Goal: Task Accomplishment & Management: Manage account settings

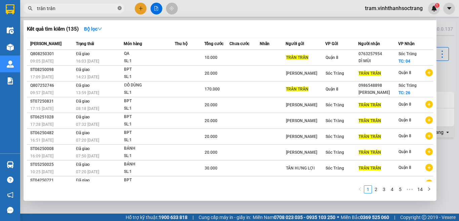
scroll to position [33, 0]
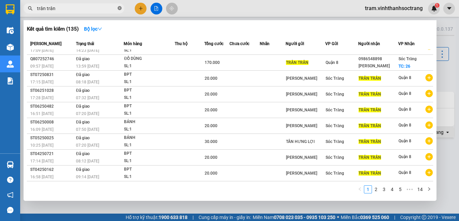
click at [119, 6] on icon "close-circle" at bounding box center [120, 8] width 4 height 4
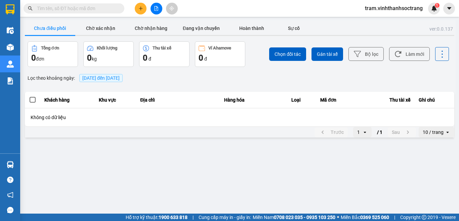
click at [110, 9] on input "text" at bounding box center [76, 8] width 79 height 7
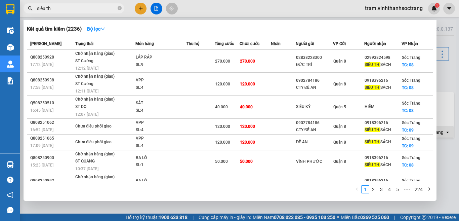
type input "siêu thị"
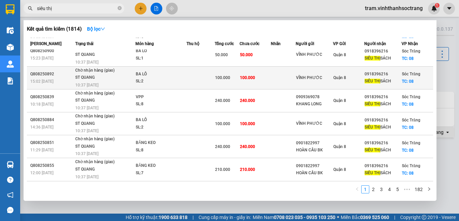
scroll to position [0, 0]
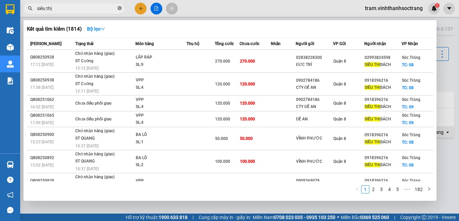
click at [119, 8] on icon "close-circle" at bounding box center [120, 8] width 4 height 4
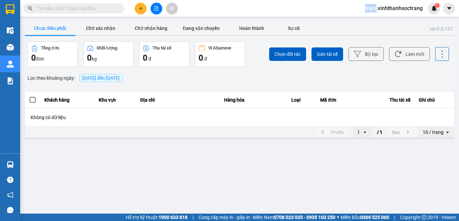
click at [119, 8] on span at bounding box center [120, 8] width 4 height 7
click at [80, 10] on input "text" at bounding box center [76, 8] width 79 height 7
click at [120, 78] on span "11/08/2025 đến 11/08/2025" at bounding box center [100, 77] width 37 height 5
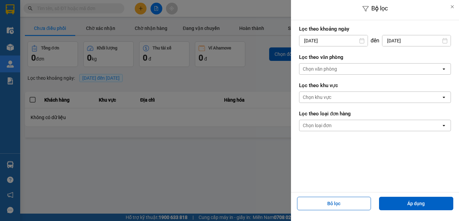
click at [343, 43] on input "[DATE]" at bounding box center [334, 40] width 68 height 11
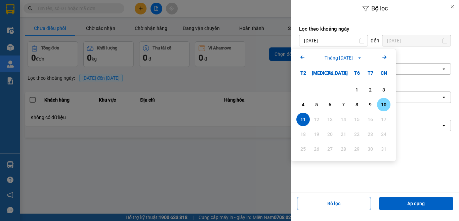
click at [382, 103] on div "10" at bounding box center [383, 105] width 9 height 8
type input "10/08/2025"
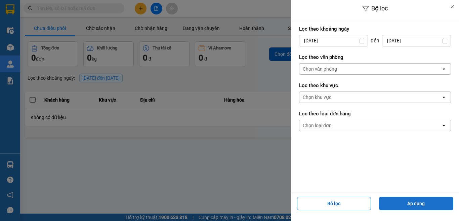
click at [409, 200] on button "Áp dụng" at bounding box center [416, 203] width 74 height 13
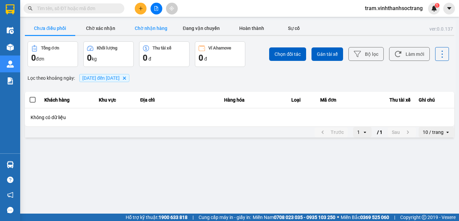
click at [157, 28] on button "Chờ nhận hàng" at bounding box center [151, 28] width 50 height 13
click at [126, 79] on icon "10/08/2022 đến 12/08/2022, close by backspace" at bounding box center [124, 77] width 3 height 3
click at [120, 79] on span "11/08/2025 đến 11/08/2025" at bounding box center [100, 77] width 37 height 5
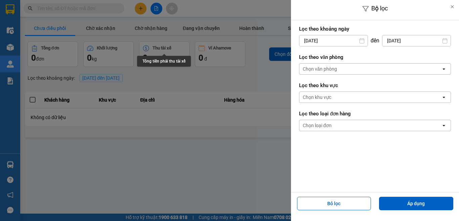
click at [350, 39] on input "11/08/2025" at bounding box center [334, 40] width 68 height 11
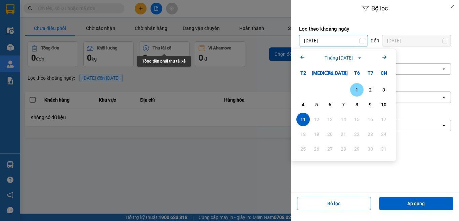
click at [358, 86] on div "1" at bounding box center [356, 90] width 9 height 8
type input "01/08/2025"
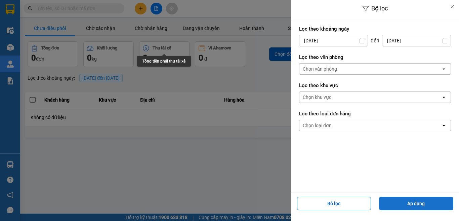
click at [401, 207] on button "Áp dụng" at bounding box center [416, 203] width 74 height 13
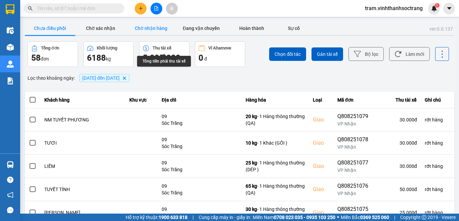
click at [161, 30] on button "Chờ nhận hàng" at bounding box center [151, 28] width 50 height 13
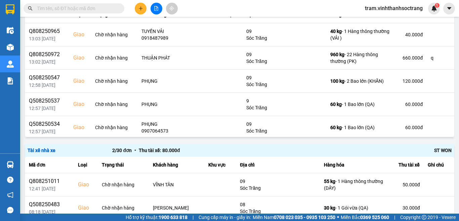
scroll to position [1184, 0]
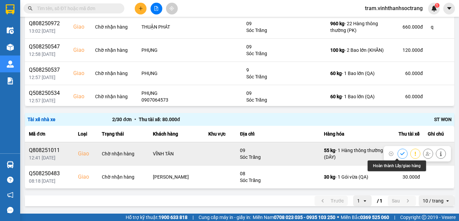
click at [398, 156] on button at bounding box center [402, 154] width 9 height 12
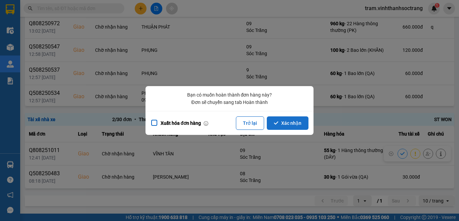
click at [291, 128] on button "Xác nhận" at bounding box center [288, 122] width 42 height 13
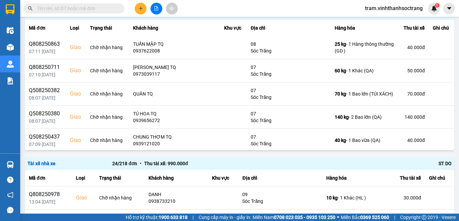
scroll to position [431, 0]
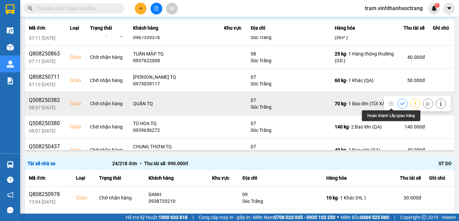
click at [398, 102] on button at bounding box center [402, 104] width 9 height 12
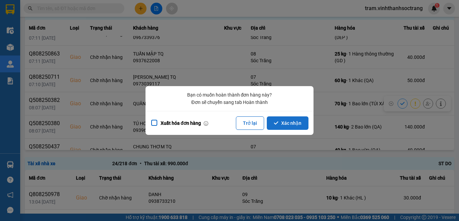
click at [273, 126] on button "Xác nhận" at bounding box center [288, 122] width 42 height 13
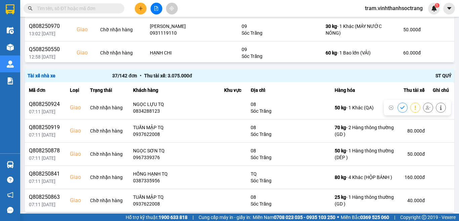
scroll to position [370, 0]
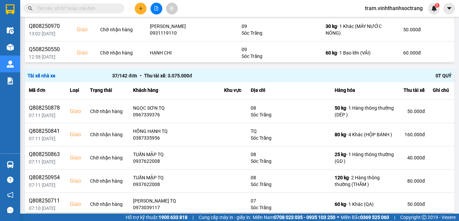
click at [93, 7] on input "text" at bounding box center [76, 8] width 79 height 7
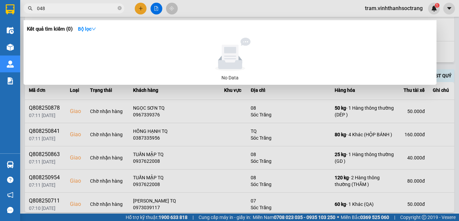
type input "0483"
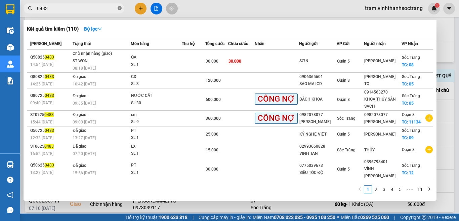
click at [118, 7] on icon "close-circle" at bounding box center [120, 8] width 4 height 4
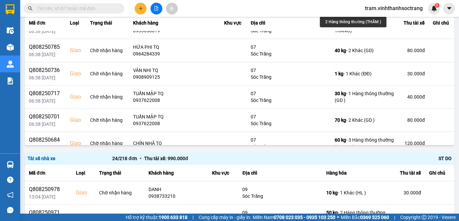
scroll to position [744, 0]
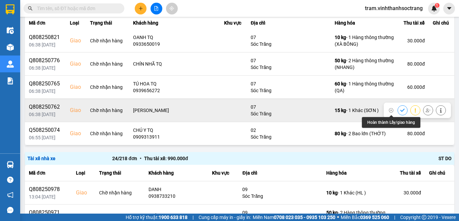
click at [398, 108] on button at bounding box center [402, 110] width 9 height 12
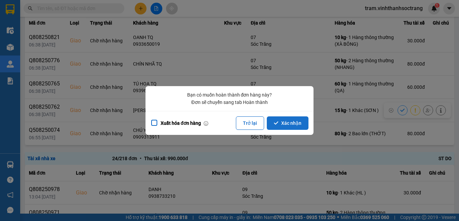
click at [291, 123] on button "Xác nhận" at bounding box center [288, 122] width 42 height 13
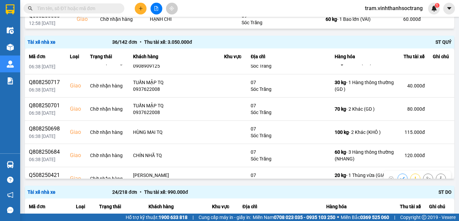
scroll to position [553, 0]
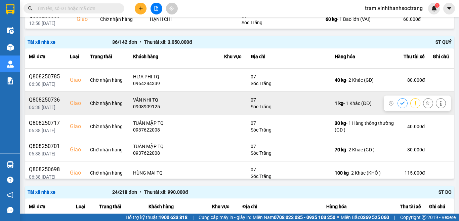
click at [440, 105] on icon at bounding box center [441, 103] width 2 height 5
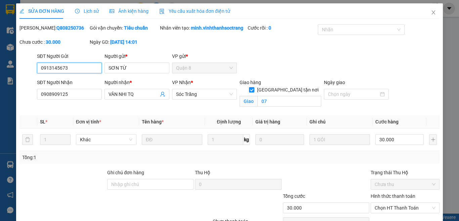
type input "0913145673"
type input "SƠN TỪ"
type input "0908909125"
type input "VÂN NHI TQ"
checkbox input "true"
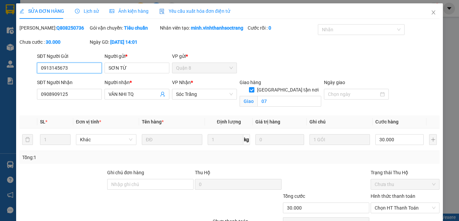
type input "07"
type input "30.000"
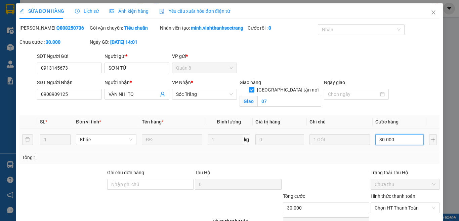
click at [399, 145] on input "30.000" at bounding box center [400, 139] width 48 height 11
type input "4"
type input "40"
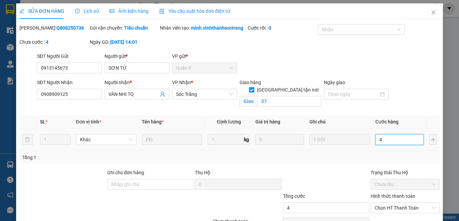
type input "40"
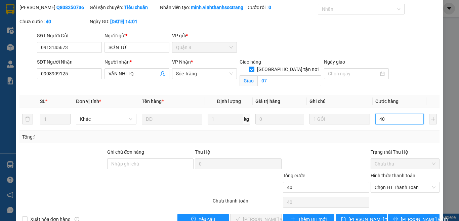
scroll to position [45, 0]
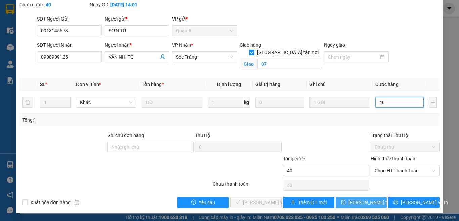
type input "40"
type input "40.000"
click at [358, 199] on span "[PERSON_NAME] thay đổi" at bounding box center [376, 202] width 54 height 7
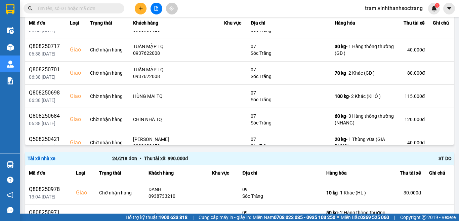
scroll to position [572, 0]
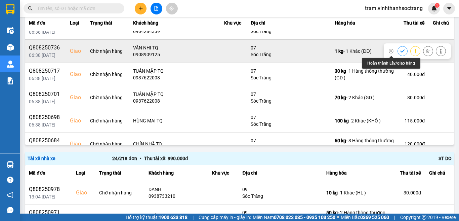
click at [400, 51] on icon at bounding box center [402, 51] width 5 height 5
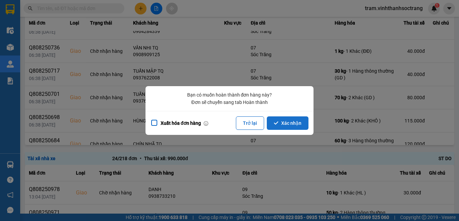
click at [272, 124] on button "Xác nhận" at bounding box center [288, 122] width 42 height 13
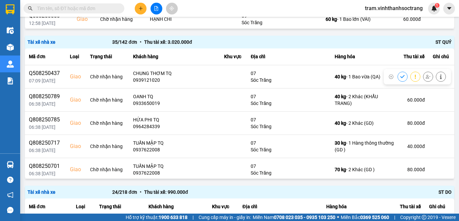
scroll to position [538, 0]
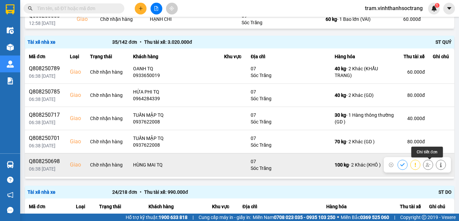
click at [439, 165] on icon at bounding box center [441, 164] width 5 height 5
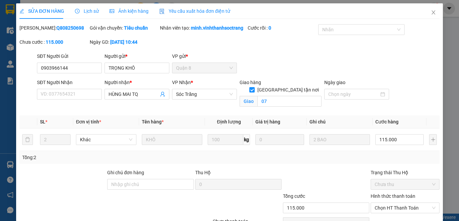
type input "0903966144"
type input "TRỌNG KHÔ"
type input "HÙNG MAI TQ"
checkbox input "true"
type input "07"
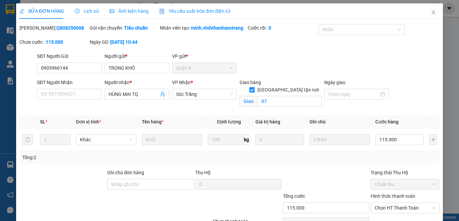
type input "115.000"
click at [396, 145] on input "115.000" at bounding box center [400, 139] width 48 height 11
type input "1"
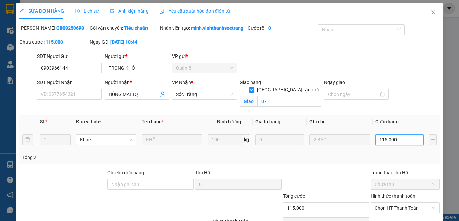
type input "1"
type input "11"
type input "110"
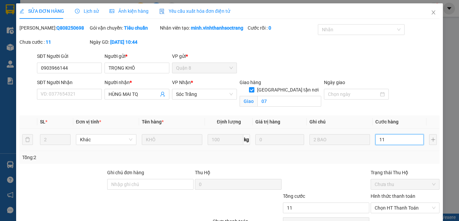
type input "110"
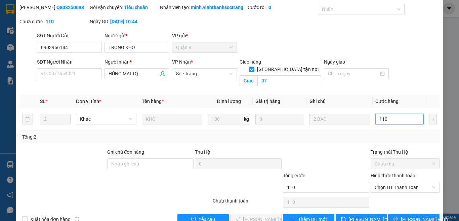
scroll to position [45, 0]
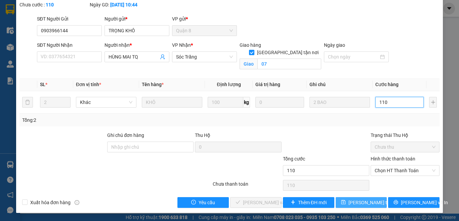
type input "110"
type input "110.000"
click at [355, 205] on span "[PERSON_NAME] thay đổi" at bounding box center [376, 202] width 54 height 7
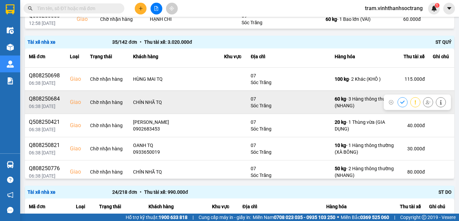
scroll to position [639, 0]
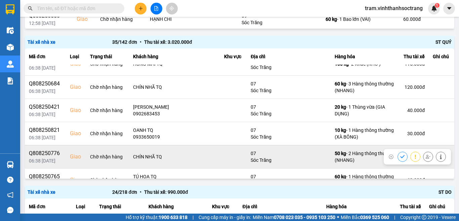
click at [398, 157] on div at bounding box center [422, 157] width 48 height 10
click at [400, 156] on icon at bounding box center [402, 156] width 4 height 3
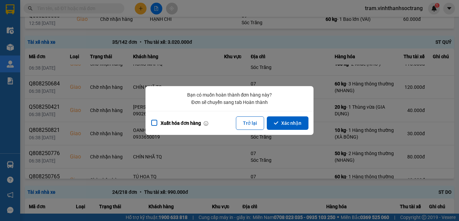
click at [284, 125] on button "Xác nhận" at bounding box center [288, 122] width 42 height 13
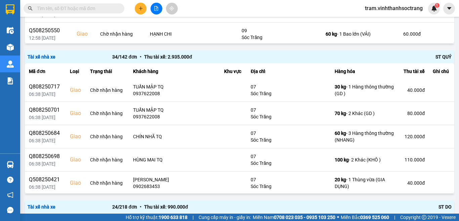
scroll to position [540, 0]
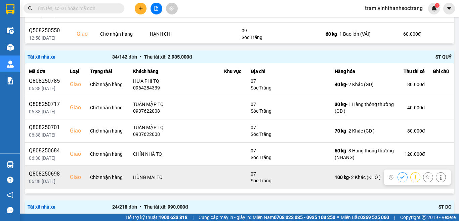
click at [400, 177] on icon at bounding box center [402, 177] width 5 height 5
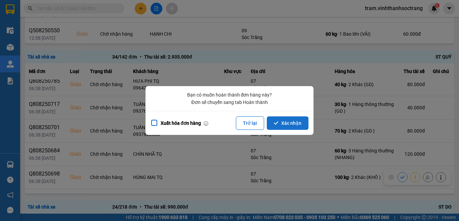
click at [293, 128] on button "Xác nhận" at bounding box center [288, 122] width 42 height 13
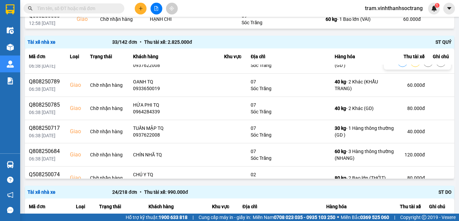
scroll to position [652, 0]
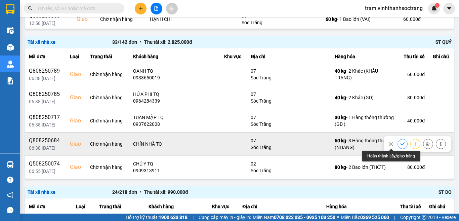
click at [400, 144] on icon at bounding box center [402, 144] width 5 height 5
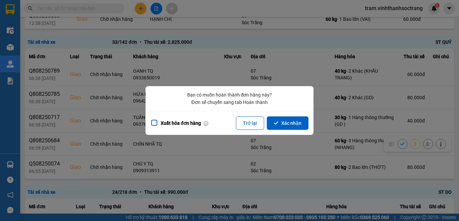
click at [283, 129] on button "Xác nhận" at bounding box center [288, 122] width 42 height 13
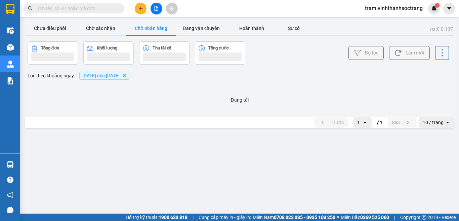
scroll to position [0, 0]
click at [459, 193] on main "ver: 0.0.137 Chưa điều phối Chờ xác nhận Chờ nhận hàng Đang vận chuyển Hoàn thà…" at bounding box center [229, 107] width 459 height 214
drag, startPoint x: 459, startPoint y: 193, endPoint x: 459, endPoint y: 197, distance: 3.7
click at [459, 194] on main "ver: 0.0.137 Chưa điều phối Chờ xác nhận Chờ nhận hàng Đang vận chuyển Hoàn thà…" at bounding box center [229, 107] width 459 height 214
click at [459, 197] on main "ver: 0.0.137 Chưa điều phối Chờ xác nhận Chờ nhận hàng Đang vận chuyển Hoàn thà…" at bounding box center [229, 107] width 459 height 214
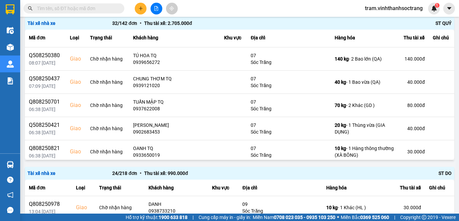
scroll to position [504, 0]
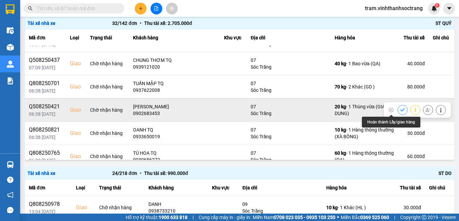
click at [400, 108] on icon at bounding box center [402, 110] width 5 height 5
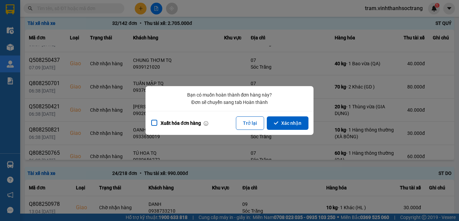
click at [279, 121] on icon "dialog" at bounding box center [276, 123] width 5 height 5
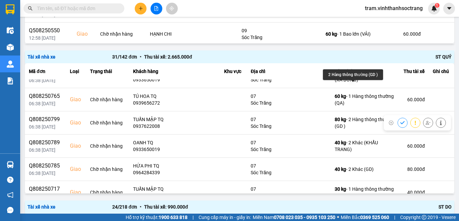
scroll to position [605, 0]
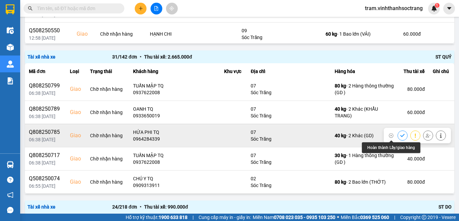
click at [400, 134] on icon at bounding box center [402, 135] width 5 height 5
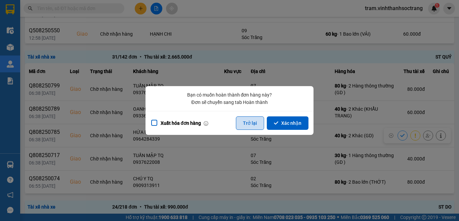
click at [247, 122] on button "Trở lại" at bounding box center [250, 122] width 28 height 13
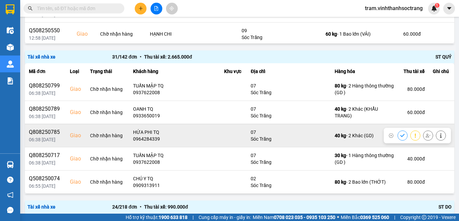
click at [440, 138] on icon at bounding box center [441, 135] width 2 height 5
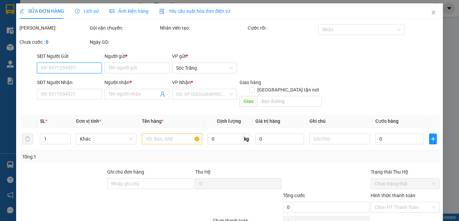
type input "0906365601"
type input "SAO MAI GD"
type input "0964284339"
type input "HỨA PHI TQ"
checkbox input "true"
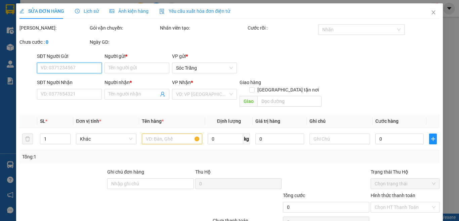
type input "07"
type input "80.000"
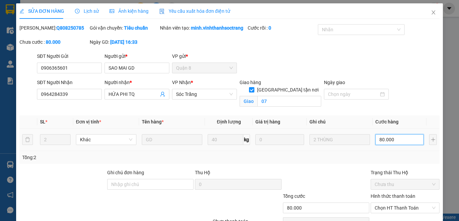
click at [397, 145] on input "80.000" at bounding box center [400, 139] width 48 height 11
type input "6"
type input "60"
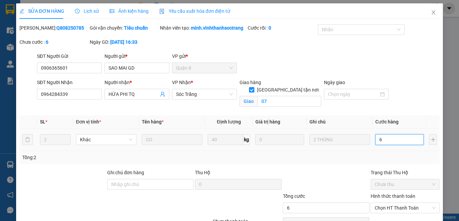
type input "60"
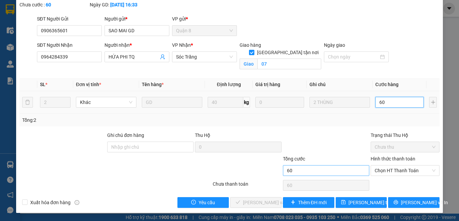
scroll to position [45, 0]
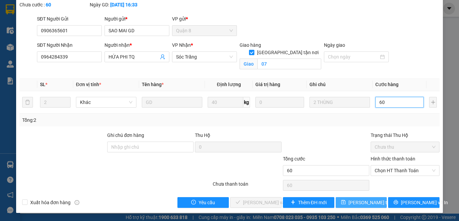
type input "60"
type input "60.000"
click at [355, 203] on span "[PERSON_NAME] thay đổi" at bounding box center [376, 202] width 54 height 7
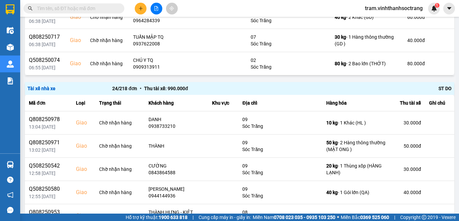
scroll to position [680, 0]
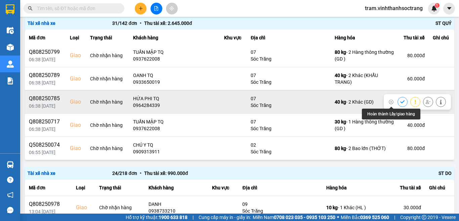
click at [398, 102] on button at bounding box center [402, 102] width 9 height 12
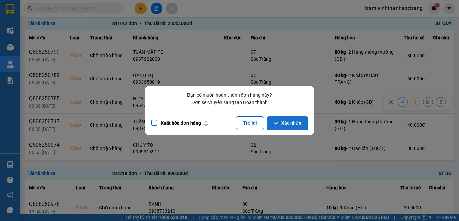
click at [298, 127] on button "Xác nhận" at bounding box center [288, 122] width 42 height 13
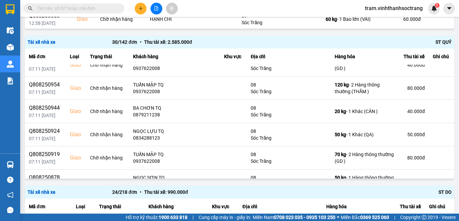
scroll to position [504, 0]
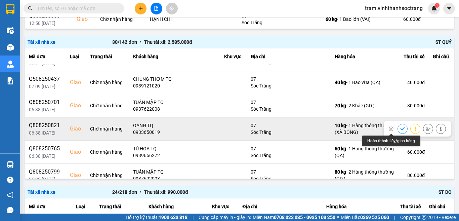
click at [398, 130] on button at bounding box center [402, 129] width 9 height 12
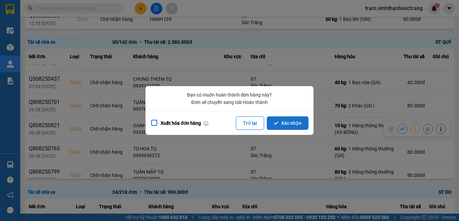
click at [292, 126] on button "Xác nhận" at bounding box center [288, 122] width 42 height 13
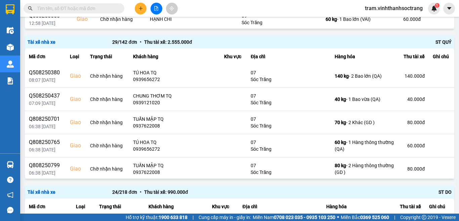
scroll to position [559, 0]
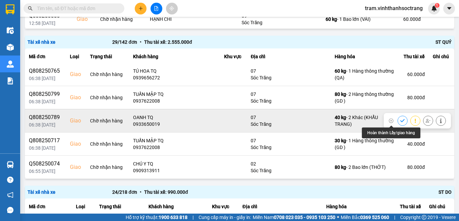
click at [400, 120] on icon at bounding box center [402, 120] width 4 height 3
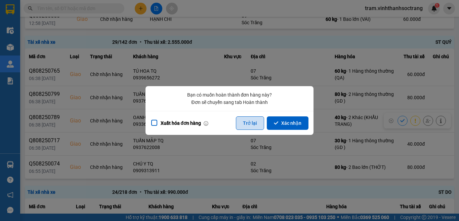
click at [253, 121] on button "Trở lại" at bounding box center [250, 122] width 28 height 13
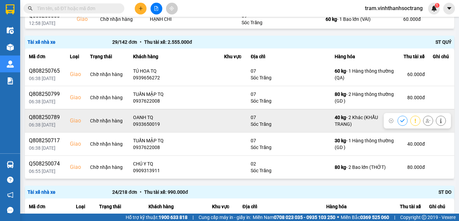
click at [439, 121] on icon at bounding box center [441, 120] width 5 height 5
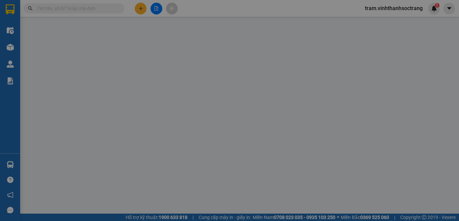
type input "TRÚC"
type input "0933650019"
type input "OANH TQ"
checkbox input "true"
type input "07"
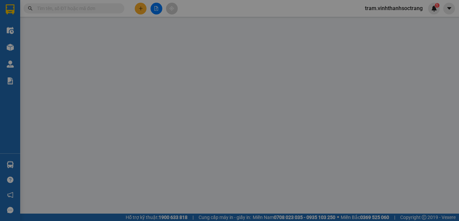
type input "60.000"
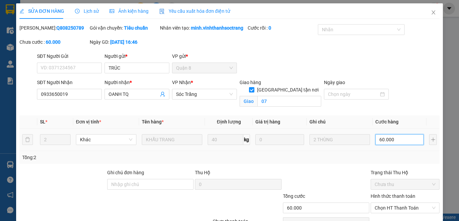
click at [395, 145] on input "60.000" at bounding box center [400, 139] width 48 height 11
type input "8"
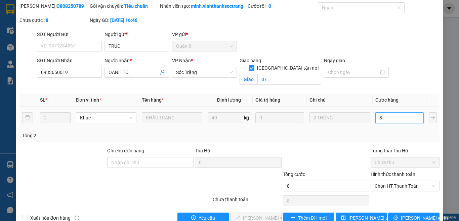
scroll to position [34, 0]
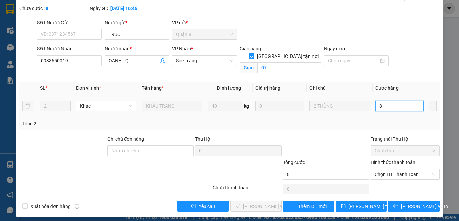
type input "80"
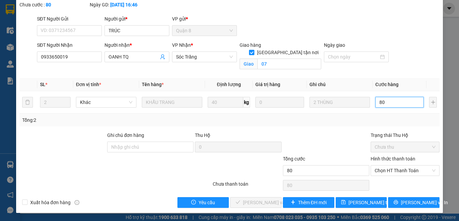
scroll to position [45, 0]
type input "80"
type input "80.000"
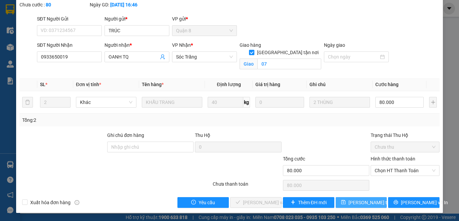
click at [367, 204] on span "[PERSON_NAME] thay đổi" at bounding box center [376, 202] width 54 height 7
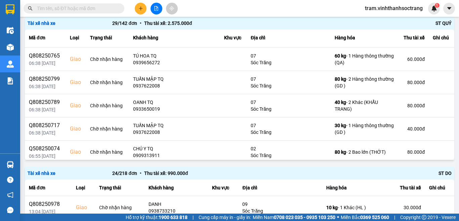
scroll to position [559, 0]
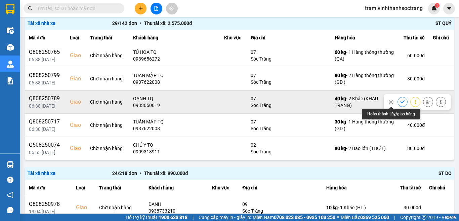
click at [400, 102] on icon at bounding box center [402, 102] width 5 height 5
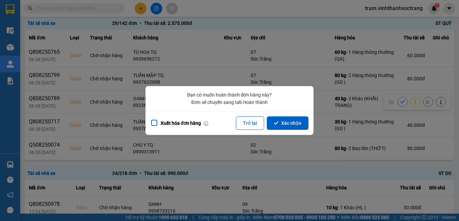
click at [293, 123] on button "Xác nhận" at bounding box center [288, 122] width 42 height 13
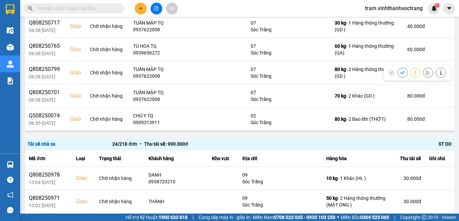
scroll to position [729, 0]
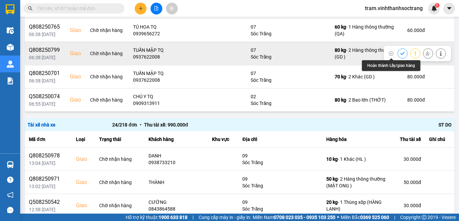
click at [400, 51] on icon at bounding box center [402, 53] width 5 height 5
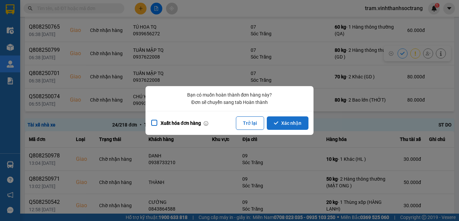
click at [296, 123] on button "Xác nhận" at bounding box center [288, 122] width 42 height 13
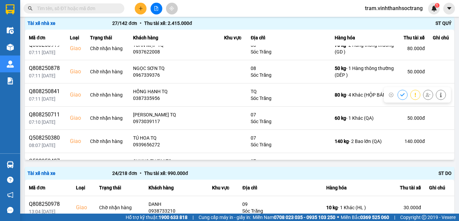
scroll to position [512, 0]
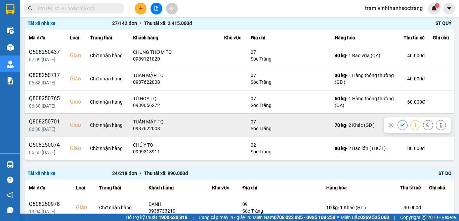
click at [400, 123] on icon at bounding box center [402, 125] width 5 height 5
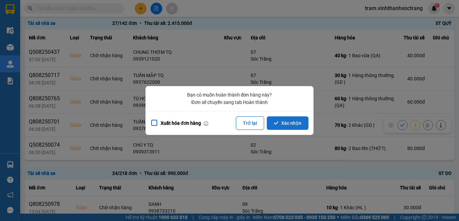
click at [280, 122] on button "Xác nhận" at bounding box center [288, 122] width 42 height 13
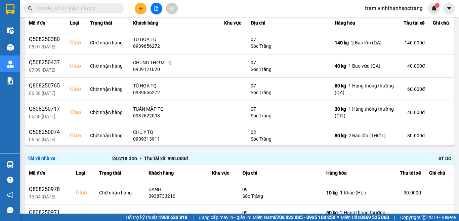
scroll to position [489, 0]
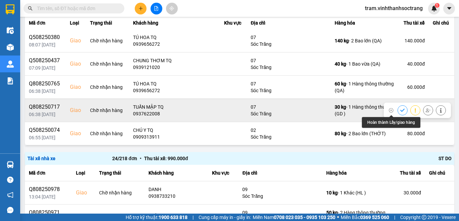
click at [400, 109] on icon at bounding box center [402, 110] width 4 height 3
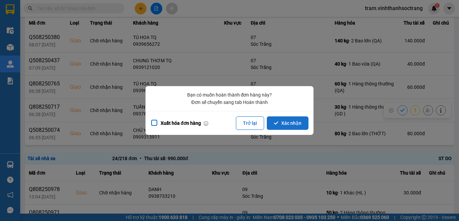
click at [291, 120] on button "Xác nhận" at bounding box center [288, 122] width 42 height 13
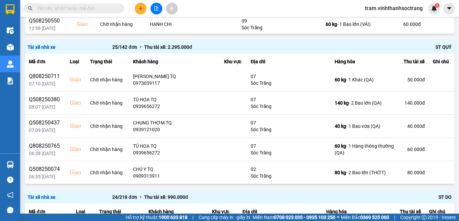
scroll to position [466, 0]
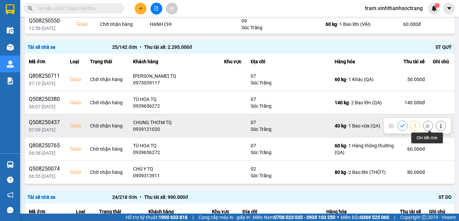
click at [439, 125] on icon at bounding box center [441, 125] width 5 height 5
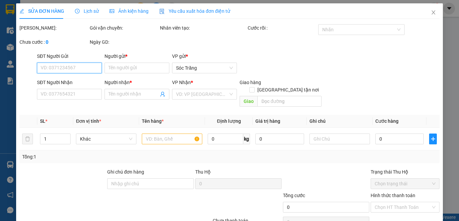
type input "BÌNH MINH"
type input "0939121020"
type input "CHUNG THƠM TQ"
checkbox input "true"
type input "07"
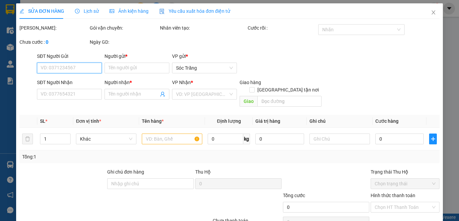
type input "40.000"
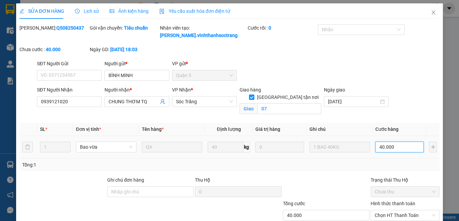
click at [397, 146] on input "40.000" at bounding box center [400, 147] width 48 height 11
type input "5"
type input "50"
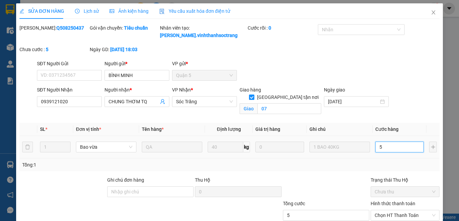
type input "50"
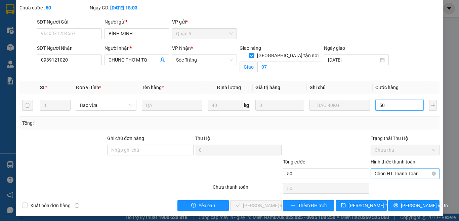
scroll to position [45, 0]
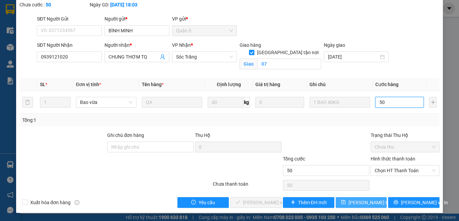
type input "50"
type input "50.000"
click at [376, 205] on button "[PERSON_NAME] thay đổi" at bounding box center [361, 202] width 51 height 11
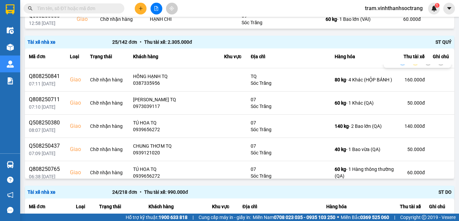
scroll to position [466, 0]
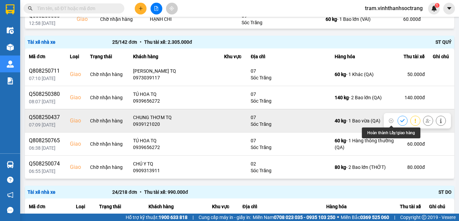
click at [400, 122] on icon at bounding box center [402, 120] width 5 height 5
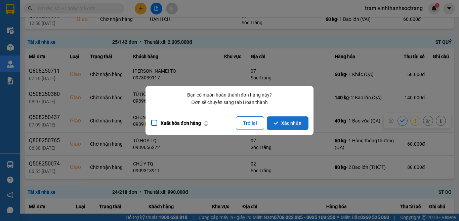
click at [283, 124] on button "Xác nhận" at bounding box center [288, 122] width 42 height 13
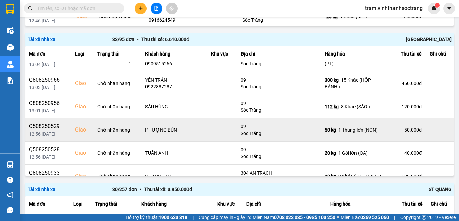
scroll to position [0, 0]
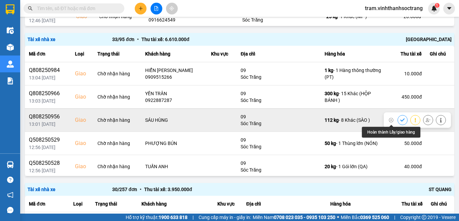
click at [400, 120] on icon at bounding box center [402, 120] width 5 height 5
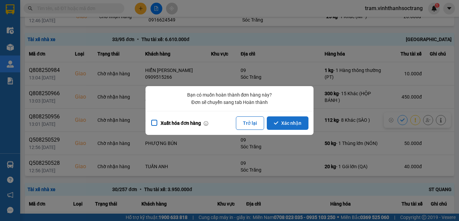
click at [298, 119] on button "Xác nhận" at bounding box center [288, 122] width 42 height 13
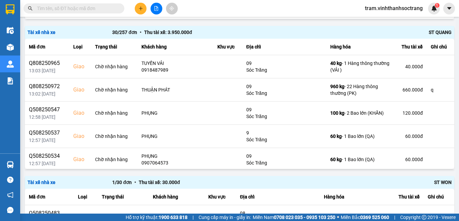
scroll to position [934, 0]
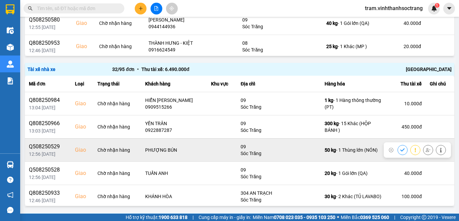
click at [400, 149] on icon at bounding box center [402, 150] width 5 height 5
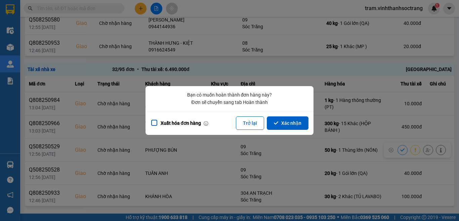
click at [294, 128] on button "Xác nhận" at bounding box center [288, 122] width 42 height 13
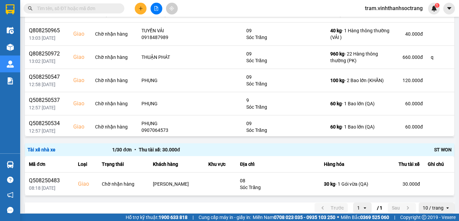
scroll to position [967, 0]
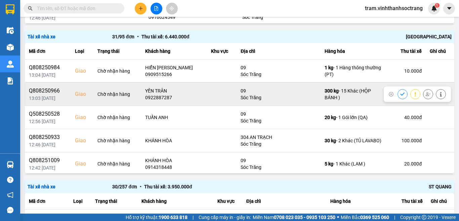
click at [398, 97] on button at bounding box center [402, 94] width 9 height 12
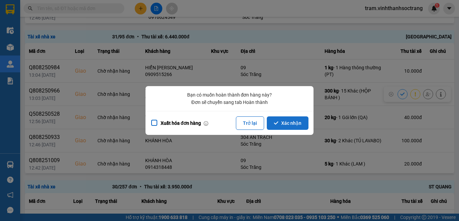
click at [302, 124] on button "Xác nhận" at bounding box center [288, 122] width 42 height 13
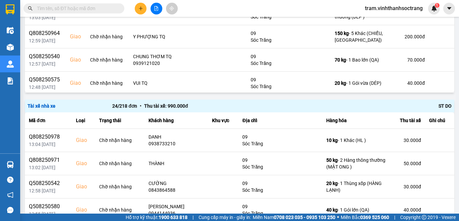
scroll to position [934, 0]
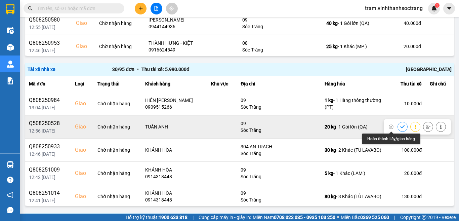
click at [400, 126] on icon at bounding box center [402, 126] width 5 height 5
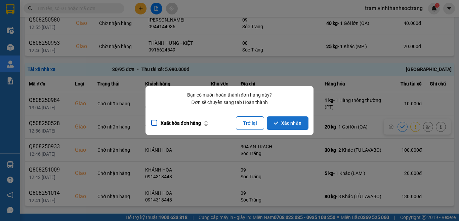
click at [294, 119] on button "Xác nhận" at bounding box center [288, 122] width 42 height 13
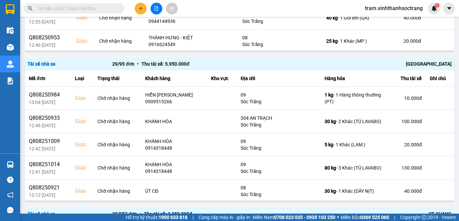
scroll to position [949, 0]
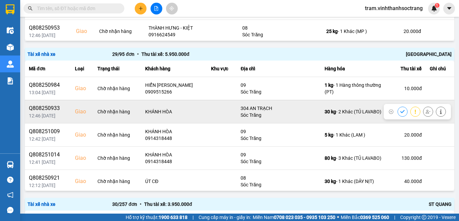
click at [398, 114] on button at bounding box center [402, 112] width 9 height 12
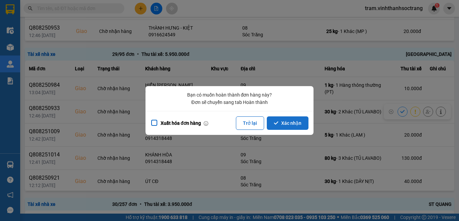
click at [302, 124] on button "Xác nhận" at bounding box center [288, 122] width 42 height 13
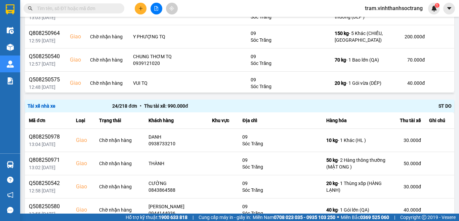
scroll to position [934, 0]
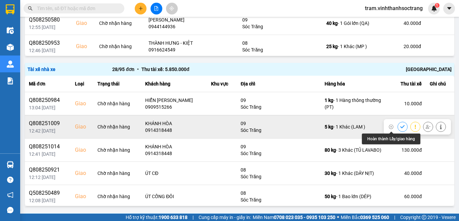
click at [400, 125] on icon at bounding box center [402, 126] width 5 height 5
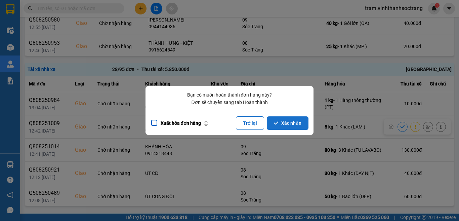
click at [298, 121] on button "Xác nhận" at bounding box center [288, 122] width 42 height 13
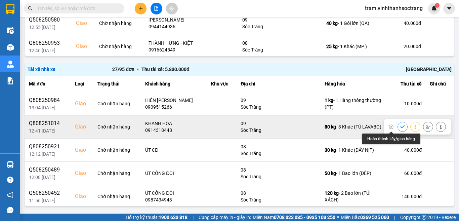
click at [400, 126] on icon at bounding box center [402, 126] width 4 height 3
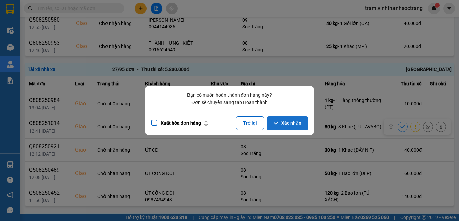
click at [297, 119] on button "Xác nhận" at bounding box center [288, 122] width 42 height 13
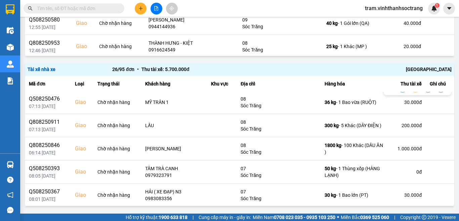
scroll to position [489, 0]
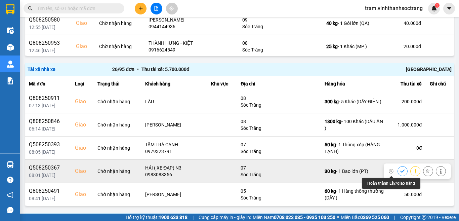
click at [400, 170] on icon at bounding box center [402, 171] width 5 height 5
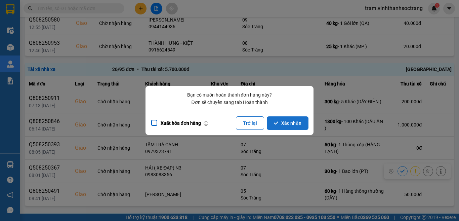
click at [286, 124] on button "Xác nhận" at bounding box center [288, 122] width 42 height 13
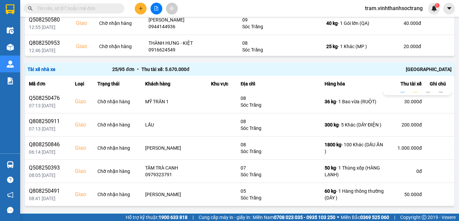
scroll to position [432, 0]
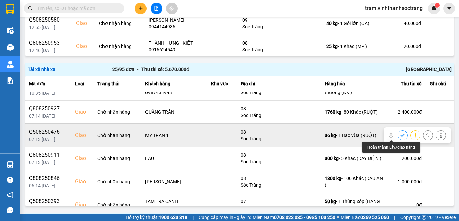
click at [398, 134] on button at bounding box center [402, 135] width 9 height 12
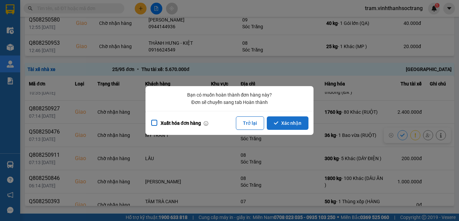
click at [291, 127] on button "Xác nhận" at bounding box center [288, 122] width 42 height 13
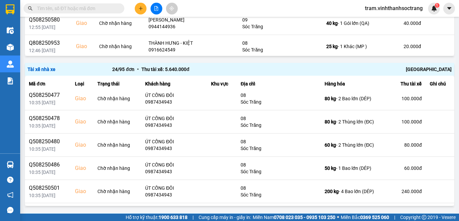
scroll to position [443, 0]
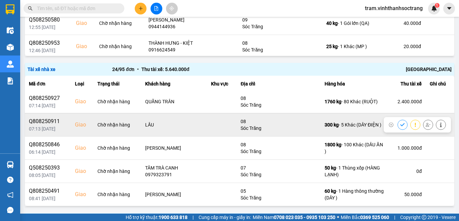
click at [400, 123] on icon at bounding box center [402, 124] width 5 height 5
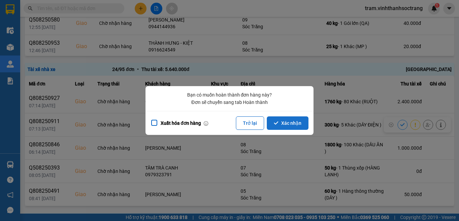
click at [293, 122] on button "Xác nhận" at bounding box center [288, 122] width 42 height 13
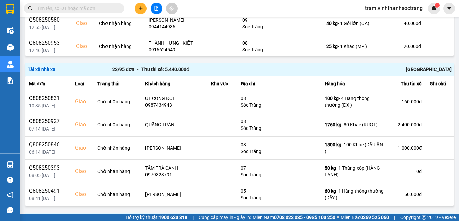
scroll to position [968, 0]
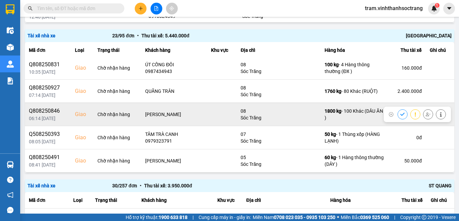
click at [400, 115] on icon at bounding box center [402, 114] width 5 height 5
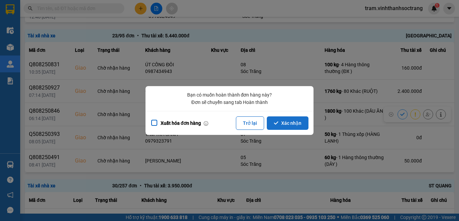
click at [275, 124] on icon "dialog" at bounding box center [276, 122] width 4 height 3
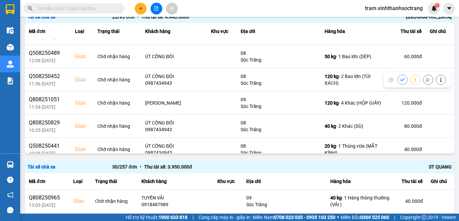
scroll to position [101, 0]
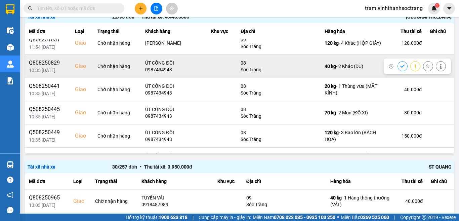
click at [400, 67] on icon at bounding box center [402, 66] width 5 height 5
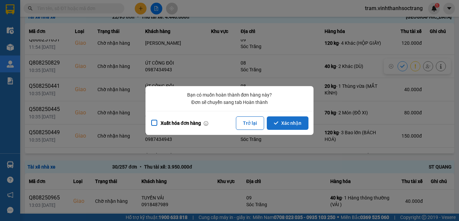
click at [296, 124] on button "Xác nhận" at bounding box center [288, 122] width 42 height 13
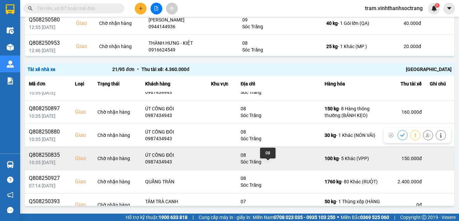
scroll to position [306, 0]
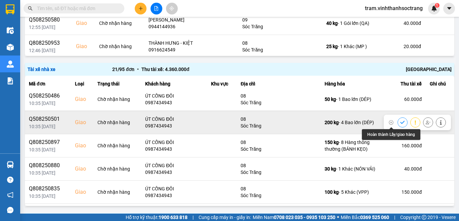
click at [400, 120] on icon at bounding box center [402, 122] width 5 height 5
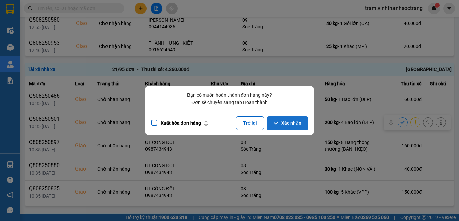
click at [285, 118] on button "Xác nhận" at bounding box center [288, 122] width 42 height 13
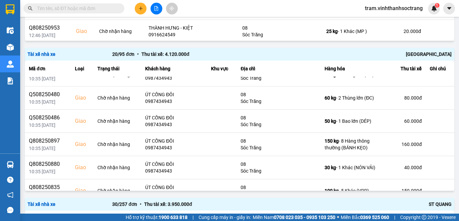
scroll to position [303, 0]
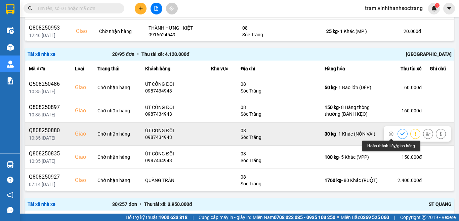
click at [400, 134] on icon at bounding box center [402, 133] width 5 height 5
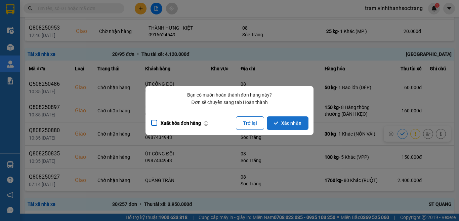
click at [295, 118] on button "Xác nhận" at bounding box center [288, 122] width 42 height 13
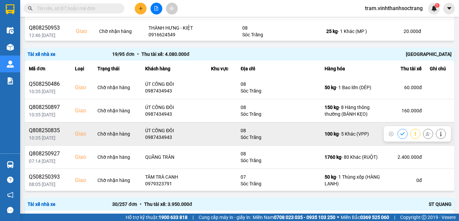
click at [400, 132] on icon at bounding box center [402, 133] width 4 height 3
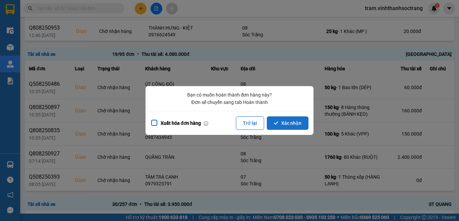
click at [291, 121] on button "Xác nhận" at bounding box center [288, 122] width 42 height 13
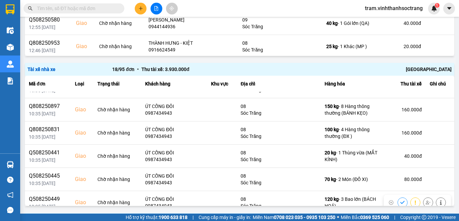
scroll to position [169, 0]
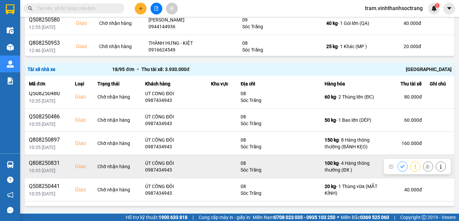
click at [400, 166] on icon at bounding box center [402, 166] width 5 height 5
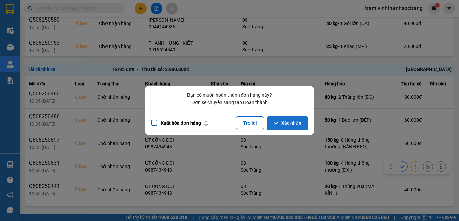
click at [300, 124] on button "Xác nhận" at bounding box center [288, 122] width 42 height 13
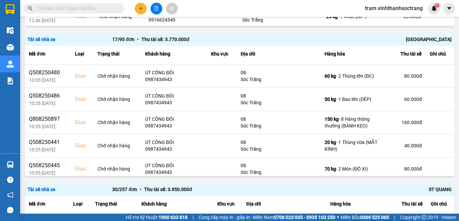
scroll to position [146, 0]
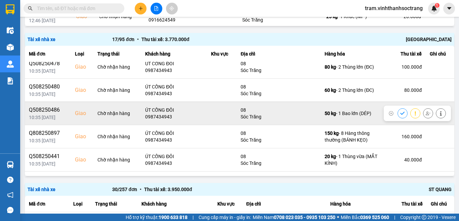
click at [400, 111] on icon at bounding box center [402, 113] width 5 height 5
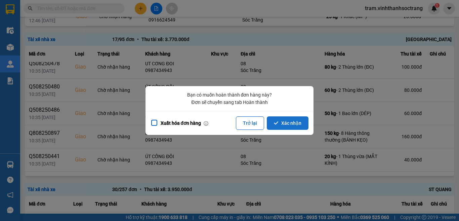
click at [294, 121] on button "Xác nhận" at bounding box center [288, 122] width 42 height 13
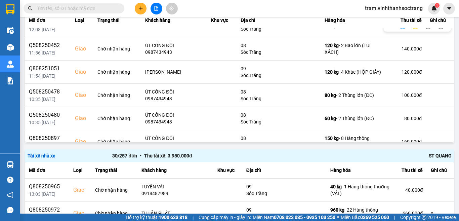
scroll to position [67, 0]
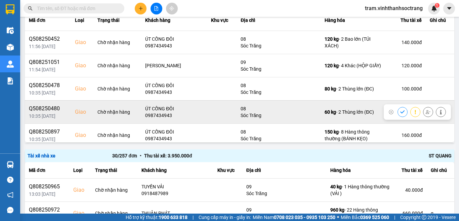
click at [400, 110] on icon at bounding box center [402, 112] width 5 height 5
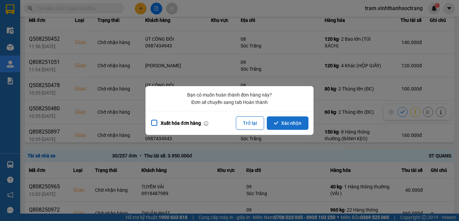
click at [293, 120] on button "Xác nhận" at bounding box center [288, 122] width 42 height 13
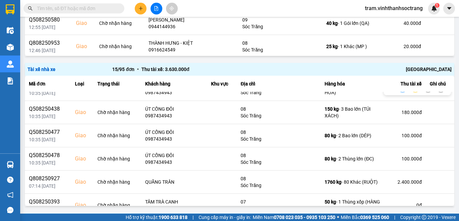
scroll to position [202, 0]
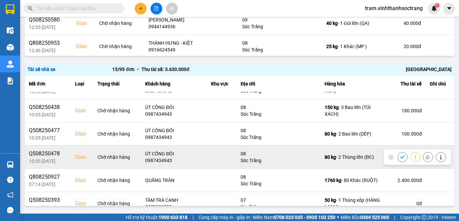
click at [398, 157] on button at bounding box center [402, 157] width 9 height 12
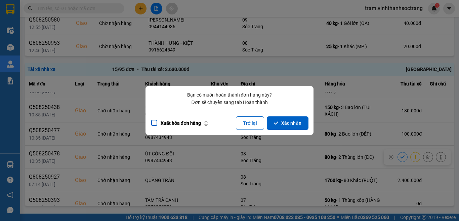
click at [287, 122] on button "Xác nhận" at bounding box center [288, 122] width 42 height 13
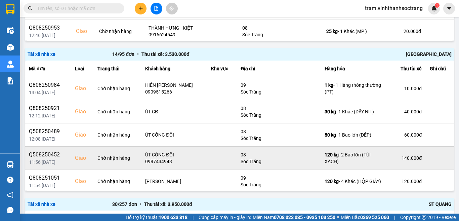
scroll to position [168, 0]
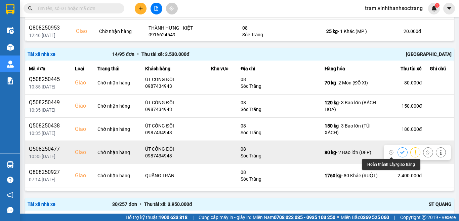
click at [398, 151] on button at bounding box center [402, 152] width 9 height 12
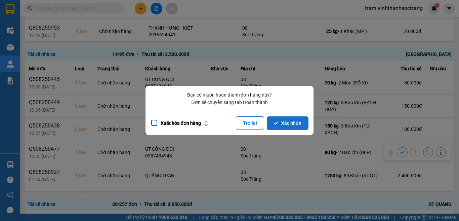
click at [292, 124] on button "Xác nhận" at bounding box center [288, 122] width 42 height 13
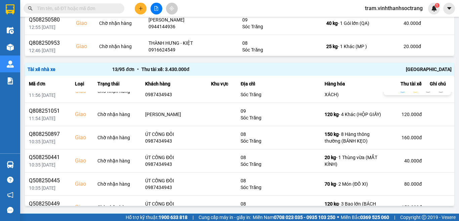
scroll to position [134, 0]
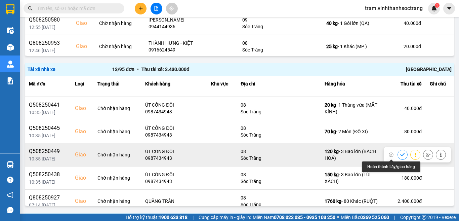
click at [400, 154] on icon at bounding box center [402, 154] width 4 height 3
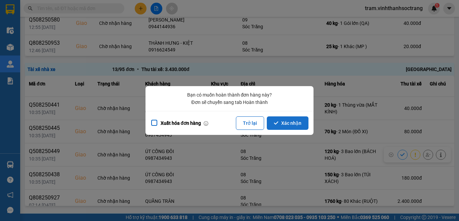
click at [286, 126] on button "Xác nhận" at bounding box center [288, 122] width 42 height 13
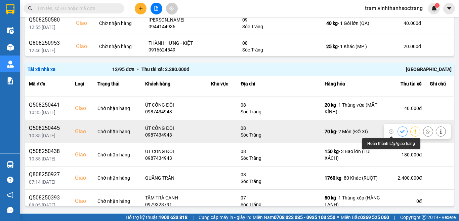
click at [400, 132] on icon at bounding box center [402, 131] width 4 height 3
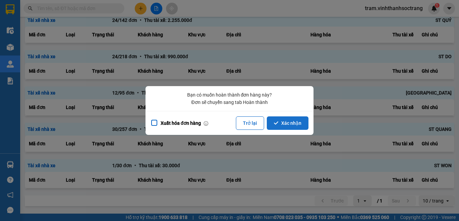
click at [299, 126] on button "Xác nhận" at bounding box center [288, 122] width 42 height 13
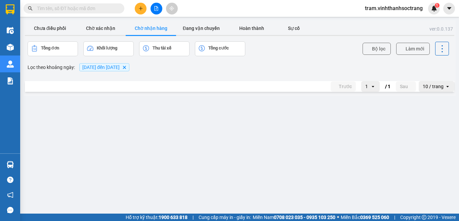
scroll to position [108, 0]
click icon
click button "Xác nhận"
click icon
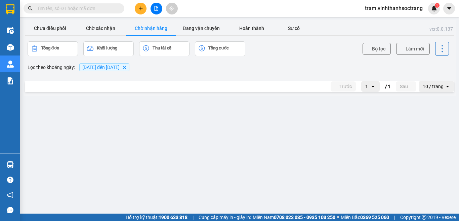
click button "Xác nhận"
click icon
click button "Xác nhận"
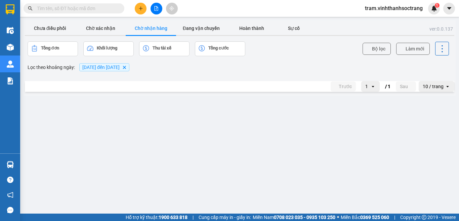
click at [99, 8] on input "text" at bounding box center [76, 8] width 79 height 7
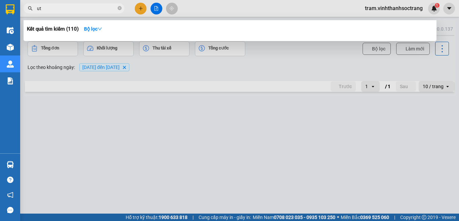
type input "u"
type input "út"
click at [119, 8] on icon "close-circle" at bounding box center [120, 8] width 4 height 4
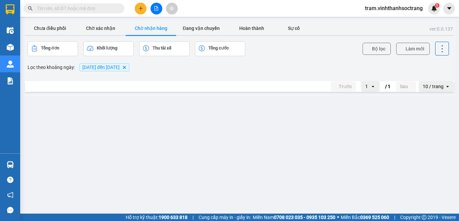
scroll to position [4, 0]
click button
click button "Xác nhận"
click button
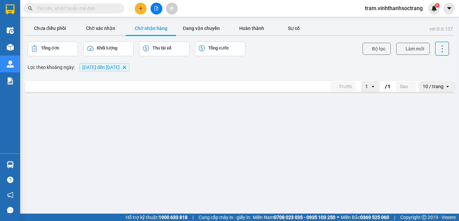
click button "Xác nhận"
click icon
click button "Xác nhận"
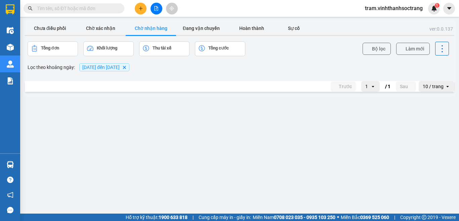
click th "Địa chỉ"
click at [69, 20] on main "ver: 0.0.137 Chưa điều phối Chờ xác nhận Chờ nhận hàng Đang vận chuyển Hoàn thà…" at bounding box center [229, 107] width 459 height 214
click at [63, 30] on button "Chưa điều phối" at bounding box center [50, 28] width 50 height 13
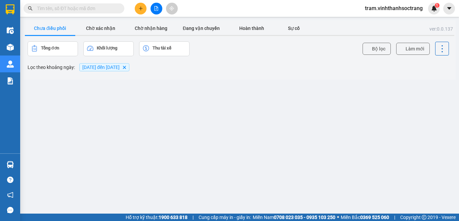
scroll to position [142, 0]
click icon
click div "Tài xế"
click div "- ST QUANG"
click icon "dialog"
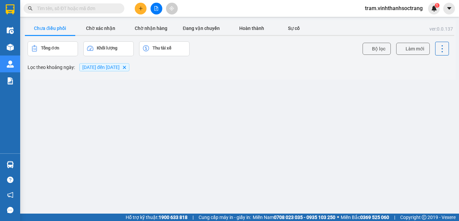
click span "Chỉ gán tài"
click at [151, 31] on button "Chờ nhận hàng" at bounding box center [151, 28] width 50 height 13
click button
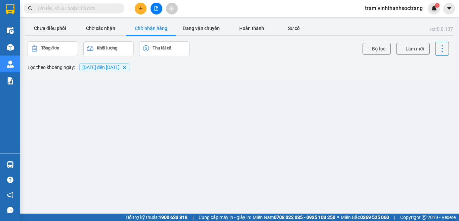
click button "Xác nhận"
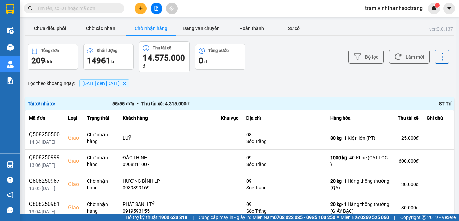
click at [147, 30] on button "Chờ nhận hàng" at bounding box center [151, 28] width 50 height 13
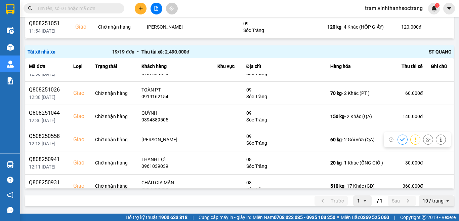
scroll to position [235, 0]
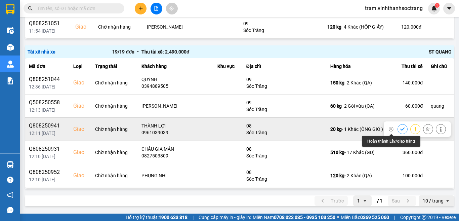
click at [400, 128] on icon at bounding box center [402, 128] width 4 height 3
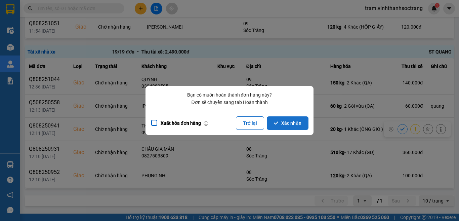
click at [291, 119] on button "Xác nhận" at bounding box center [288, 122] width 42 height 13
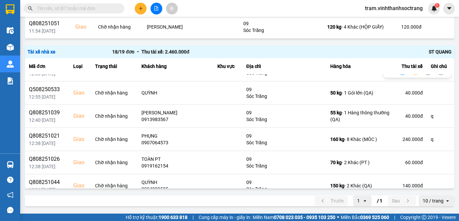
scroll to position [134, 0]
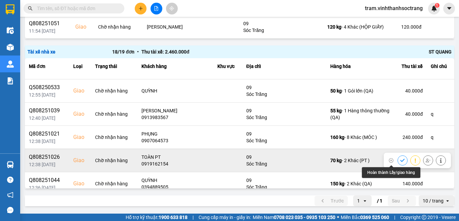
click at [400, 160] on icon at bounding box center [402, 160] width 4 height 3
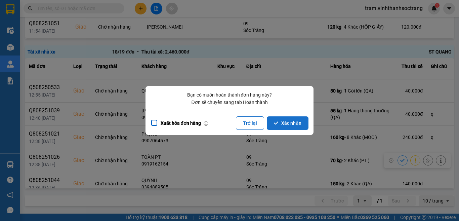
click at [280, 128] on button "Xác nhận" at bounding box center [288, 122] width 42 height 13
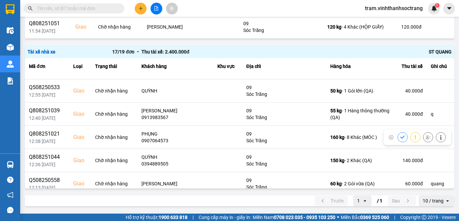
scroll to position [168, 0]
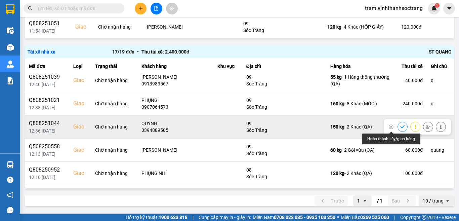
click at [398, 129] on button at bounding box center [402, 127] width 9 height 12
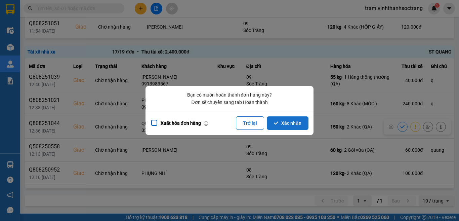
click at [280, 120] on button "Xác nhận" at bounding box center [288, 122] width 42 height 13
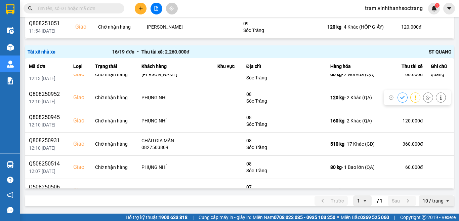
scroll to position [257, 0]
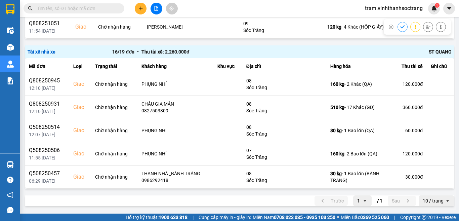
click at [71, 6] on input "text" at bounding box center [76, 8] width 79 height 7
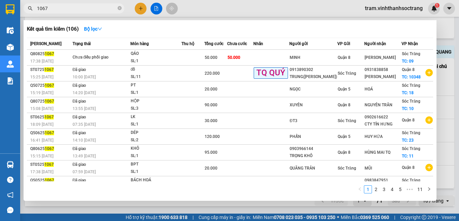
type input "1067"
click at [459, 123] on div at bounding box center [229, 110] width 459 height 221
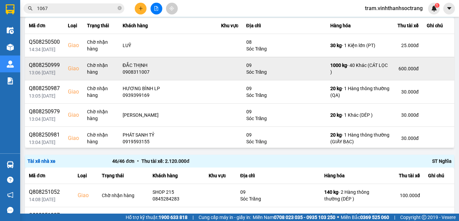
scroll to position [0, 0]
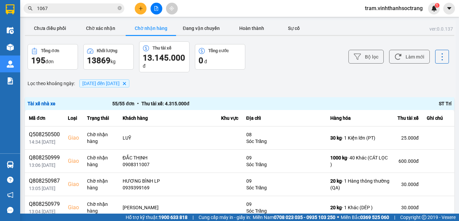
click at [145, 31] on button "Chờ nhận hàng" at bounding box center [151, 28] width 50 height 13
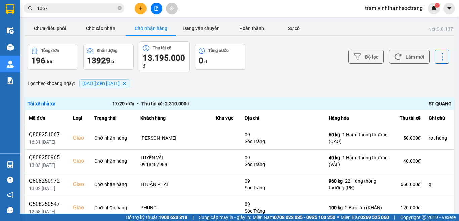
scroll to position [34, 0]
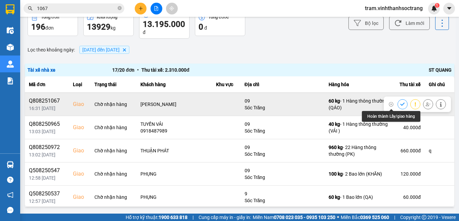
click at [400, 106] on icon at bounding box center [402, 104] width 5 height 5
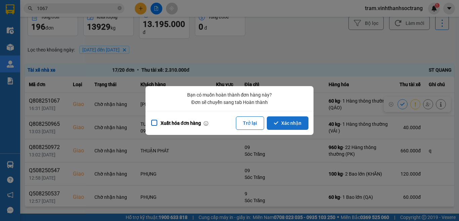
click at [298, 129] on button "Xác nhận" at bounding box center [288, 122] width 42 height 13
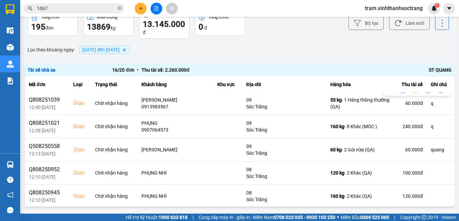
scroll to position [168, 0]
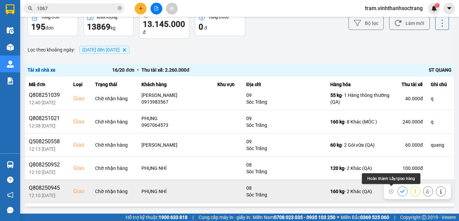
click at [400, 191] on icon at bounding box center [402, 191] width 4 height 3
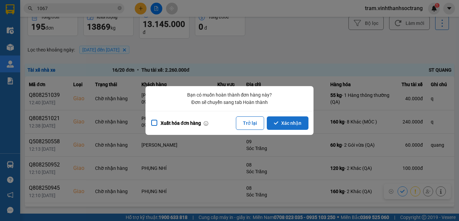
click at [296, 126] on button "Xác nhận" at bounding box center [288, 122] width 42 height 13
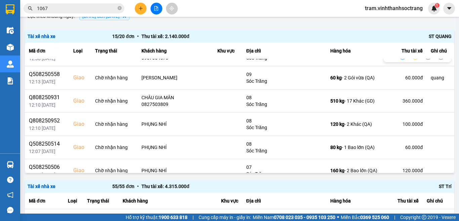
scroll to position [234, 0]
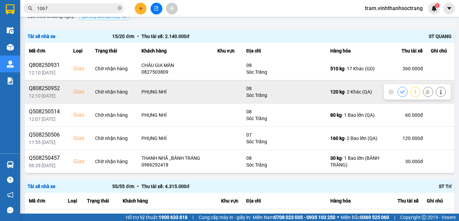
click at [398, 92] on button at bounding box center [402, 92] width 9 height 12
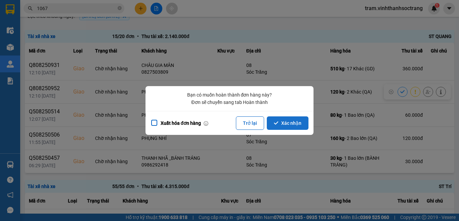
click at [287, 126] on button "Xác nhận" at bounding box center [288, 122] width 42 height 13
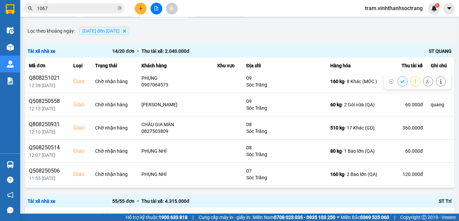
scroll to position [202, 0]
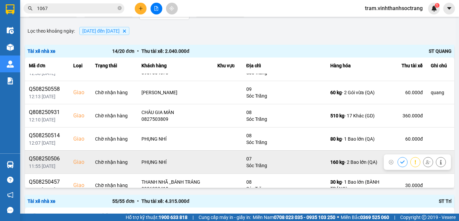
click at [400, 162] on icon at bounding box center [402, 161] width 4 height 3
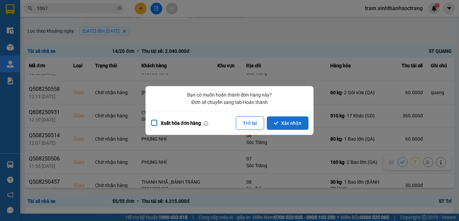
click at [301, 128] on button "Xác nhận" at bounding box center [288, 122] width 42 height 13
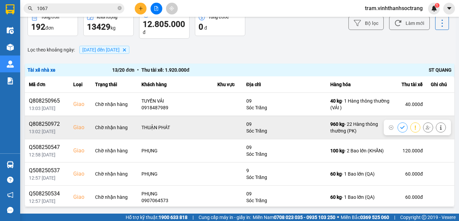
scroll to position [34, 0]
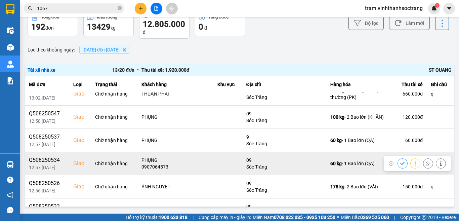
click at [400, 165] on icon at bounding box center [402, 163] width 5 height 5
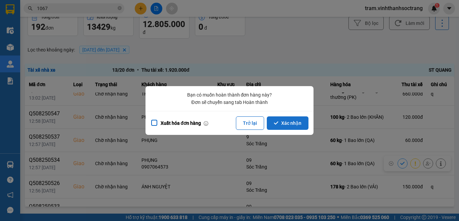
click at [285, 126] on button "Xác nhận" at bounding box center [288, 122] width 42 height 13
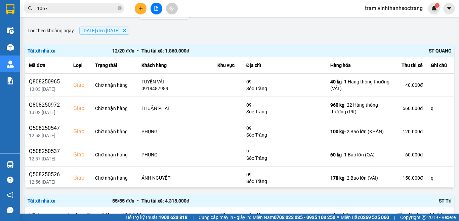
scroll to position [67, 0]
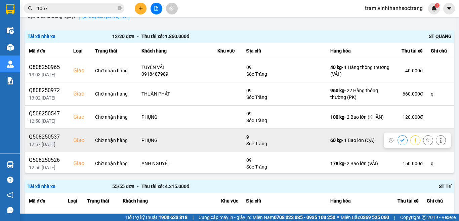
click at [400, 139] on icon at bounding box center [402, 140] width 5 height 5
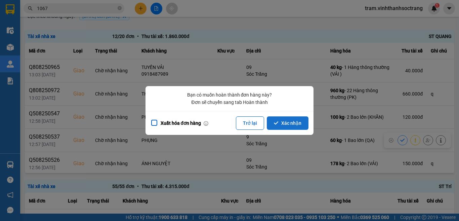
click at [287, 121] on button "Xác nhận" at bounding box center [288, 122] width 42 height 13
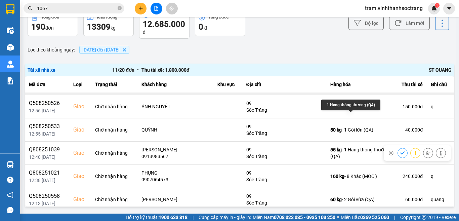
scroll to position [101, 0]
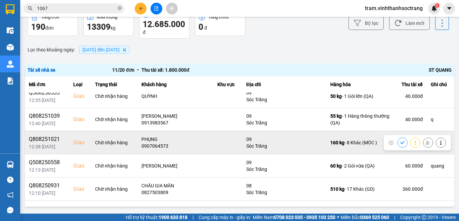
click at [400, 143] on icon at bounding box center [402, 142] width 5 height 5
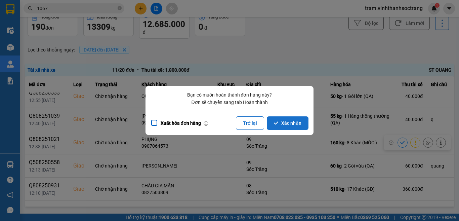
click at [291, 124] on button "Xác nhận" at bounding box center [288, 122] width 42 height 13
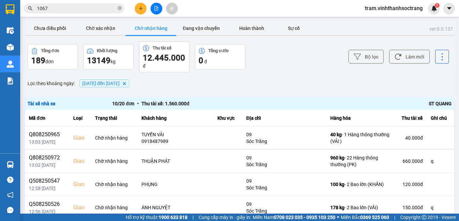
scroll to position [34, 0]
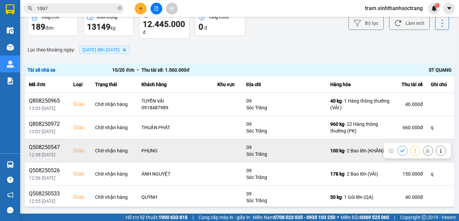
click at [400, 149] on icon at bounding box center [402, 150] width 5 height 5
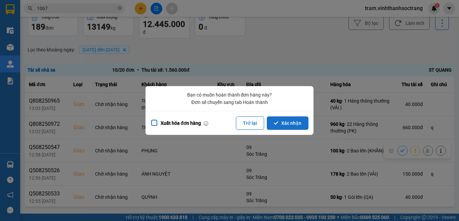
click at [302, 121] on button "Xác nhận" at bounding box center [288, 122] width 42 height 13
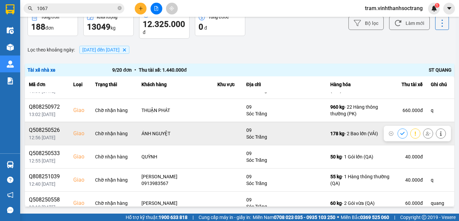
scroll to position [67, 0]
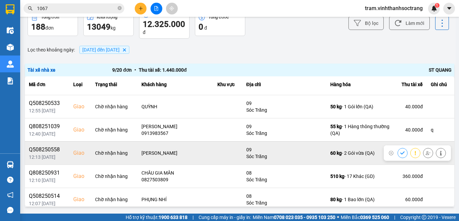
click at [400, 151] on icon at bounding box center [402, 153] width 5 height 5
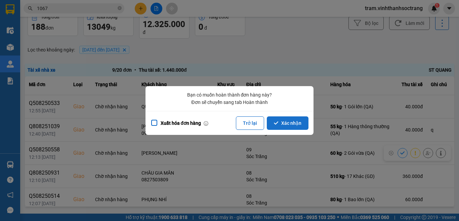
click at [284, 123] on button "Xác nhận" at bounding box center [288, 122] width 42 height 13
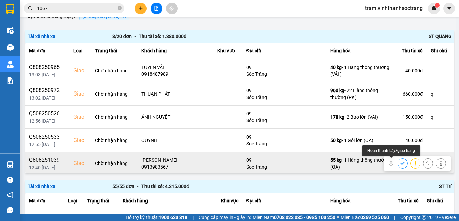
click at [400, 162] on icon at bounding box center [402, 163] width 5 height 5
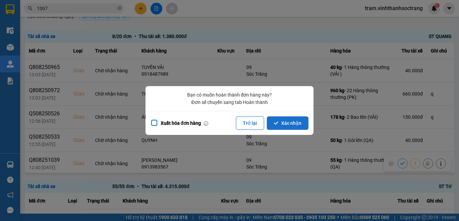
click at [296, 121] on button "Xác nhận" at bounding box center [288, 122] width 42 height 13
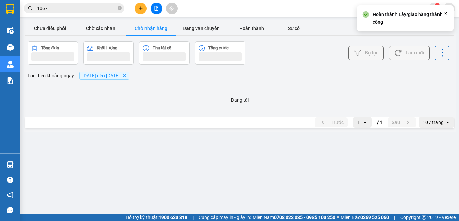
scroll to position [0, 0]
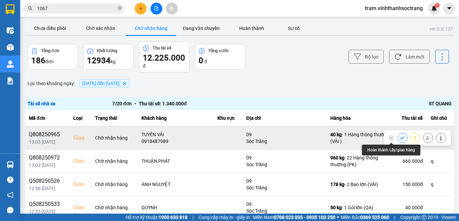
click at [400, 136] on icon at bounding box center [402, 138] width 5 height 5
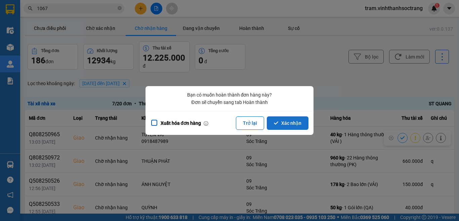
click at [302, 123] on button "Xác nhận" at bounding box center [288, 122] width 42 height 13
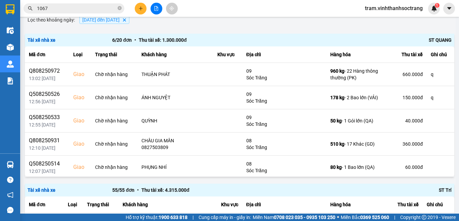
scroll to position [67, 0]
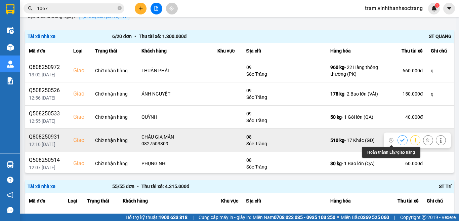
click at [400, 142] on icon at bounding box center [402, 140] width 5 height 5
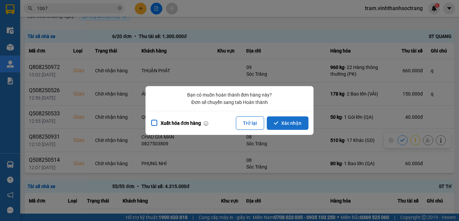
click at [279, 119] on button "Xác nhận" at bounding box center [288, 122] width 42 height 13
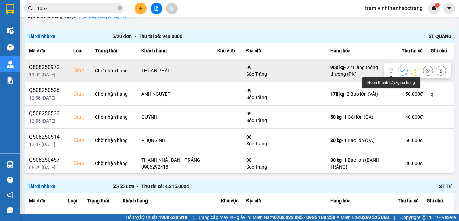
click at [400, 69] on icon at bounding box center [402, 70] width 5 height 5
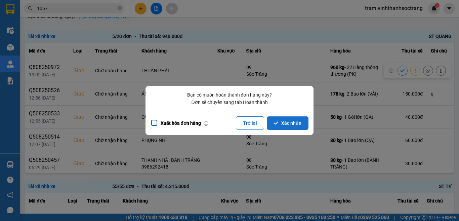
click at [279, 120] on button "Xác nhận" at bounding box center [288, 122] width 42 height 13
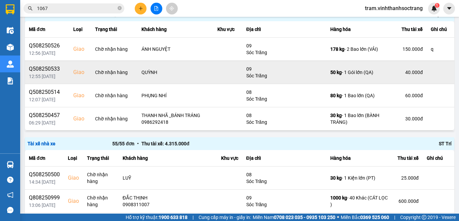
scroll to position [101, 0]
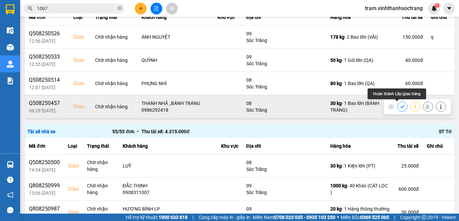
click at [400, 106] on icon at bounding box center [402, 106] width 5 height 5
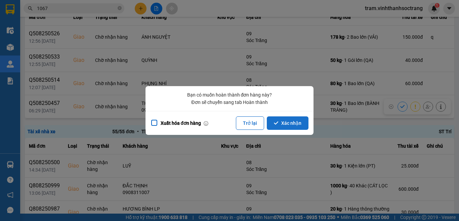
click at [288, 125] on button "Xác nhận" at bounding box center [288, 122] width 42 height 13
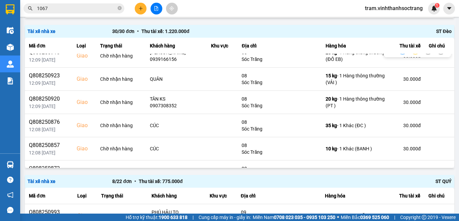
scroll to position [471, 0]
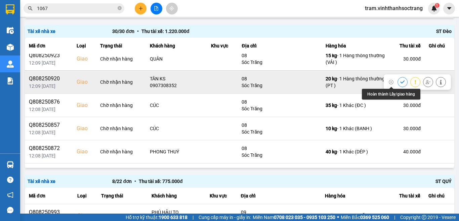
click at [400, 81] on icon at bounding box center [402, 82] width 5 height 5
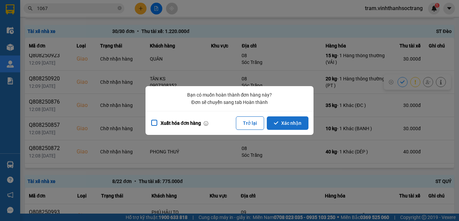
click at [297, 122] on button "Xác nhận" at bounding box center [288, 122] width 42 height 13
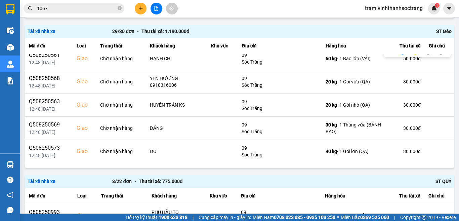
scroll to position [168, 0]
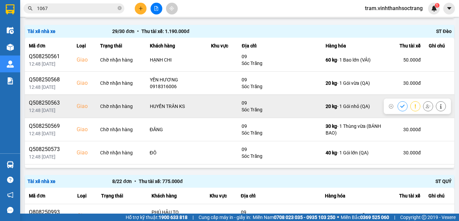
click at [398, 104] on button at bounding box center [402, 106] width 9 height 12
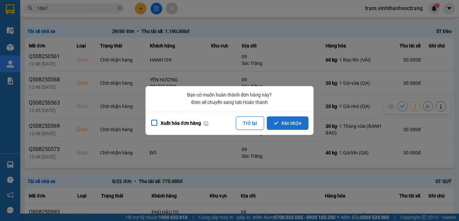
click at [297, 121] on button "Xác nhận" at bounding box center [288, 122] width 42 height 13
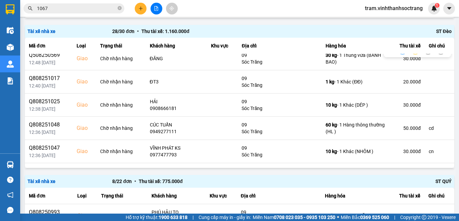
scroll to position [269, 0]
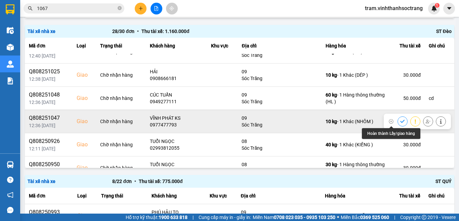
click at [400, 123] on icon at bounding box center [402, 121] width 5 height 5
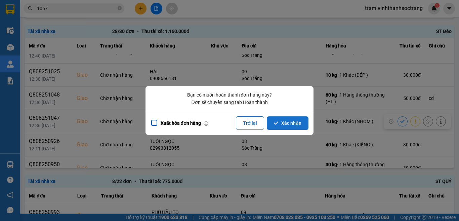
click at [297, 123] on button "Xác nhận" at bounding box center [288, 122] width 42 height 13
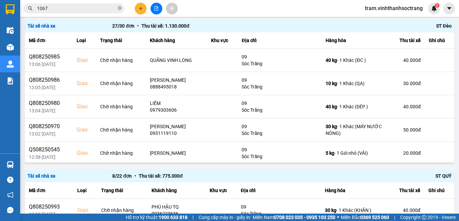
scroll to position [643, 0]
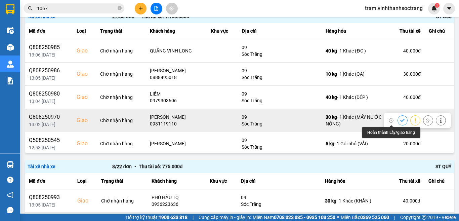
click at [400, 119] on icon at bounding box center [402, 120] width 4 height 3
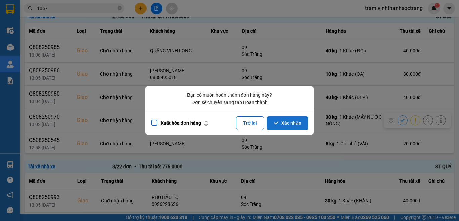
click at [305, 123] on button "Xác nhận" at bounding box center [288, 122] width 42 height 13
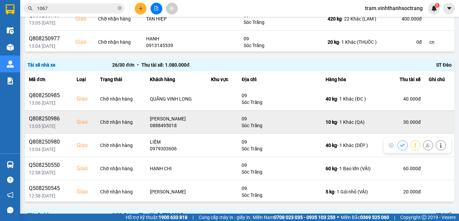
scroll to position [0, 0]
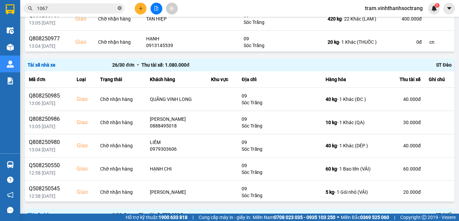
click at [118, 8] on icon "close-circle" at bounding box center [120, 8] width 4 height 4
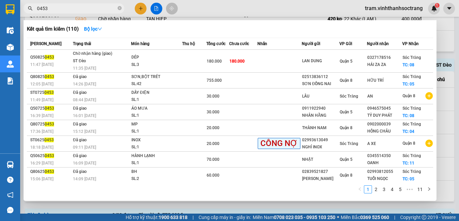
click at [459, 121] on div at bounding box center [229, 110] width 459 height 221
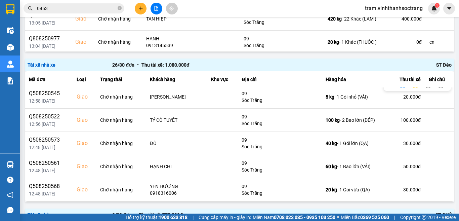
scroll to position [101, 0]
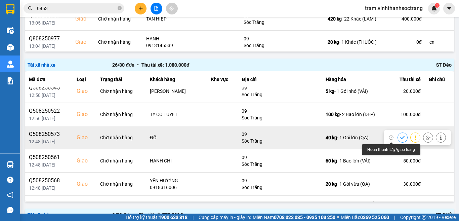
click at [398, 136] on button at bounding box center [402, 137] width 9 height 12
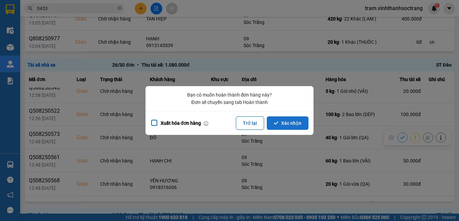
click at [283, 123] on button "Xác nhận" at bounding box center [288, 122] width 42 height 13
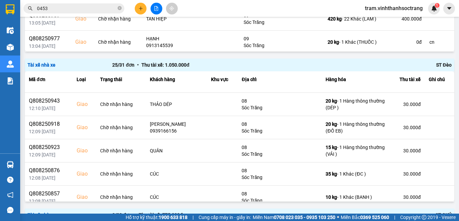
scroll to position [336, 0]
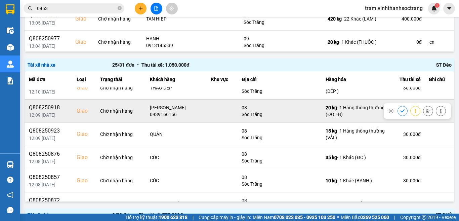
click at [400, 110] on icon at bounding box center [402, 111] width 5 height 5
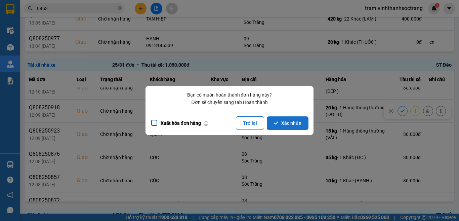
click at [271, 121] on button "Xác nhận" at bounding box center [288, 122] width 42 height 13
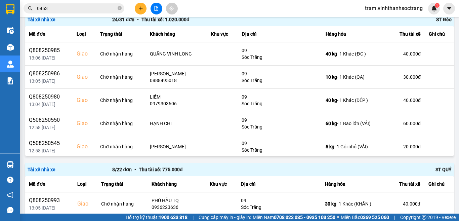
scroll to position [628, 0]
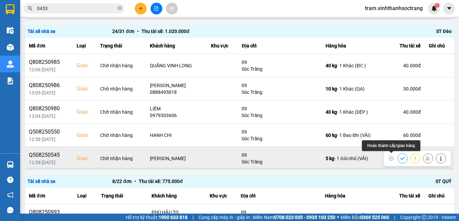
click at [398, 157] on button at bounding box center [402, 158] width 9 height 12
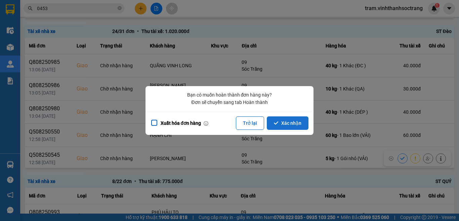
click at [300, 116] on button "Xác nhận" at bounding box center [288, 122] width 42 height 13
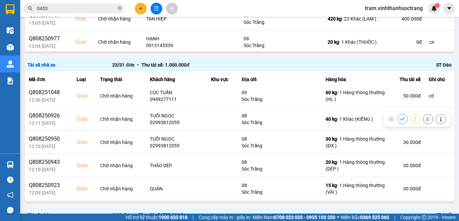
scroll to position [269, 0]
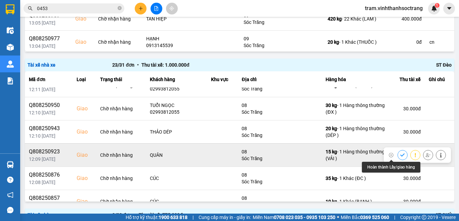
click at [400, 154] on icon at bounding box center [402, 154] width 4 height 3
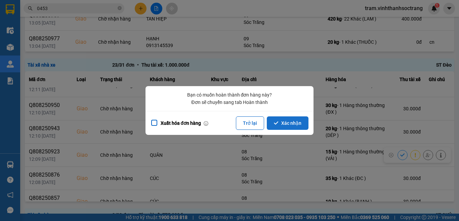
click at [283, 124] on button "Xác nhận" at bounding box center [288, 122] width 42 height 13
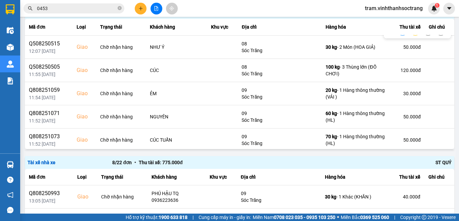
scroll to position [396, 0]
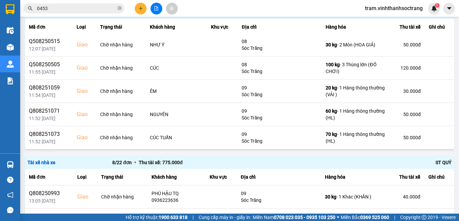
click at [85, 8] on input "0453" at bounding box center [76, 8] width 79 height 7
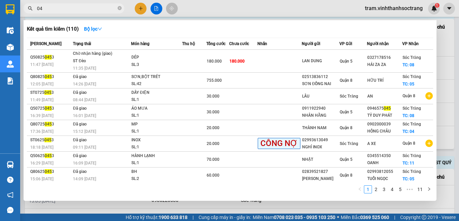
type input "0"
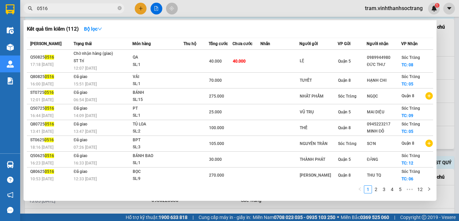
type input "0516"
click at [459, 67] on div at bounding box center [229, 110] width 459 height 221
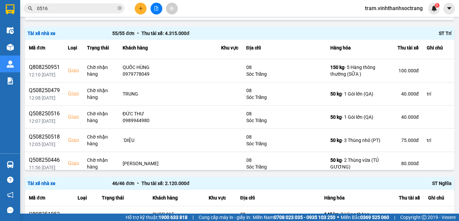
scroll to position [1061, 0]
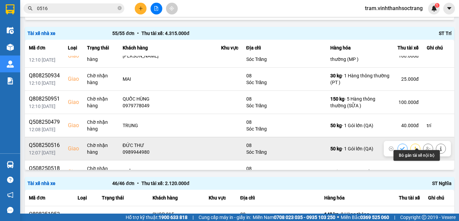
click at [426, 146] on icon at bounding box center [428, 148] width 5 height 5
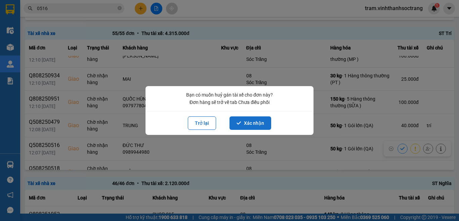
click at [262, 119] on button "Xác nhận" at bounding box center [251, 122] width 42 height 13
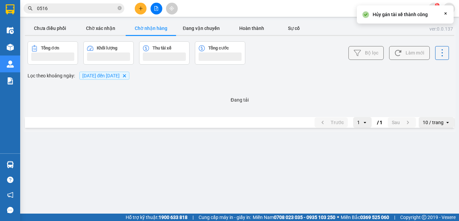
scroll to position [0, 0]
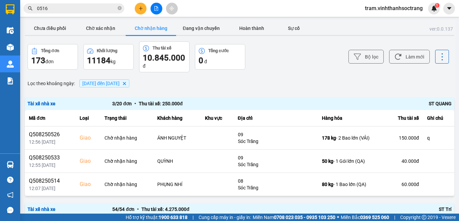
click at [165, 30] on button "Chờ nhận hàng" at bounding box center [151, 28] width 50 height 13
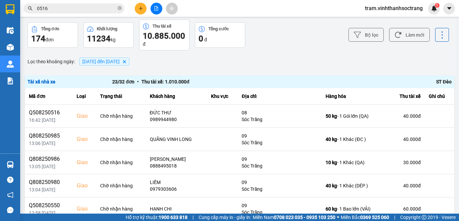
scroll to position [34, 0]
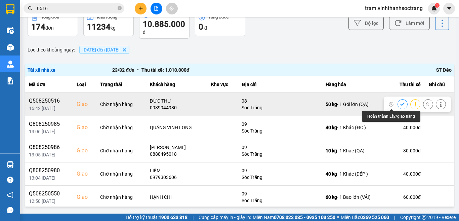
click at [400, 103] on icon at bounding box center [402, 104] width 5 height 5
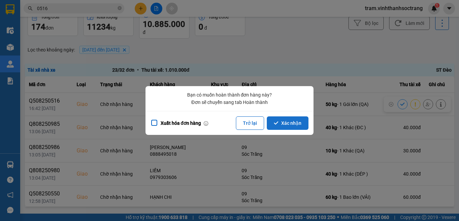
click at [280, 123] on button "Xác nhận" at bounding box center [288, 122] width 42 height 13
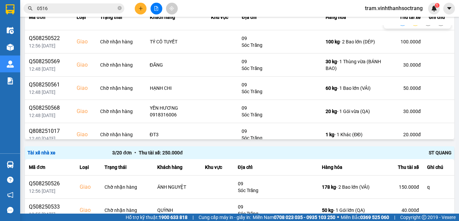
scroll to position [134, 0]
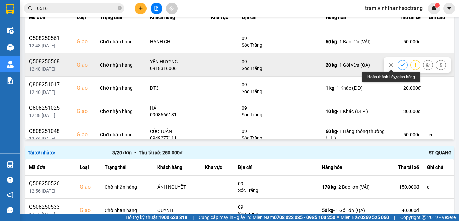
click at [400, 63] on icon at bounding box center [402, 65] width 5 height 5
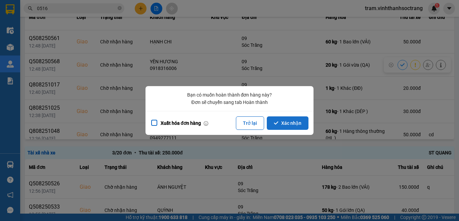
click at [298, 127] on button "Xác nhận" at bounding box center [288, 122] width 42 height 13
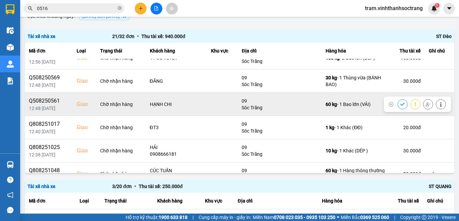
scroll to position [67, 0]
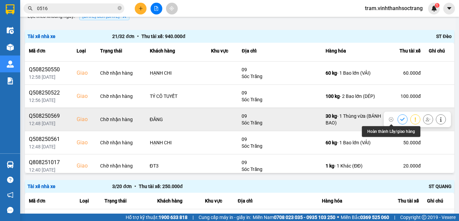
click at [400, 120] on icon at bounding box center [402, 119] width 5 height 5
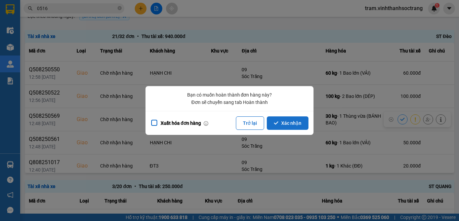
click at [290, 118] on button "Xác nhận" at bounding box center [288, 122] width 42 height 13
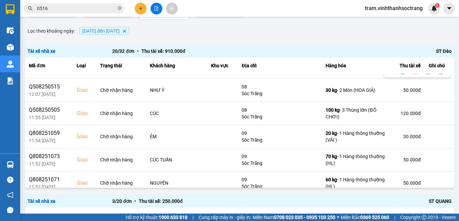
scroll to position [350, 0]
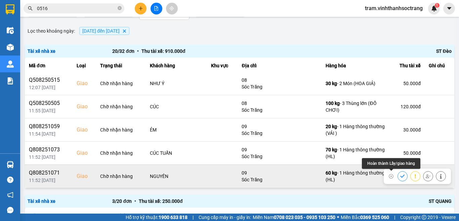
click at [400, 177] on icon at bounding box center [402, 176] width 5 height 5
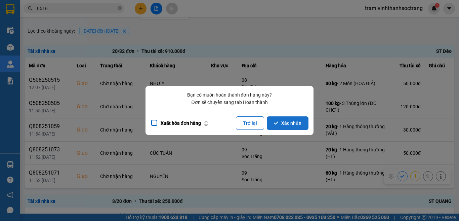
click at [289, 126] on button "Xác nhận" at bounding box center [288, 122] width 42 height 13
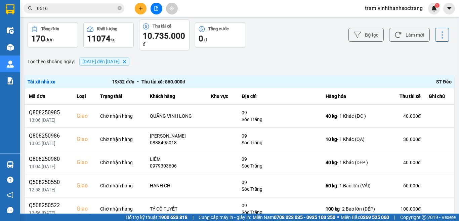
scroll to position [34, 0]
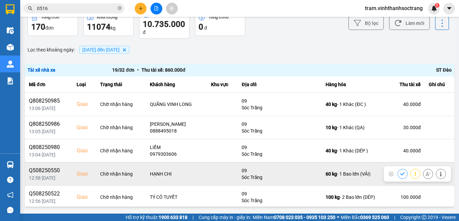
click at [400, 174] on icon at bounding box center [402, 173] width 5 height 5
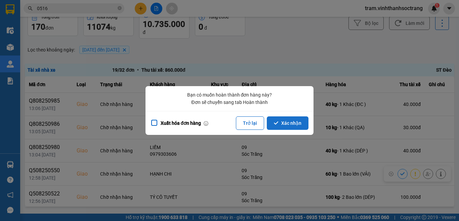
click at [286, 124] on button "Xác nhận" at bounding box center [288, 122] width 42 height 13
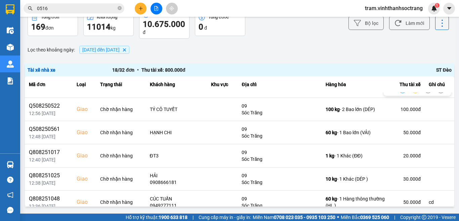
scroll to position [67, 0]
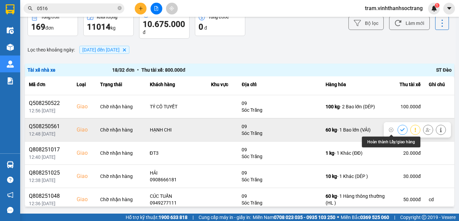
click at [400, 128] on icon at bounding box center [402, 129] width 5 height 5
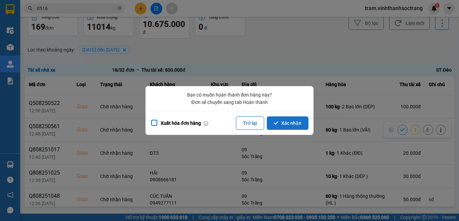
click at [298, 125] on button "Xác nhận" at bounding box center [288, 122] width 42 height 13
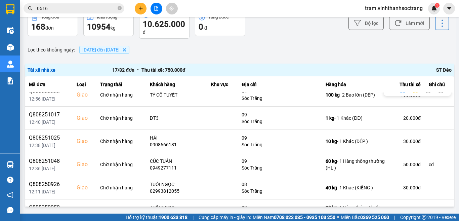
scroll to position [101, 0]
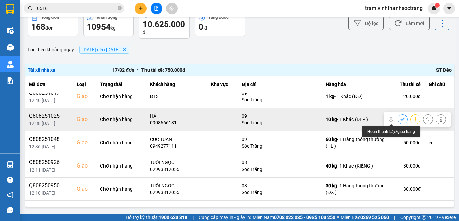
click at [400, 119] on icon at bounding box center [402, 119] width 4 height 3
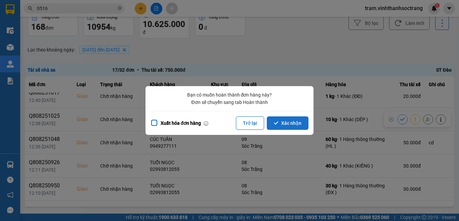
click at [283, 125] on button "Xác nhận" at bounding box center [288, 122] width 42 height 13
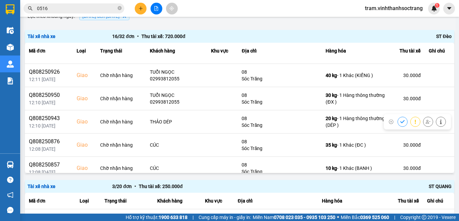
scroll to position [235, 0]
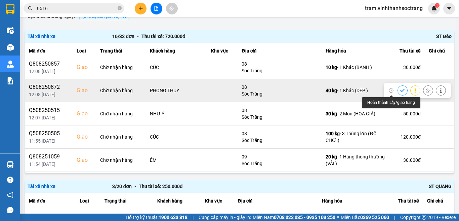
click at [400, 90] on icon at bounding box center [402, 90] width 5 height 5
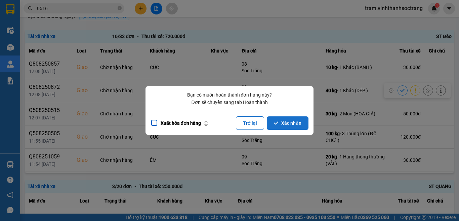
click at [304, 124] on button "Xác nhận" at bounding box center [288, 122] width 42 height 13
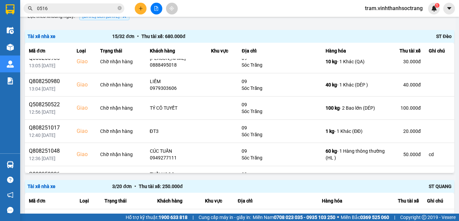
scroll to position [0, 0]
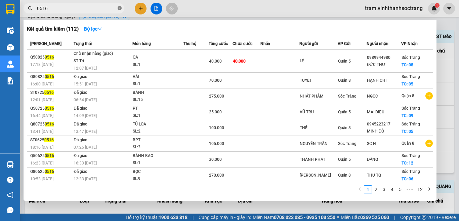
click at [120, 8] on icon "close-circle" at bounding box center [120, 8] width 4 height 4
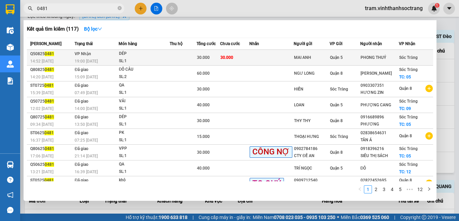
type input "0481"
click at [276, 54] on td at bounding box center [271, 58] width 44 height 16
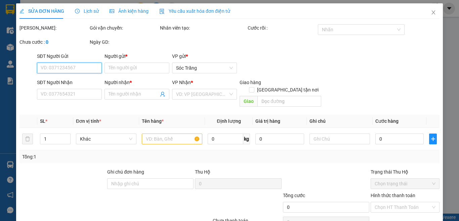
type input "MAI ANH"
type input "PHONG THUÝ"
type input "30.000"
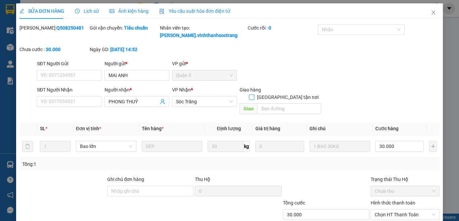
click at [294, 93] on span "[GEOGRAPHIC_DATA] tận nơi" at bounding box center [288, 96] width 67 height 7
click at [254, 94] on input "[GEOGRAPHIC_DATA] tận nơi" at bounding box center [251, 96] width 5 height 5
checkbox input "true"
click at [294, 103] on input "text" at bounding box center [290, 108] width 64 height 11
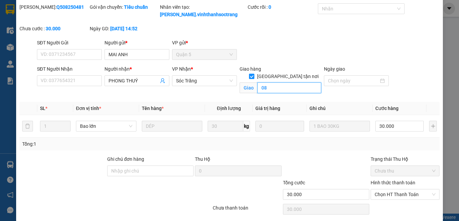
scroll to position [45, 0]
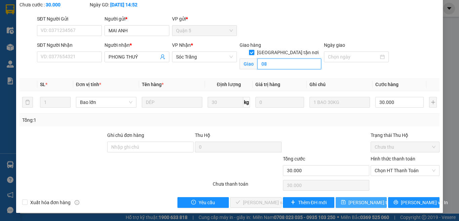
type input "08"
click at [369, 200] on span "[PERSON_NAME] thay đổi" at bounding box center [376, 202] width 54 height 7
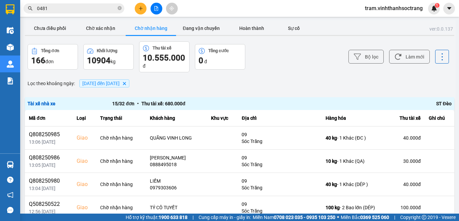
click at [148, 30] on button "Chờ nhận hàng" at bounding box center [151, 28] width 50 height 13
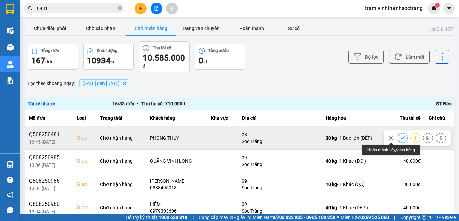
click at [400, 138] on icon at bounding box center [402, 138] width 5 height 5
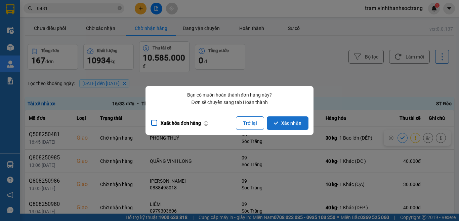
click at [290, 118] on button "Xác nhận" at bounding box center [288, 122] width 42 height 13
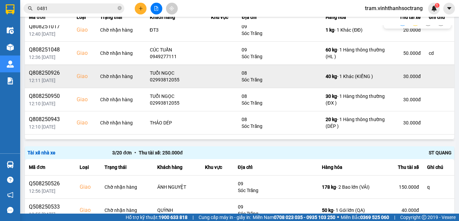
scroll to position [101, 0]
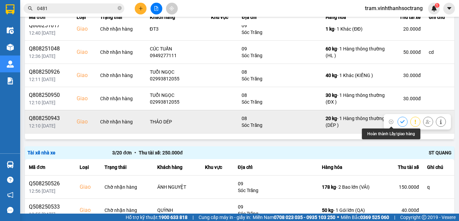
click at [400, 122] on icon at bounding box center [402, 121] width 4 height 3
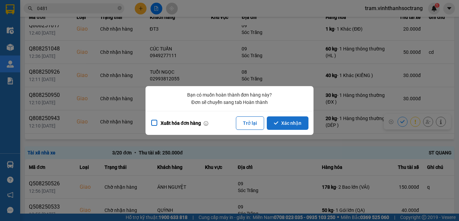
click at [301, 124] on button "Xác nhận" at bounding box center [288, 122] width 42 height 13
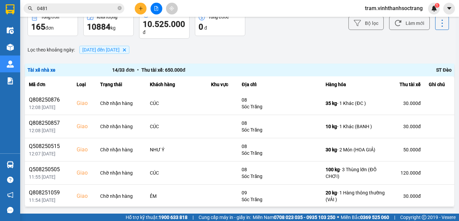
scroll to position [211, 0]
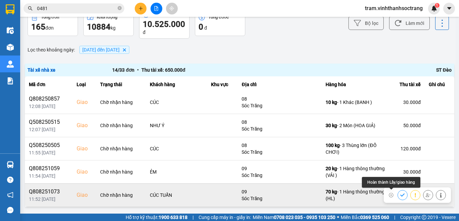
click at [400, 195] on icon at bounding box center [402, 195] width 5 height 5
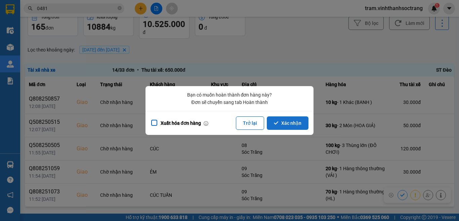
click at [287, 125] on button "Xác nhận" at bounding box center [288, 122] width 42 height 13
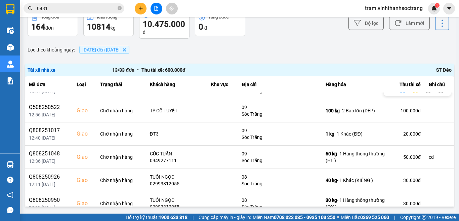
scroll to position [67, 0]
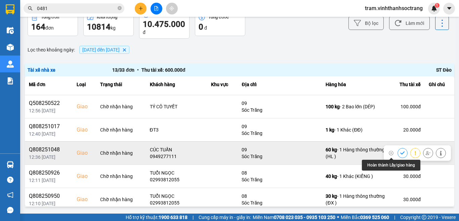
click at [400, 153] on icon at bounding box center [402, 152] width 4 height 3
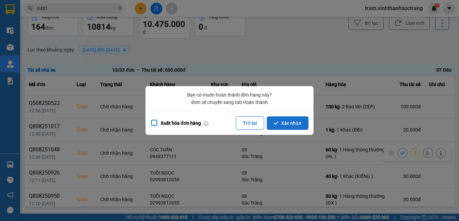
click at [283, 123] on button "Xác nhận" at bounding box center [288, 122] width 42 height 13
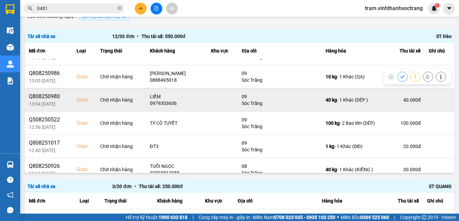
scroll to position [34, 0]
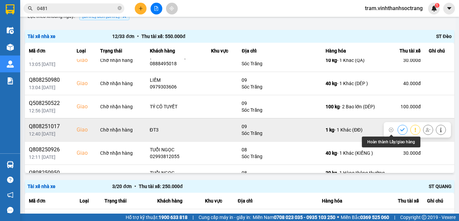
click at [400, 129] on icon at bounding box center [402, 129] width 5 height 5
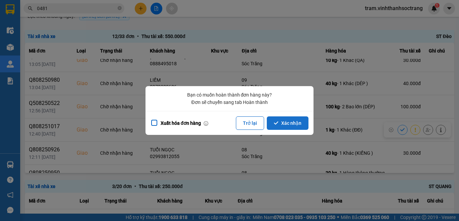
click at [300, 124] on button "Xác nhận" at bounding box center [288, 122] width 42 height 13
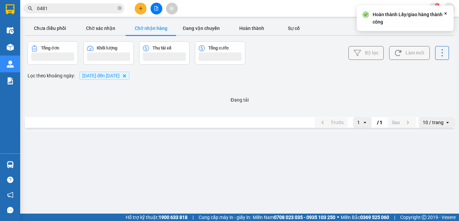
scroll to position [0, 0]
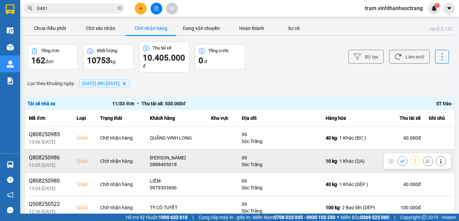
click at [400, 161] on icon at bounding box center [402, 161] width 5 height 5
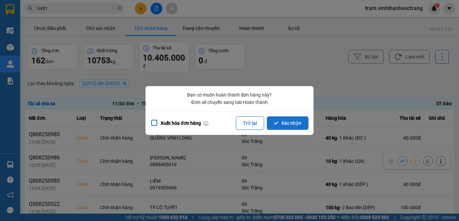
click at [300, 123] on button "Xác nhận" at bounding box center [288, 122] width 42 height 13
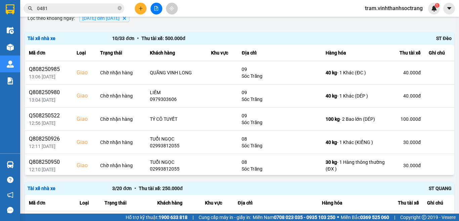
scroll to position [67, 0]
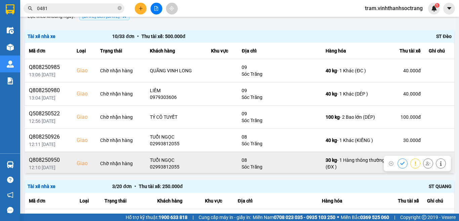
click at [400, 164] on icon at bounding box center [402, 163] width 4 height 3
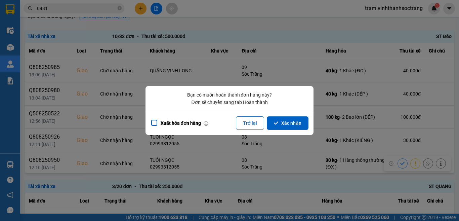
click at [297, 130] on div "Xuất hóa đơn hàng Trở lại Xác nhận" at bounding box center [230, 123] width 168 height 24
click at [300, 120] on button "Xác nhận" at bounding box center [288, 122] width 42 height 13
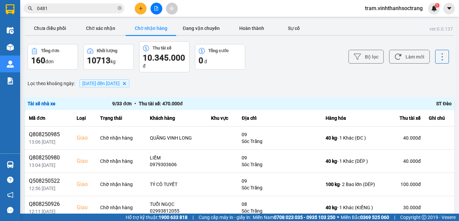
scroll to position [34, 0]
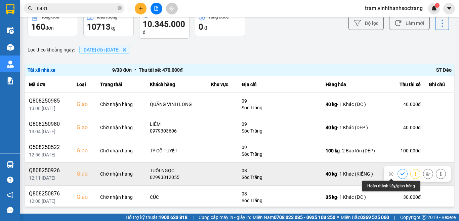
click at [400, 172] on icon at bounding box center [402, 173] width 5 height 5
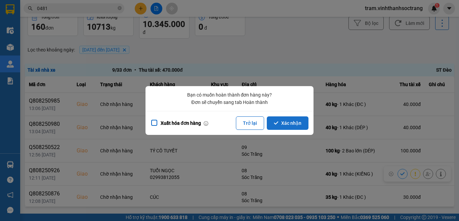
click at [294, 122] on button "Xác nhận" at bounding box center [288, 122] width 42 height 13
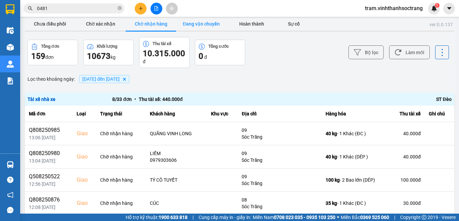
scroll to position [0, 0]
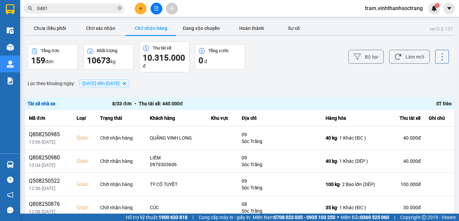
click at [152, 28] on button "Chờ nhận hàng" at bounding box center [151, 28] width 50 height 13
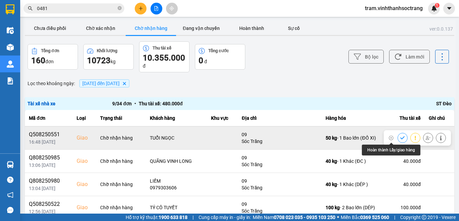
click at [400, 140] on icon at bounding box center [402, 138] width 5 height 5
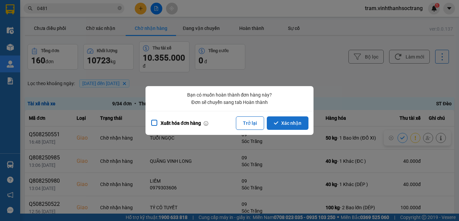
click at [302, 121] on button "Xác nhận" at bounding box center [288, 122] width 42 height 13
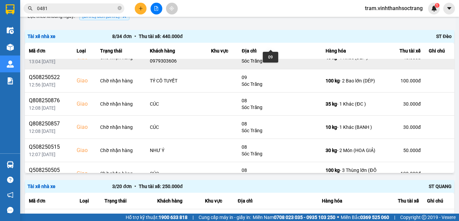
scroll to position [72, 0]
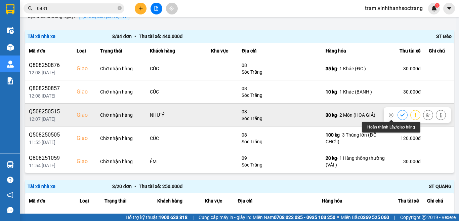
click at [400, 117] on icon at bounding box center [402, 115] width 5 height 5
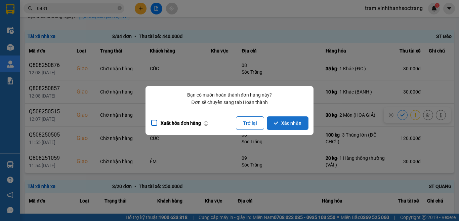
click at [296, 125] on button "Xác nhận" at bounding box center [288, 122] width 42 height 13
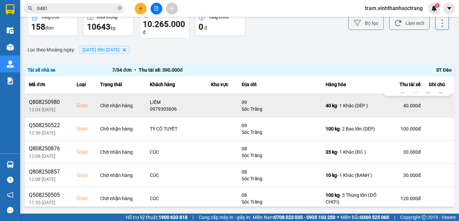
scroll to position [48, 0]
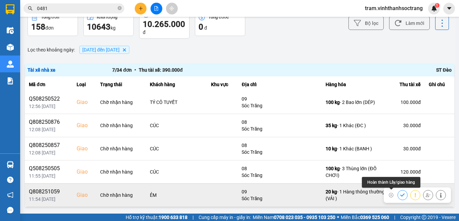
click at [400, 195] on icon at bounding box center [402, 195] width 5 height 5
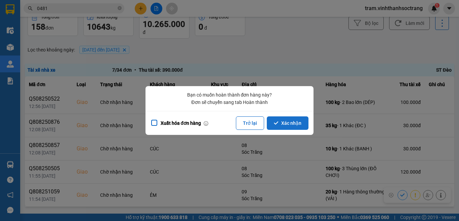
click at [300, 124] on button "Xác nhận" at bounding box center [288, 122] width 42 height 13
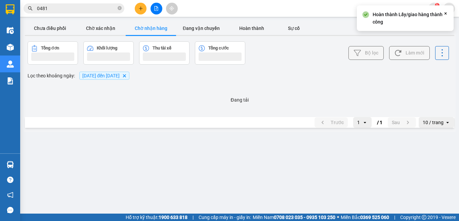
scroll to position [0, 0]
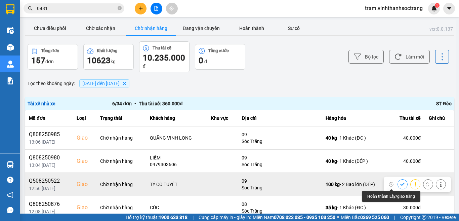
click at [400, 185] on icon at bounding box center [402, 184] width 5 height 5
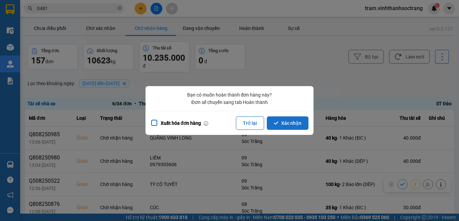
click at [279, 125] on button "Xác nhận" at bounding box center [288, 122] width 42 height 13
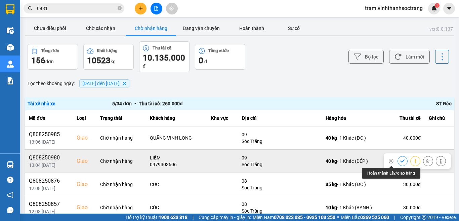
click at [398, 159] on button at bounding box center [402, 161] width 9 height 12
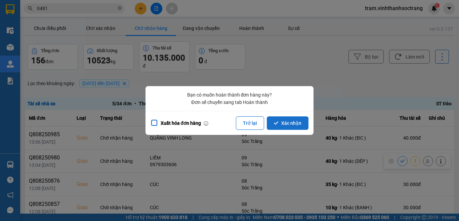
click at [299, 124] on button "Xác nhận" at bounding box center [288, 122] width 42 height 13
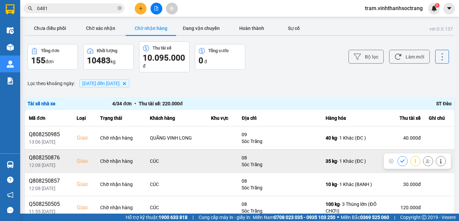
click at [400, 161] on icon at bounding box center [402, 160] width 4 height 3
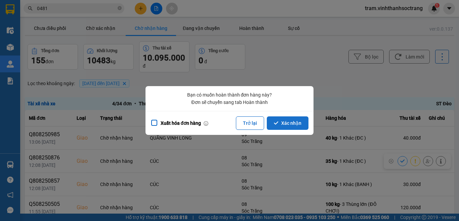
click at [298, 124] on button "Xác nhận" at bounding box center [288, 122] width 42 height 13
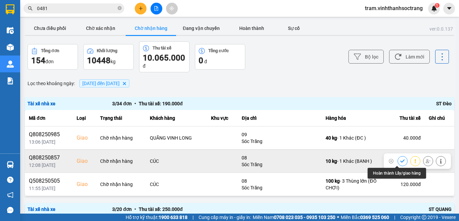
click at [400, 162] on icon at bounding box center [402, 160] width 4 height 3
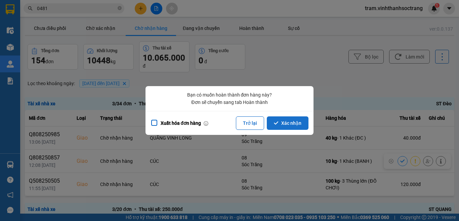
click at [283, 123] on button "Xác nhận" at bounding box center [288, 122] width 42 height 13
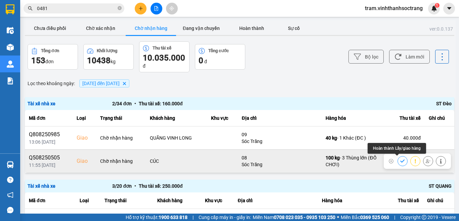
click at [400, 160] on icon at bounding box center [402, 160] width 4 height 3
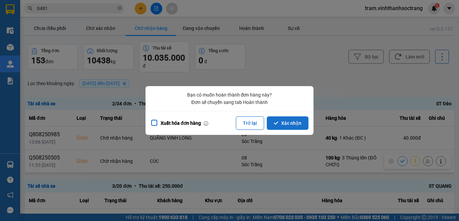
click at [303, 121] on button "Xác nhận" at bounding box center [288, 122] width 42 height 13
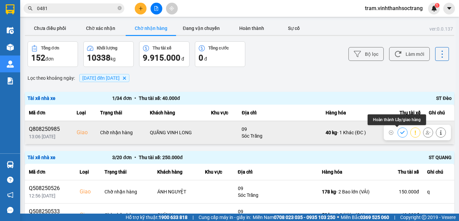
click at [400, 132] on icon at bounding box center [402, 132] width 5 height 5
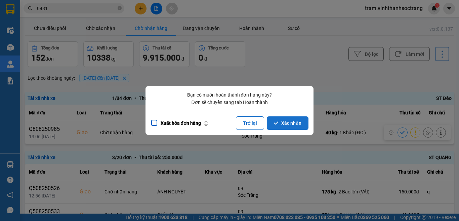
click at [295, 122] on button "Xác nhận" at bounding box center [288, 122] width 42 height 13
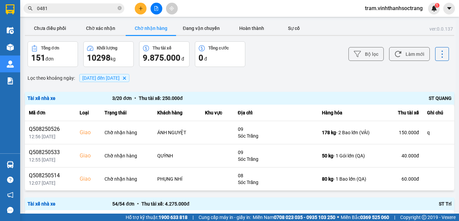
scroll to position [187, 0]
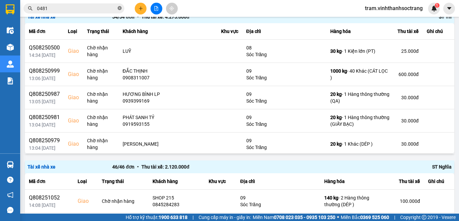
click at [119, 9] on icon "close-circle" at bounding box center [120, 8] width 4 height 4
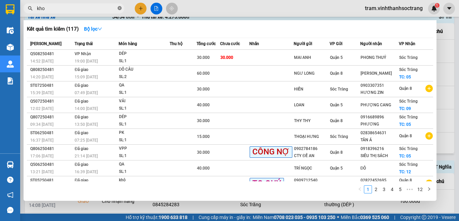
type input "khoa"
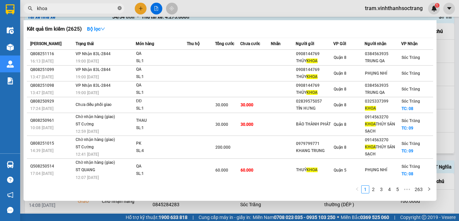
click at [119, 7] on icon "close-circle" at bounding box center [120, 8] width 4 height 4
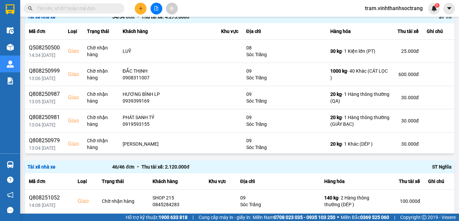
scroll to position [0, 0]
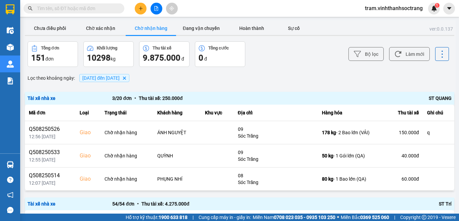
click at [155, 30] on button "Chờ nhận hàng" at bounding box center [151, 28] width 50 height 13
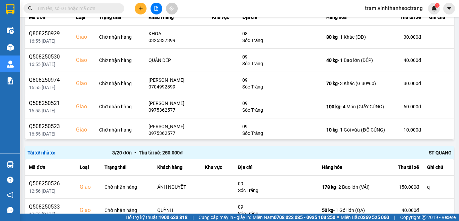
scroll to position [67, 0]
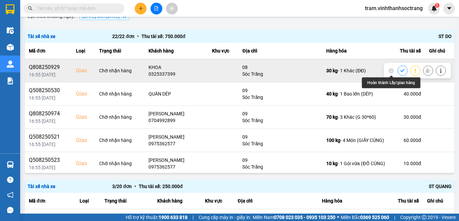
click at [400, 69] on icon at bounding box center [402, 70] width 5 height 5
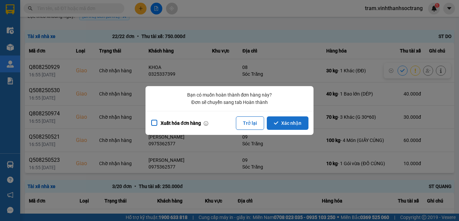
click at [294, 119] on button "Xác nhận" at bounding box center [288, 122] width 42 height 13
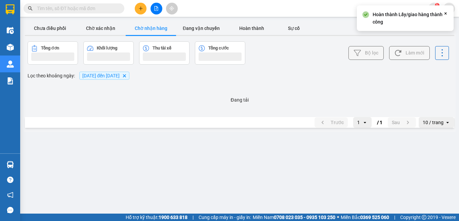
scroll to position [0, 0]
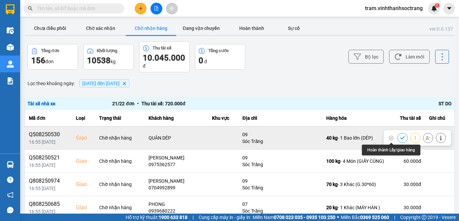
click at [400, 137] on icon at bounding box center [402, 137] width 4 height 3
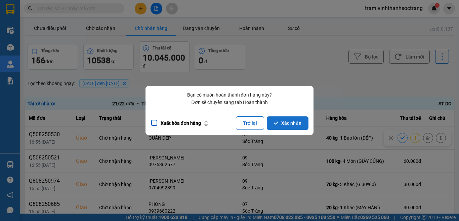
click at [299, 126] on button "Xác nhận" at bounding box center [288, 122] width 42 height 13
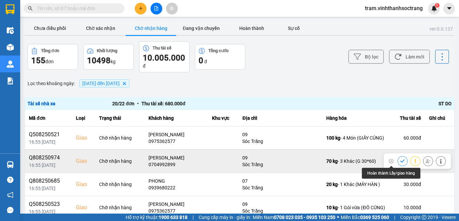
click at [398, 162] on button at bounding box center [402, 161] width 9 height 12
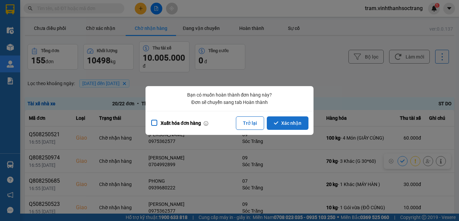
click at [287, 117] on button "Xác nhận" at bounding box center [288, 122] width 42 height 13
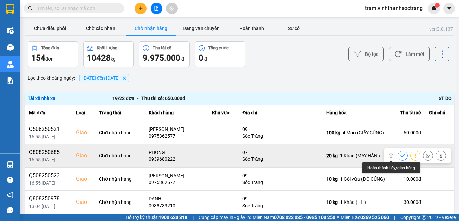
click at [398, 156] on button at bounding box center [402, 156] width 9 height 12
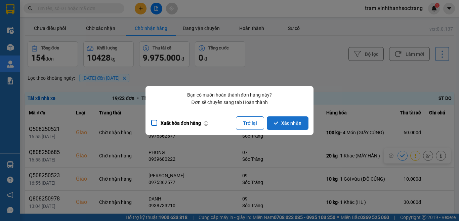
click at [299, 119] on button "Xác nhận" at bounding box center [288, 122] width 42 height 13
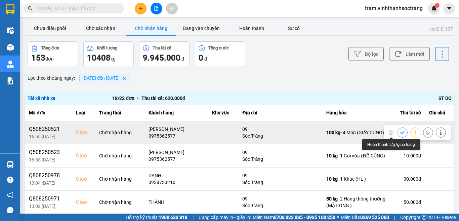
click at [400, 133] on icon at bounding box center [402, 132] width 5 height 5
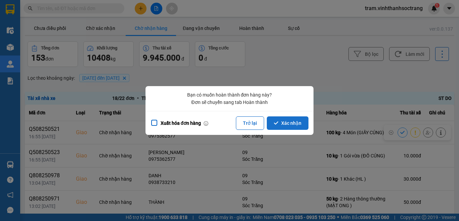
click at [282, 126] on button "Xác nhận" at bounding box center [288, 122] width 42 height 13
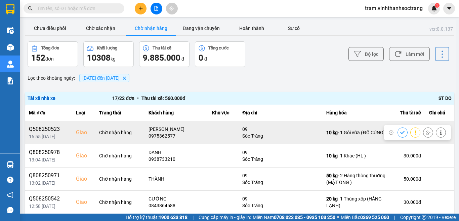
click at [398, 133] on button at bounding box center [402, 132] width 9 height 12
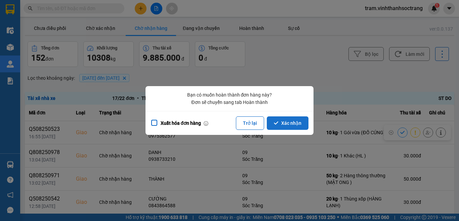
click at [296, 126] on button "Xác nhận" at bounding box center [288, 122] width 42 height 13
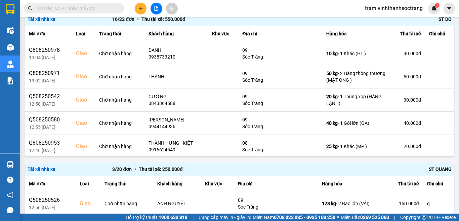
scroll to position [67, 0]
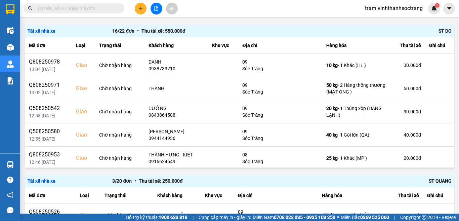
click at [62, 14] on div "Kết quả tìm kiếm ( 2625 ) Bộ lọc Mã ĐH Trạng thái Món hàng Thu hộ Tổng cước Chư…" at bounding box center [65, 9] width 131 height 12
click at [73, 7] on input "text" at bounding box center [76, 8] width 79 height 7
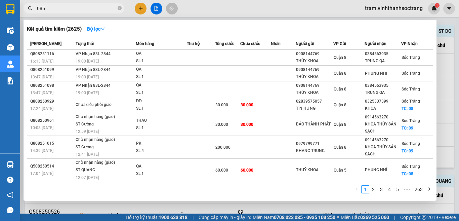
type input "0859"
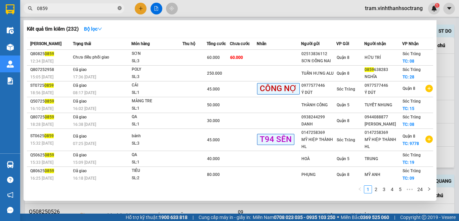
click at [120, 10] on icon "close-circle" at bounding box center [120, 8] width 4 height 4
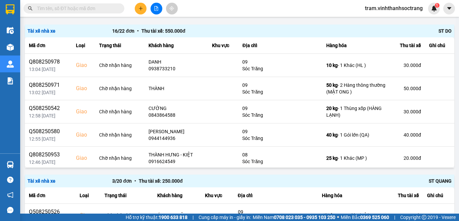
scroll to position [0, 0]
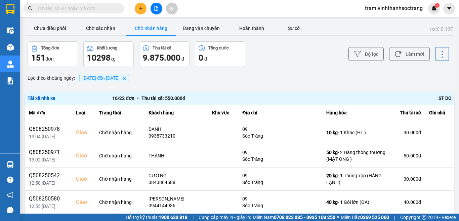
click at [161, 27] on button "Chờ nhận hàng" at bounding box center [151, 28] width 50 height 13
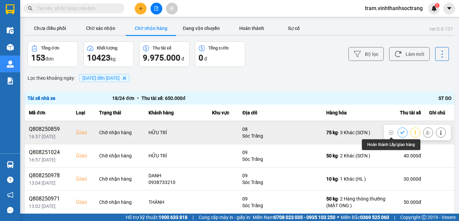
click at [400, 131] on icon at bounding box center [402, 132] width 5 height 5
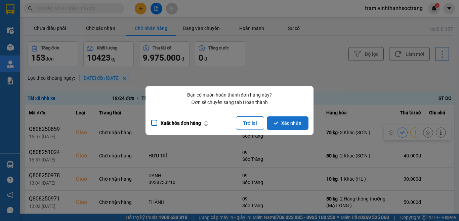
click at [300, 128] on button "Xác nhận" at bounding box center [288, 122] width 42 height 13
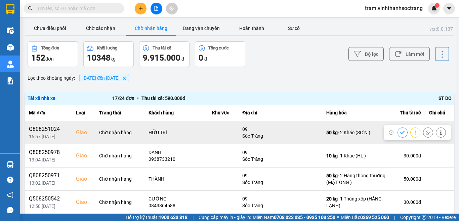
click at [398, 132] on button at bounding box center [402, 132] width 9 height 12
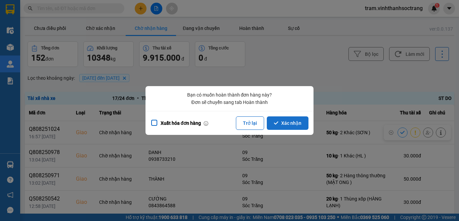
click at [286, 123] on button "Xác nhận" at bounding box center [288, 122] width 42 height 13
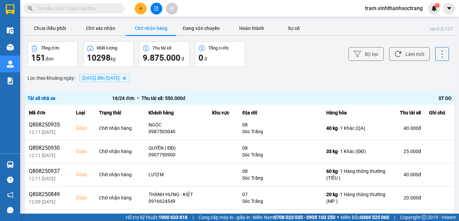
click at [161, 31] on button "Chờ nhận hàng" at bounding box center [151, 28] width 50 height 13
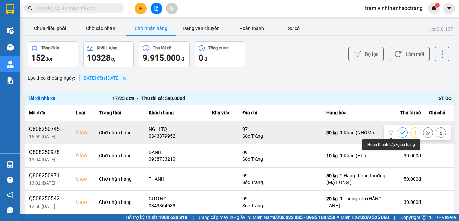
click at [398, 131] on button at bounding box center [402, 132] width 9 height 12
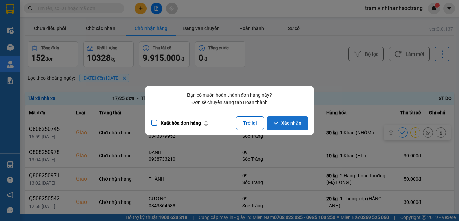
click at [282, 122] on button "Xác nhận" at bounding box center [288, 122] width 42 height 13
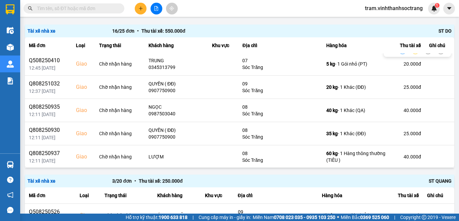
scroll to position [168, 0]
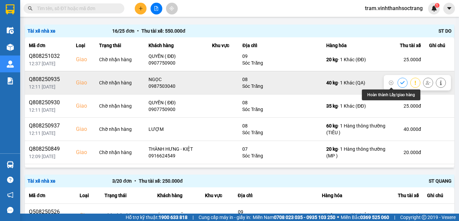
click at [400, 80] on icon at bounding box center [402, 82] width 5 height 5
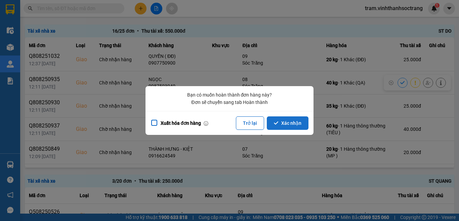
click at [291, 124] on button "Xác nhận" at bounding box center [288, 122] width 42 height 13
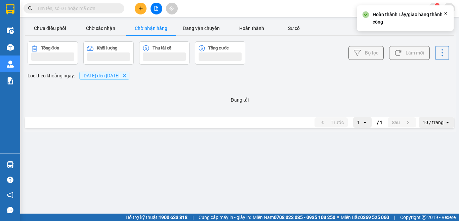
scroll to position [0, 0]
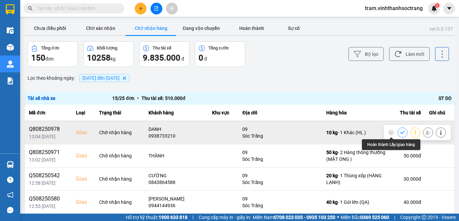
click at [398, 129] on button at bounding box center [402, 132] width 9 height 12
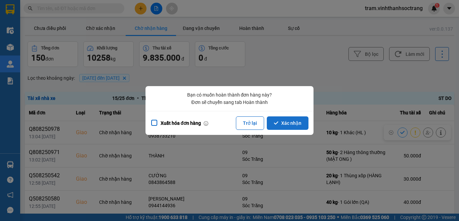
click at [295, 124] on button "Xác nhận" at bounding box center [288, 122] width 42 height 13
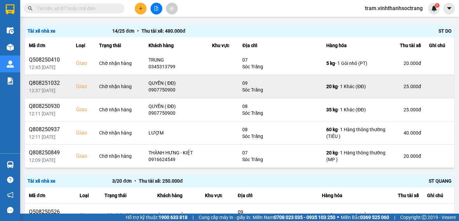
scroll to position [134, 0]
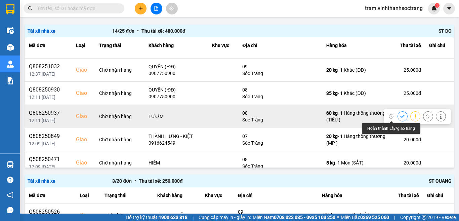
click at [400, 117] on icon at bounding box center [402, 116] width 5 height 5
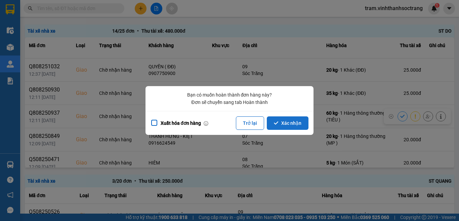
click at [295, 129] on button "Xác nhận" at bounding box center [288, 122] width 42 height 13
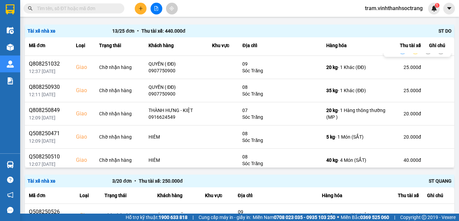
scroll to position [168, 0]
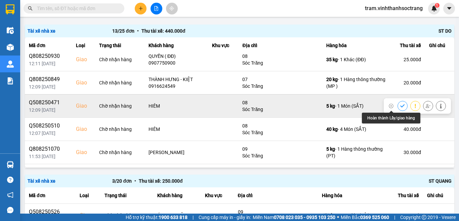
click at [400, 105] on icon at bounding box center [402, 106] width 5 height 5
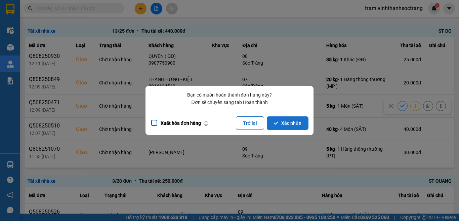
click at [299, 125] on button "Xác nhận" at bounding box center [288, 122] width 42 height 13
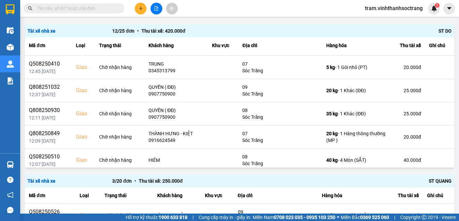
scroll to position [148, 0]
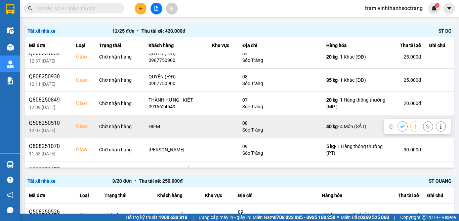
click at [400, 127] on icon at bounding box center [402, 126] width 5 height 5
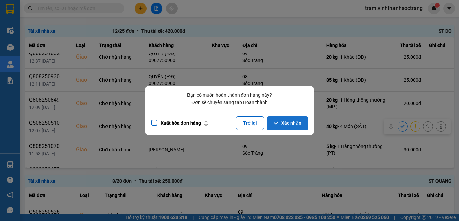
click at [293, 122] on button "Xác nhận" at bounding box center [288, 122] width 42 height 13
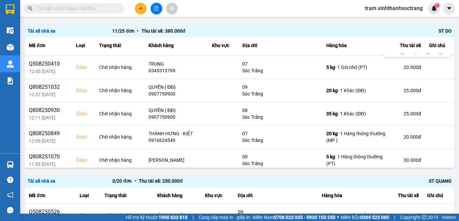
scroll to position [134, 0]
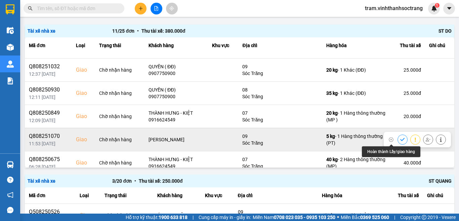
click at [400, 138] on icon at bounding box center [402, 139] width 5 height 5
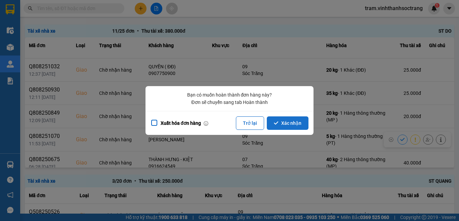
click at [298, 125] on button "Xác nhận" at bounding box center [288, 122] width 42 height 13
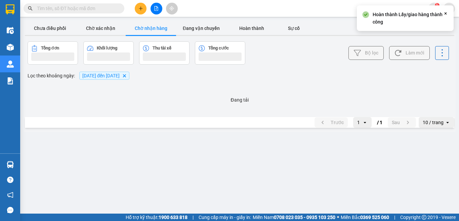
scroll to position [0, 0]
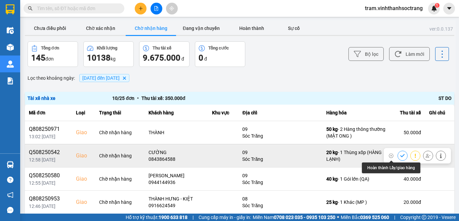
click at [398, 152] on button at bounding box center [402, 156] width 9 height 12
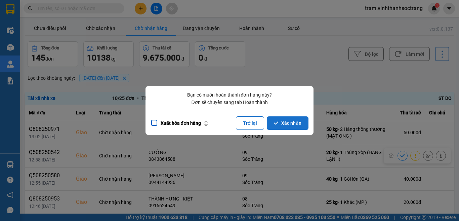
click at [292, 123] on button "Xác nhận" at bounding box center [288, 122] width 42 height 13
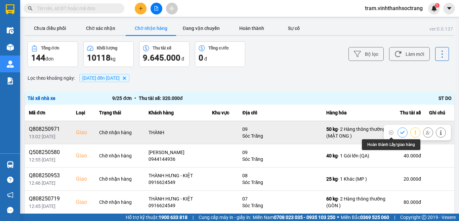
click at [400, 130] on icon at bounding box center [402, 132] width 5 height 5
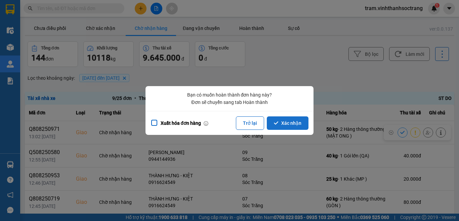
click at [297, 126] on button "Xác nhận" at bounding box center [288, 122] width 42 height 13
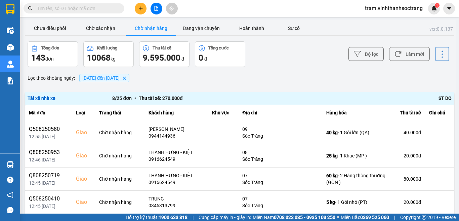
scroll to position [34, 0]
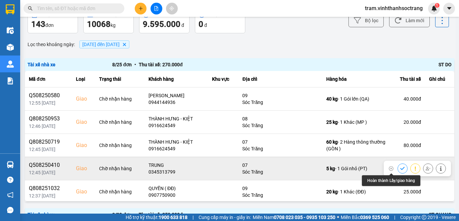
click at [400, 169] on icon at bounding box center [402, 168] width 4 height 3
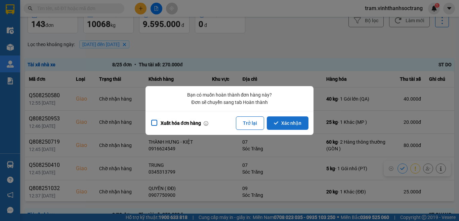
click at [290, 123] on button "Xác nhận" at bounding box center [288, 122] width 42 height 13
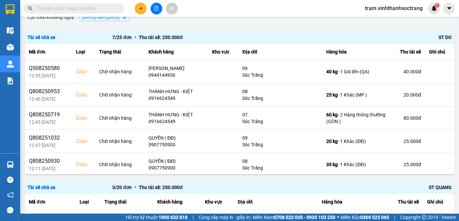
scroll to position [67, 0]
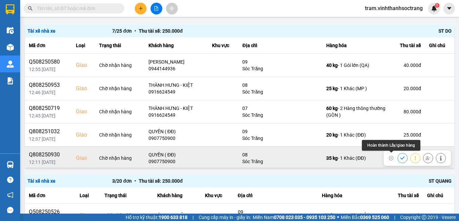
click at [400, 156] on icon at bounding box center [402, 158] width 5 height 5
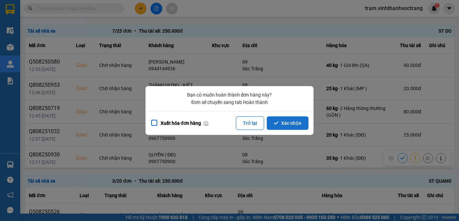
click at [296, 123] on button "Xác nhận" at bounding box center [288, 122] width 42 height 13
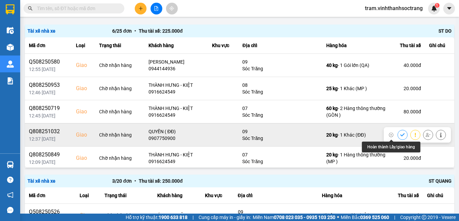
click at [398, 135] on button at bounding box center [402, 135] width 9 height 12
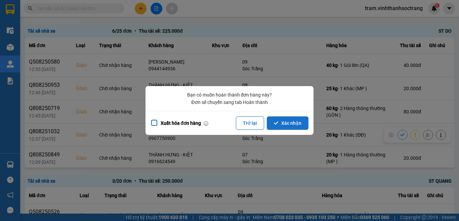
click at [294, 121] on button "Xác nhận" at bounding box center [288, 122] width 42 height 13
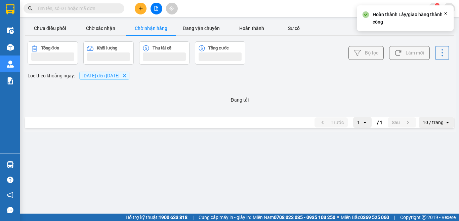
scroll to position [0, 0]
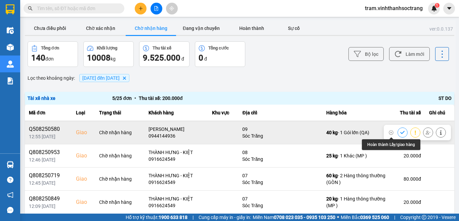
click at [400, 132] on icon at bounding box center [402, 132] width 5 height 5
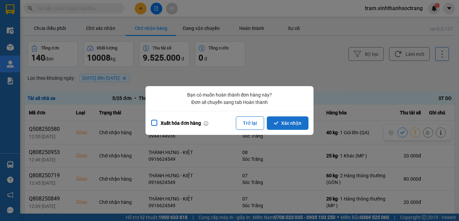
click at [286, 124] on button "Xác nhận" at bounding box center [288, 122] width 42 height 13
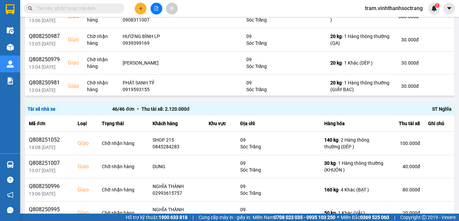
scroll to position [407, 0]
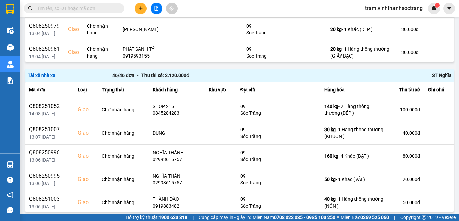
click at [107, 9] on input "text" at bounding box center [76, 8] width 79 height 7
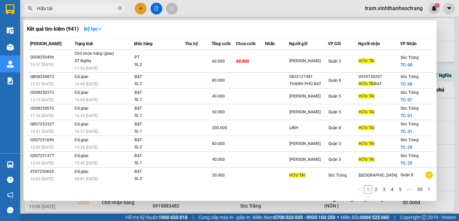
type input "Hữu tài"
click at [459, 91] on div at bounding box center [229, 110] width 459 height 221
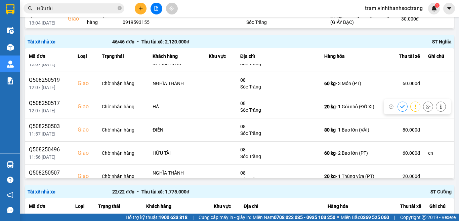
scroll to position [908, 0]
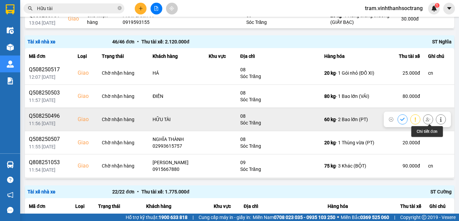
click at [439, 120] on icon at bounding box center [441, 119] width 5 height 5
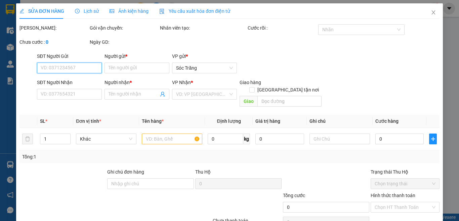
type input "KIM LINH"
type input "HỮU TÀI"
checkbox input "true"
type input "08"
type input "cn"
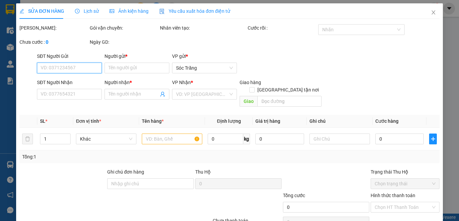
type input "60.000"
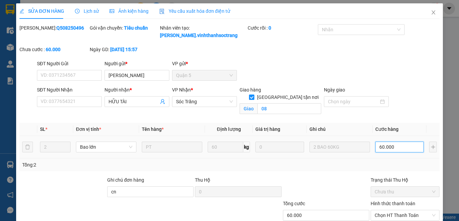
click at [397, 145] on input "60.000" at bounding box center [400, 147] width 48 height 11
type input "9"
type input "90"
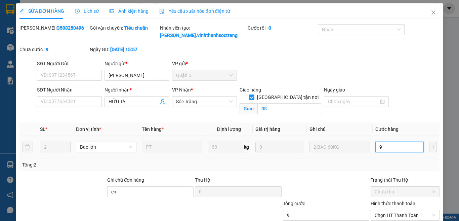
type input "90"
type input "90.000"
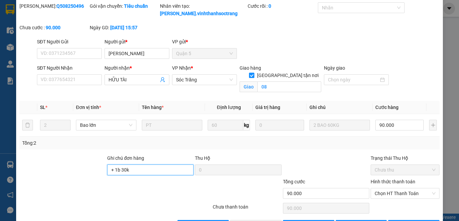
scroll to position [45, 0]
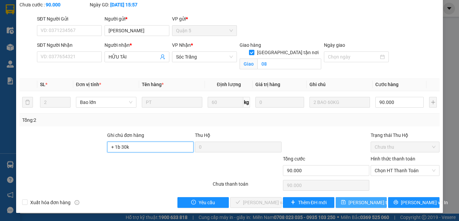
type input "+ 1b 30k"
click at [362, 206] on button "[PERSON_NAME] thay đổi" at bounding box center [361, 202] width 51 height 11
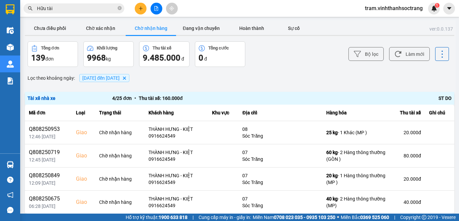
click at [160, 28] on button "Chờ nhận hàng" at bounding box center [151, 28] width 50 height 13
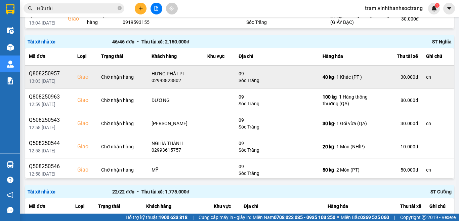
scroll to position [235, 0]
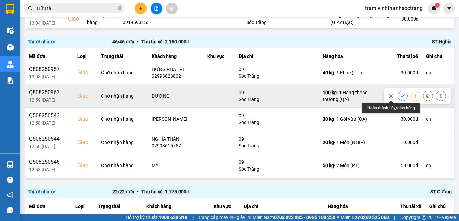
click at [400, 96] on icon at bounding box center [402, 95] width 4 height 3
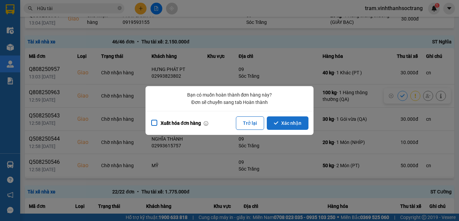
click at [296, 125] on button "Xác nhận" at bounding box center [288, 122] width 42 height 13
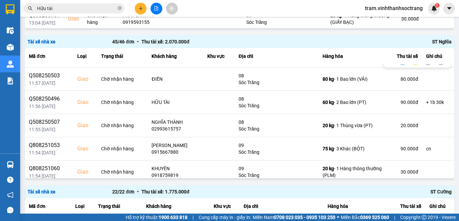
scroll to position [930, 0]
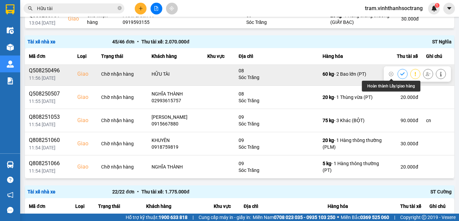
click at [400, 73] on icon at bounding box center [402, 74] width 5 height 5
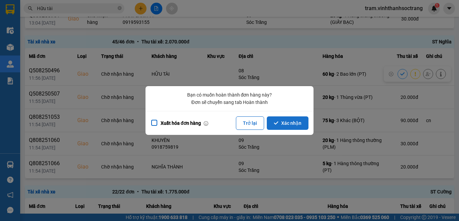
click at [297, 122] on button "Xác nhận" at bounding box center [288, 122] width 42 height 13
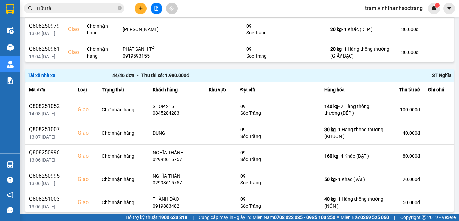
scroll to position [441, 0]
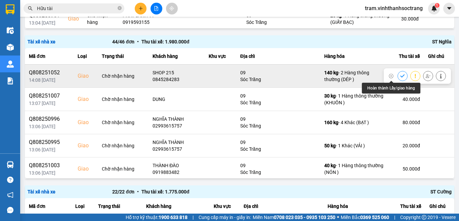
click at [400, 74] on icon at bounding box center [402, 76] width 5 height 5
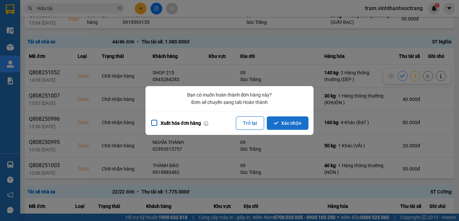
click at [297, 121] on button "Xác nhận" at bounding box center [288, 122] width 42 height 13
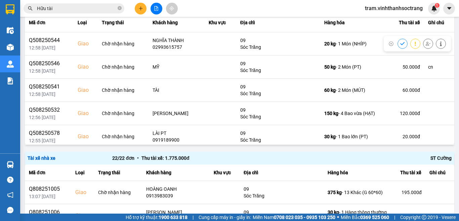
scroll to position [269, 0]
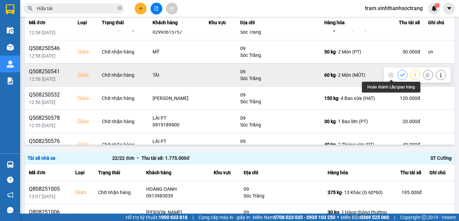
click at [398, 71] on button at bounding box center [402, 75] width 9 height 12
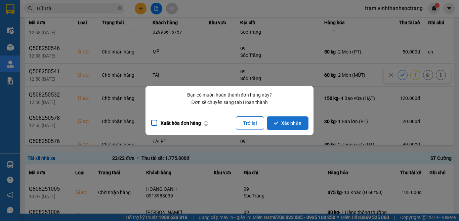
click at [293, 124] on button "Xác nhận" at bounding box center [288, 122] width 42 height 13
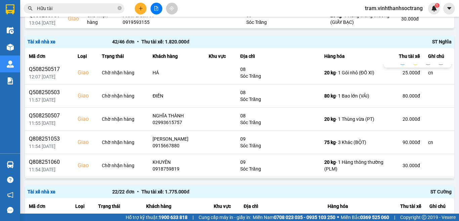
scroll to position [841, 0]
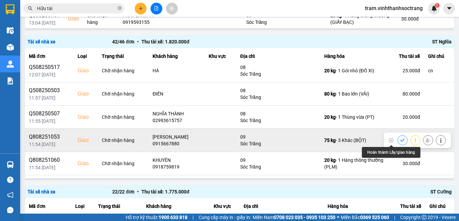
click at [400, 140] on icon at bounding box center [402, 140] width 4 height 3
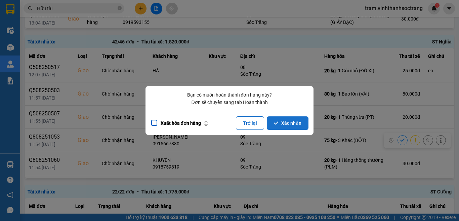
click at [298, 128] on button "Xác nhận" at bounding box center [288, 122] width 42 height 13
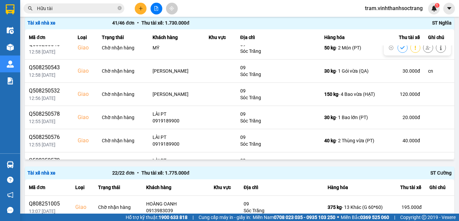
scroll to position [269, 0]
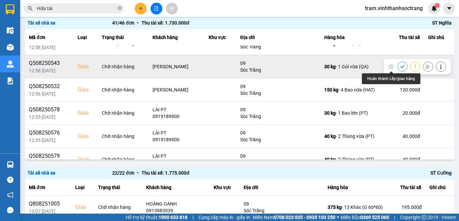
click at [400, 65] on icon at bounding box center [402, 66] width 5 height 5
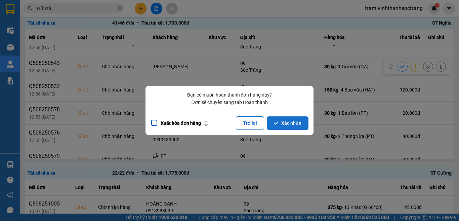
click at [301, 121] on button "Xác nhận" at bounding box center [288, 122] width 42 height 13
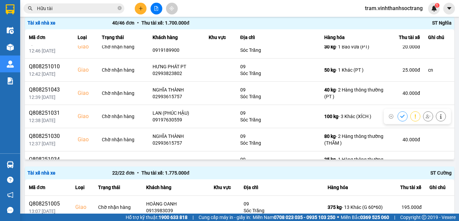
scroll to position [504, 0]
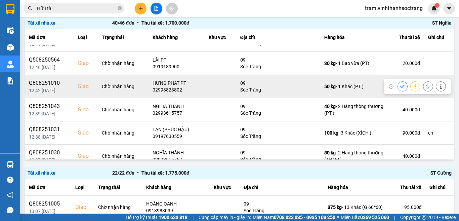
click at [398, 84] on button at bounding box center [402, 86] width 9 height 12
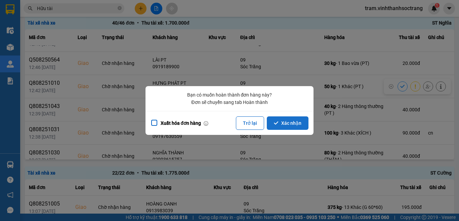
click at [304, 120] on button "Xác nhận" at bounding box center [288, 122] width 42 height 13
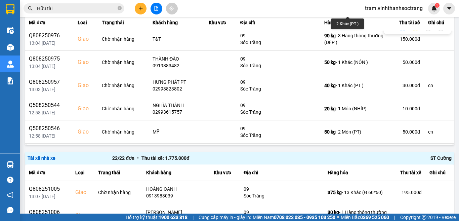
scroll to position [168, 0]
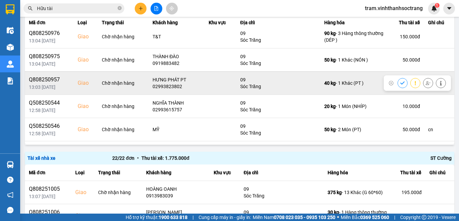
click at [398, 85] on button at bounding box center [402, 83] width 9 height 12
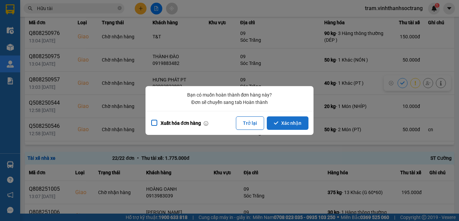
click at [297, 119] on button "Xác nhận" at bounding box center [288, 122] width 42 height 13
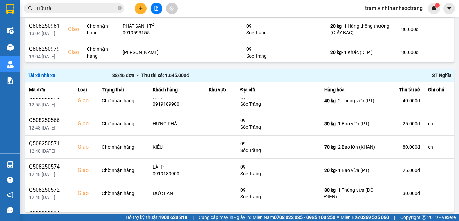
scroll to position [336, 0]
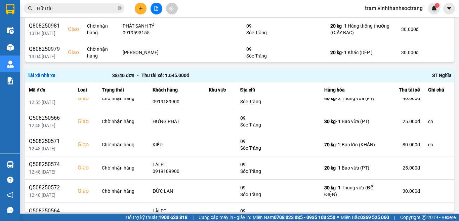
click icon
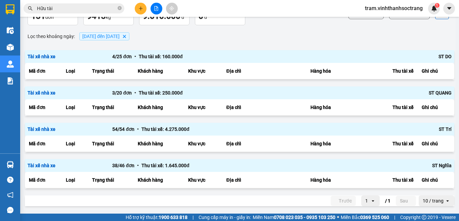
click button "Xác nhận"
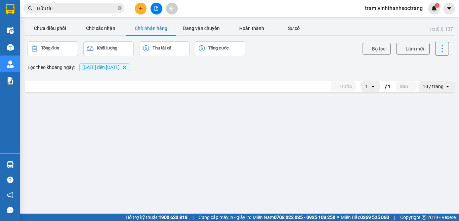
scroll to position [538, 0]
click icon
click button "Xác nhận"
click button
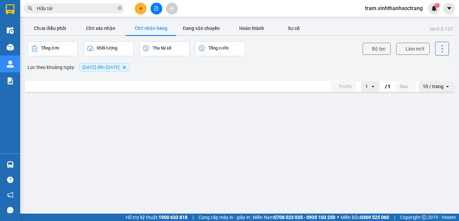
click button "Xác nhận"
click button
click button "Xác nhận"
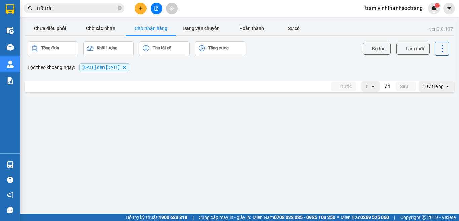
click icon
click button "Xác nhận"
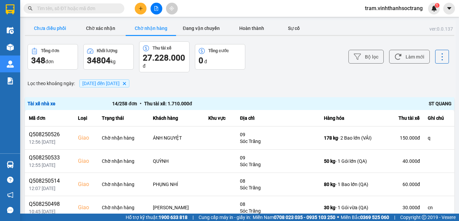
click at [56, 31] on button "Chưa điều phối" at bounding box center [50, 28] width 50 height 13
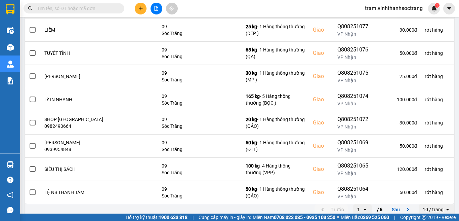
scroll to position [142, 0]
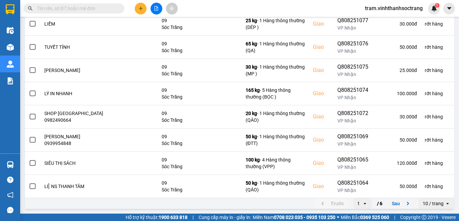
click at [437, 203] on div "10 / trang" at bounding box center [433, 203] width 21 height 7
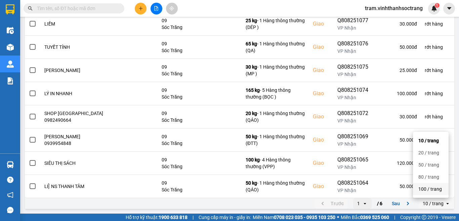
click at [444, 192] on li "100 / trang" at bounding box center [431, 189] width 36 height 12
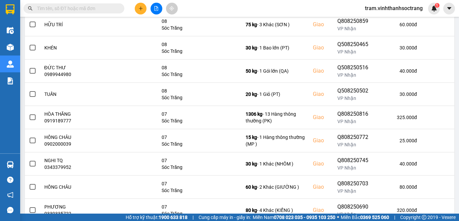
scroll to position [1155, 0]
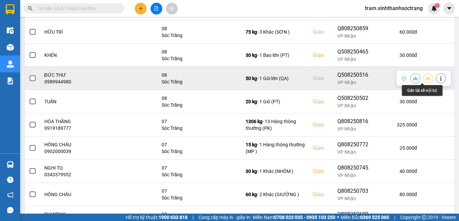
click at [426, 77] on icon at bounding box center [428, 78] width 5 height 5
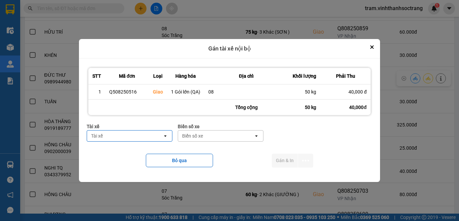
click at [141, 135] on div "Tài xế" at bounding box center [125, 135] width 76 height 11
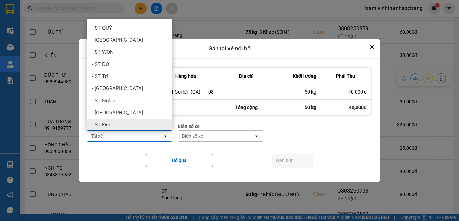
click at [126, 120] on div "- ST Đèo" at bounding box center [130, 125] width 86 height 12
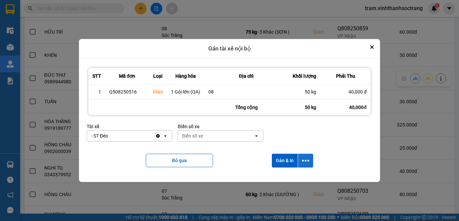
click at [306, 164] on button "dialog" at bounding box center [305, 161] width 15 height 14
click at [288, 176] on span "Chỉ gán tài" at bounding box center [279, 178] width 22 height 7
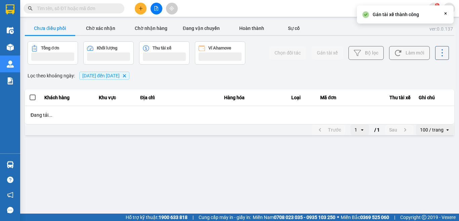
scroll to position [0, 0]
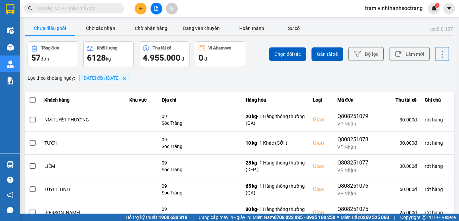
click at [54, 30] on button "Chưa điều phối" at bounding box center [50, 28] width 50 height 13
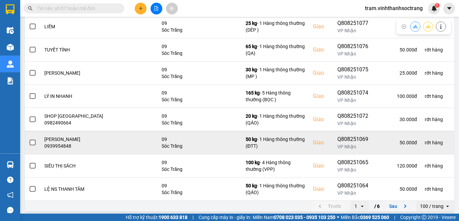
scroll to position [142, 0]
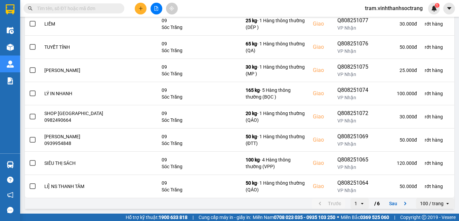
click at [437, 201] on div "100 / trang" at bounding box center [432, 203] width 24 height 7
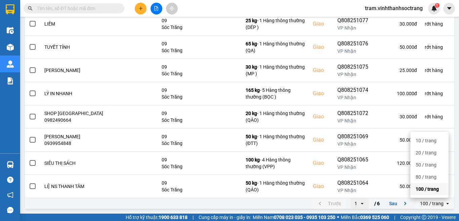
click at [440, 194] on li "100 / trang" at bounding box center [430, 189] width 38 height 12
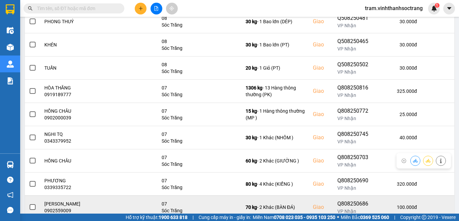
scroll to position [1155, 0]
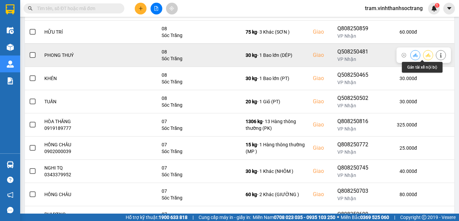
click at [426, 55] on icon at bounding box center [428, 55] width 5 height 5
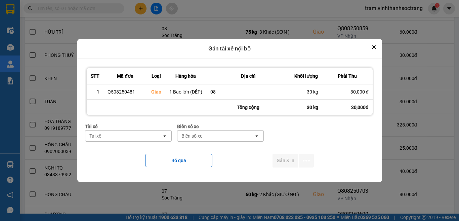
click at [141, 134] on div "Tài xế" at bounding box center [123, 135] width 77 height 11
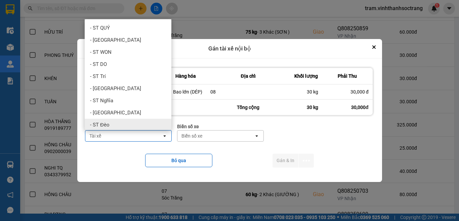
click at [139, 123] on div "- ST Đèo" at bounding box center [128, 125] width 87 height 12
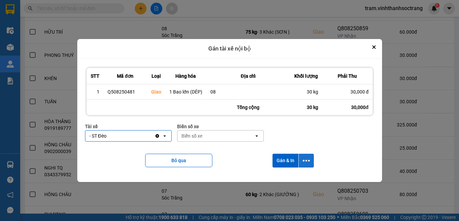
click at [305, 159] on icon "dialog" at bounding box center [306, 160] width 7 height 7
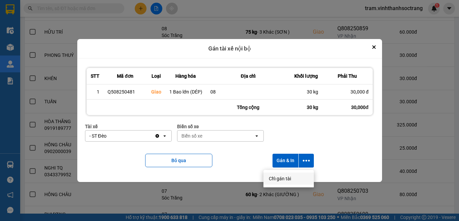
click at [286, 174] on li "Chỉ gán tài" at bounding box center [289, 178] width 50 height 12
click at [307, 162] on icon "dialog" at bounding box center [306, 160] width 7 height 7
click at [300, 179] on div "Chỉ gán tài" at bounding box center [289, 178] width 40 height 7
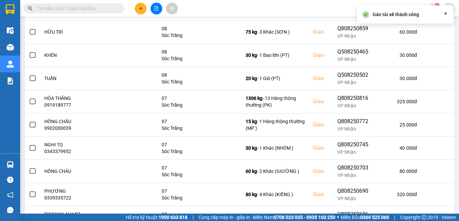
scroll to position [0, 0]
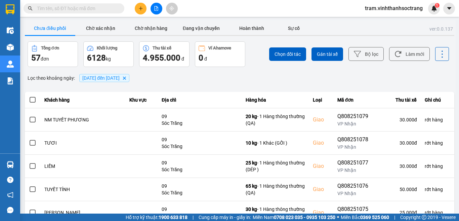
click at [74, 9] on input "text" at bounding box center [76, 8] width 79 height 7
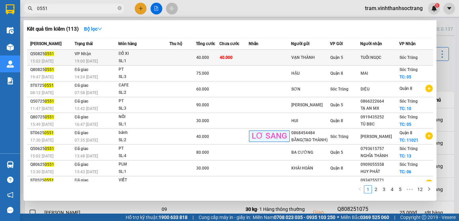
type input "0551"
click at [289, 57] on td at bounding box center [270, 58] width 42 height 16
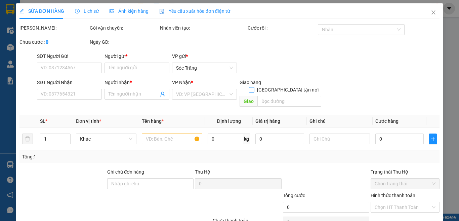
click at [297, 84] on form "SĐT Người Gửi VD: 0371234567 Người gửi * Tên người gửi VP gửi * Sóc Trăng SĐT …" at bounding box center [230, 80] width 420 height 57
type input "VẠN THÀNH"
type input "TUỔI NGỌC"
type input "40.000"
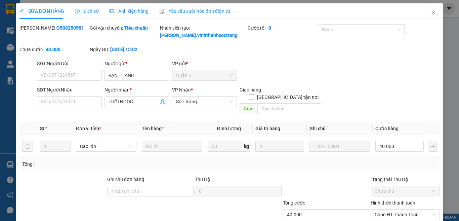
click at [302, 93] on span "[GEOGRAPHIC_DATA] tận nơi" at bounding box center [288, 96] width 67 height 7
click at [254, 94] on input "[GEOGRAPHIC_DATA] tận nơi" at bounding box center [251, 96] width 5 height 5
checkbox input "true"
click at [294, 103] on input "text" at bounding box center [290, 108] width 64 height 11
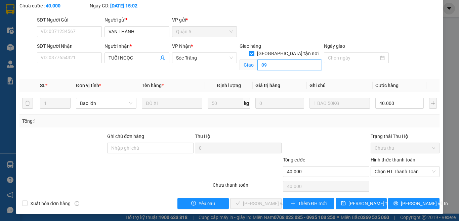
scroll to position [45, 0]
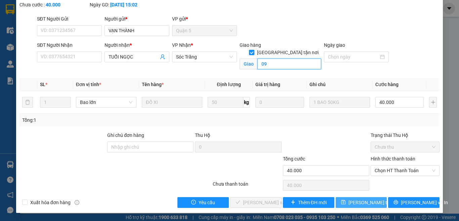
type input "09"
click at [365, 201] on span "[PERSON_NAME] thay đổi" at bounding box center [376, 202] width 54 height 7
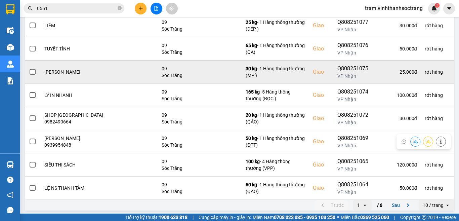
scroll to position [142, 0]
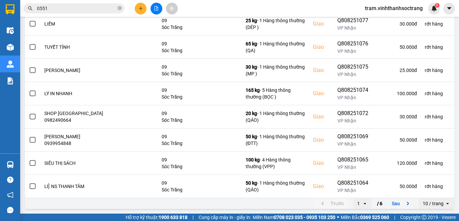
click at [424, 203] on div "10 / trang" at bounding box center [433, 203] width 21 height 7
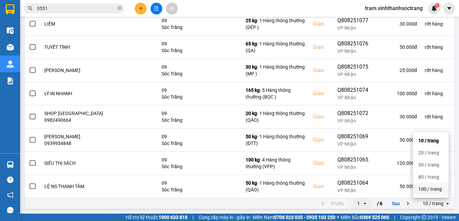
click at [432, 190] on div "100 / trang" at bounding box center [431, 189] width 25 height 7
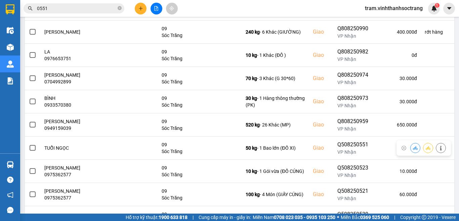
scroll to position [841, 0]
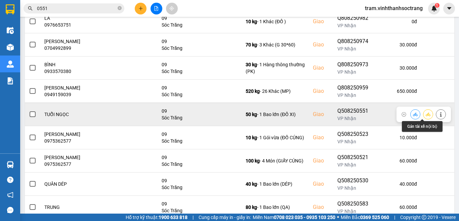
click at [426, 113] on icon at bounding box center [428, 114] width 5 height 5
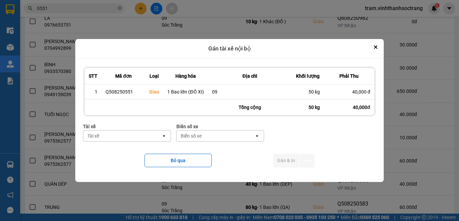
click at [144, 134] on div "Tài xế" at bounding box center [122, 135] width 78 height 11
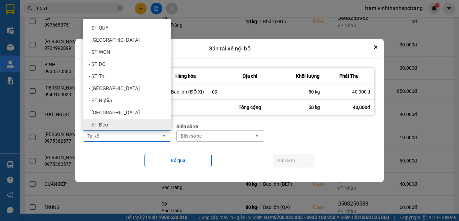
click at [125, 123] on div "- ST Đèo" at bounding box center [127, 125] width 88 height 12
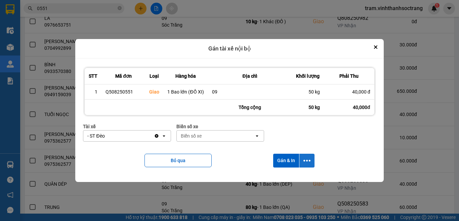
click at [305, 160] on icon "dialog" at bounding box center [307, 161] width 7 height 2
click at [280, 168] on div "Bỏ qua Gán & In" at bounding box center [229, 160] width 293 height 27
click at [307, 162] on icon "dialog" at bounding box center [307, 160] width 7 height 7
click at [291, 181] on span "Chỉ gán tài" at bounding box center [280, 178] width 22 height 7
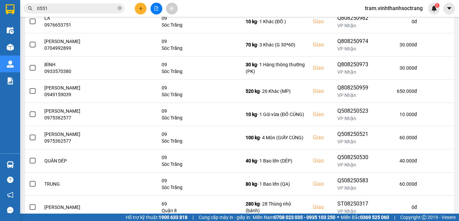
scroll to position [908, 0]
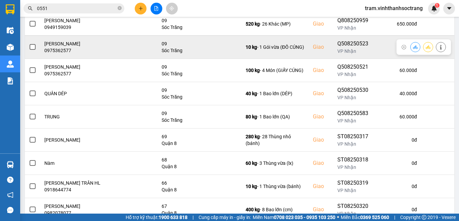
click at [29, 45] on label at bounding box center [32, 46] width 7 height 7
click at [29, 43] on input "checkbox" at bounding box center [29, 43] width 0 height 0
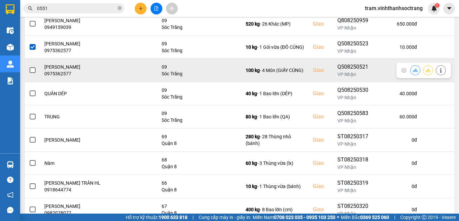
click at [32, 69] on span at bounding box center [33, 70] width 6 height 6
click at [29, 67] on input "checkbox" at bounding box center [29, 67] width 0 height 0
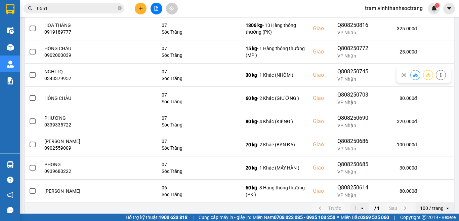
scroll to position [1233, 0]
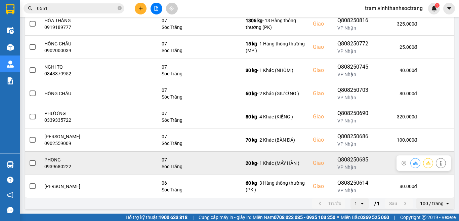
click at [30, 162] on span at bounding box center [33, 163] width 6 height 6
click at [29, 159] on input "checkbox" at bounding box center [29, 159] width 0 height 0
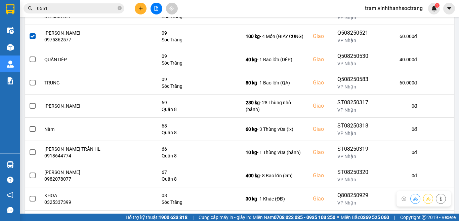
scroll to position [930, 0]
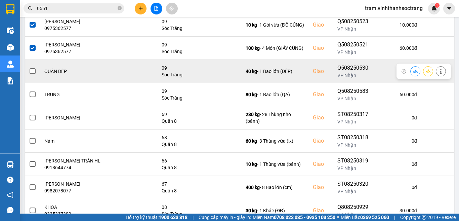
click at [32, 72] on span at bounding box center [33, 71] width 6 height 6
click at [29, 68] on input "checkbox" at bounding box center [29, 68] width 0 height 0
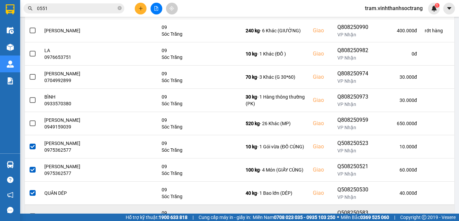
scroll to position [796, 0]
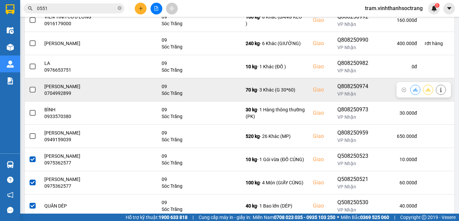
click at [33, 88] on span at bounding box center [33, 90] width 6 height 6
click at [29, 86] on input "checkbox" at bounding box center [29, 86] width 0 height 0
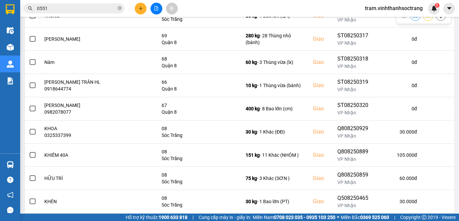
scroll to position [1042, 0]
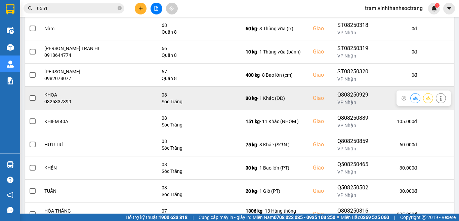
click at [32, 100] on span at bounding box center [33, 98] width 6 height 6
click at [29, 94] on input "checkbox" at bounding box center [29, 94] width 0 height 0
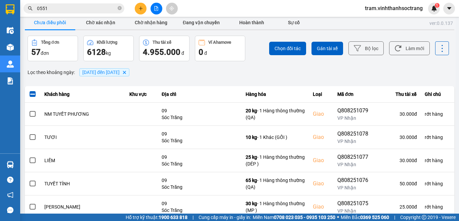
scroll to position [0, 0]
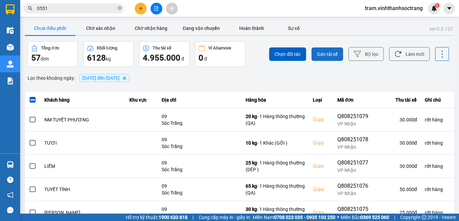
click at [330, 54] on span "Gán tài xế" at bounding box center [327, 54] width 21 height 7
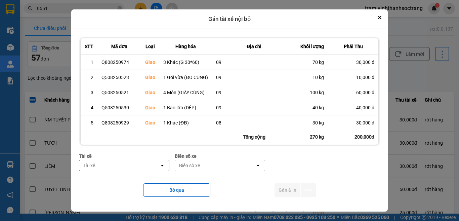
click at [135, 168] on div "Tài xế" at bounding box center [119, 165] width 80 height 11
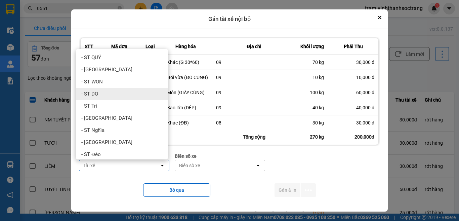
click at [127, 96] on div "- ST DO" at bounding box center [122, 94] width 92 height 12
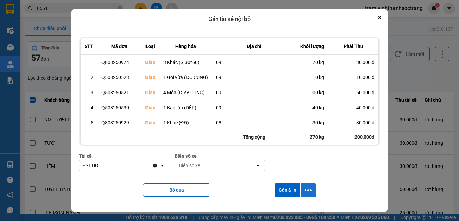
click at [310, 189] on icon "dialog" at bounding box center [308, 190] width 7 height 7
click at [289, 208] on span "Chỉ gán tài" at bounding box center [283, 208] width 22 height 7
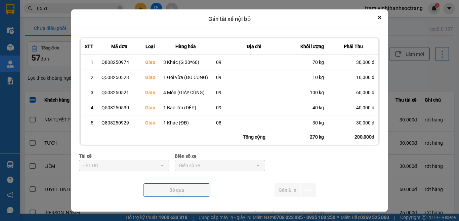
click at [289, 208] on div "STT Mã đơn Loại Hàng hóa Địa chỉ Khối lượng Phải Thu 1 Q808250974 Giao 3 Khác (…" at bounding box center [229, 120] width 317 height 183
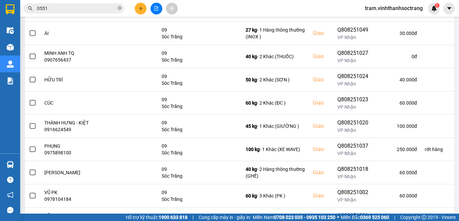
scroll to position [504, 0]
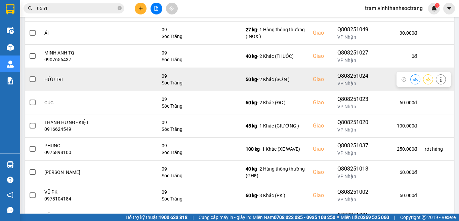
click at [33, 79] on span at bounding box center [33, 79] width 6 height 6
click at [29, 76] on input "checkbox" at bounding box center [29, 76] width 0 height 0
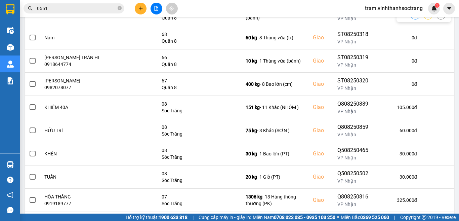
scroll to position [941, 0]
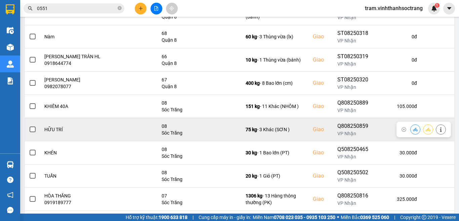
click at [33, 130] on span at bounding box center [33, 129] width 6 height 6
click at [29, 126] on input "checkbox" at bounding box center [29, 126] width 0 height 0
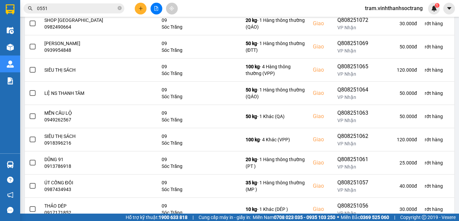
scroll to position [0, 0]
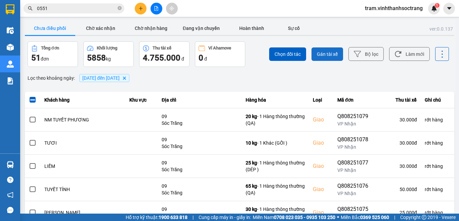
click at [333, 53] on button "Gán tài xế" at bounding box center [328, 53] width 32 height 13
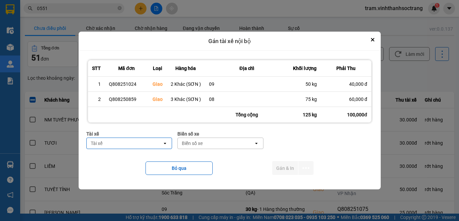
click at [150, 142] on div "Tài xế" at bounding box center [125, 143] width 76 height 11
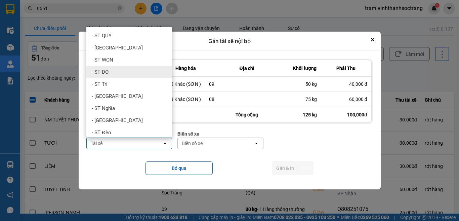
click at [145, 77] on div "- ST DO" at bounding box center [129, 72] width 86 height 12
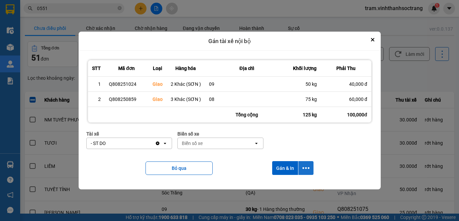
click at [306, 166] on icon "dialog" at bounding box center [306, 167] width 7 height 7
click at [286, 189] on span "Chỉ gán tài" at bounding box center [279, 186] width 22 height 7
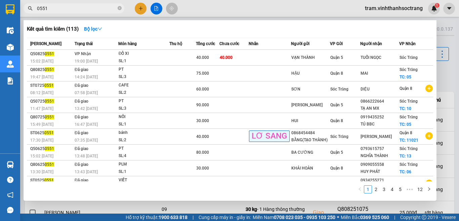
click at [56, 4] on span "0551" at bounding box center [74, 8] width 101 height 10
click at [66, 8] on input "0551" at bounding box center [76, 8] width 79 height 7
type input "0"
type input "0745"
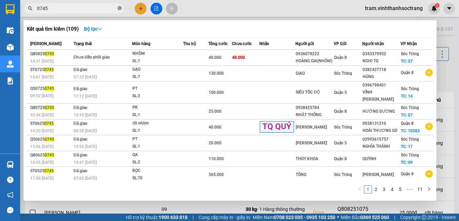
click at [119, 8] on icon "close-circle" at bounding box center [120, 8] width 4 height 4
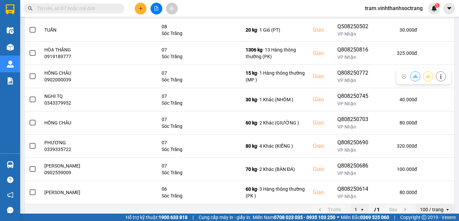
scroll to position [1042, 0]
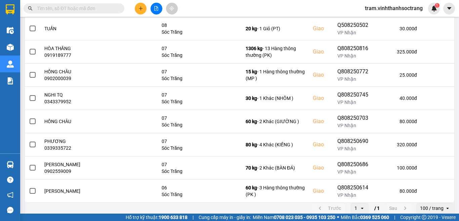
click at [103, 7] on input "text" at bounding box center [76, 8] width 79 height 7
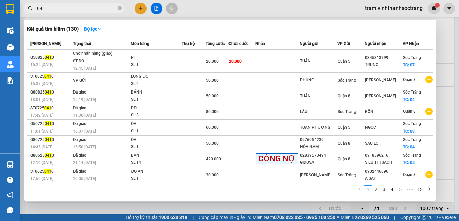
type input "0"
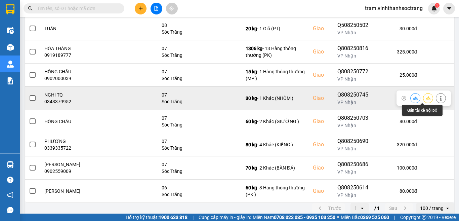
click at [426, 99] on icon at bounding box center [428, 98] width 5 height 5
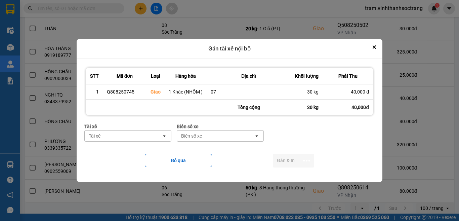
click at [156, 133] on div "Tài xế" at bounding box center [123, 135] width 77 height 11
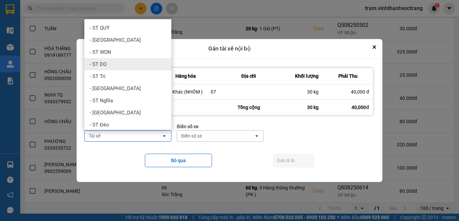
click at [128, 68] on div "- ST DO" at bounding box center [127, 64] width 87 height 12
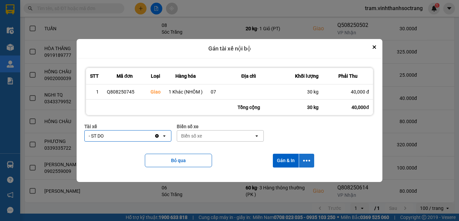
click at [306, 161] on icon "dialog" at bounding box center [306, 160] width 7 height 7
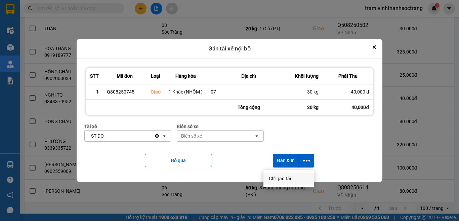
click at [288, 181] on span "Chỉ gán tài" at bounding box center [280, 178] width 22 height 7
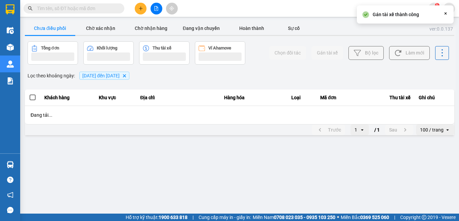
scroll to position [0, 0]
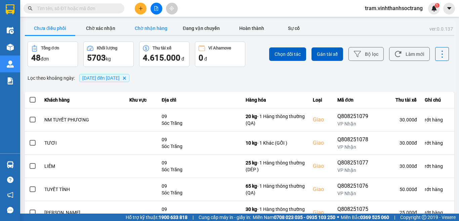
click at [143, 26] on button "Chờ nhận hàng" at bounding box center [151, 28] width 50 height 13
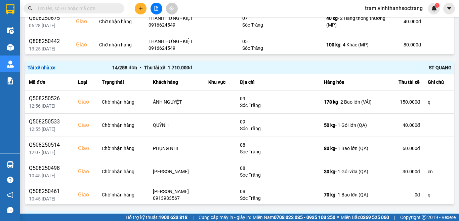
scroll to position [202, 0]
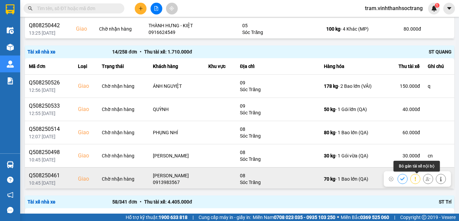
click at [426, 180] on icon at bounding box center [428, 179] width 5 height 5
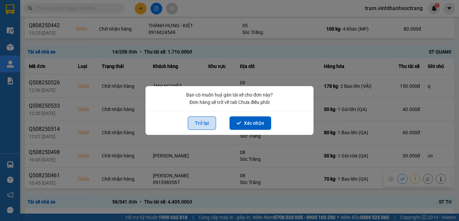
click at [206, 126] on button "Trở lại" at bounding box center [202, 122] width 28 height 13
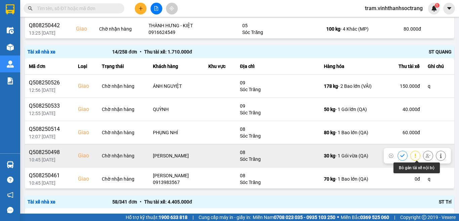
click at [426, 157] on icon at bounding box center [428, 156] width 5 height 4
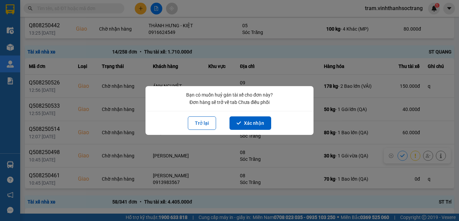
drag, startPoint x: 248, startPoint y: 127, endPoint x: 251, endPoint y: 123, distance: 4.2
click at [249, 127] on button "Xác nhận" at bounding box center [251, 122] width 42 height 13
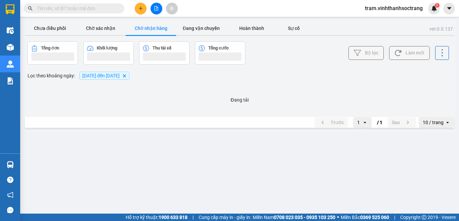
scroll to position [0, 0]
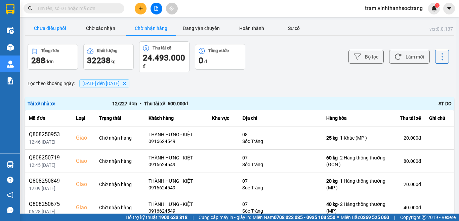
click at [61, 32] on button "Chưa điều phối" at bounding box center [50, 28] width 50 height 13
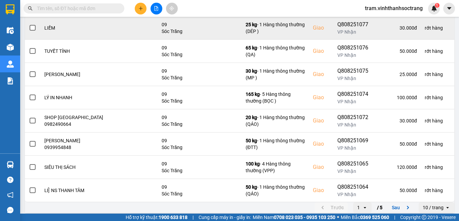
scroll to position [142, 0]
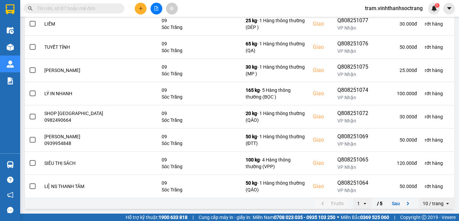
click at [445, 200] on input "Selected 10 / trang." at bounding box center [445, 203] width 1 height 7
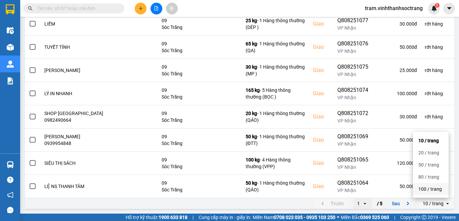
click at [445, 191] on li "100 / trang" at bounding box center [431, 189] width 36 height 12
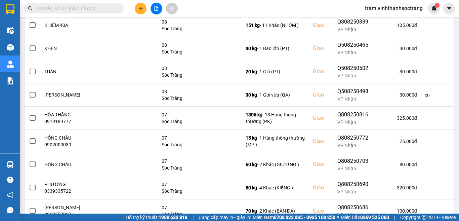
scroll to position [1009, 0]
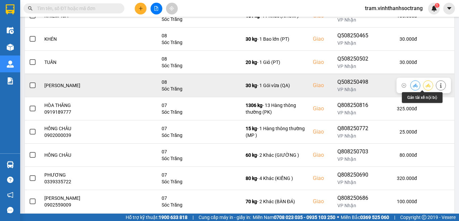
click at [426, 86] on icon at bounding box center [428, 85] width 5 height 5
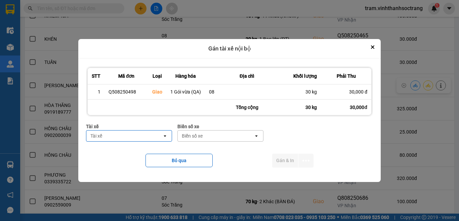
click at [144, 137] on div "Tài xế" at bounding box center [124, 135] width 76 height 11
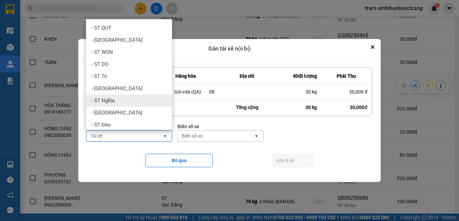
click at [144, 103] on div "- ST Nghĩa" at bounding box center [129, 100] width 86 height 12
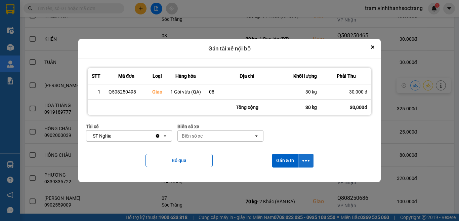
click at [301, 161] on button "dialog" at bounding box center [306, 161] width 15 height 14
click at [288, 174] on li "Chỉ gán tài" at bounding box center [288, 178] width 50 height 12
click at [306, 162] on icon "dialog" at bounding box center [306, 160] width 7 height 7
click at [292, 180] on div "Chỉ gán tài" at bounding box center [289, 178] width 40 height 7
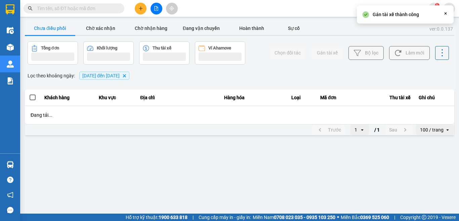
scroll to position [0, 0]
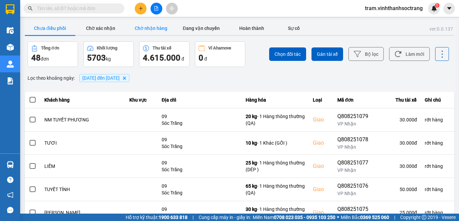
click at [159, 31] on button "Chờ nhận hàng" at bounding box center [151, 28] width 50 height 13
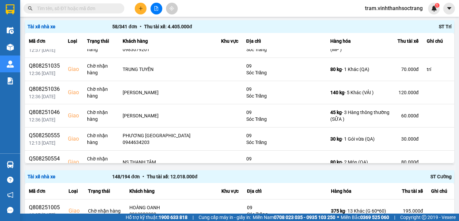
scroll to position [795, 0]
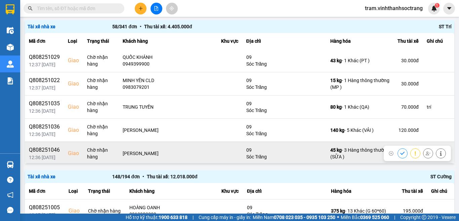
click at [398, 148] on button at bounding box center [402, 153] width 9 height 12
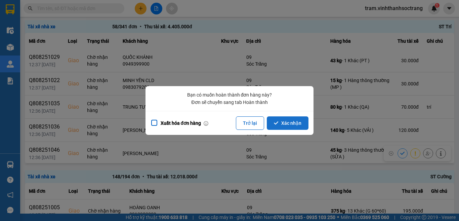
click at [303, 123] on button "Xác nhận" at bounding box center [288, 122] width 42 height 13
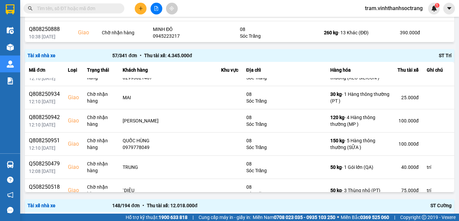
scroll to position [1007, 0]
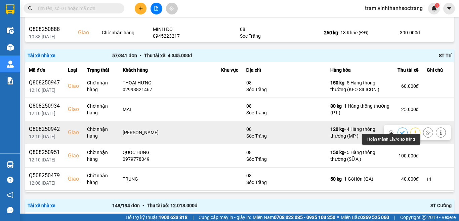
click at [400, 131] on icon at bounding box center [402, 132] width 4 height 3
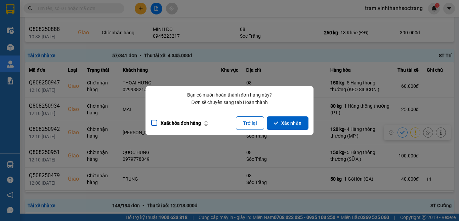
click at [304, 116] on div "Xuất hóa đơn hàng Trở lại Xác nhận" at bounding box center [230, 123] width 168 height 24
click at [307, 121] on button "Xác nhận" at bounding box center [288, 122] width 42 height 13
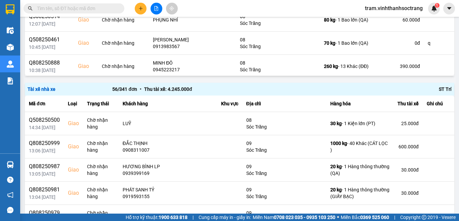
scroll to position [407, 0]
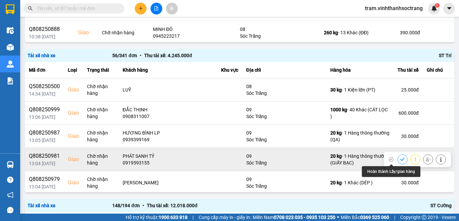
click at [398, 159] on button at bounding box center [402, 159] width 9 height 12
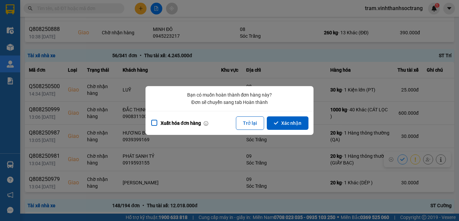
click at [290, 126] on button "Xác nhận" at bounding box center [288, 122] width 42 height 13
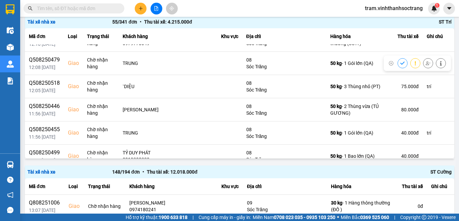
scroll to position [1076, 0]
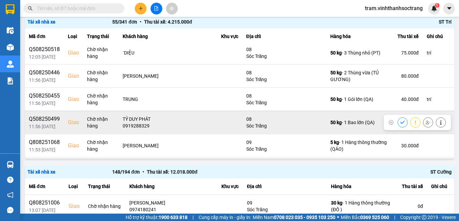
click at [398, 118] on button at bounding box center [402, 122] width 9 height 12
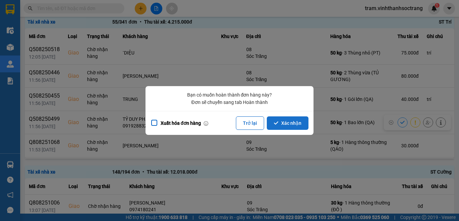
click at [298, 120] on button "Xác nhận" at bounding box center [288, 122] width 42 height 13
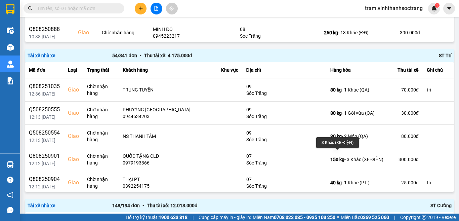
scroll to position [941, 0]
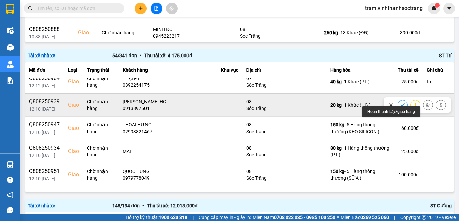
click at [400, 103] on icon at bounding box center [402, 105] width 5 height 5
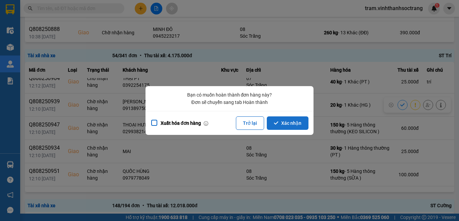
click at [283, 119] on button "Xác nhận" at bounding box center [288, 122] width 42 height 13
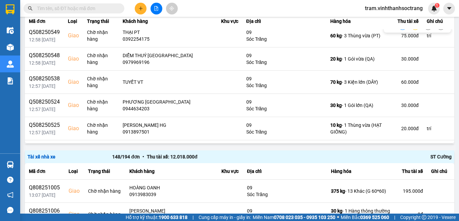
scroll to position [202, 0]
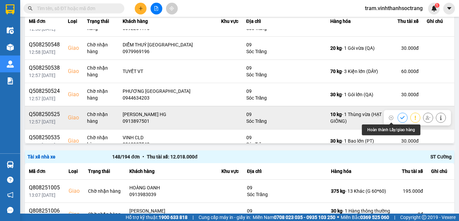
click at [398, 117] on button at bounding box center [402, 118] width 9 height 12
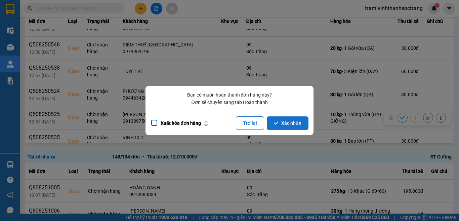
click at [294, 122] on button "Xác nhận" at bounding box center [288, 122] width 42 height 13
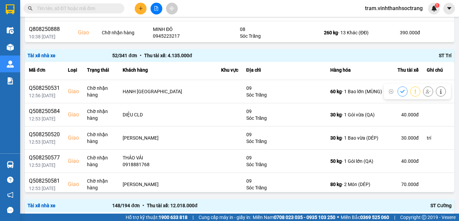
scroll to position [370, 0]
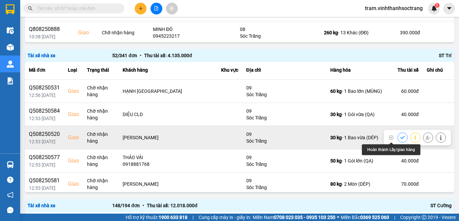
click at [400, 138] on icon at bounding box center [402, 137] width 4 height 3
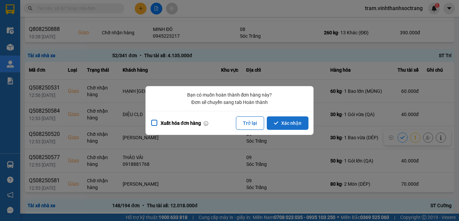
click at [292, 127] on button "Xác nhận" at bounding box center [288, 122] width 42 height 13
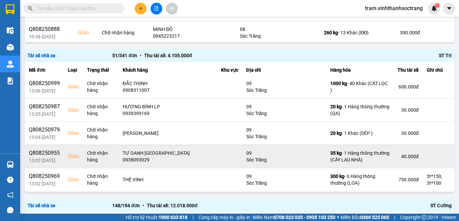
scroll to position [34, 0]
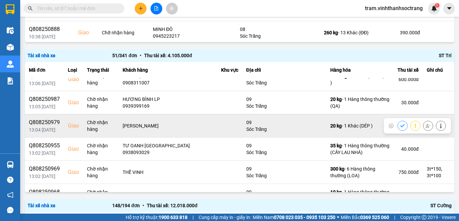
click at [400, 125] on icon at bounding box center [402, 125] width 5 height 5
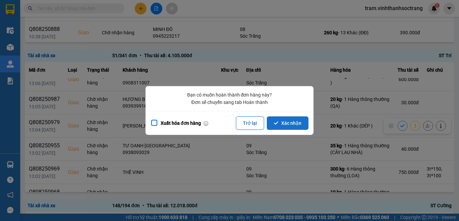
click at [290, 124] on button "Xác nhận" at bounding box center [288, 122] width 42 height 13
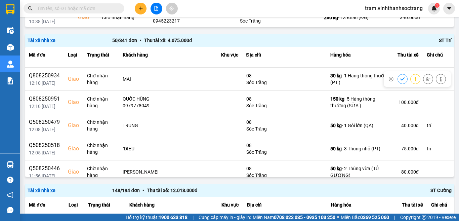
scroll to position [975, 0]
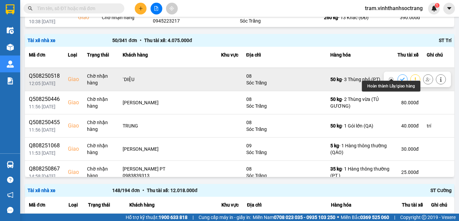
click at [400, 77] on icon at bounding box center [402, 79] width 5 height 5
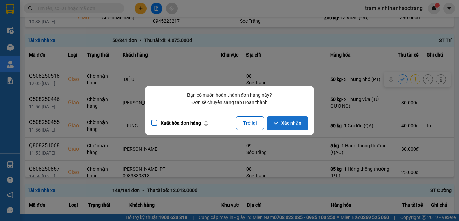
click at [296, 124] on button "Xác nhận" at bounding box center [288, 122] width 42 height 13
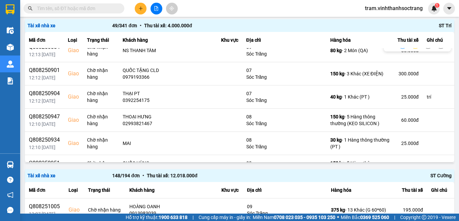
scroll to position [874, 0]
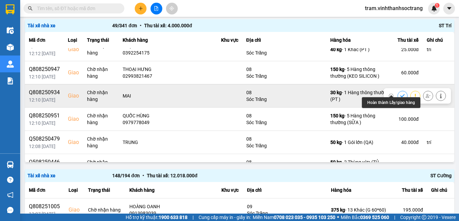
click at [400, 93] on icon at bounding box center [402, 95] width 5 height 5
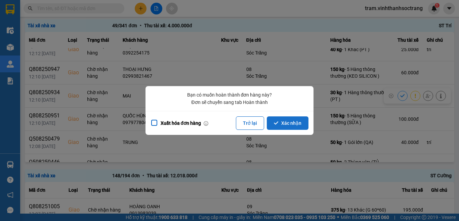
click at [269, 126] on button "Xác nhận" at bounding box center [288, 122] width 42 height 13
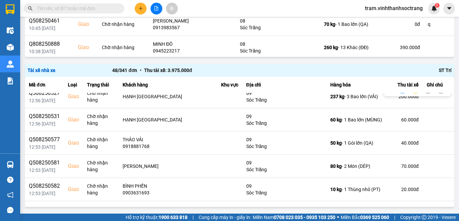
scroll to position [336, 0]
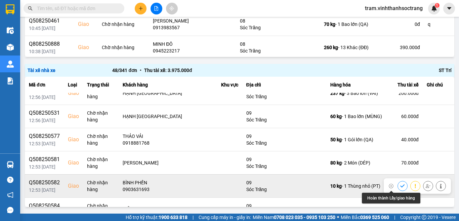
click at [400, 187] on icon at bounding box center [402, 186] width 5 height 5
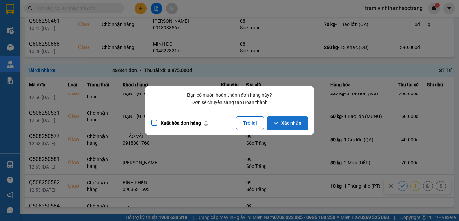
click at [294, 123] on button "Xác nhận" at bounding box center [288, 122] width 42 height 13
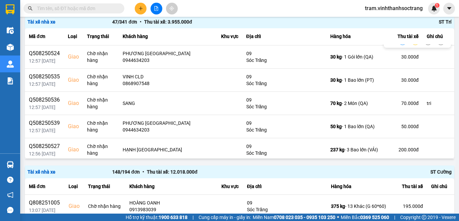
scroll to position [235, 0]
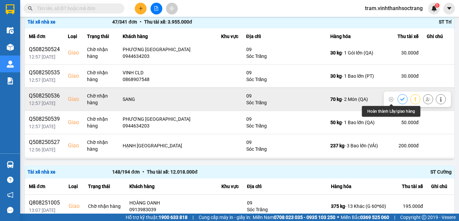
click at [400, 99] on icon at bounding box center [402, 99] width 4 height 3
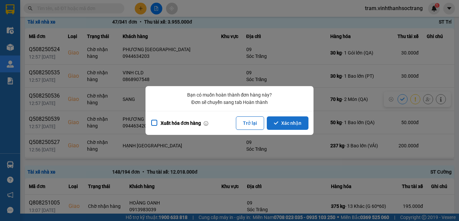
click at [302, 126] on button "Xác nhận" at bounding box center [288, 122] width 42 height 13
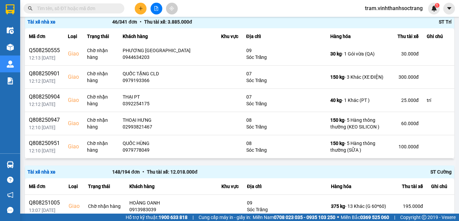
scroll to position [807, 0]
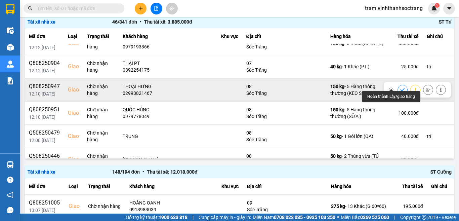
click at [400, 87] on icon at bounding box center [402, 89] width 5 height 5
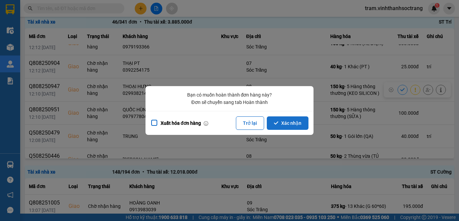
click at [304, 122] on button "Xác nhận" at bounding box center [288, 122] width 42 height 13
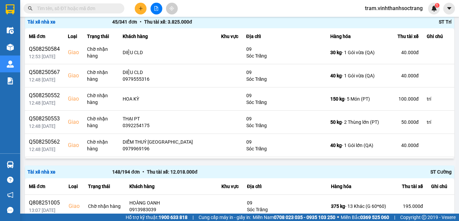
scroll to position [403, 0]
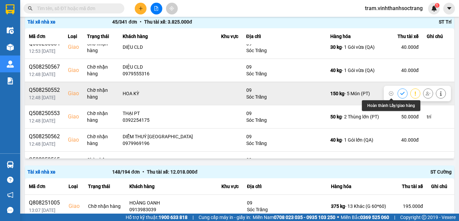
click at [398, 94] on button at bounding box center [402, 93] width 9 height 12
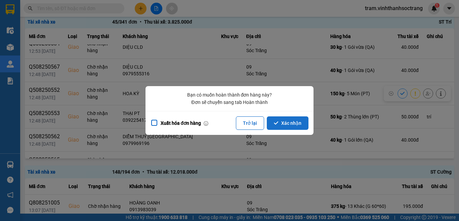
click at [283, 126] on button "Xác nhận" at bounding box center [288, 122] width 42 height 13
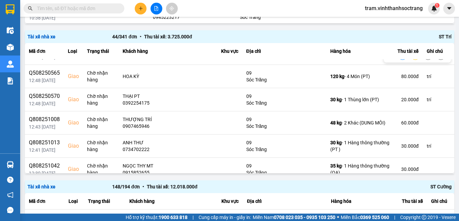
scroll to position [471, 0]
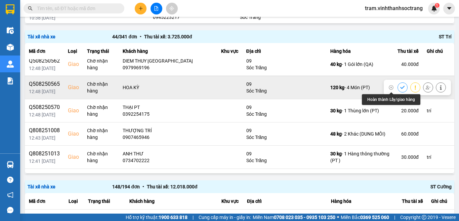
click at [400, 86] on icon at bounding box center [402, 87] width 5 height 5
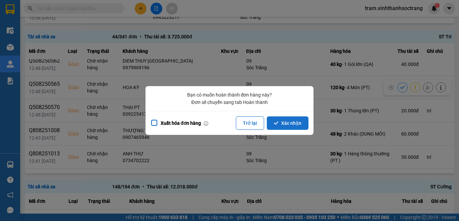
click at [292, 120] on button "Xác nhận" at bounding box center [288, 122] width 42 height 13
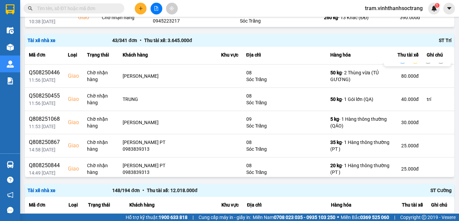
scroll to position [841, 0]
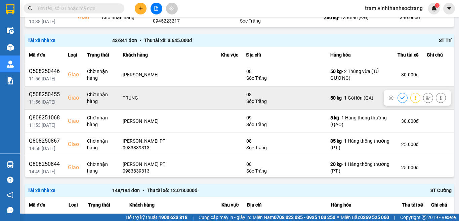
click at [400, 96] on icon at bounding box center [402, 97] width 4 height 3
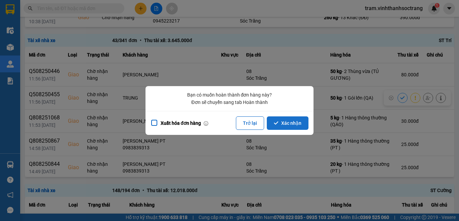
click at [301, 121] on button "Xác nhận" at bounding box center [288, 122] width 42 height 13
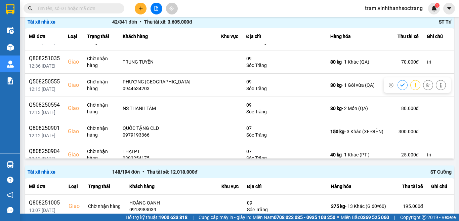
scroll to position [740, 0]
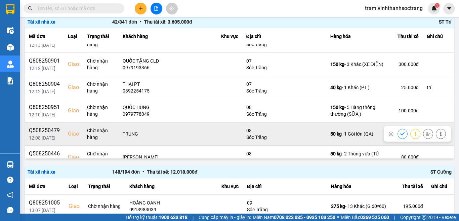
click at [398, 129] on button at bounding box center [402, 134] width 9 height 12
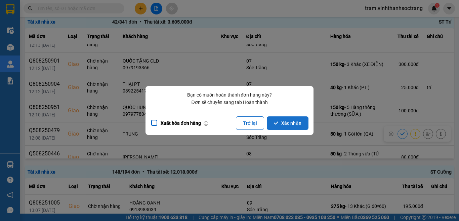
click at [289, 123] on button "Xác nhận" at bounding box center [288, 122] width 42 height 13
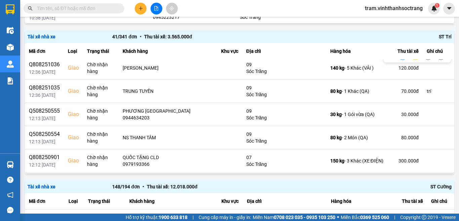
scroll to position [672, 0]
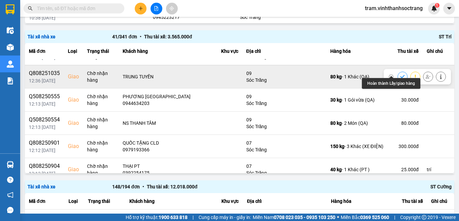
click at [400, 74] on icon at bounding box center [402, 76] width 5 height 5
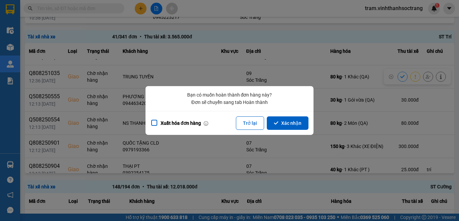
click at [291, 130] on div "Xuất hóa đơn hàng Trở lại Xác nhận" at bounding box center [230, 123] width 168 height 24
click at [301, 120] on button "Xác nhận" at bounding box center [288, 122] width 42 height 13
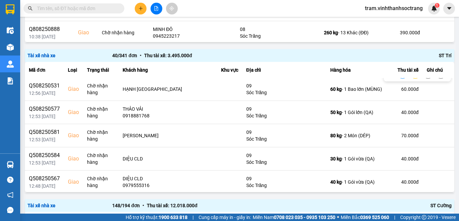
scroll to position [336, 0]
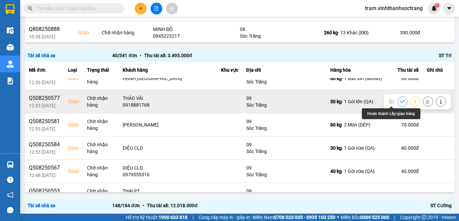
click at [400, 103] on icon at bounding box center [402, 101] width 5 height 5
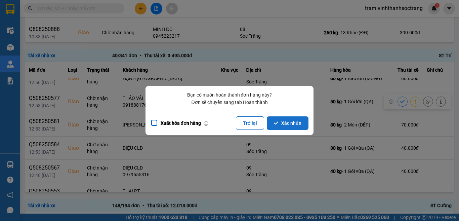
click at [303, 125] on button "Xác nhận" at bounding box center [288, 122] width 42 height 13
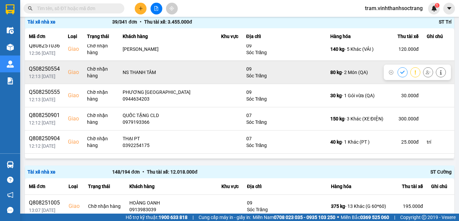
scroll to position [672, 0]
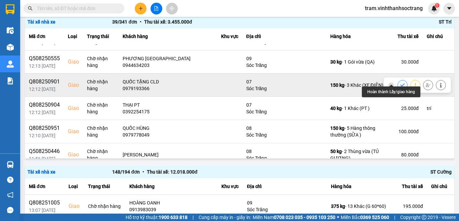
click at [400, 83] on icon at bounding box center [402, 84] width 4 height 3
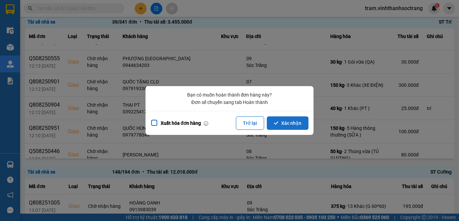
click at [300, 123] on button "Xác nhận" at bounding box center [288, 122] width 42 height 13
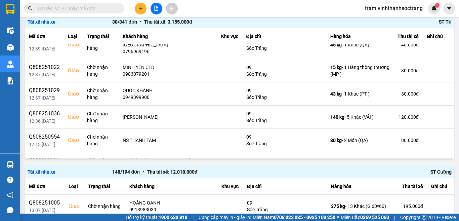
scroll to position [572, 0]
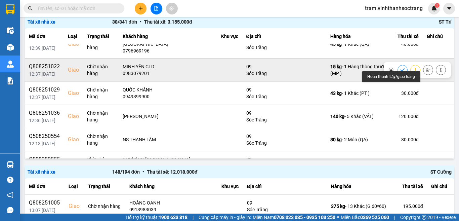
click at [400, 68] on icon at bounding box center [402, 70] width 5 height 5
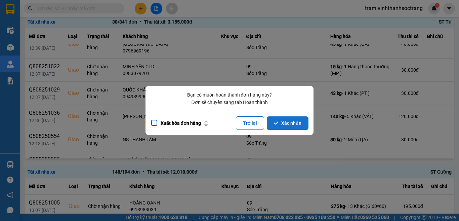
click at [293, 122] on button "Xác nhận" at bounding box center [288, 122] width 42 height 13
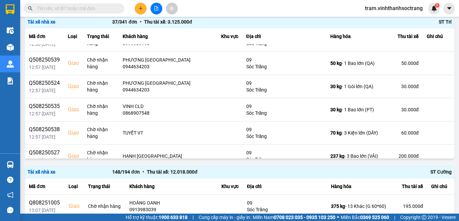
scroll to position [235, 0]
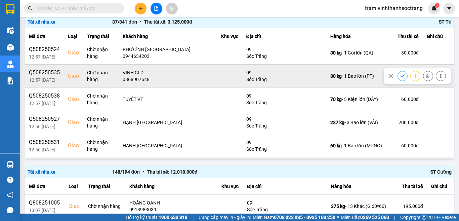
click at [400, 76] on icon at bounding box center [402, 76] width 5 height 5
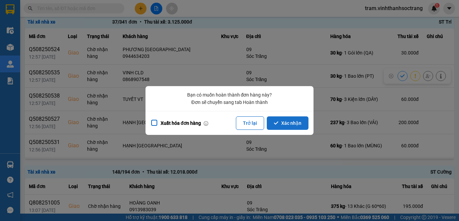
click at [303, 123] on button "Xác nhận" at bounding box center [288, 122] width 42 height 13
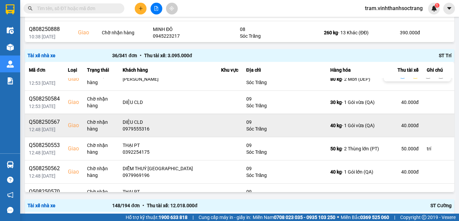
scroll to position [336, 0]
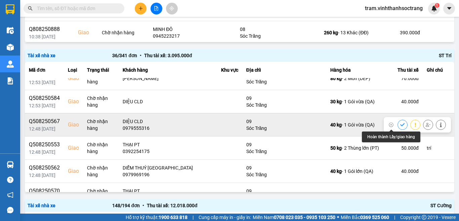
click at [400, 126] on icon at bounding box center [402, 124] width 5 height 5
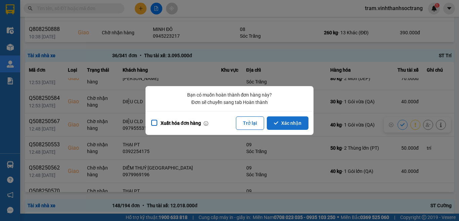
click at [289, 124] on button "Xác nhận" at bounding box center [288, 122] width 42 height 13
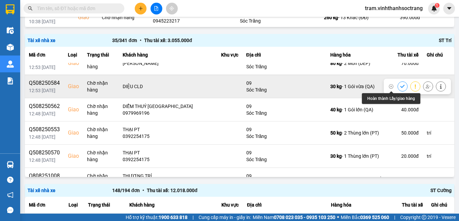
click at [398, 85] on div at bounding box center [403, 86] width 10 height 10
click at [400, 85] on icon at bounding box center [402, 86] width 5 height 5
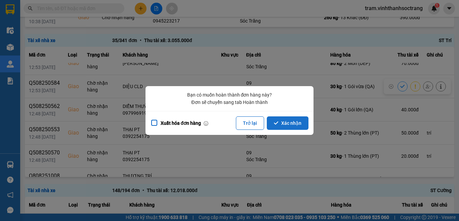
click at [296, 126] on button "Xác nhận" at bounding box center [288, 122] width 42 height 13
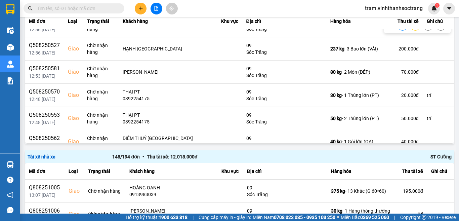
scroll to position [303, 0]
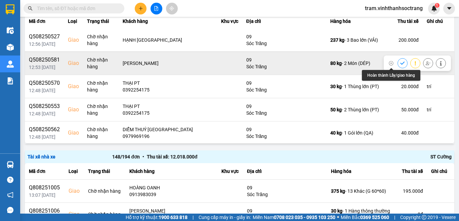
click at [400, 65] on icon at bounding box center [402, 63] width 5 height 5
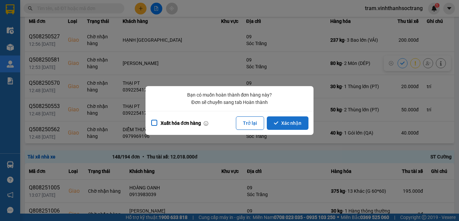
click at [298, 124] on button "Xác nhận" at bounding box center [288, 122] width 42 height 13
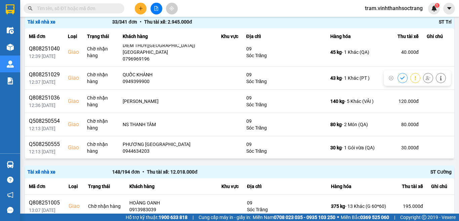
scroll to position [504, 0]
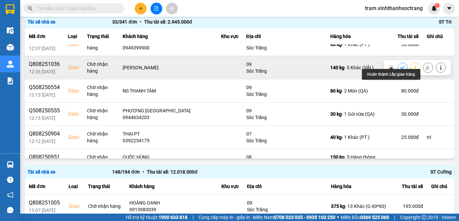
click at [400, 65] on icon at bounding box center [402, 67] width 5 height 5
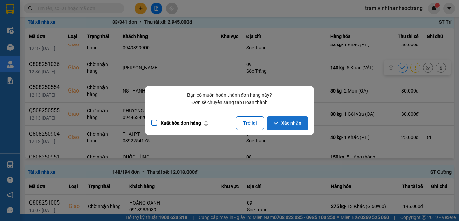
click at [289, 120] on button "Xác nhận" at bounding box center [288, 122] width 42 height 13
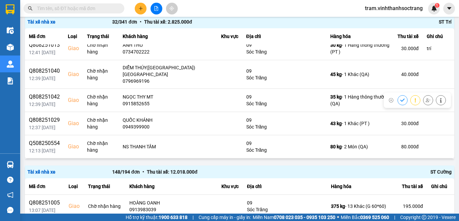
scroll to position [437, 0]
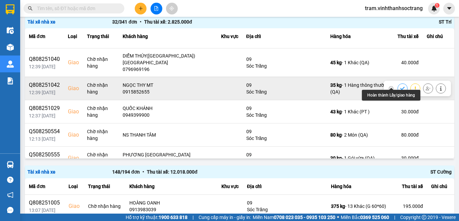
click at [400, 86] on icon at bounding box center [402, 88] width 5 height 5
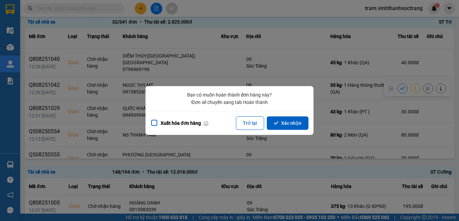
click at [304, 124] on button "Xác nhận" at bounding box center [288, 122] width 42 height 13
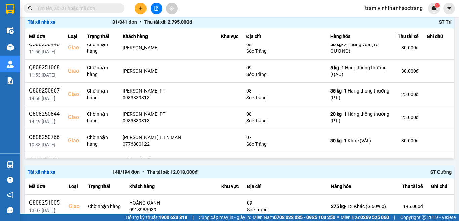
scroll to position [605, 0]
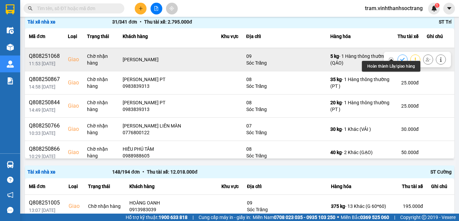
click at [400, 57] on icon at bounding box center [402, 59] width 5 height 5
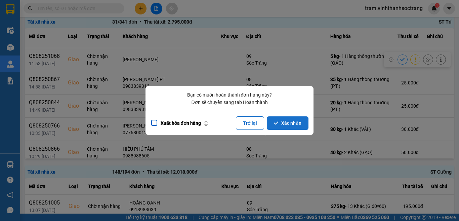
click at [292, 123] on button "Xác nhận" at bounding box center [288, 122] width 42 height 13
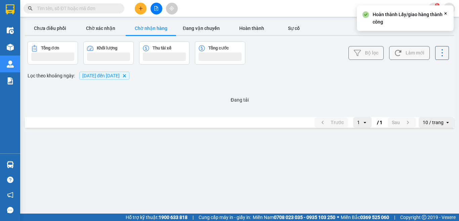
scroll to position [0, 0]
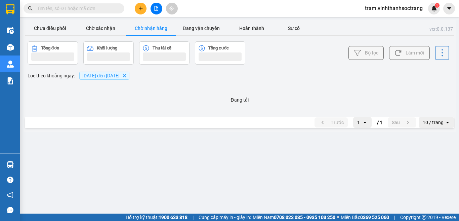
click at [459, 150] on main "ver: 0.0.137 Chưa điều phối Chờ xác nhận Chờ nhận hàng Đang vận chuyển Hoàn thà…" at bounding box center [229, 107] width 459 height 214
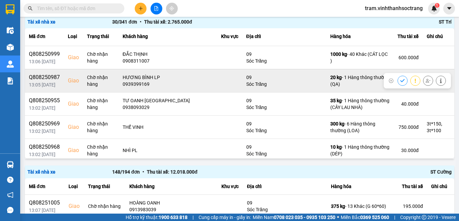
scroll to position [34, 0]
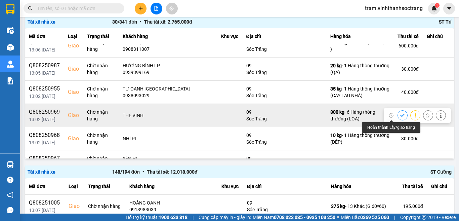
click at [400, 116] on icon at bounding box center [402, 115] width 5 height 5
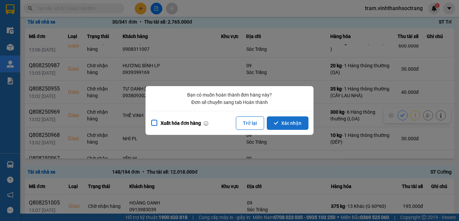
click at [292, 124] on button "Xác nhận" at bounding box center [288, 122] width 42 height 13
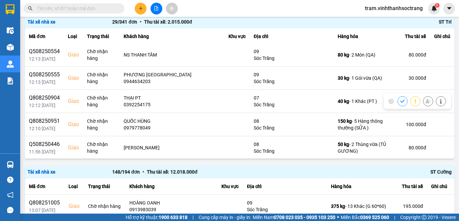
scroll to position [504, 0]
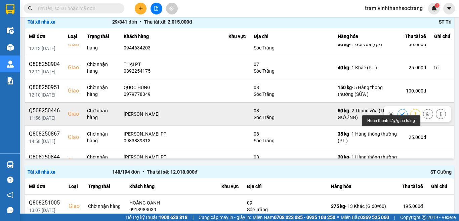
click at [400, 112] on icon at bounding box center [402, 114] width 5 height 5
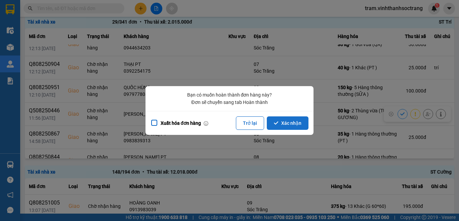
click at [300, 121] on button "Xác nhận" at bounding box center [288, 122] width 42 height 13
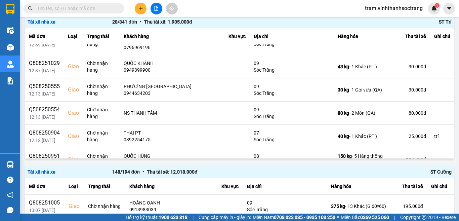
scroll to position [435, 0]
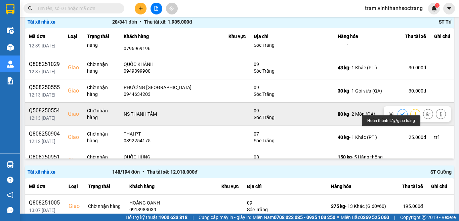
click at [400, 112] on icon at bounding box center [402, 114] width 5 height 5
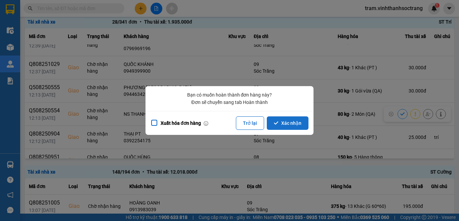
click at [300, 122] on button "Xác nhận" at bounding box center [288, 122] width 42 height 13
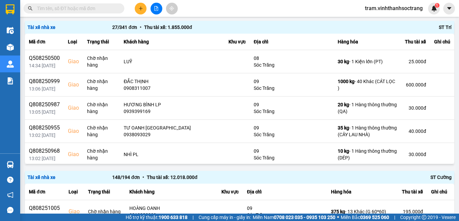
scroll to position [426, 0]
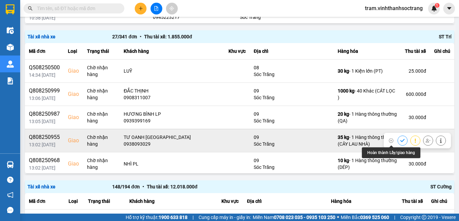
click at [400, 140] on icon at bounding box center [402, 140] width 5 height 5
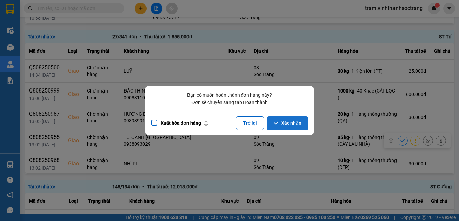
click at [287, 122] on button "Xác nhận" at bounding box center [288, 122] width 42 height 13
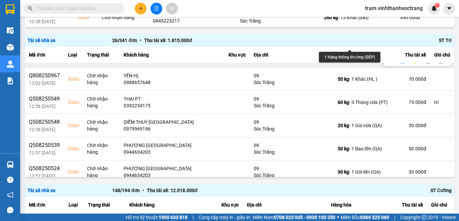
scroll to position [101, 0]
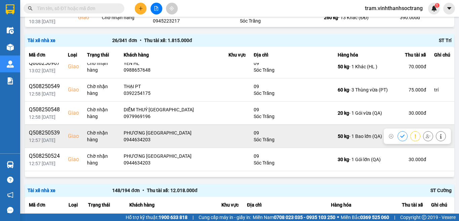
click at [400, 137] on icon at bounding box center [402, 136] width 5 height 5
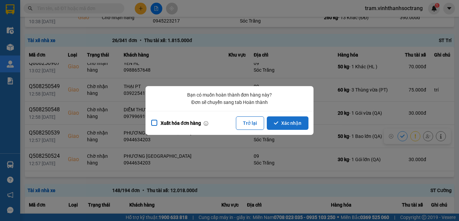
click at [285, 123] on button "Xác nhận" at bounding box center [288, 122] width 42 height 13
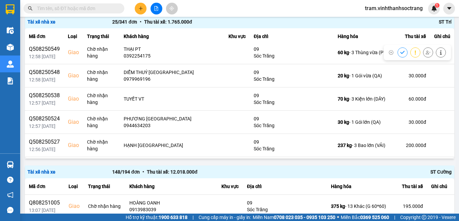
scroll to position [134, 0]
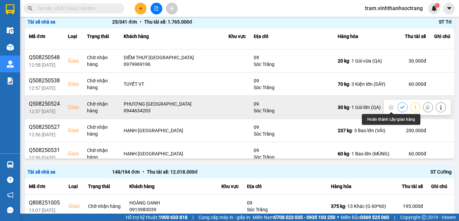
click at [398, 108] on button at bounding box center [402, 107] width 9 height 12
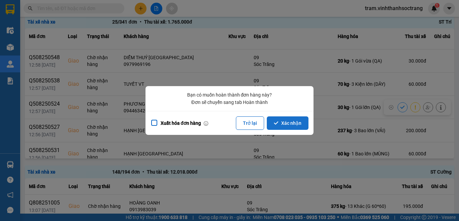
click at [289, 124] on button "Xác nhận" at bounding box center [288, 122] width 42 height 13
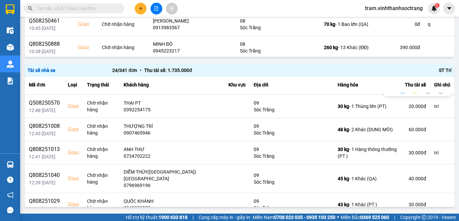
scroll to position [303, 0]
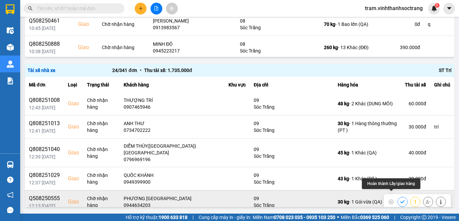
click at [400, 199] on icon at bounding box center [402, 201] width 5 height 5
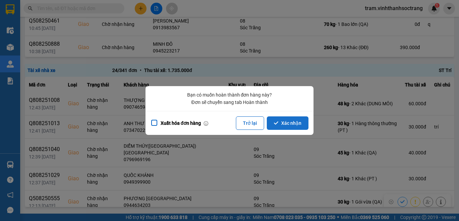
click at [294, 129] on button "Xác nhận" at bounding box center [288, 122] width 42 height 13
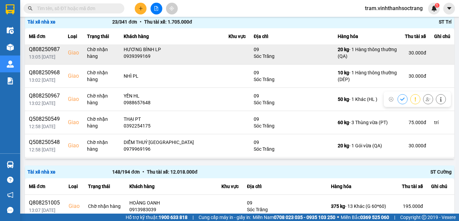
scroll to position [16, 0]
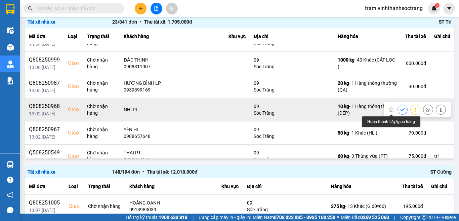
click at [400, 108] on icon at bounding box center [402, 109] width 5 height 5
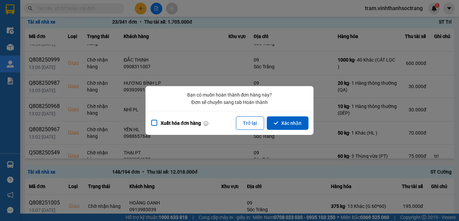
click at [296, 121] on button "Xác nhận" at bounding box center [288, 122] width 42 height 13
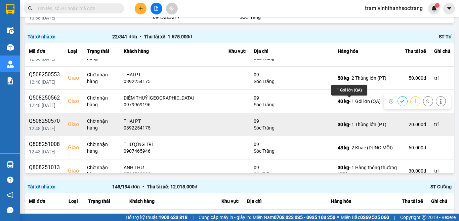
scroll to position [235, 0]
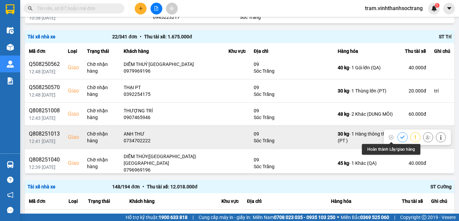
click at [398, 137] on button at bounding box center [402, 137] width 9 height 12
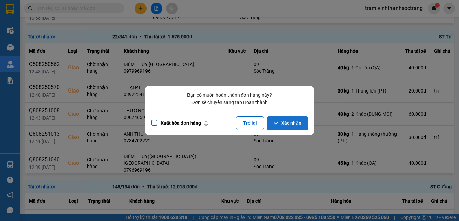
click at [274, 121] on button "Xác nhận" at bounding box center [288, 122] width 42 height 13
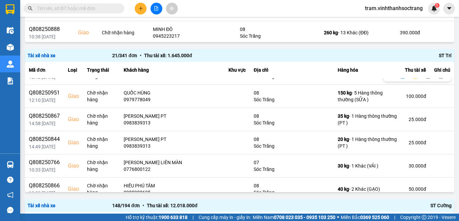
scroll to position [373, 0]
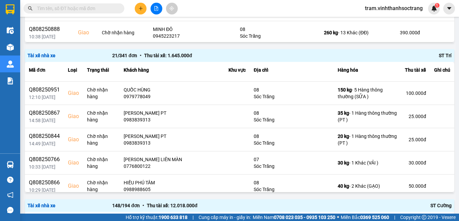
click at [49, 9] on input "text" at bounding box center [76, 8] width 79 height 7
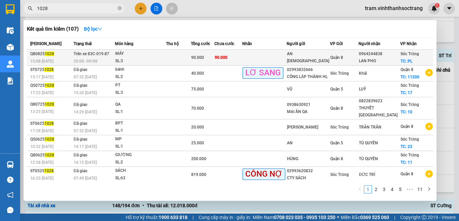
type input "1028"
click at [179, 51] on td at bounding box center [178, 58] width 25 height 16
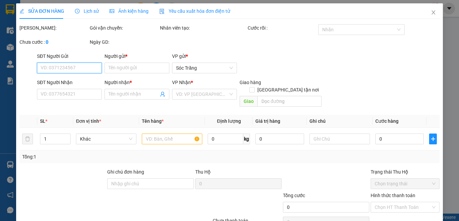
type input "AN [DEMOGRAPHIC_DATA]"
type input "0964244838"
type input "LAN PHO"
checkbox input "true"
type input "PL"
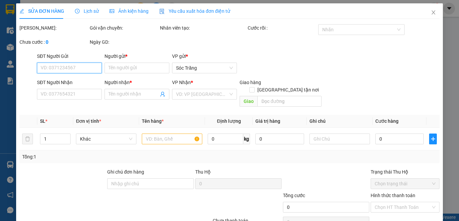
type input "90.000"
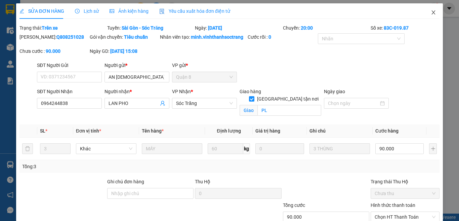
click at [431, 11] on icon "close" at bounding box center [433, 12] width 5 height 5
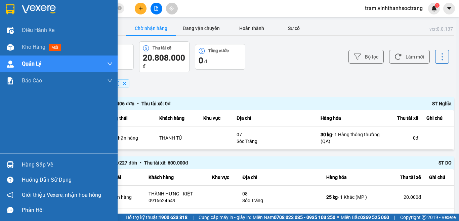
click at [53, 167] on div "Hàng sắp về" at bounding box center [67, 165] width 91 height 10
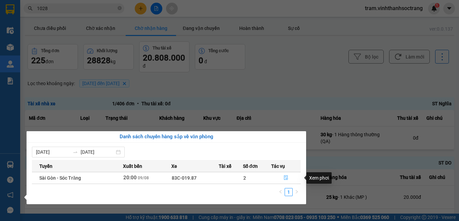
click at [287, 179] on icon "file-done" at bounding box center [286, 177] width 5 height 5
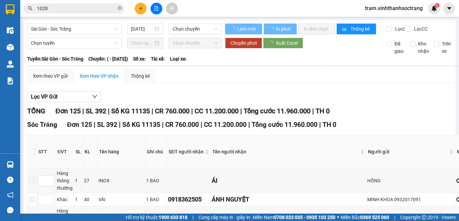
type input "[DATE]"
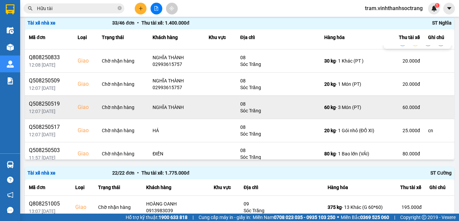
scroll to position [605, 0]
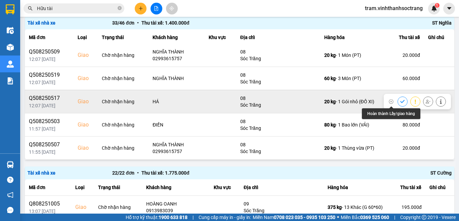
click at [398, 101] on button at bounding box center [402, 101] width 9 height 12
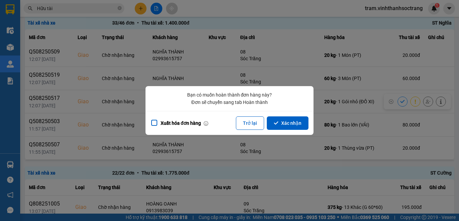
click at [298, 121] on button "Xác nhận" at bounding box center [288, 122] width 42 height 13
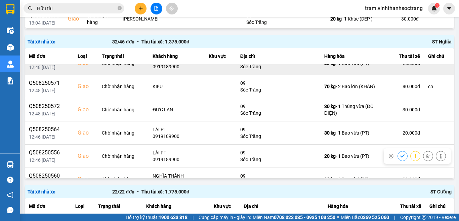
scroll to position [303, 0]
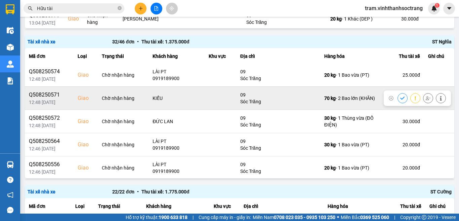
click at [400, 98] on icon at bounding box center [402, 98] width 5 height 5
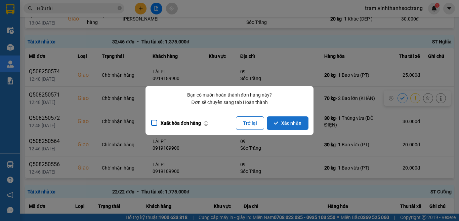
click at [283, 122] on button "Xác nhận" at bounding box center [288, 122] width 42 height 13
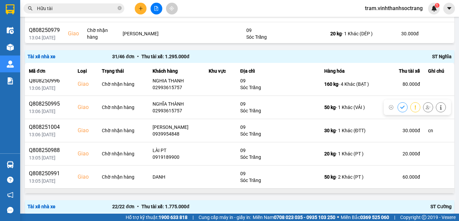
scroll to position [101, 0]
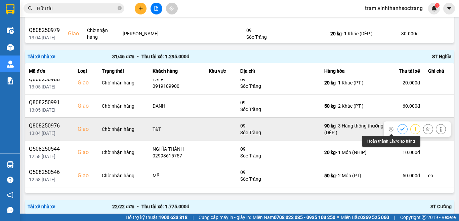
click at [400, 129] on icon at bounding box center [402, 128] width 4 height 3
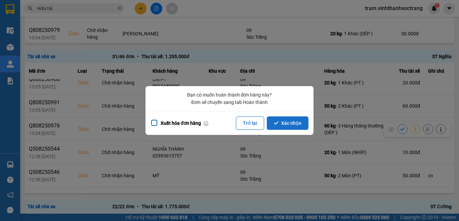
click at [303, 125] on button "Xác nhận" at bounding box center [288, 122] width 42 height 13
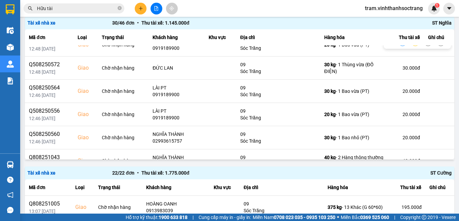
scroll to position [303, 0]
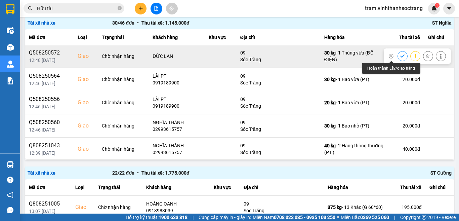
click at [400, 55] on icon at bounding box center [402, 56] width 5 height 5
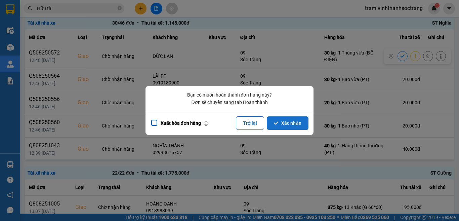
click at [277, 125] on button "Xác nhận" at bounding box center [288, 122] width 42 height 13
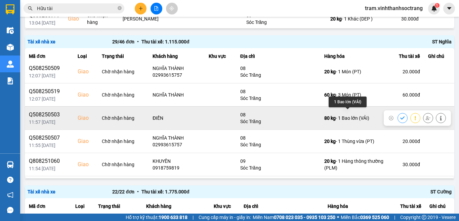
scroll to position [559, 0]
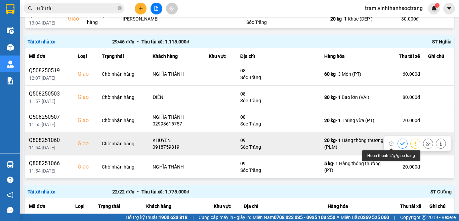
click at [400, 141] on icon at bounding box center [402, 143] width 5 height 5
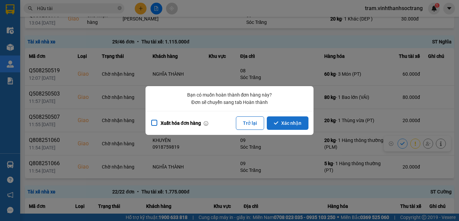
click at [296, 125] on button "Xác nhận" at bounding box center [288, 122] width 42 height 13
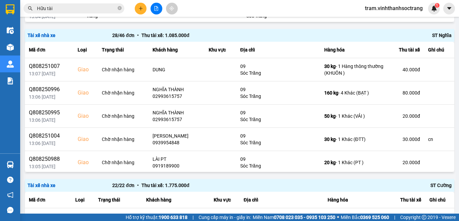
scroll to position [456, 0]
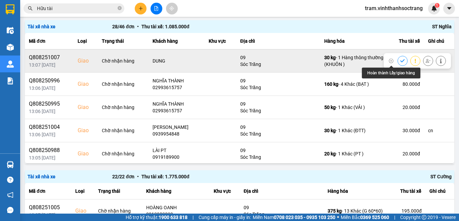
click at [400, 61] on icon at bounding box center [402, 60] width 4 height 3
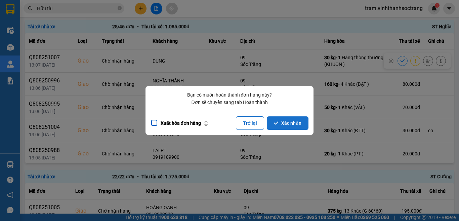
click at [288, 129] on button "Xác nhận" at bounding box center [288, 122] width 42 height 13
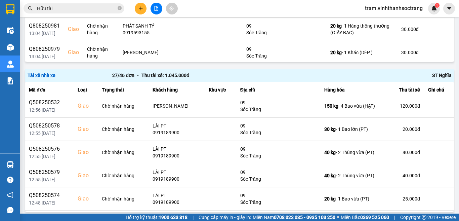
scroll to position [168, 0]
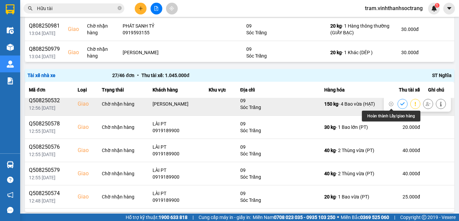
click at [400, 105] on icon at bounding box center [402, 103] width 4 height 3
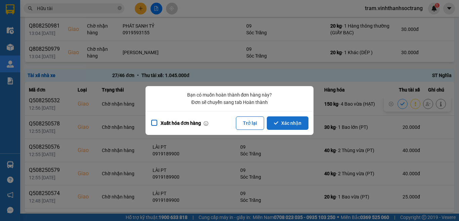
click at [297, 122] on button "Xác nhận" at bounding box center [288, 122] width 42 height 13
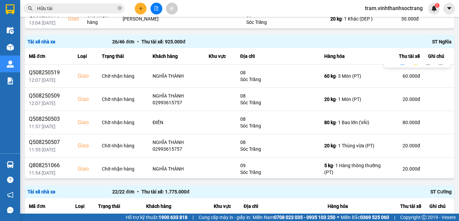
scroll to position [489, 0]
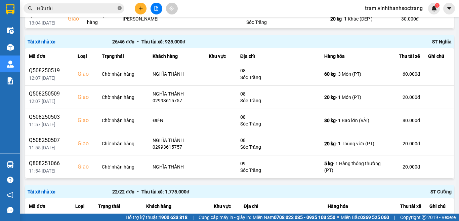
click at [121, 8] on icon "close-circle" at bounding box center [120, 8] width 4 height 4
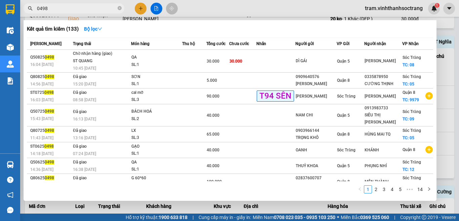
type input "0498"
click at [459, 46] on div at bounding box center [229, 110] width 459 height 221
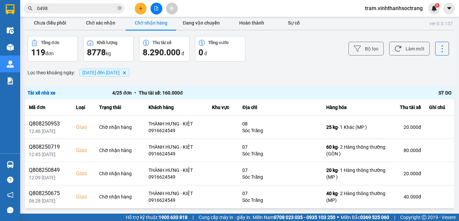
scroll to position [4, 0]
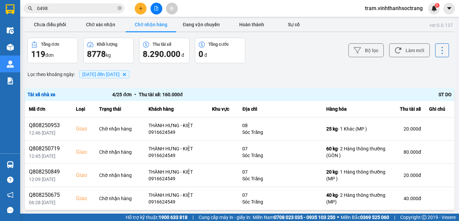
click at [160, 25] on button "Chờ nhận hàng" at bounding box center [151, 24] width 50 height 13
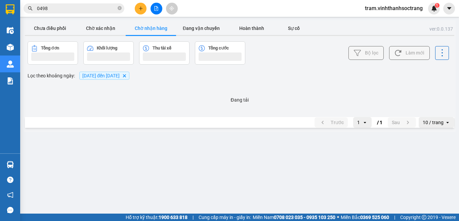
scroll to position [0, 0]
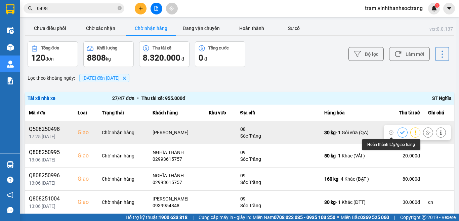
click at [400, 133] on icon at bounding box center [402, 132] width 5 height 5
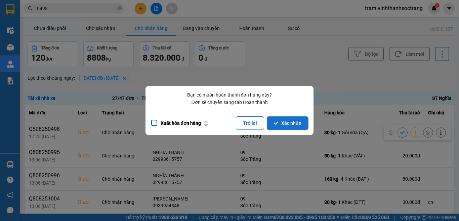
click at [287, 118] on button "Xác nhận" at bounding box center [288, 122] width 42 height 13
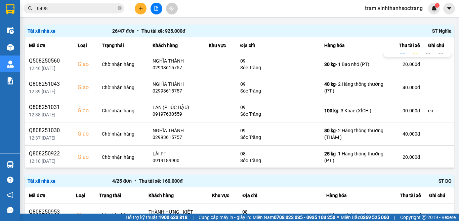
scroll to position [336, 0]
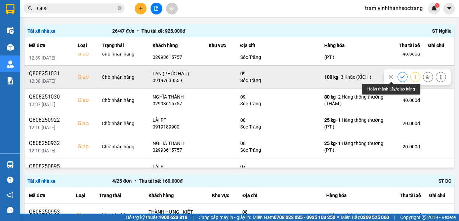
click at [398, 76] on button at bounding box center [402, 77] width 9 height 12
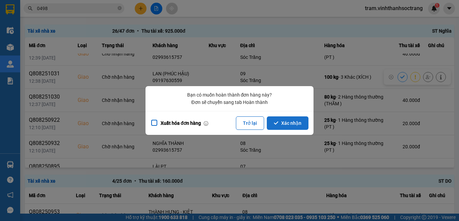
click at [278, 127] on button "Xác nhận" at bounding box center [288, 122] width 42 height 13
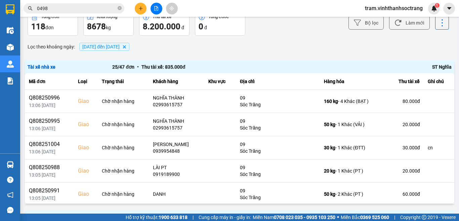
scroll to position [34, 0]
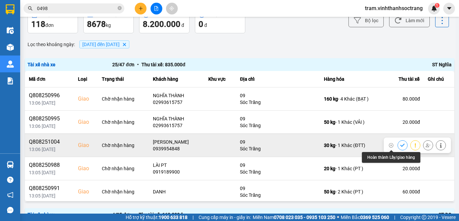
click at [400, 144] on icon at bounding box center [402, 145] width 5 height 5
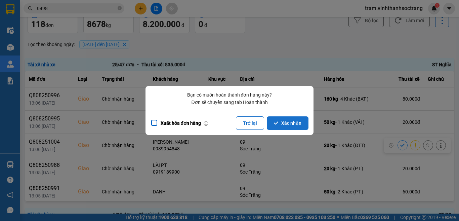
click at [293, 121] on button "Xác nhận" at bounding box center [288, 122] width 42 height 13
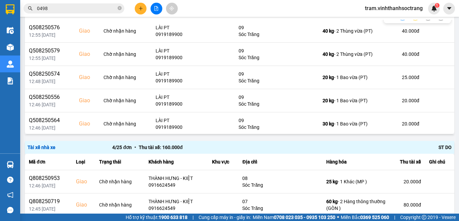
scroll to position [101, 0]
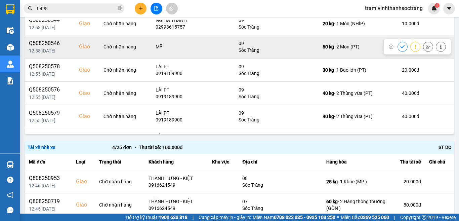
click at [400, 46] on icon at bounding box center [402, 46] width 5 height 5
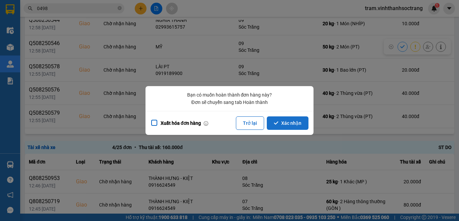
click at [283, 122] on button "Xác nhận" at bounding box center [288, 122] width 42 height 13
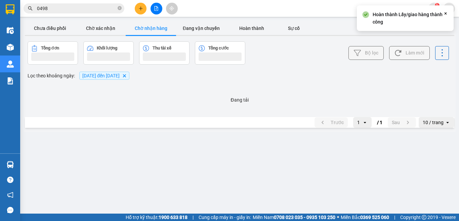
scroll to position [0, 0]
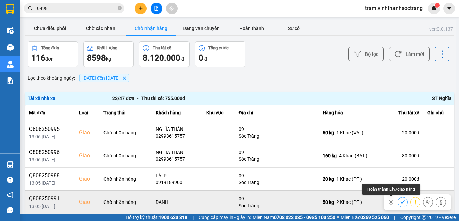
click at [400, 202] on icon at bounding box center [402, 201] width 4 height 3
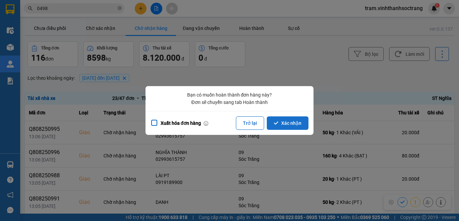
click at [300, 124] on button "Xác nhận" at bounding box center [288, 122] width 42 height 13
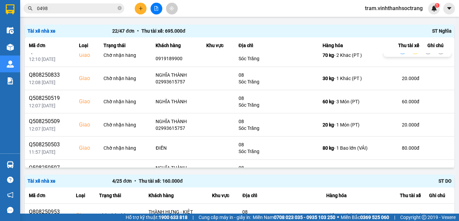
scroll to position [370, 0]
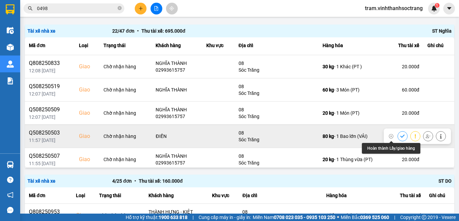
click at [398, 136] on button at bounding box center [402, 136] width 9 height 12
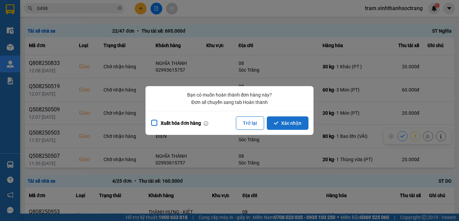
click at [281, 123] on button "Xác nhận" at bounding box center [288, 122] width 42 height 13
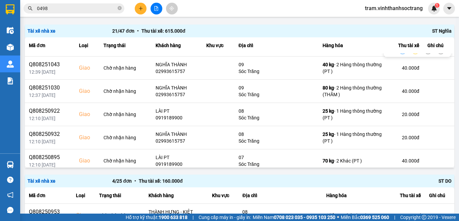
scroll to position [269, 0]
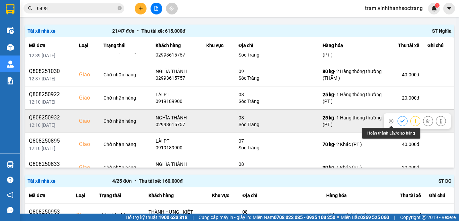
click at [400, 120] on icon at bounding box center [402, 120] width 4 height 3
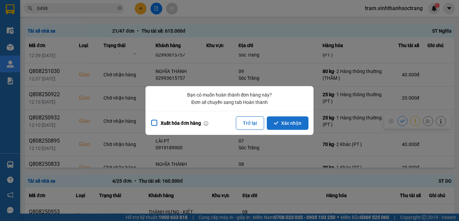
click at [288, 127] on button "Xác nhận" at bounding box center [288, 122] width 42 height 13
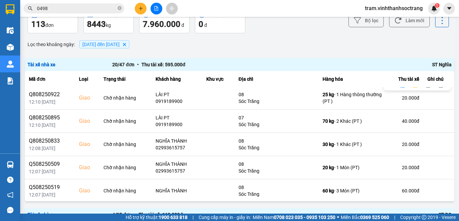
scroll to position [336, 0]
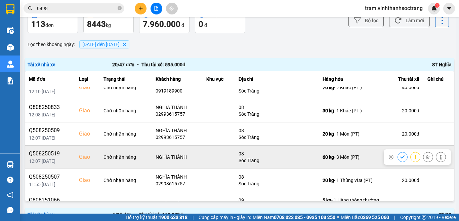
click at [400, 157] on icon at bounding box center [402, 157] width 5 height 5
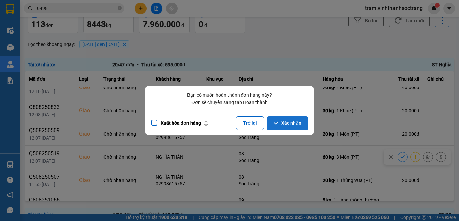
click at [305, 123] on button "Xác nhận" at bounding box center [288, 122] width 42 height 13
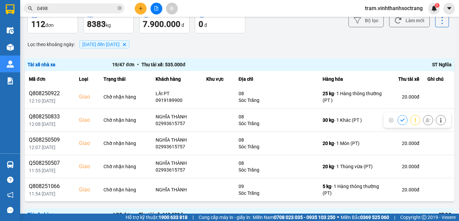
scroll to position [67, 0]
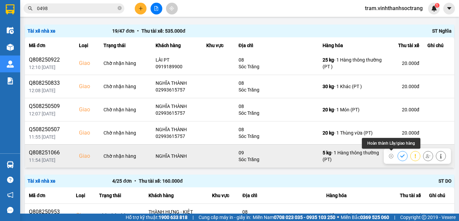
click at [400, 157] on icon at bounding box center [402, 156] width 5 height 5
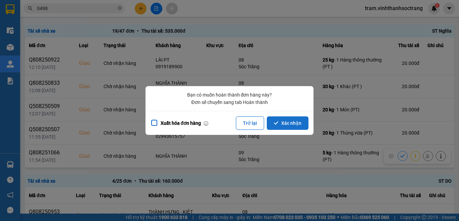
click at [301, 123] on button "Xác nhận" at bounding box center [288, 122] width 42 height 13
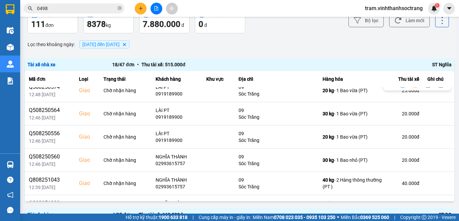
scroll to position [202, 0]
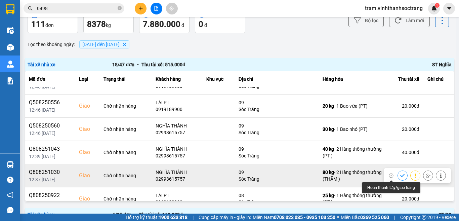
click at [400, 176] on icon at bounding box center [402, 175] width 4 height 3
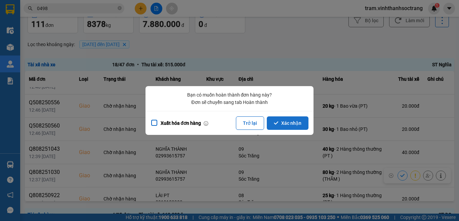
click at [291, 124] on button "Xác nhận" at bounding box center [288, 122] width 42 height 13
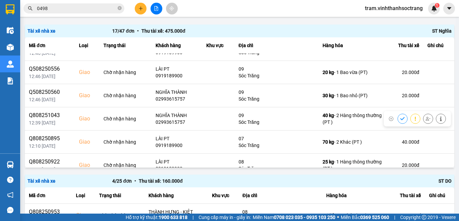
scroll to position [235, 0]
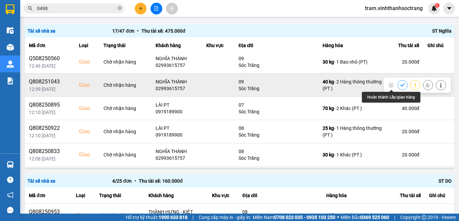
click at [400, 84] on icon at bounding box center [402, 85] width 5 height 5
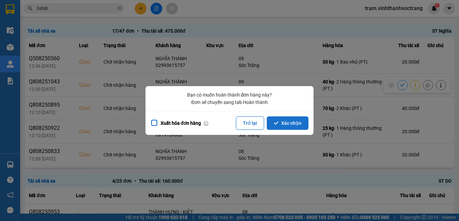
click at [298, 123] on button "Xác nhận" at bounding box center [288, 122] width 42 height 13
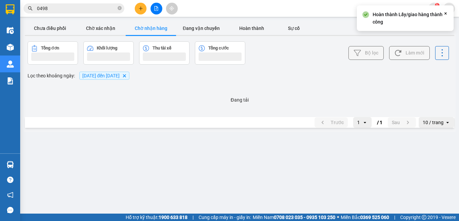
scroll to position [0, 0]
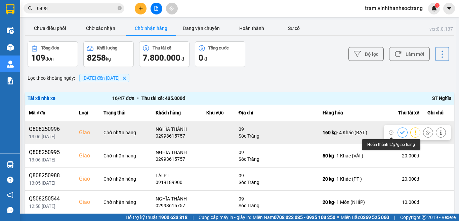
click at [400, 132] on icon at bounding box center [402, 132] width 5 height 5
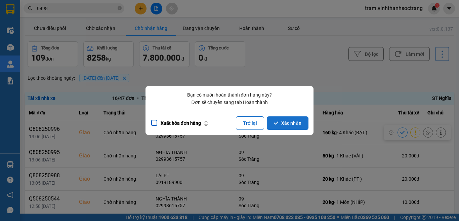
click at [290, 126] on button "Xác nhận" at bounding box center [288, 122] width 42 height 13
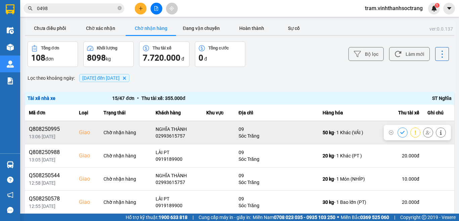
click at [400, 133] on icon at bounding box center [402, 132] width 5 height 5
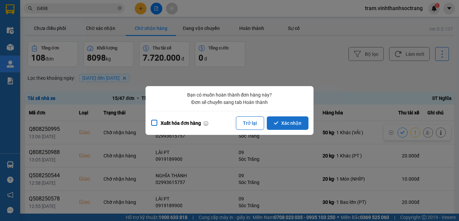
click at [297, 124] on button "Xác nhận" at bounding box center [288, 122] width 42 height 13
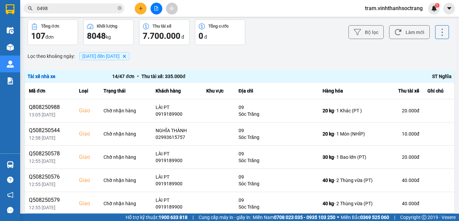
scroll to position [34, 0]
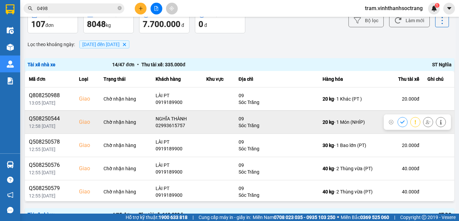
click at [400, 122] on icon at bounding box center [402, 121] width 4 height 3
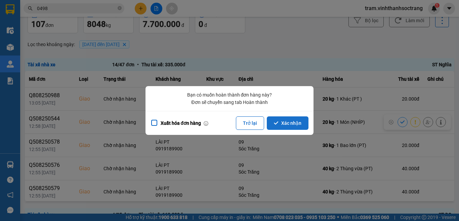
click at [300, 122] on button "Xác nhận" at bounding box center [288, 122] width 42 height 13
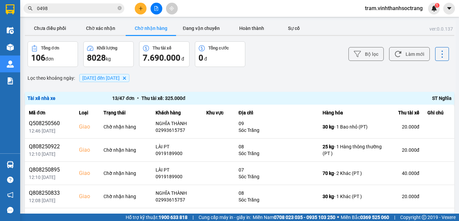
scroll to position [134, 0]
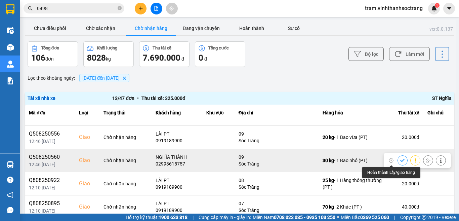
click at [400, 159] on icon at bounding box center [402, 160] width 5 height 5
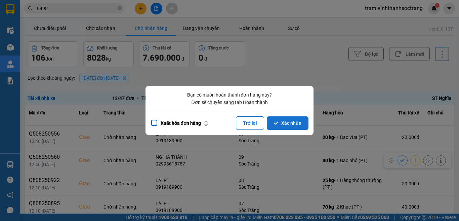
click at [285, 127] on button "Xác nhận" at bounding box center [288, 122] width 42 height 13
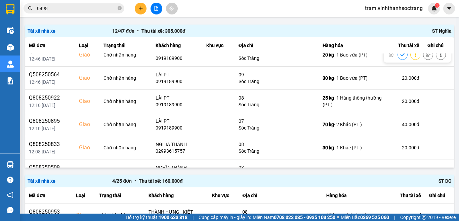
scroll to position [164, 0]
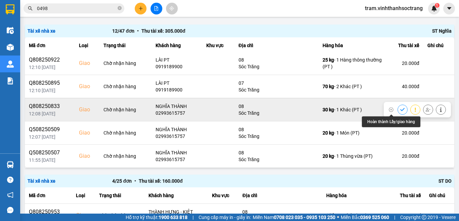
click at [400, 110] on icon at bounding box center [402, 109] width 4 height 3
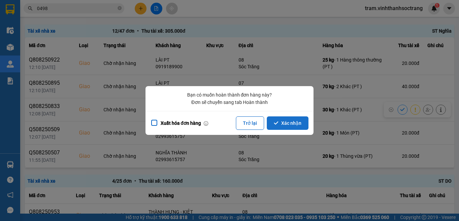
click at [305, 118] on button "Xác nhận" at bounding box center [288, 122] width 42 height 13
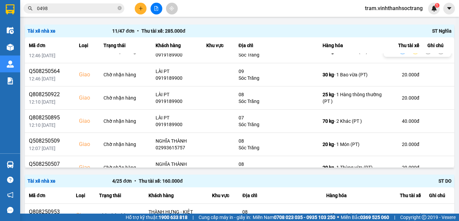
scroll to position [141, 0]
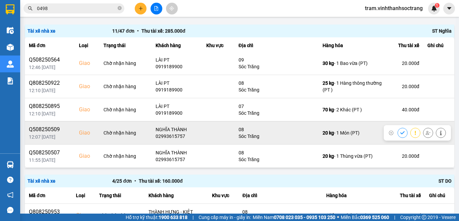
click at [400, 133] on icon at bounding box center [402, 132] width 5 height 5
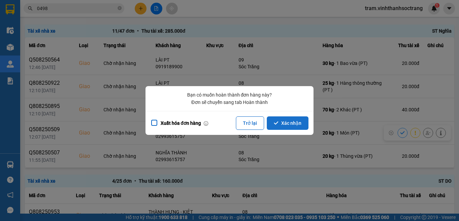
click at [294, 122] on button "Xác nhận" at bounding box center [288, 122] width 42 height 13
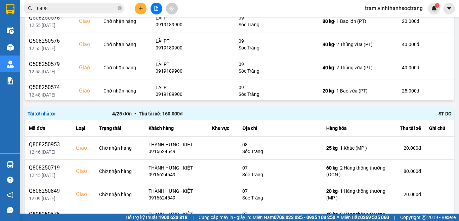
scroll to position [114, 0]
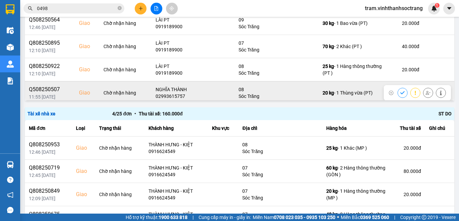
click at [400, 92] on icon at bounding box center [402, 92] width 4 height 3
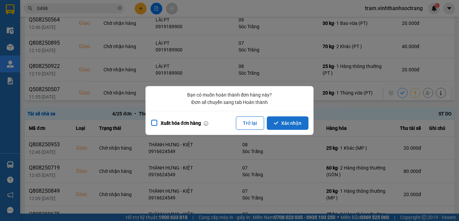
click at [298, 125] on button "Xác nhận" at bounding box center [288, 122] width 42 height 13
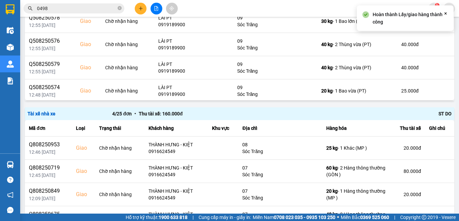
scroll to position [0, 0]
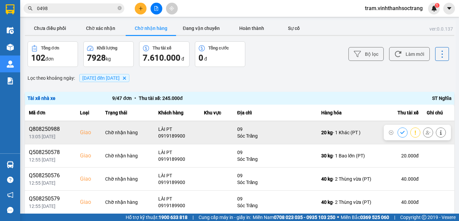
click at [439, 131] on icon at bounding box center [441, 132] width 5 height 5
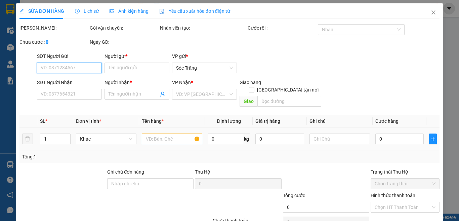
type input "0902663178"
type input "VŨ TRỤ PT"
type input "0919189900"
type input "LÀI PT"
checkbox input "true"
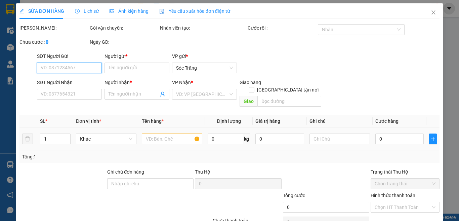
type input "09"
type input "20.000"
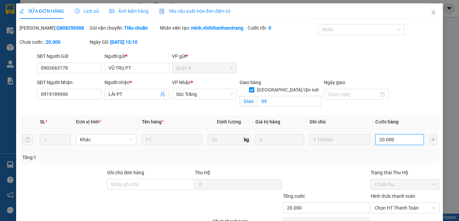
click at [393, 145] on input "20.000" at bounding box center [400, 139] width 48 height 11
type input "4"
type input "40"
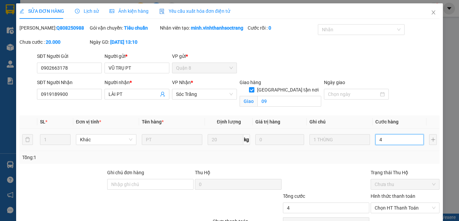
type input "40"
type input "40.000"
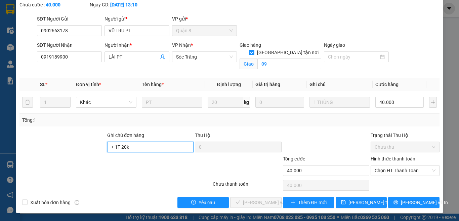
scroll to position [45, 0]
type input "+ 1T 20k"
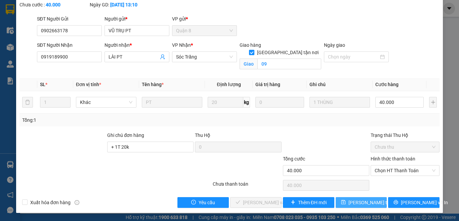
click at [365, 201] on span "[PERSON_NAME] thay đổi" at bounding box center [376, 202] width 54 height 7
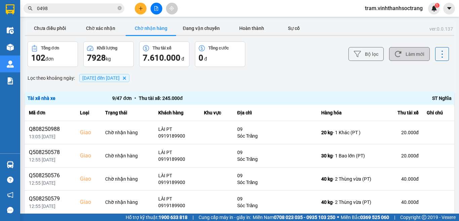
click at [411, 54] on button "Làm mới" at bounding box center [409, 54] width 41 height 14
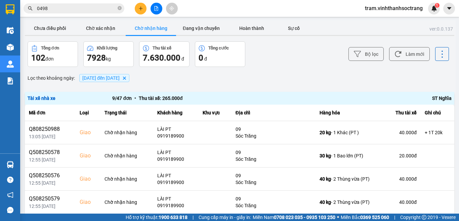
scroll to position [34, 0]
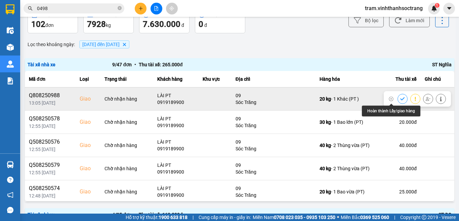
click at [398, 97] on button at bounding box center [402, 99] width 9 height 12
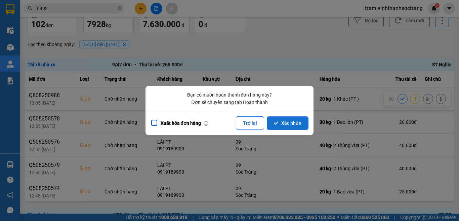
click at [304, 120] on button "Xác nhận" at bounding box center [288, 122] width 42 height 13
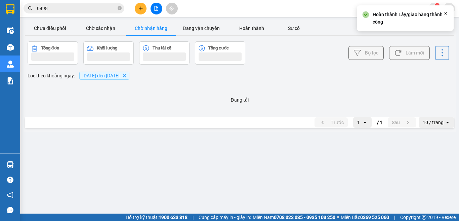
scroll to position [0, 0]
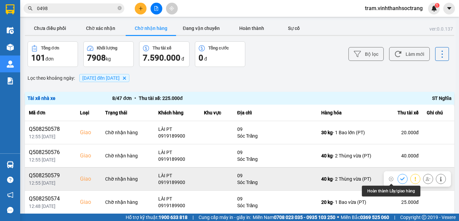
click at [400, 179] on icon at bounding box center [402, 179] width 5 height 5
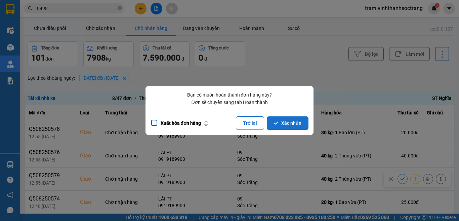
click at [284, 122] on button "Xác nhận" at bounding box center [288, 122] width 42 height 13
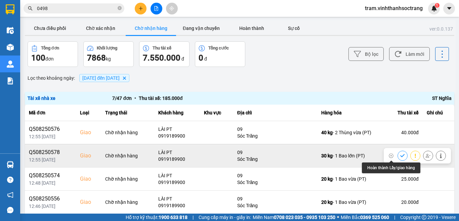
click at [398, 155] on button at bounding box center [402, 156] width 9 height 12
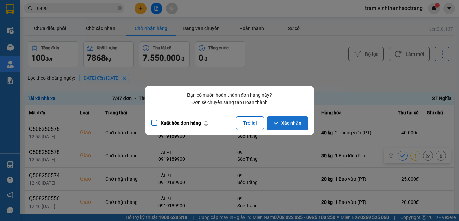
click at [295, 123] on button "Xác nhận" at bounding box center [288, 122] width 42 height 13
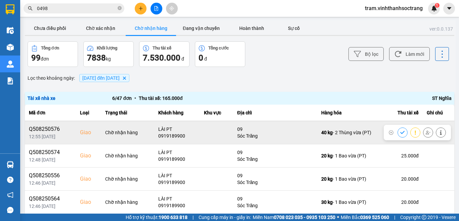
click at [400, 132] on icon at bounding box center [402, 132] width 5 height 5
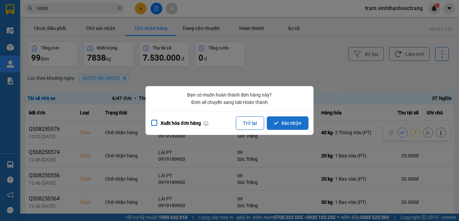
click at [295, 128] on button "Xác nhận" at bounding box center [288, 122] width 42 height 13
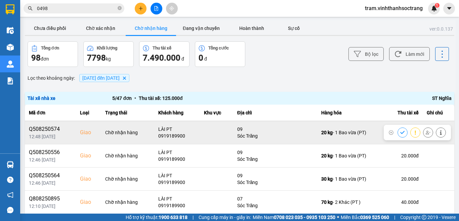
click at [398, 135] on button at bounding box center [402, 132] width 9 height 12
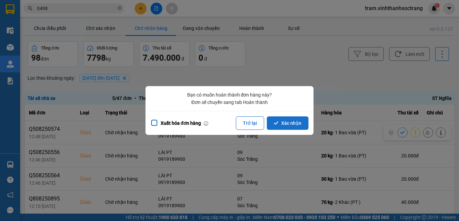
click at [299, 126] on button "Xác nhận" at bounding box center [288, 122] width 42 height 13
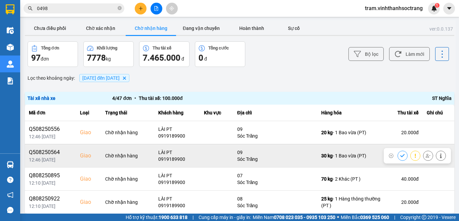
click at [400, 155] on icon at bounding box center [402, 155] width 5 height 5
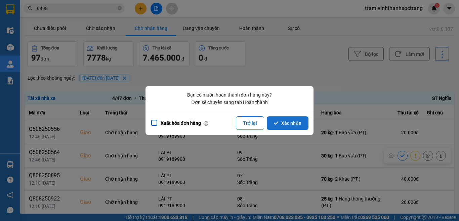
click at [298, 123] on button "Xác nhận" at bounding box center [288, 122] width 42 height 13
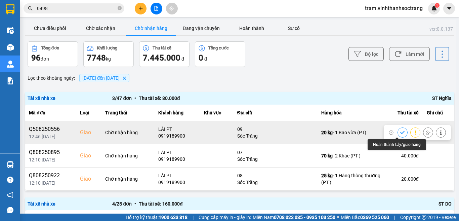
click at [400, 132] on icon at bounding box center [402, 132] width 5 height 5
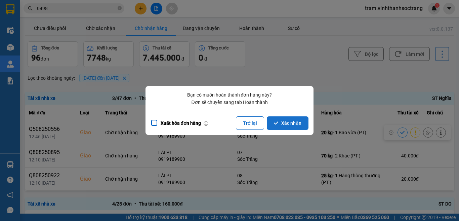
click at [287, 123] on button "Xác nhận" at bounding box center [288, 122] width 42 height 13
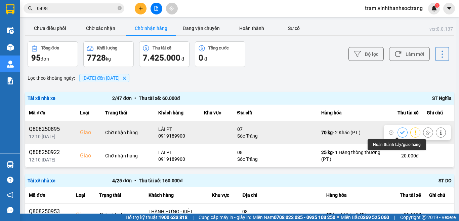
click at [400, 133] on icon at bounding box center [402, 132] width 5 height 5
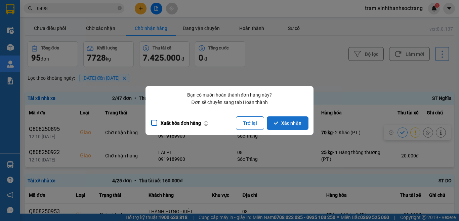
click at [279, 125] on button "Xác nhận" at bounding box center [288, 122] width 42 height 13
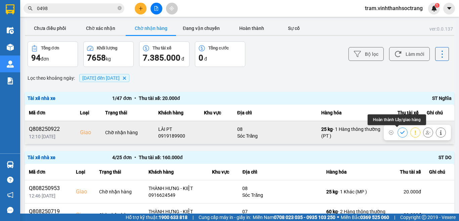
click at [400, 133] on button at bounding box center [402, 132] width 9 height 12
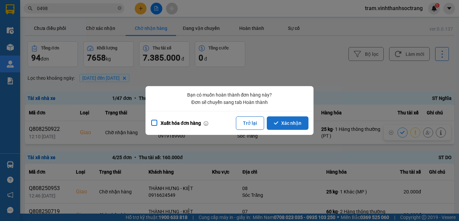
click at [296, 122] on button "Xác nhận" at bounding box center [288, 122] width 42 height 13
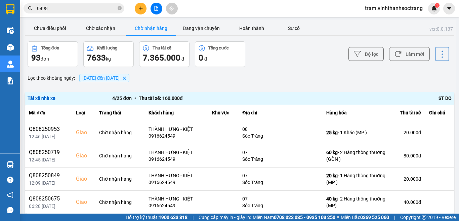
click at [277, 83] on div "Lọc theo khoảng ngày : [DATE] đến [DATE] [GEOGRAPHIC_DATA]" at bounding box center [240, 77] width 430 height 11
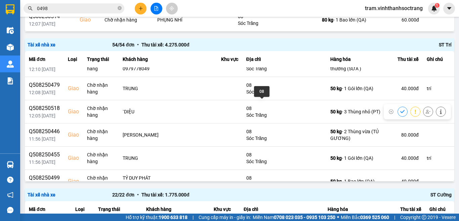
scroll to position [1139, 0]
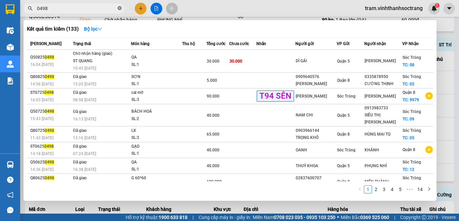
click at [119, 8] on icon "close-circle" at bounding box center [120, 8] width 4 height 4
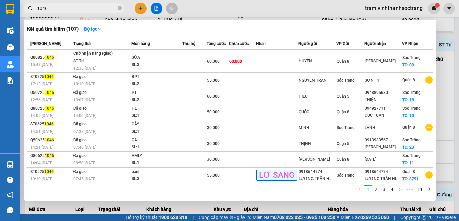
type input "1046"
click at [121, 8] on icon "close-circle" at bounding box center [120, 8] width 4 height 4
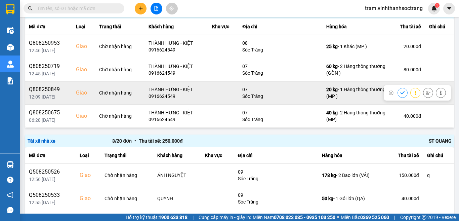
scroll to position [0, 0]
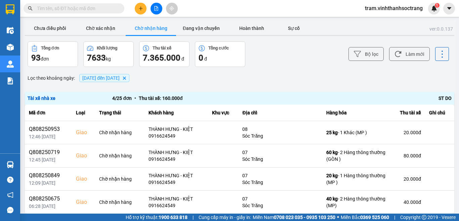
click at [167, 28] on button "Chờ nhận hàng" at bounding box center [151, 28] width 50 height 13
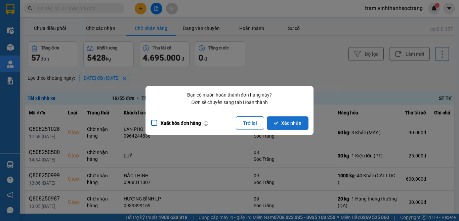
click at [293, 122] on button "Xác nhận" at bounding box center [288, 122] width 42 height 13
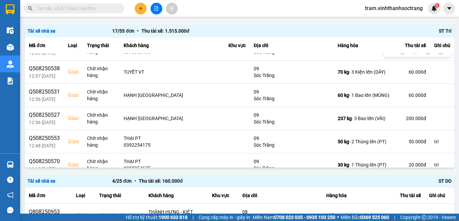
scroll to position [168, 0]
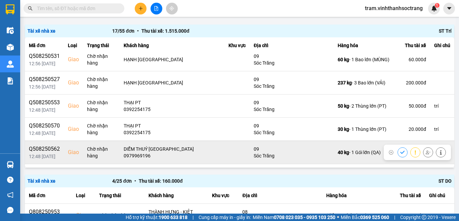
click at [400, 151] on icon at bounding box center [402, 152] width 4 height 3
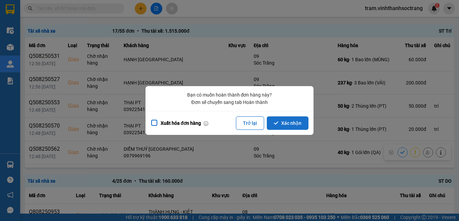
click at [304, 123] on button "Xác nhận" at bounding box center [288, 122] width 42 height 13
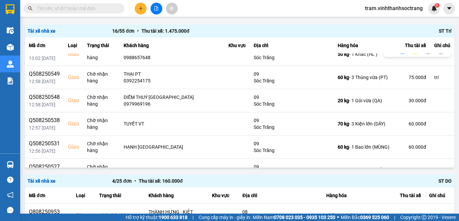
scroll to position [101, 0]
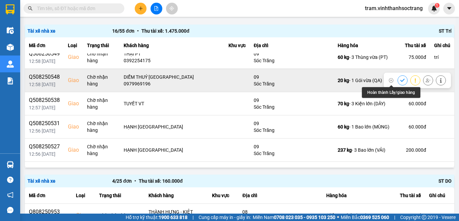
click at [398, 81] on button at bounding box center [402, 80] width 9 height 12
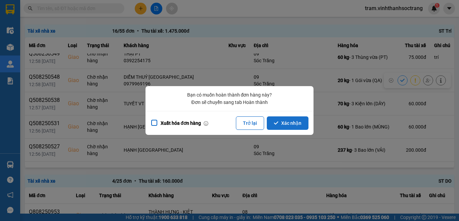
click at [297, 123] on button "Xác nhận" at bounding box center [288, 122] width 42 height 13
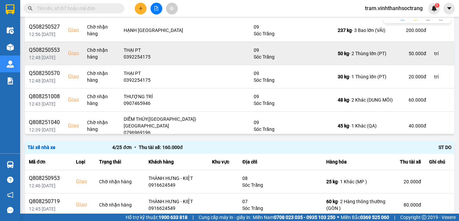
scroll to position [168, 0]
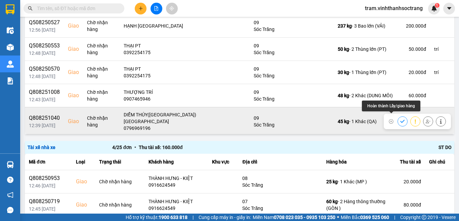
click at [398, 119] on button at bounding box center [402, 121] width 9 height 12
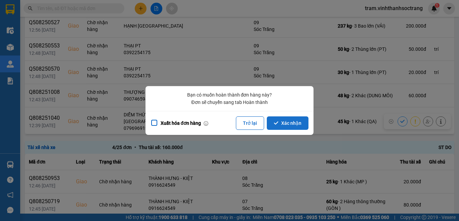
click at [300, 119] on button "Xác nhận" at bounding box center [288, 122] width 42 height 13
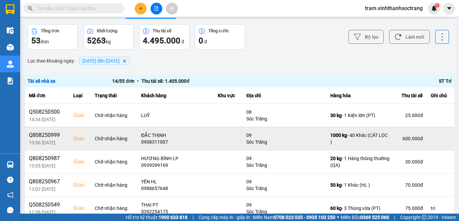
scroll to position [67, 0]
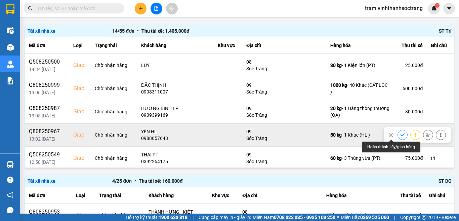
click at [400, 134] on icon at bounding box center [402, 134] width 5 height 5
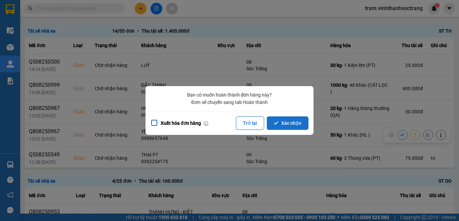
click at [291, 126] on button "Xác nhận" at bounding box center [288, 122] width 42 height 13
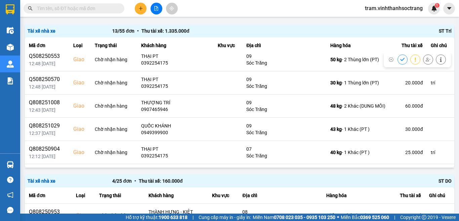
scroll to position [188, 0]
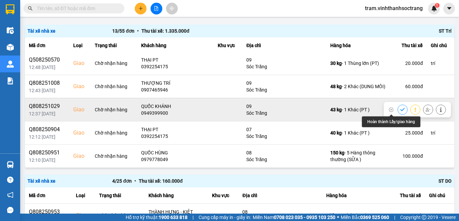
click at [398, 109] on button at bounding box center [402, 110] width 9 height 12
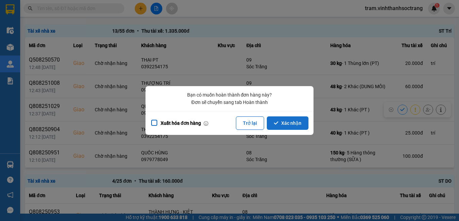
click at [291, 123] on button "Xác nhận" at bounding box center [288, 122] width 42 height 13
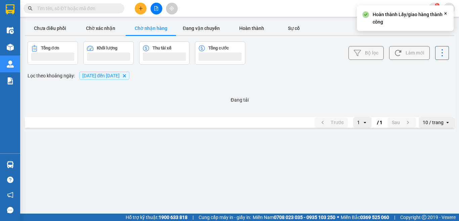
scroll to position [0, 0]
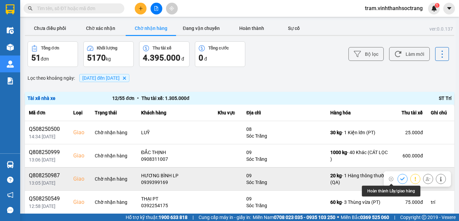
click at [400, 177] on icon at bounding box center [402, 179] width 5 height 5
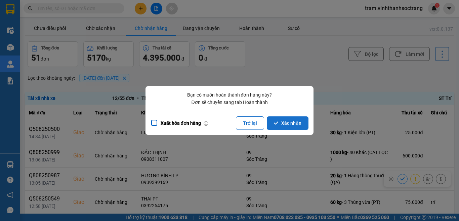
click at [293, 125] on button "Xác nhận" at bounding box center [288, 122] width 42 height 13
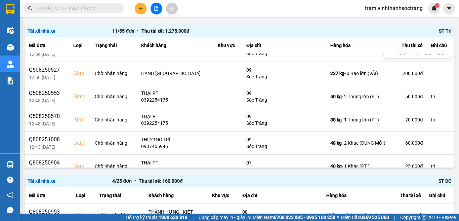
scroll to position [134, 0]
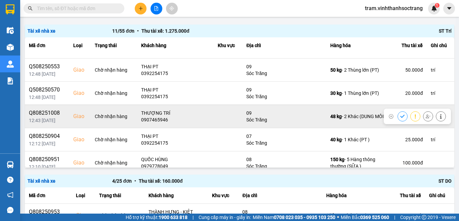
click at [400, 116] on icon at bounding box center [402, 116] width 4 height 3
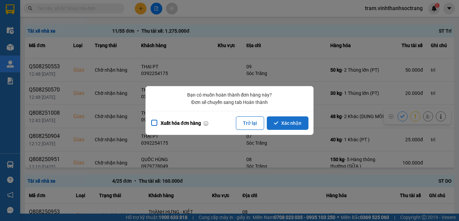
click at [283, 128] on button "Xác nhận" at bounding box center [288, 122] width 42 height 13
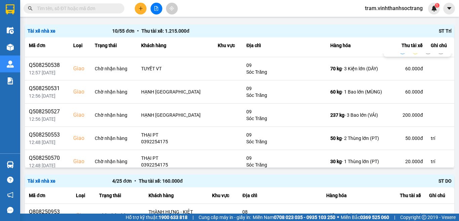
scroll to position [67, 0]
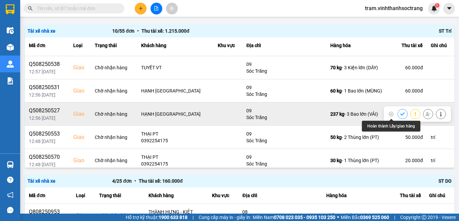
click at [400, 115] on icon at bounding box center [402, 114] width 5 height 5
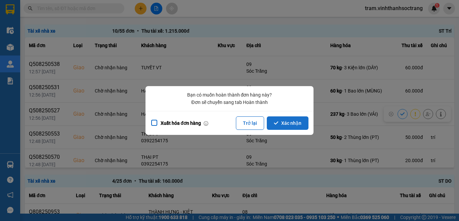
click at [283, 122] on button "Xác nhận" at bounding box center [288, 122] width 42 height 13
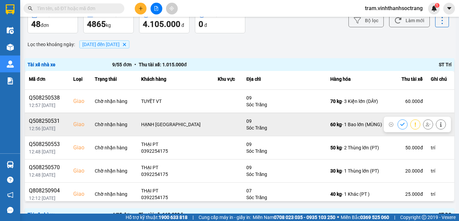
scroll to position [95, 0]
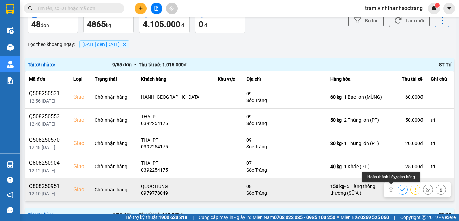
click at [398, 191] on button at bounding box center [402, 190] width 9 height 12
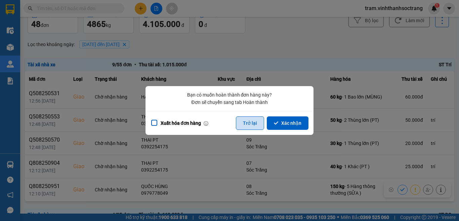
click at [259, 122] on button "Trở lại" at bounding box center [250, 122] width 28 height 13
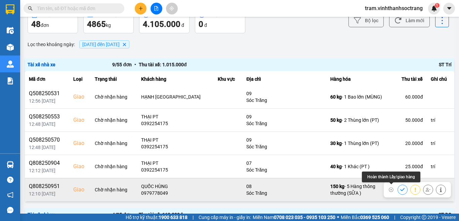
click at [398, 192] on button at bounding box center [402, 190] width 9 height 12
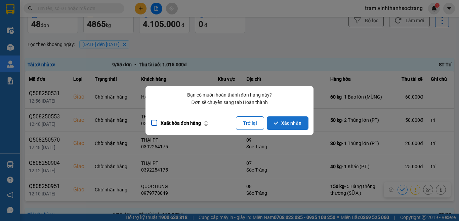
click at [305, 124] on button "Xác nhận" at bounding box center [288, 122] width 42 height 13
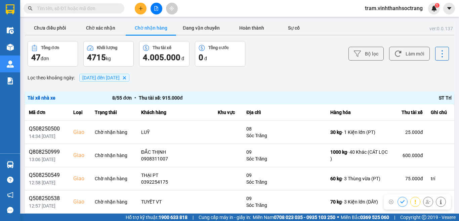
scroll to position [0, 0]
click at [149, 29] on button "Chờ nhận hàng" at bounding box center [151, 28] width 50 height 13
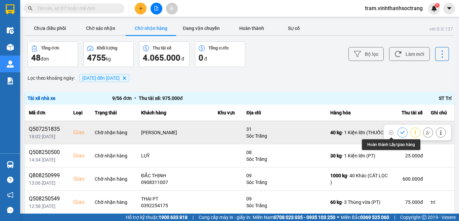
click at [400, 131] on icon at bounding box center [402, 132] width 5 height 5
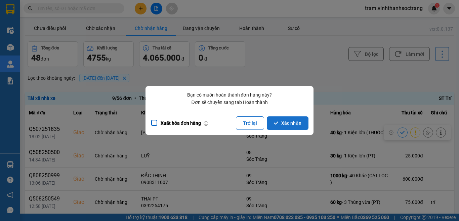
click at [292, 127] on button "Xác nhận" at bounding box center [288, 122] width 42 height 13
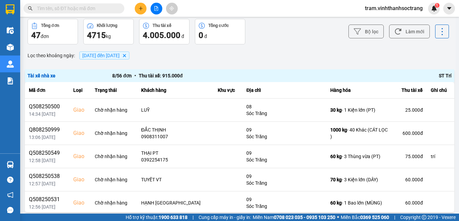
scroll to position [67, 0]
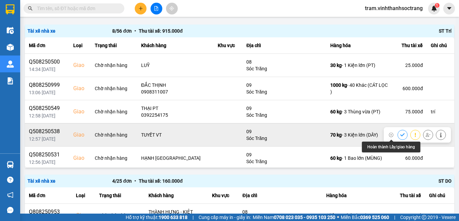
click at [398, 135] on button at bounding box center [402, 135] width 9 height 12
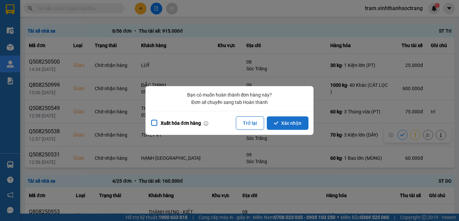
click at [293, 122] on button "Xác nhận" at bounding box center [288, 122] width 42 height 13
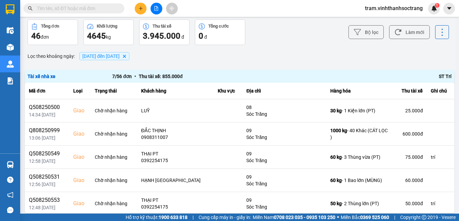
scroll to position [34, 0]
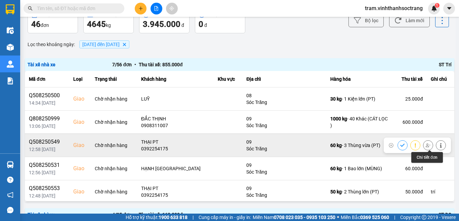
click at [436, 146] on button at bounding box center [440, 145] width 9 height 12
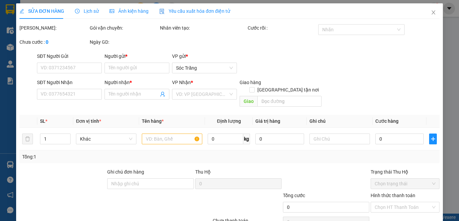
type input "THÔNG HOA"
type input "0392254175"
type input "THẠI PT"
checkbox input "true"
type input "09"
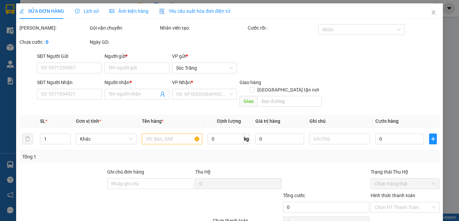
type input "trí"
type input "75.000"
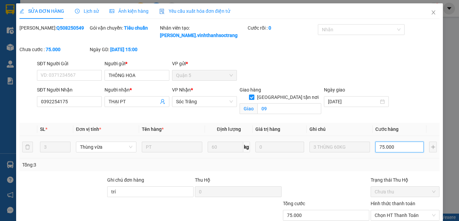
click at [399, 149] on input "75.000" at bounding box center [400, 147] width 48 height 11
type input "1"
type input "12"
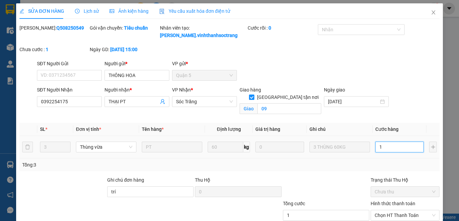
type input "12"
type input "125"
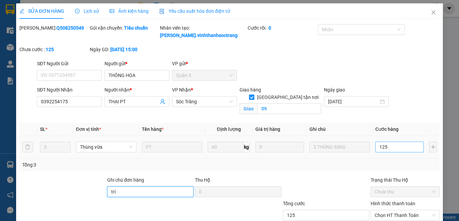
type input "125.000"
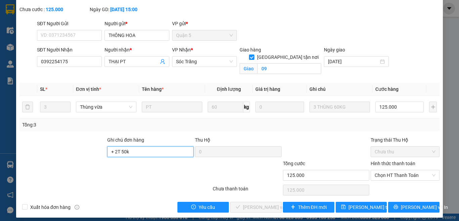
scroll to position [45, 0]
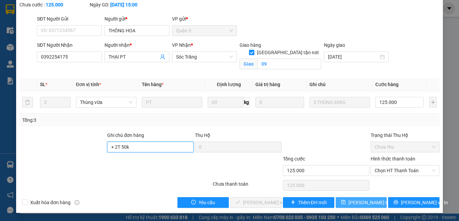
type input "+ 2T 50k"
click at [347, 201] on button "[PERSON_NAME] thay đổi" at bounding box center [361, 202] width 51 height 11
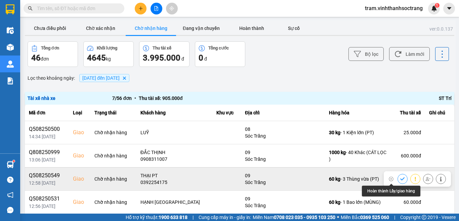
click at [400, 179] on icon at bounding box center [402, 179] width 5 height 5
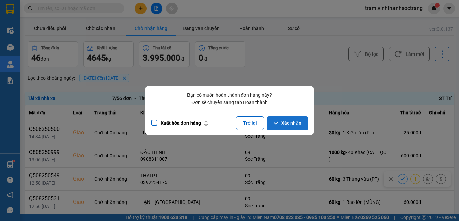
click at [295, 123] on button "Xác nhận" at bounding box center [288, 122] width 42 height 13
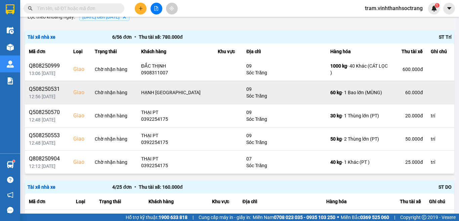
scroll to position [67, 0]
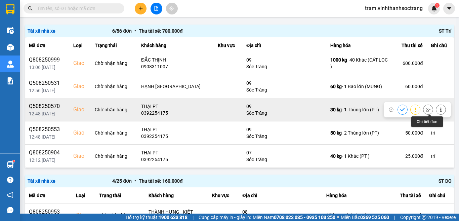
click at [439, 109] on icon at bounding box center [441, 109] width 5 height 5
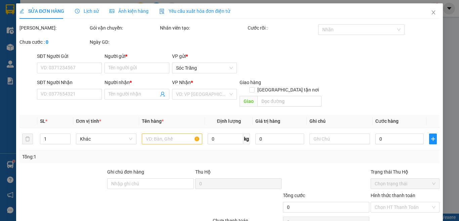
type input "[PERSON_NAME]"
type input "0392254175"
type input "THẠI PT"
checkbox input "true"
type input "09"
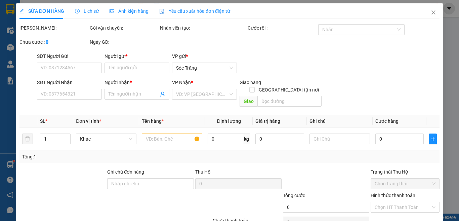
type input "trí"
type input "20.000"
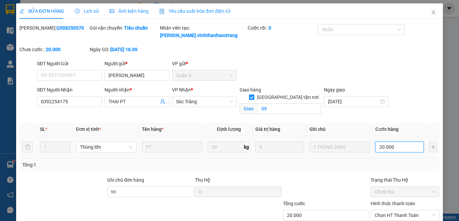
click at [397, 147] on input "20.000" at bounding box center [400, 147] width 48 height 11
type input "2"
type input "25"
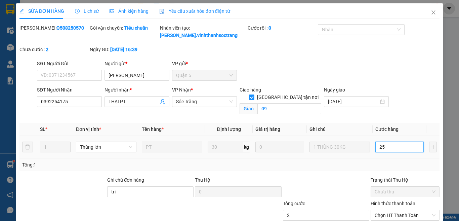
type input "25"
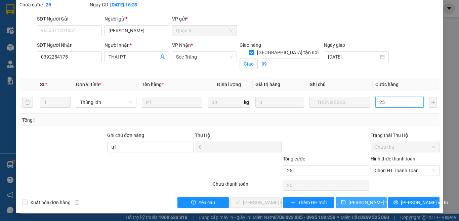
type input "25"
type input "25.000"
click at [359, 204] on span "[PERSON_NAME] thay đổi" at bounding box center [376, 202] width 54 height 7
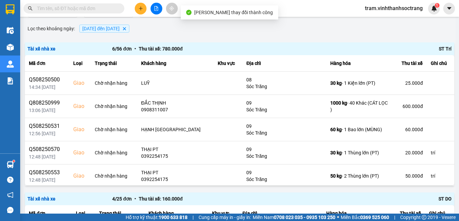
scroll to position [67, 0]
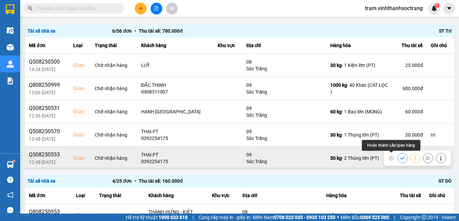
click at [400, 157] on icon at bounding box center [402, 157] width 4 height 3
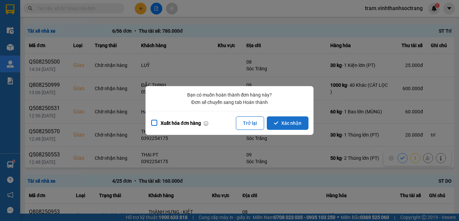
click at [298, 124] on button "Xác nhận" at bounding box center [288, 122] width 42 height 13
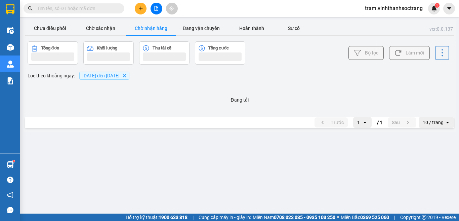
scroll to position [0, 0]
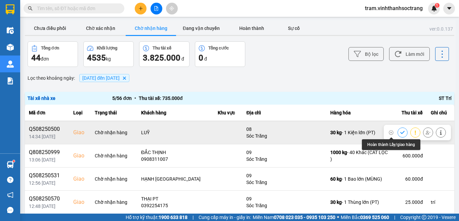
click at [398, 134] on button at bounding box center [402, 132] width 9 height 12
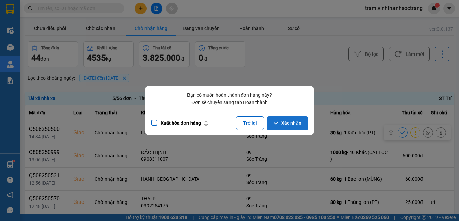
click at [293, 120] on button "Xác nhận" at bounding box center [288, 122] width 42 height 13
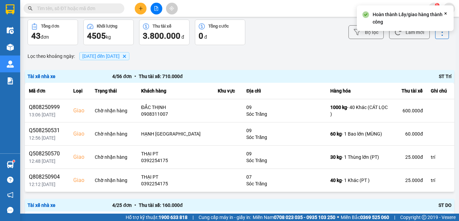
scroll to position [34, 0]
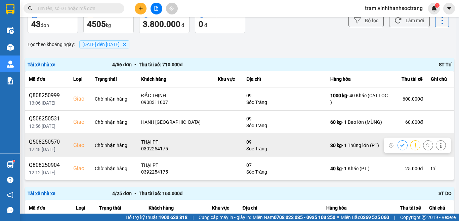
click at [400, 144] on icon at bounding box center [402, 145] width 4 height 3
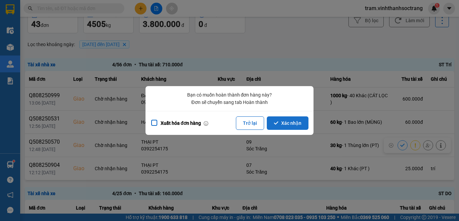
click at [295, 124] on button "Xác nhận" at bounding box center [288, 122] width 42 height 13
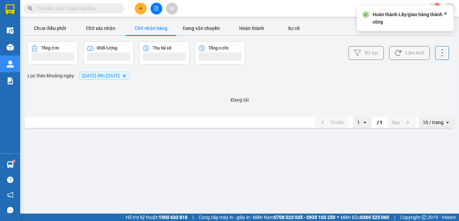
scroll to position [0, 0]
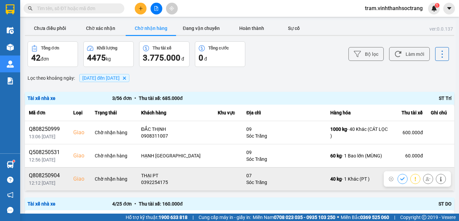
click at [400, 179] on icon at bounding box center [402, 179] width 5 height 5
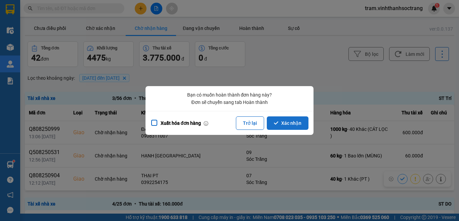
click at [291, 121] on button "Xác nhận" at bounding box center [288, 122] width 42 height 13
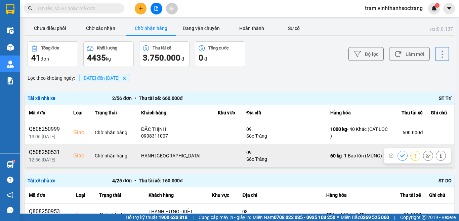
click at [400, 156] on icon at bounding box center [402, 155] width 4 height 3
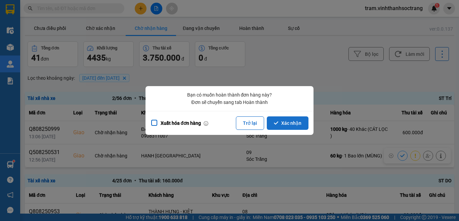
click at [287, 120] on button "Xác nhận" at bounding box center [288, 122] width 42 height 13
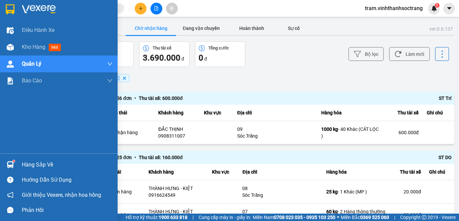
click at [40, 4] on img at bounding box center [39, 9] width 34 height 10
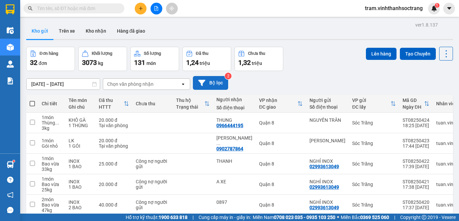
click at [206, 84] on button "Bộ lọc" at bounding box center [210, 83] width 35 height 14
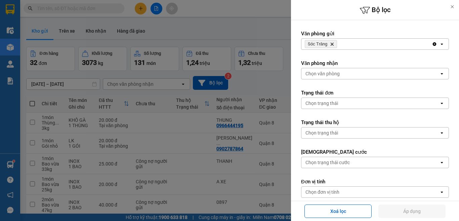
scroll to position [119, 0]
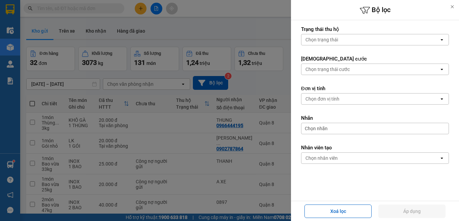
click at [381, 156] on div "Chọn nhân viên" at bounding box center [371, 158] width 138 height 11
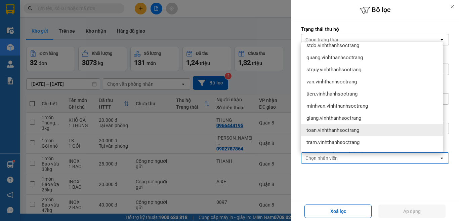
scroll to position [67, 0]
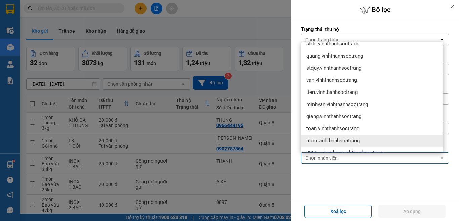
click at [382, 136] on div "tram.vinhthanhsoctrang" at bounding box center [372, 140] width 142 height 12
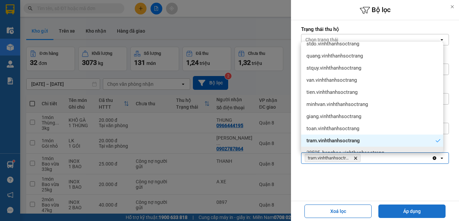
click at [407, 214] on button "Áp dụng" at bounding box center [412, 210] width 67 height 13
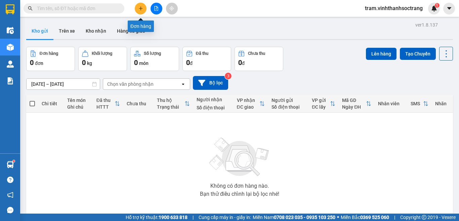
click at [142, 11] on button at bounding box center [141, 9] width 12 height 12
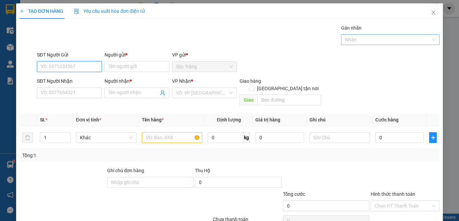
click at [370, 42] on div at bounding box center [387, 40] width 89 height 8
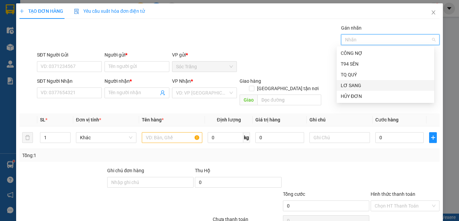
click at [368, 85] on div "LƠ SANG" at bounding box center [385, 85] width 89 height 7
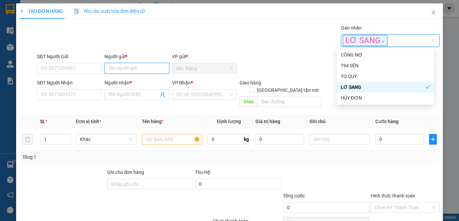
click at [151, 66] on input "Người gửi *" at bounding box center [137, 68] width 65 height 11
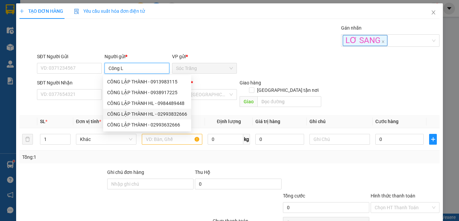
type input "CÔNG LẬP THÀNH HL"
type input "02993832666"
type input "CÔNG LẬP THÀNH HL"
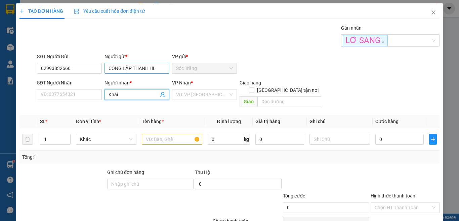
type input "Khái"
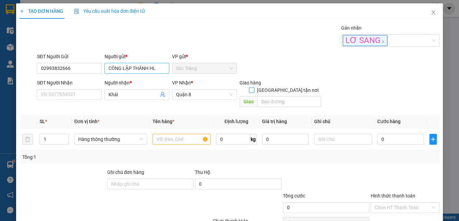
click at [249, 87] on input "[GEOGRAPHIC_DATA] tận nơi" at bounding box center [251, 89] width 5 height 5
checkbox input "true"
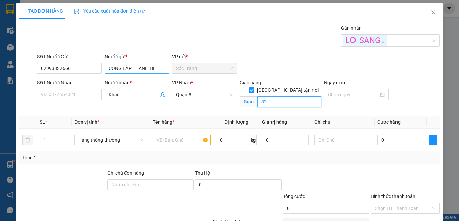
type input "82"
type input "2"
type input "th"
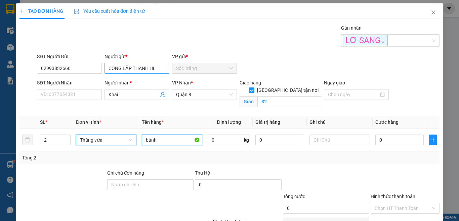
type input "bánh"
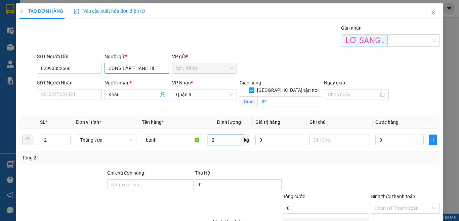
type input "20"
type input "4"
type input "40"
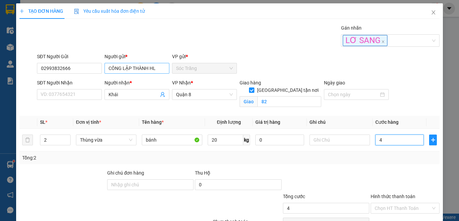
type input "40"
type input "40.000"
type input "0"
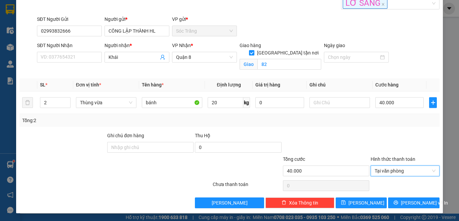
scroll to position [38, 0]
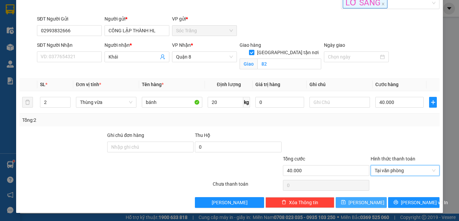
click at [363, 201] on span "[PERSON_NAME]" at bounding box center [367, 202] width 36 height 7
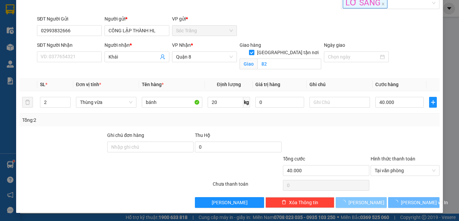
checkbox input "false"
type input "1"
type input "0"
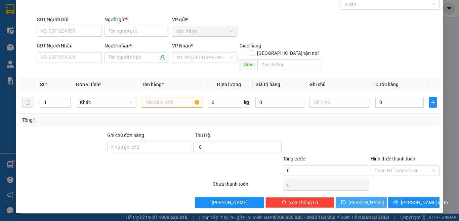
scroll to position [28, 0]
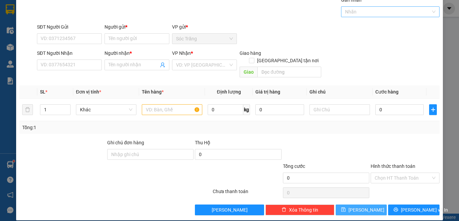
click at [347, 11] on div at bounding box center [387, 12] width 89 height 8
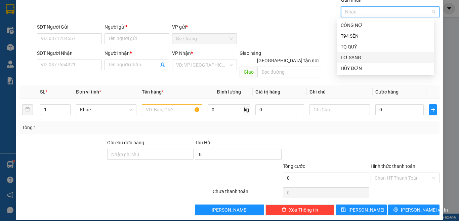
click at [358, 58] on div "LƠ SANG" at bounding box center [385, 57] width 89 height 7
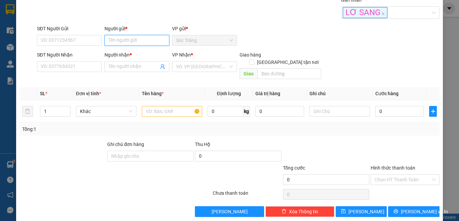
click at [148, 40] on input "Người gửi *" at bounding box center [137, 40] width 65 height 11
type input "[PERSON_NAME]"
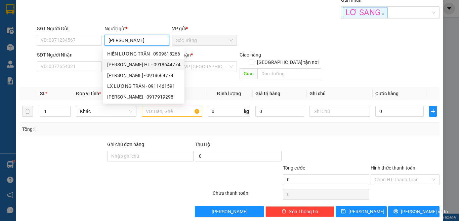
type input "0918644774"
type input "[PERSON_NAME] TRÂN HL"
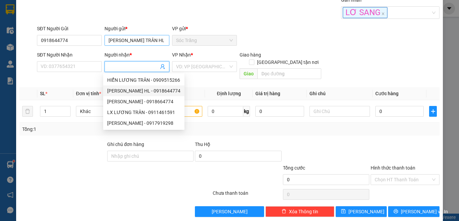
type input "0918644774"
type input "[PERSON_NAME] TRÂN HL"
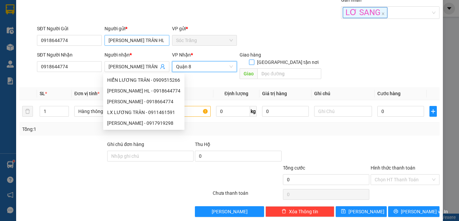
click at [249, 60] on input "[GEOGRAPHIC_DATA] tận nơi" at bounding box center [251, 62] width 5 height 5
checkbox input "true"
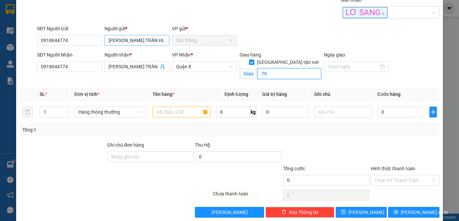
type input "79"
type input "th"
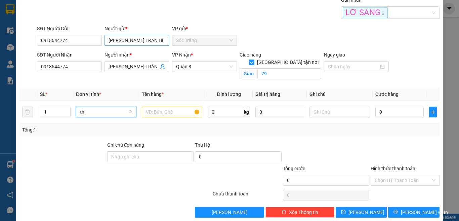
scroll to position [0, 0]
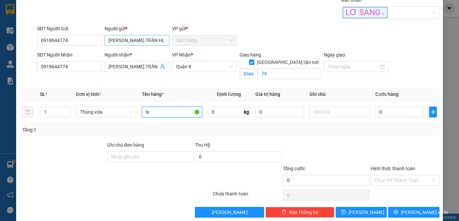
type input "lx"
type input "20"
type input "2"
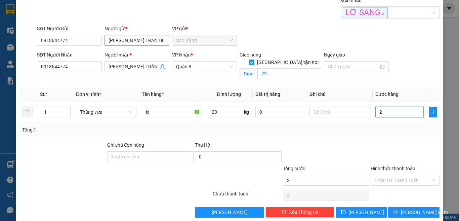
type input "20"
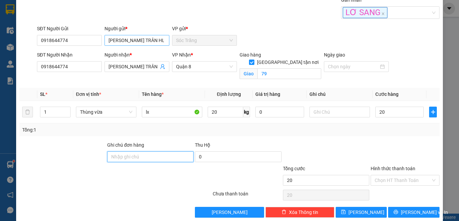
type input "20.000"
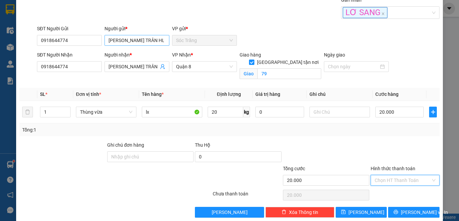
type input "0"
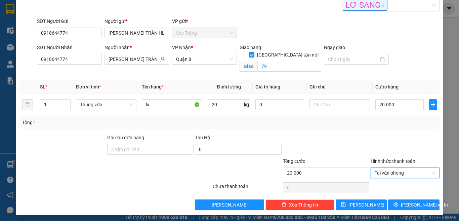
scroll to position [38, 0]
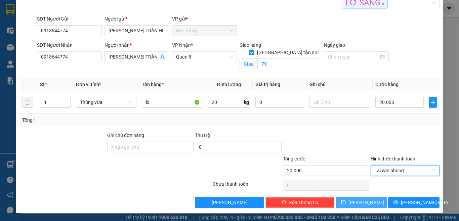
click at [371, 204] on button "[PERSON_NAME]" at bounding box center [361, 202] width 51 height 11
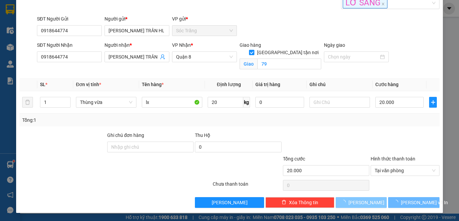
checkbox input "false"
type input "0"
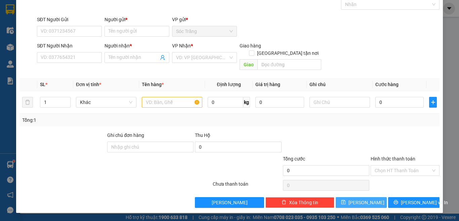
scroll to position [28, 0]
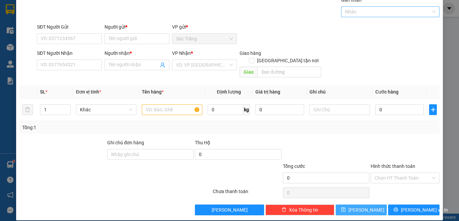
click at [350, 10] on div at bounding box center [387, 12] width 89 height 8
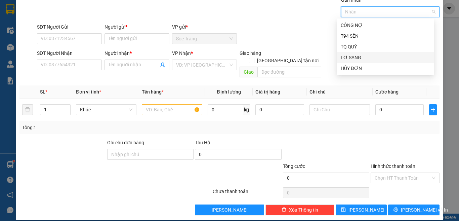
click at [356, 63] on div "LƠ SANG" at bounding box center [386, 57] width 98 height 11
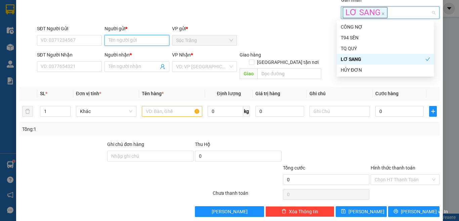
click at [154, 39] on input "Người gửi *" at bounding box center [137, 40] width 65 height 11
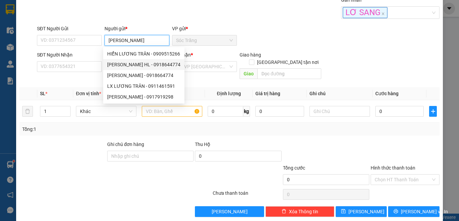
type input "[PERSON_NAME] TRÂN HL"
type input "0918644774"
type input "[PERSON_NAME] TRÂN HL"
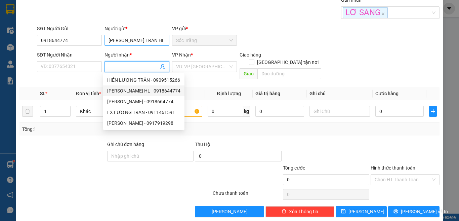
type input "0918644774"
type input "[PERSON_NAME] TRÂN HL"
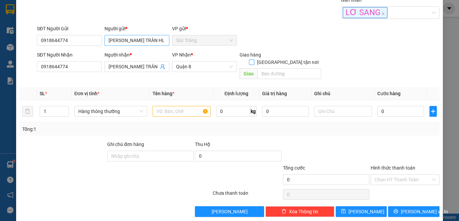
click at [249, 60] on input "[GEOGRAPHIC_DATA] tận nơi" at bounding box center [251, 62] width 5 height 5
checkbox input "true"
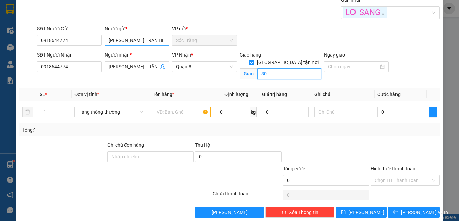
type input "80"
type input "10"
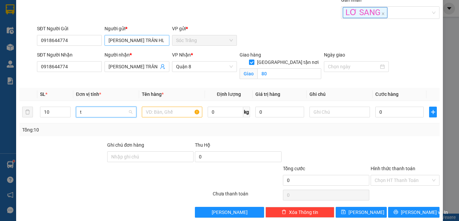
type input "th"
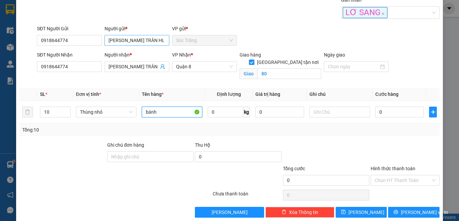
type input "bánh"
type input "100"
type input "1"
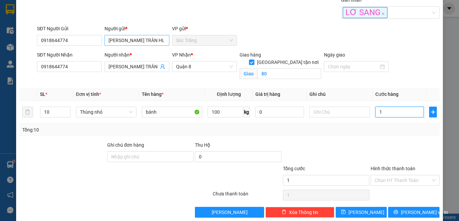
type input "10"
type input "100"
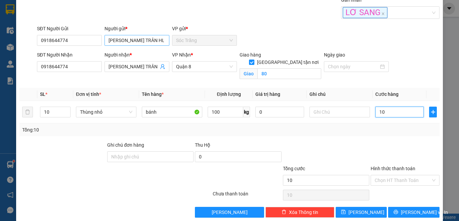
type input "100"
type input "100.000"
type input "0"
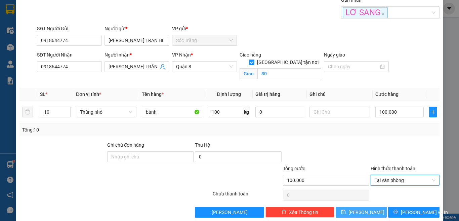
click at [346, 211] on icon "save" at bounding box center [343, 211] width 5 height 5
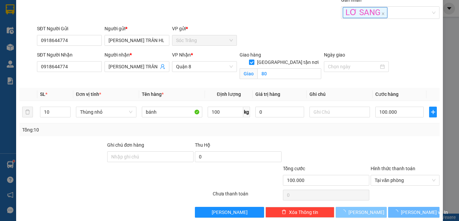
checkbox input "false"
type input "1"
type input "0"
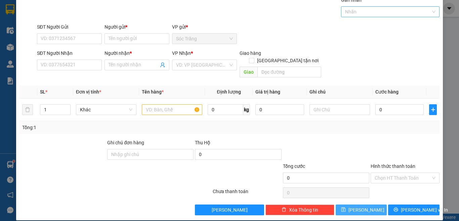
click at [343, 12] on div at bounding box center [387, 12] width 89 height 8
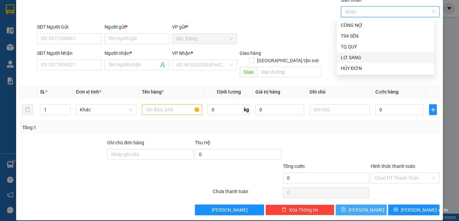
click at [351, 55] on div "LƠ SANG" at bounding box center [385, 57] width 89 height 7
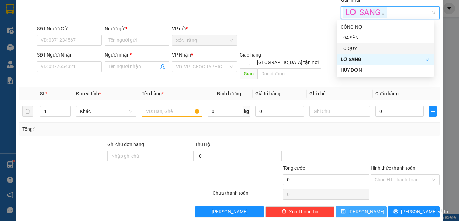
click at [125, 35] on div "Người gửi *" at bounding box center [137, 30] width 65 height 10
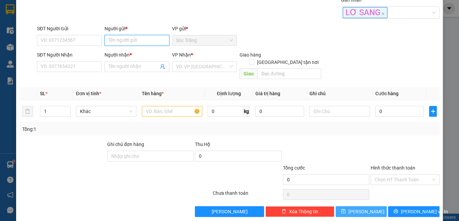
click at [129, 41] on input "Người gửi *" at bounding box center [137, 40] width 65 height 11
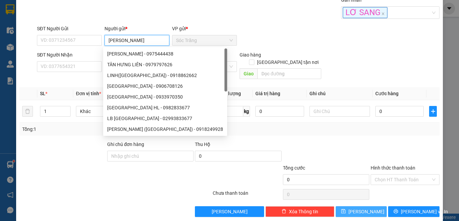
type input "[PERSON_NAME]"
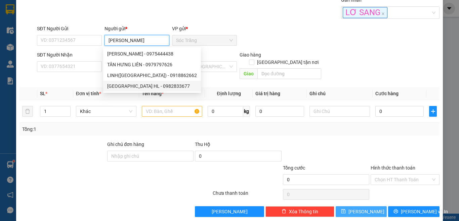
type input "0982833677"
type input "TÂN HƯNG HL"
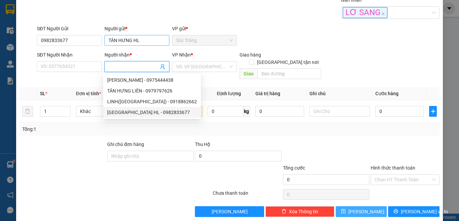
type input "TÂN HƯNG HL"
type input "0982833677"
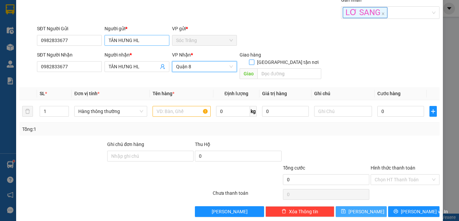
click at [249, 60] on input "[GEOGRAPHIC_DATA] tận nơi" at bounding box center [251, 62] width 5 height 5
checkbox input "true"
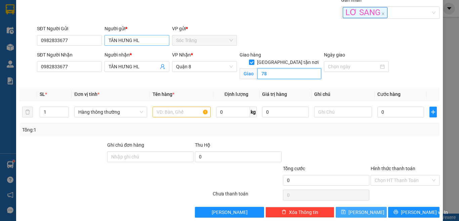
type input "78"
type input "3"
type input "th"
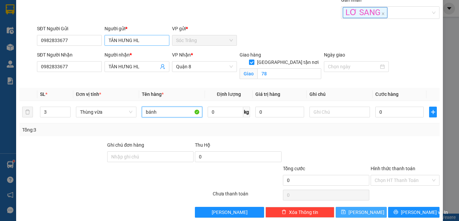
type input "bánh"
type input "30"
type input "5"
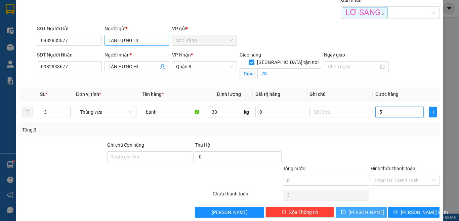
type input "55"
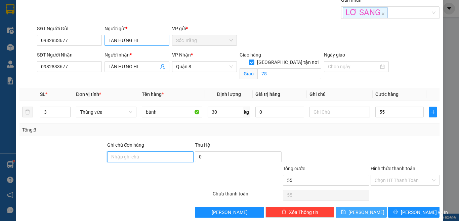
type input "55.000"
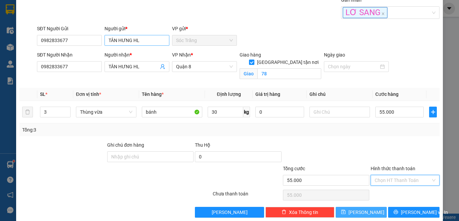
type input "0"
click at [367, 219] on div "TẠO ĐƠN HÀNG Yêu cầu xuất hóa đơn điện tử Transit Pickup Surcharge Ids Transit …" at bounding box center [229, 98] width 427 height 247
click at [373, 216] on button "[PERSON_NAME]" at bounding box center [361, 212] width 51 height 11
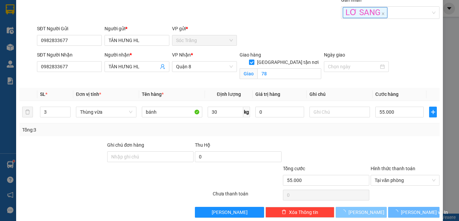
checkbox input "false"
type input "1"
type input "0"
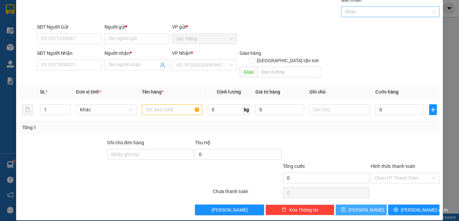
click at [358, 12] on div at bounding box center [387, 12] width 89 height 8
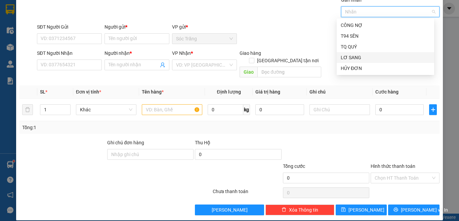
click at [362, 57] on div "LƠ SANG" at bounding box center [385, 57] width 89 height 7
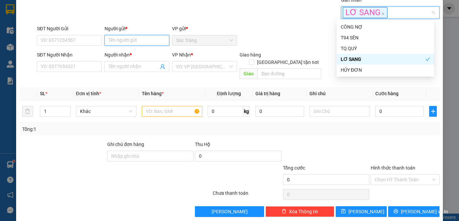
click at [158, 43] on input "Người gửi *" at bounding box center [137, 40] width 65 height 11
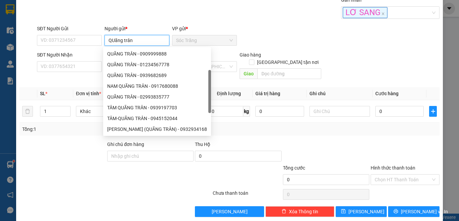
scroll to position [11, 0]
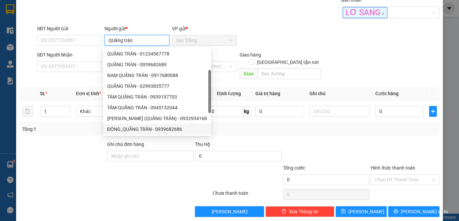
type input "QUãng trân"
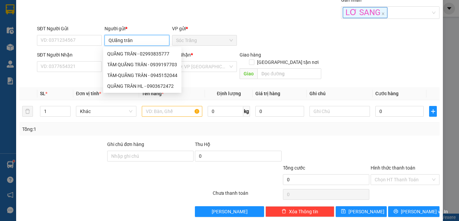
scroll to position [0, 0]
type input "0903672472"
type input "QUÃNG TRÂN HL"
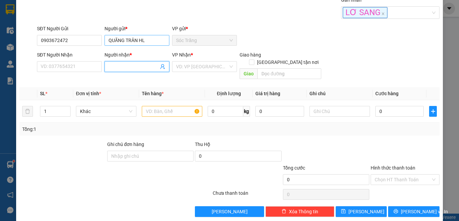
type input "B"
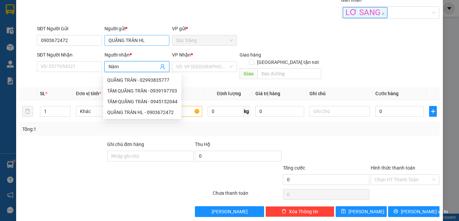
type input "Nàm"
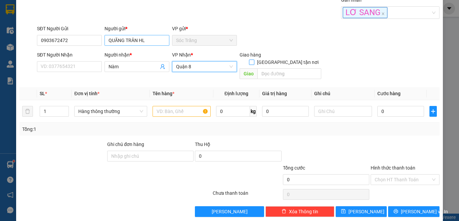
click at [249, 60] on input "[GEOGRAPHIC_DATA] tận nơi" at bounding box center [251, 62] width 5 height 5
checkbox input "true"
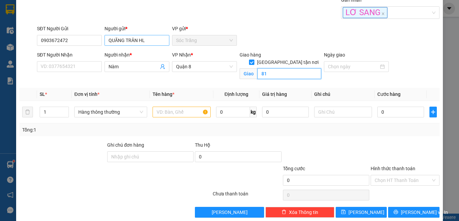
type input "81"
type input "2"
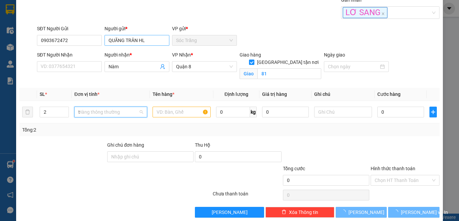
type input "th"
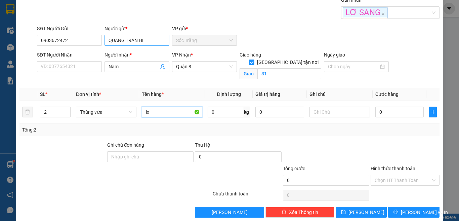
type input "lx"
type input "40"
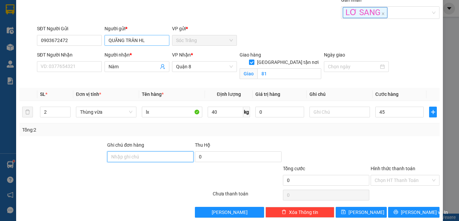
type input "45.000"
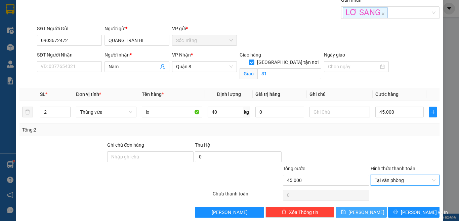
click at [365, 208] on button "[PERSON_NAME]" at bounding box center [361, 212] width 51 height 11
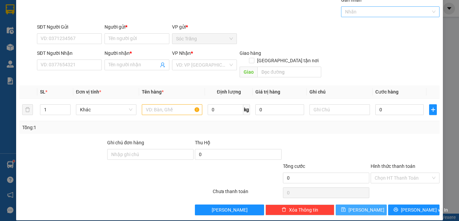
click at [357, 14] on div at bounding box center [387, 12] width 89 height 8
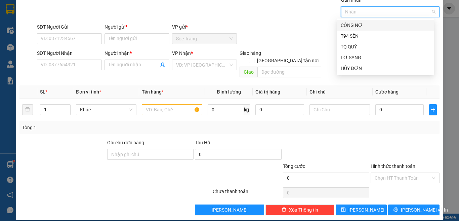
click at [360, 24] on div "CÔNG NỢ" at bounding box center [385, 25] width 89 height 7
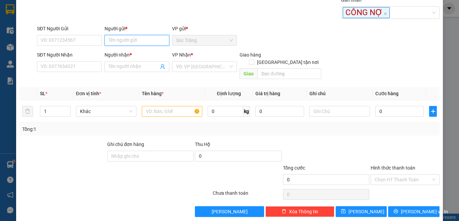
click at [152, 40] on input "Người gửi *" at bounding box center [137, 40] width 65 height 11
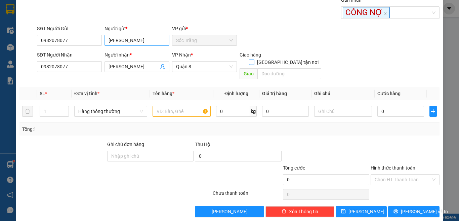
click at [249, 60] on input "[GEOGRAPHIC_DATA] tận nơi" at bounding box center [251, 62] width 5 height 5
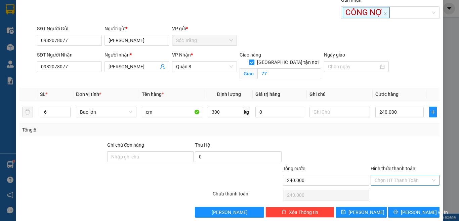
click at [386, 180] on input "Hình thức thanh toán" at bounding box center [403, 180] width 56 height 10
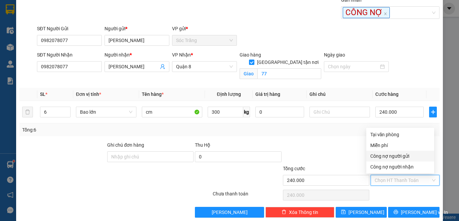
click at [418, 156] on div "Công nợ người gửi" at bounding box center [401, 155] width 60 height 7
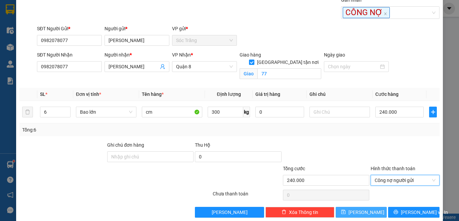
click at [360, 211] on span "[PERSON_NAME]" at bounding box center [367, 211] width 36 height 7
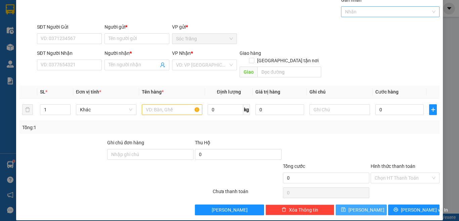
click at [373, 14] on div at bounding box center [387, 12] width 89 height 8
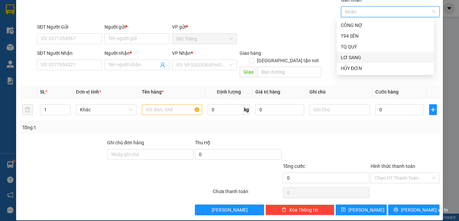
click at [372, 56] on div "LƠ SANG" at bounding box center [385, 57] width 89 height 7
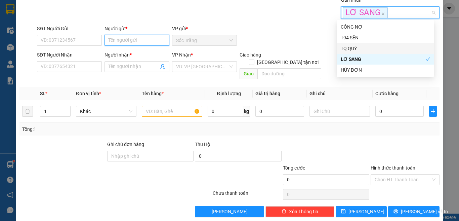
click at [153, 38] on input "Người gửi *" at bounding box center [137, 40] width 65 height 11
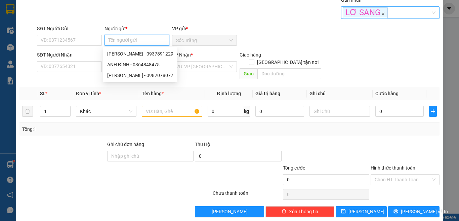
click at [382, 14] on icon "close" at bounding box center [383, 14] width 2 height 2
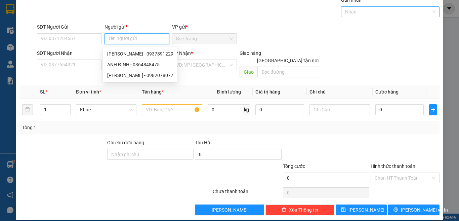
click at [377, 14] on div at bounding box center [387, 12] width 89 height 8
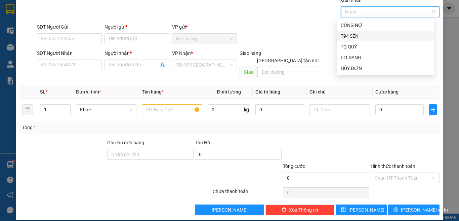
click at [366, 36] on div "T94 SÊN" at bounding box center [385, 35] width 89 height 7
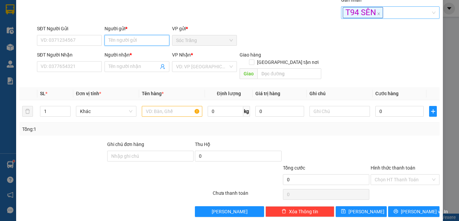
click at [159, 40] on input "Người gửi *" at bounding box center [137, 40] width 65 height 11
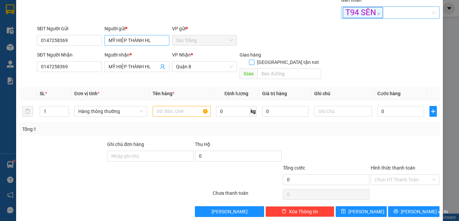
click at [249, 60] on input "[GEOGRAPHIC_DATA] tận nơi" at bounding box center [251, 62] width 5 height 5
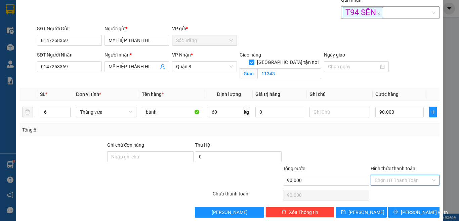
click at [428, 179] on div "Chọn HT Thanh Toán" at bounding box center [405, 180] width 69 height 11
click at [419, 134] on div "Tại văn phòng" at bounding box center [401, 134] width 60 height 7
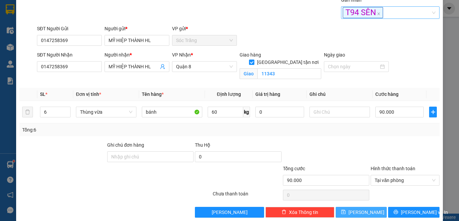
click at [359, 213] on span "[PERSON_NAME]" at bounding box center [367, 211] width 36 height 7
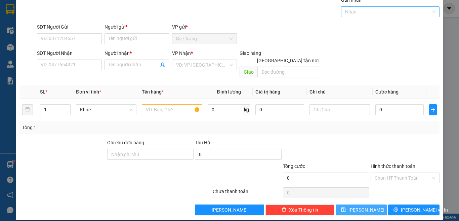
click at [352, 14] on div at bounding box center [387, 12] width 89 height 8
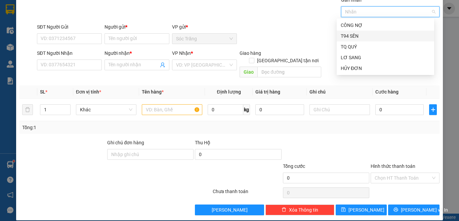
click at [362, 36] on div "T94 SÊN" at bounding box center [385, 35] width 89 height 7
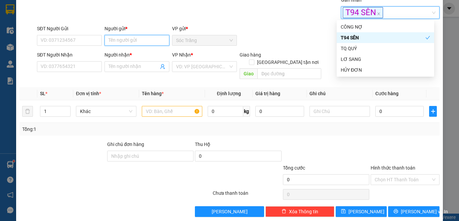
click at [161, 39] on input "Người gửi *" at bounding box center [137, 40] width 65 height 11
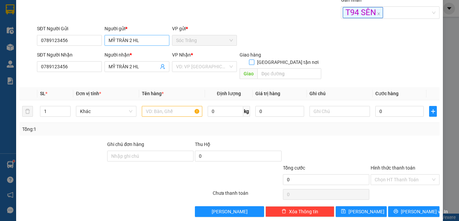
click at [249, 60] on input "[GEOGRAPHIC_DATA] tận nơi" at bounding box center [251, 62] width 5 height 5
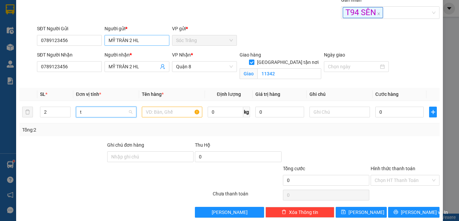
scroll to position [22, 0]
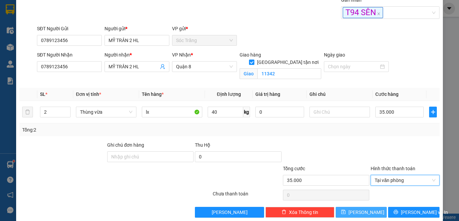
click at [357, 212] on span "[PERSON_NAME]" at bounding box center [367, 211] width 36 height 7
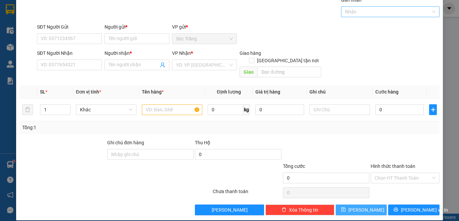
click at [361, 9] on div "Nhãn" at bounding box center [390, 11] width 99 height 11
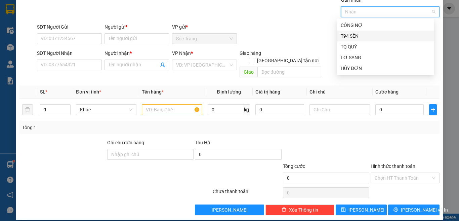
click at [364, 38] on div "T94 SÊN" at bounding box center [385, 35] width 89 height 7
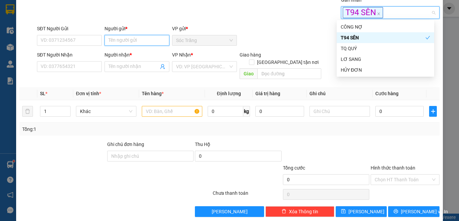
click at [140, 40] on input "Người gửi *" at bounding box center [137, 40] width 65 height 11
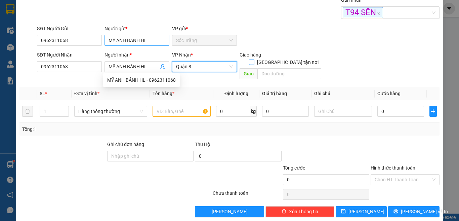
click at [249, 60] on input "[GEOGRAPHIC_DATA] tận nơi" at bounding box center [251, 62] width 5 height 5
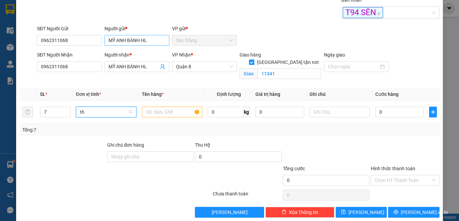
scroll to position [0, 0]
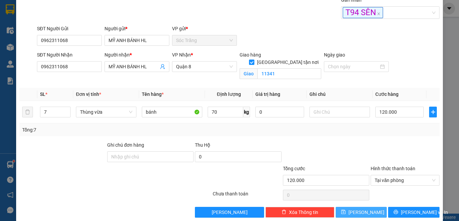
click at [372, 211] on button "[PERSON_NAME]" at bounding box center [361, 212] width 51 height 11
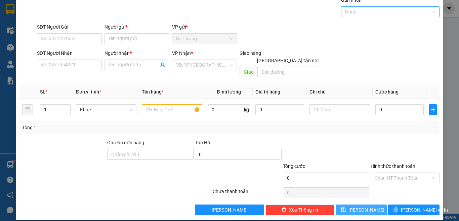
click at [370, 11] on div at bounding box center [387, 12] width 89 height 8
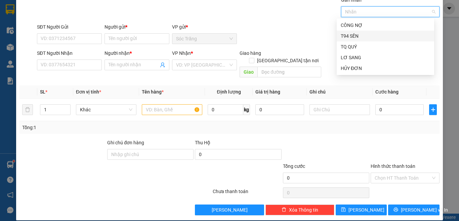
click at [363, 37] on div "T94 SÊN" at bounding box center [385, 35] width 89 height 7
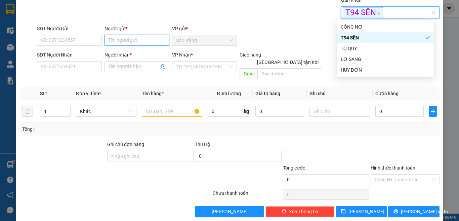
click at [133, 36] on input "Người gửi *" at bounding box center [137, 40] width 65 height 11
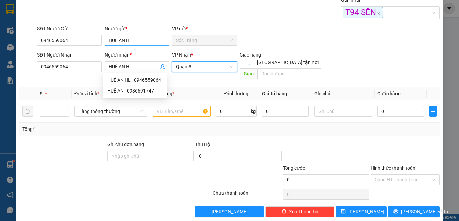
click at [249, 60] on input "[GEOGRAPHIC_DATA] tận nơi" at bounding box center [251, 62] width 5 height 5
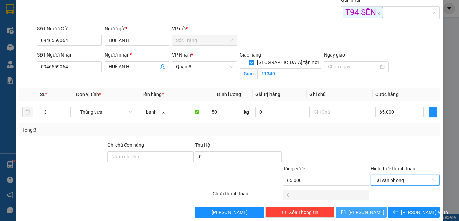
click at [346, 211] on icon "save" at bounding box center [343, 212] width 4 height 4
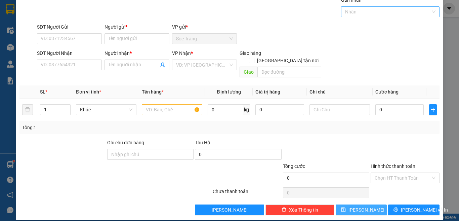
click at [356, 14] on div at bounding box center [387, 12] width 89 height 8
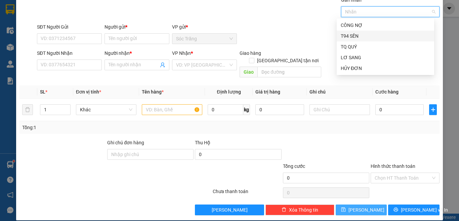
click at [358, 34] on div "T94 SÊN" at bounding box center [385, 35] width 89 height 7
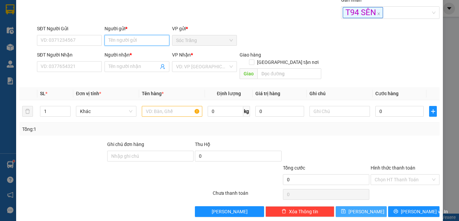
click at [154, 41] on input "Người gửi *" at bounding box center [137, 40] width 65 height 11
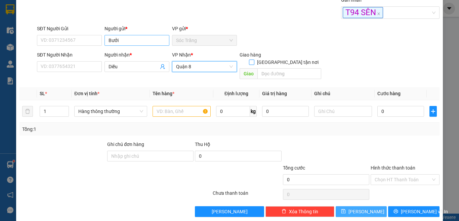
click at [249, 60] on input "[GEOGRAPHIC_DATA] tận nơi" at bounding box center [251, 62] width 5 height 5
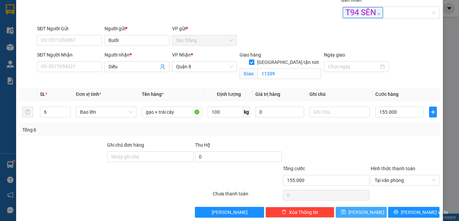
click at [358, 210] on span "[PERSON_NAME]" at bounding box center [367, 211] width 36 height 7
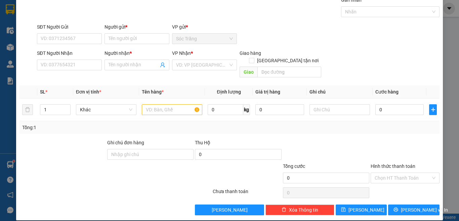
click at [374, 17] on div "Gán nhãn Nhãn" at bounding box center [390, 8] width 99 height 24
click at [376, 12] on div at bounding box center [387, 12] width 89 height 8
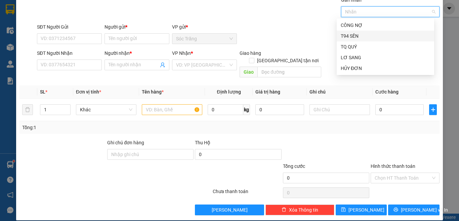
click at [371, 31] on div "T94 SÊN" at bounding box center [386, 36] width 98 height 11
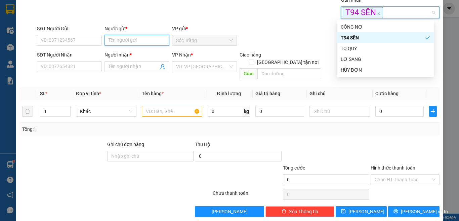
click at [155, 40] on input "Người gửi *" at bounding box center [137, 40] width 65 height 11
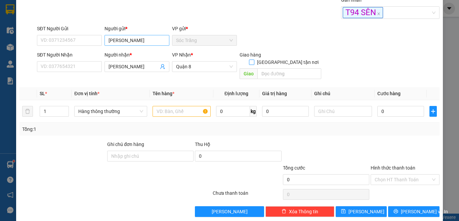
click at [249, 60] on input "[GEOGRAPHIC_DATA] tận nơi" at bounding box center [251, 62] width 5 height 5
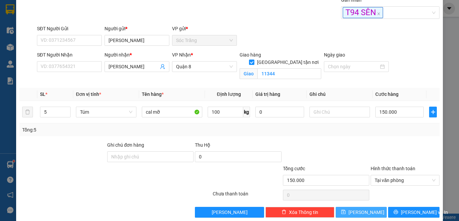
click at [359, 214] on span "[PERSON_NAME]" at bounding box center [367, 211] width 36 height 7
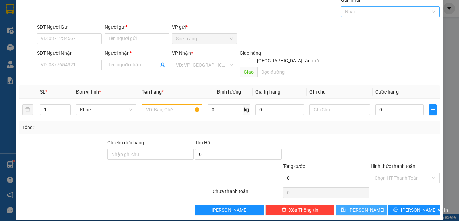
click at [359, 10] on div at bounding box center [387, 12] width 89 height 8
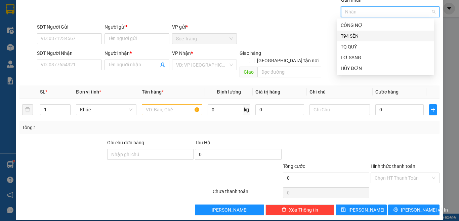
click at [360, 34] on div "T94 SÊN" at bounding box center [385, 35] width 89 height 7
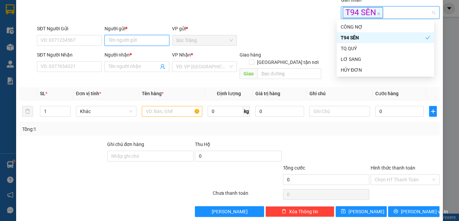
click at [161, 38] on input "Người gửi *" at bounding box center [137, 40] width 65 height 11
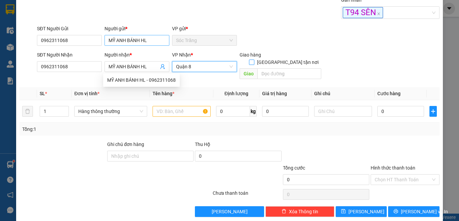
click at [249, 60] on input "[GEOGRAPHIC_DATA] tận nơi" at bounding box center [251, 62] width 5 height 5
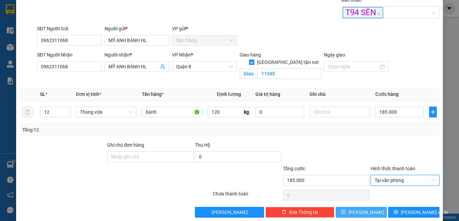
click at [357, 211] on span "[PERSON_NAME]" at bounding box center [367, 211] width 36 height 7
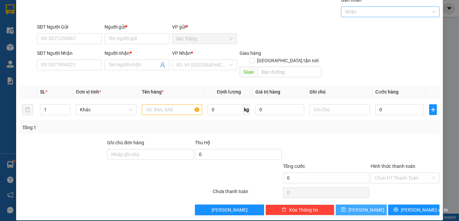
click at [369, 16] on div "Nhãn" at bounding box center [390, 11] width 99 height 11
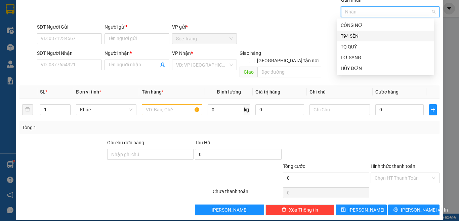
click at [365, 36] on div "T94 SÊN" at bounding box center [385, 35] width 89 height 7
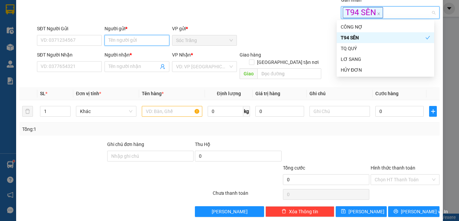
click at [163, 40] on input "Người gửi *" at bounding box center [137, 40] width 65 height 11
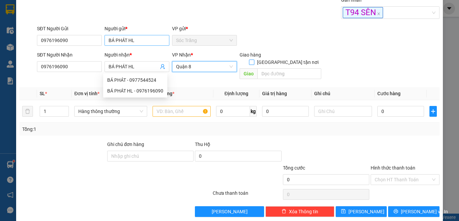
click at [249, 60] on input "[GEOGRAPHIC_DATA] tận nơi" at bounding box center [251, 62] width 5 height 5
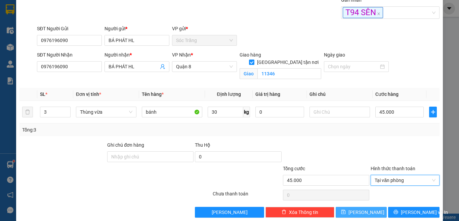
click at [355, 213] on button "[PERSON_NAME]" at bounding box center [361, 212] width 51 height 11
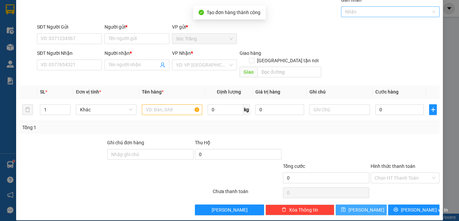
click at [357, 8] on div at bounding box center [387, 12] width 89 height 8
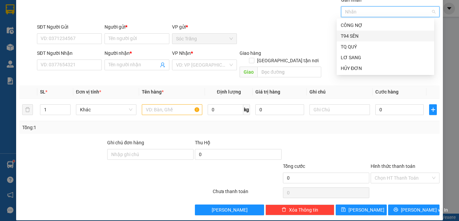
click at [354, 36] on div "T94 SÊN" at bounding box center [385, 35] width 89 height 7
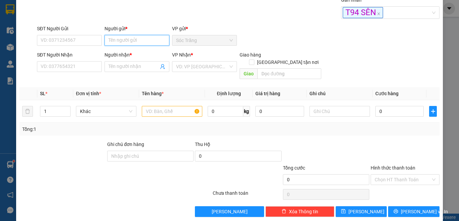
click at [152, 41] on input "Người gửi *" at bounding box center [137, 40] width 65 height 11
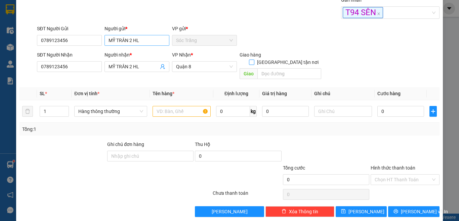
click at [249, 60] on input "[GEOGRAPHIC_DATA] tận nơi" at bounding box center [251, 62] width 5 height 5
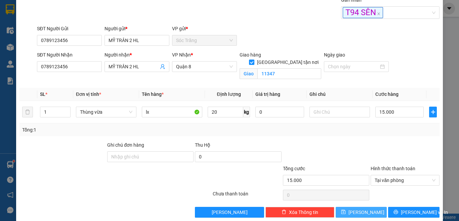
click at [359, 215] on span "[PERSON_NAME]" at bounding box center [367, 211] width 36 height 7
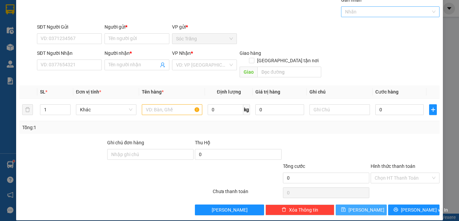
click at [385, 8] on div at bounding box center [387, 12] width 89 height 8
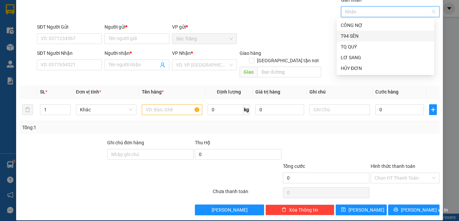
click at [367, 33] on div "T94 SÊN" at bounding box center [386, 36] width 98 height 11
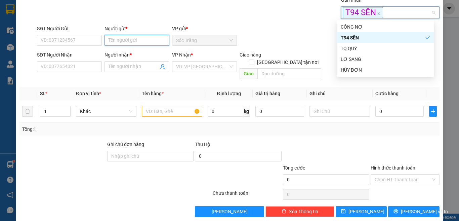
click at [123, 46] on input "Người gửi *" at bounding box center [137, 40] width 65 height 11
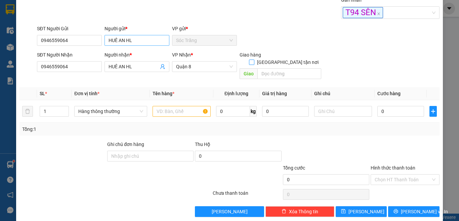
click at [249, 60] on input "[GEOGRAPHIC_DATA] tận nơi" at bounding box center [251, 62] width 5 height 5
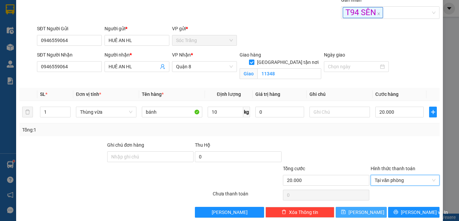
click at [358, 214] on span "[PERSON_NAME]" at bounding box center [367, 211] width 36 height 7
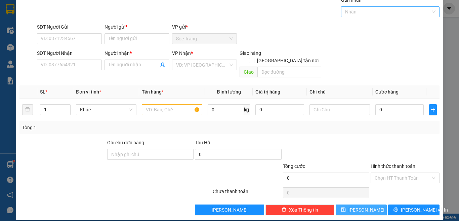
click at [343, 14] on div at bounding box center [345, 12] width 4 height 8
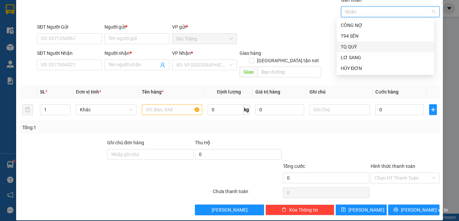
click at [352, 47] on div "TQ QUÝ" at bounding box center [385, 46] width 89 height 7
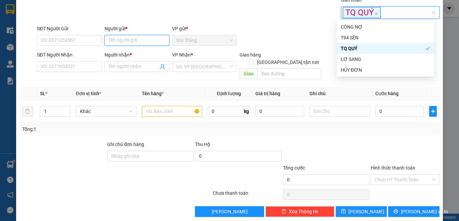
click at [154, 38] on input "Người gửi *" at bounding box center [137, 40] width 65 height 11
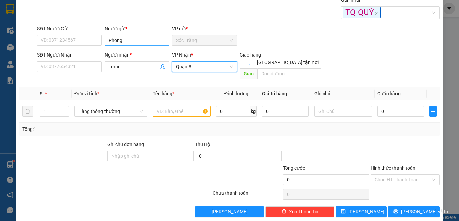
click at [249, 60] on input "[GEOGRAPHIC_DATA] tận nơi" at bounding box center [251, 62] width 5 height 5
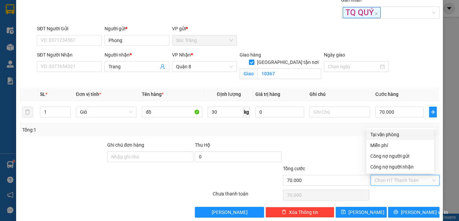
click at [314, 137] on div "Transit Pickup Surcharge Ids Transit Deliver Surcharge Ids Transit Deliver Surc…" at bounding box center [230, 106] width 420 height 221
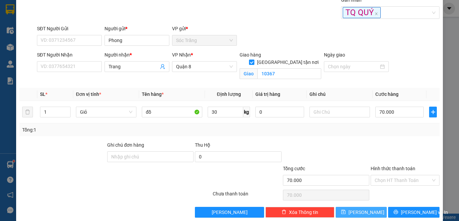
click at [368, 216] on button "[PERSON_NAME]" at bounding box center [361, 212] width 51 height 11
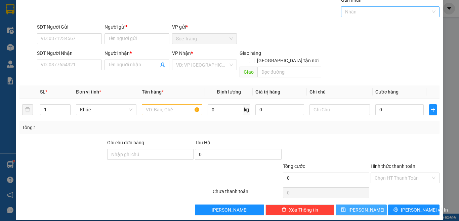
click at [354, 14] on div at bounding box center [387, 12] width 89 height 8
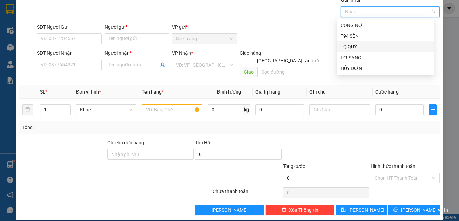
click at [356, 44] on div "TQ QUÝ" at bounding box center [385, 46] width 89 height 7
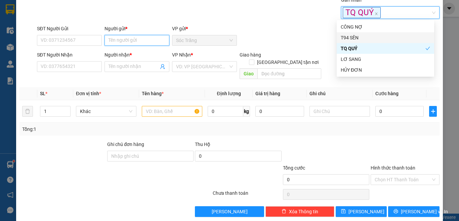
click at [150, 42] on input "Người gửi *" at bounding box center [137, 40] width 65 height 11
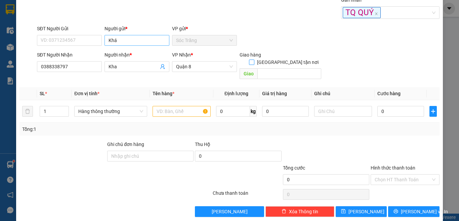
click at [249, 60] on input "[GEOGRAPHIC_DATA] tận nơi" at bounding box center [251, 62] width 5 height 5
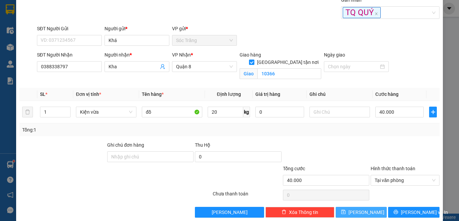
click at [358, 209] on span "[PERSON_NAME]" at bounding box center [367, 211] width 36 height 7
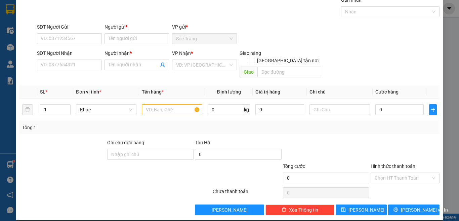
drag, startPoint x: 358, startPoint y: 209, endPoint x: 355, endPoint y: 220, distance: 11.9
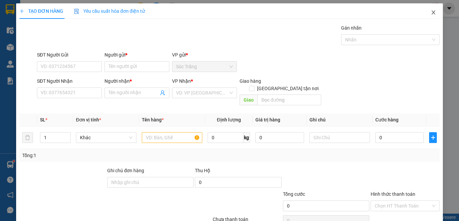
click at [431, 13] on icon "close" at bounding box center [433, 12] width 5 height 5
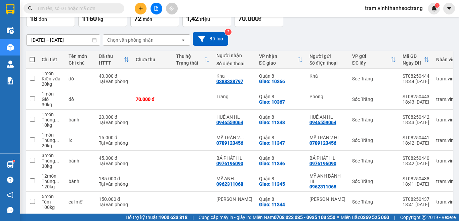
scroll to position [134, 0]
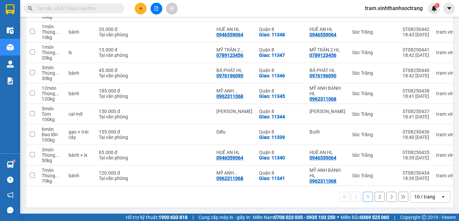
click at [430, 194] on div "10 / trang" at bounding box center [426, 196] width 30 height 11
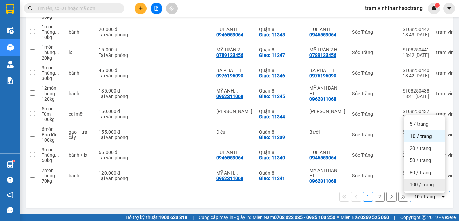
click at [430, 185] on span "100 / trang" at bounding box center [422, 184] width 24 height 7
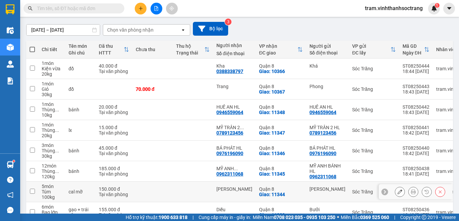
scroll to position [0, 0]
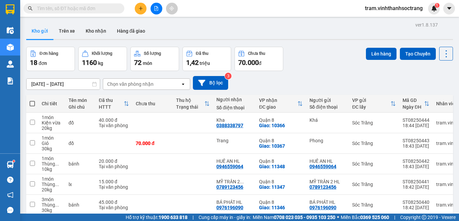
click at [34, 101] on span at bounding box center [32, 103] width 5 height 5
click at [32, 100] on input "checkbox" at bounding box center [32, 100] width 0 height 0
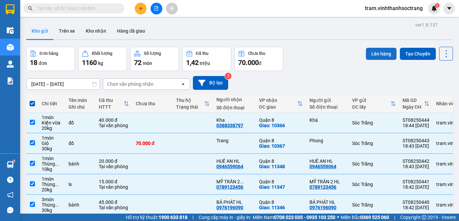
click at [383, 56] on button "Lên hàng" at bounding box center [381, 54] width 31 height 12
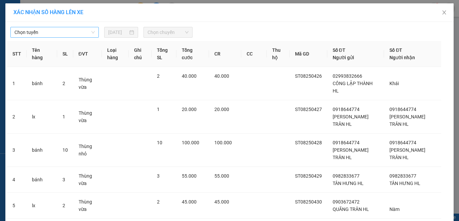
click at [79, 31] on span "Chọn tuyến" at bounding box center [54, 32] width 80 height 10
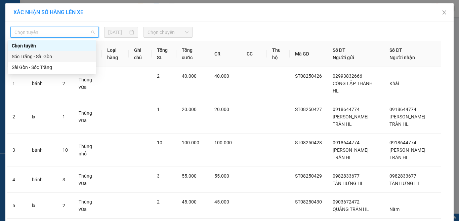
click at [86, 55] on div "Sóc Trăng - Sài Gòn" at bounding box center [52, 56] width 80 height 7
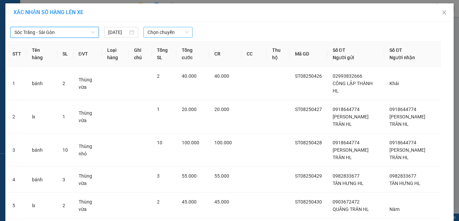
click at [163, 33] on span "Chọn chuyến" at bounding box center [168, 32] width 41 height 10
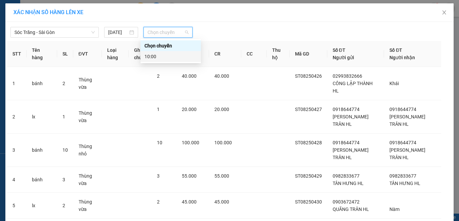
click at [172, 53] on div "10:00" at bounding box center [171, 56] width 52 height 7
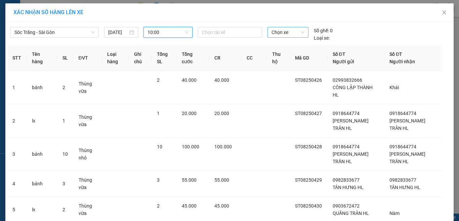
click at [268, 33] on div "Chọn xe" at bounding box center [288, 32] width 41 height 11
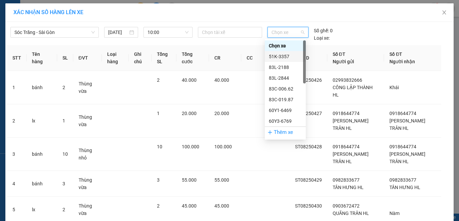
click at [275, 56] on div "51K-3357" at bounding box center [285, 56] width 33 height 7
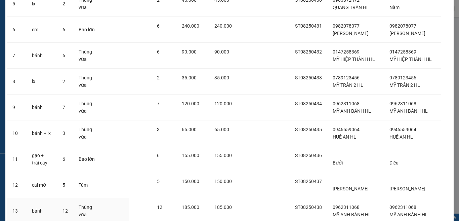
scroll to position [383, 0]
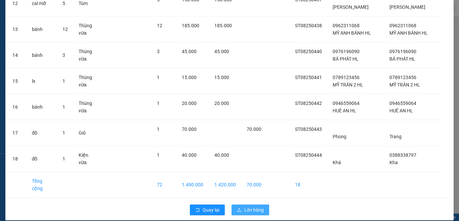
click at [256, 206] on span "Lên hàng" at bounding box center [254, 209] width 20 height 7
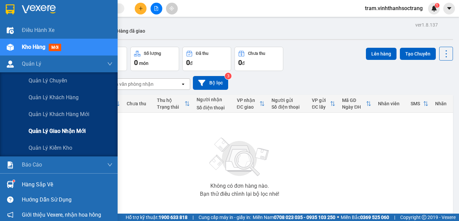
click at [80, 138] on div "Quản lý giao nhận mới" at bounding box center [71, 131] width 84 height 17
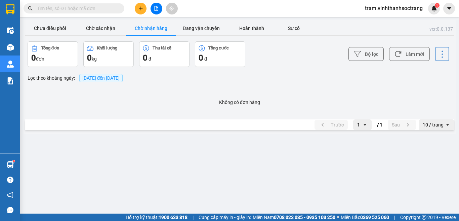
click at [251, 36] on div "Chưa điều phối Chờ xác nhận Chờ nhận hàng Đang vận chuyển Hoàn thành Sự cố" at bounding box center [240, 29] width 430 height 15
click at [258, 30] on button "Hoàn thành" at bounding box center [252, 28] width 50 height 13
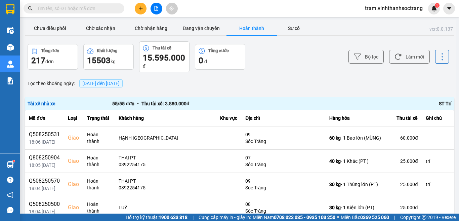
click at [254, 28] on button "Hoàn thành" at bounding box center [252, 28] width 50 height 13
click at [265, 30] on button "Hoàn thành" at bounding box center [252, 28] width 50 height 13
click at [250, 33] on button "Hoàn thành" at bounding box center [252, 28] width 50 height 13
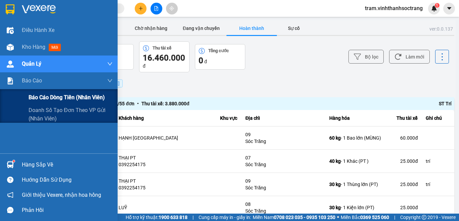
click at [64, 93] on div "Báo cáo dòng tiền (nhân viên)" at bounding box center [71, 97] width 84 height 17
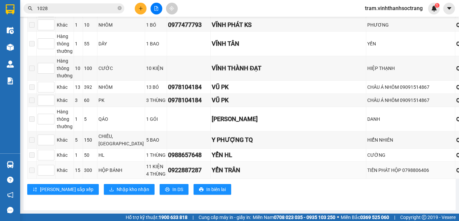
scroll to position [2512, 0]
click at [119, 186] on span "Nhập kho nhận" at bounding box center [133, 189] width 33 height 7
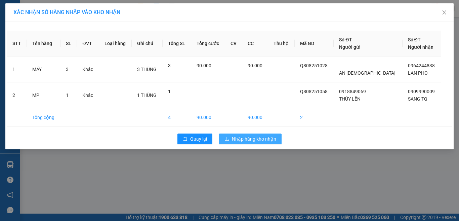
click at [261, 138] on span "Nhập hàng kho nhận" at bounding box center [254, 138] width 44 height 7
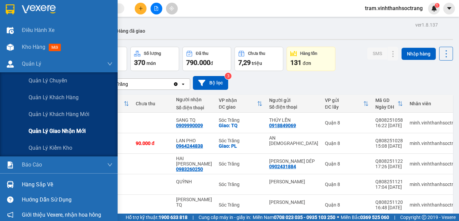
click at [48, 130] on span "Quản lý giao nhận mới" at bounding box center [57, 131] width 57 height 8
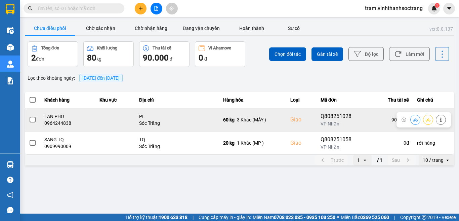
click at [34, 119] on span at bounding box center [33, 120] width 6 height 6
click at [29, 116] on input "checkbox" at bounding box center [29, 116] width 0 height 0
click at [427, 120] on icon at bounding box center [428, 120] width 5 height 4
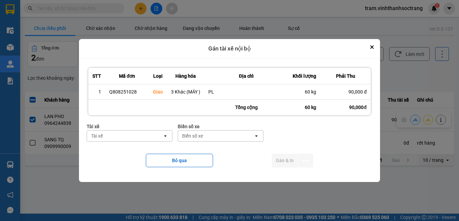
click at [151, 140] on div "Tài xế" at bounding box center [125, 135] width 76 height 11
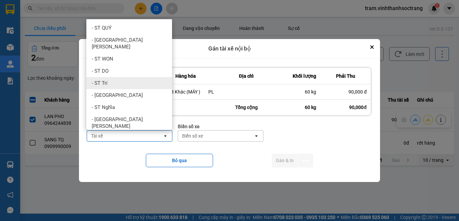
click at [145, 80] on div "- ST Trí" at bounding box center [129, 83] width 86 height 12
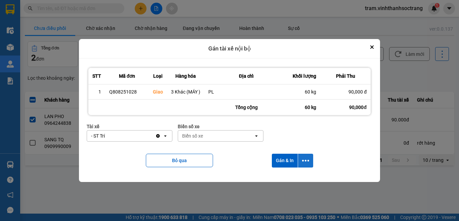
click at [309, 160] on icon "dialog" at bounding box center [305, 161] width 7 height 2
click at [281, 177] on span "Chỉ gán tài" at bounding box center [279, 178] width 22 height 7
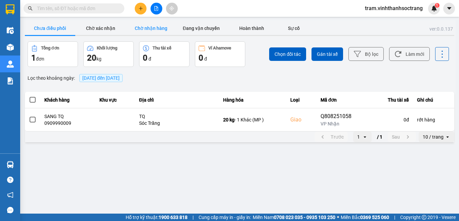
click at [158, 27] on button "Chờ nhận hàng" at bounding box center [151, 28] width 50 height 13
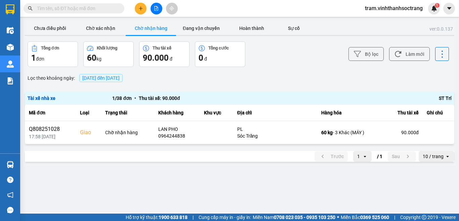
click at [118, 80] on span "11/08/2025 đến 11/08/2025" at bounding box center [100, 77] width 37 height 5
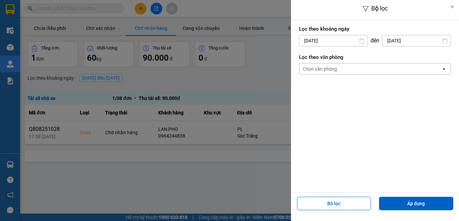
click at [355, 41] on input "[DATE]" at bounding box center [334, 40] width 68 height 11
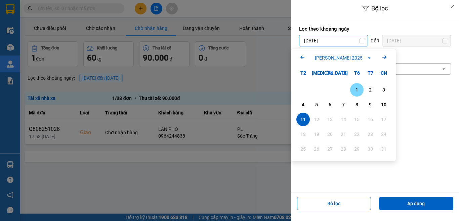
click at [354, 88] on div "1" at bounding box center [356, 90] width 9 height 8
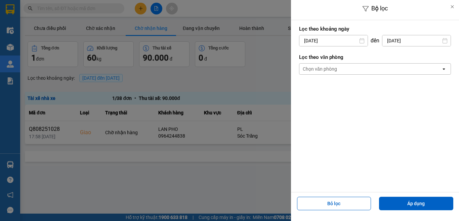
type input "01/08/2025"
click at [415, 204] on button "Áp dụng" at bounding box center [416, 203] width 74 height 13
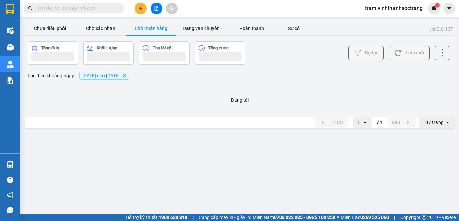
click at [77, 9] on input "text" at bounding box center [76, 8] width 79 height 7
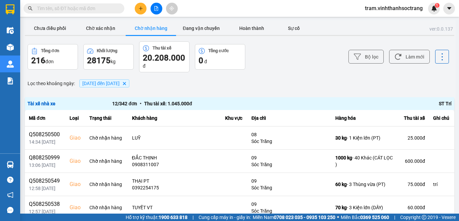
click at [77, 9] on input "text" at bounding box center [76, 8] width 79 height 7
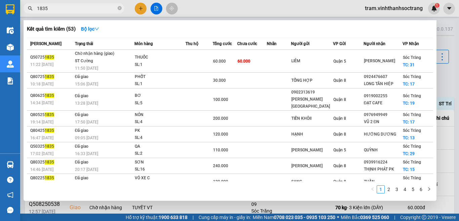
type input "1835"
click at [459, 88] on div at bounding box center [229, 110] width 459 height 221
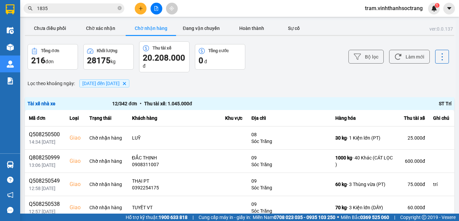
click at [106, 6] on input "1835" at bounding box center [76, 8] width 79 height 7
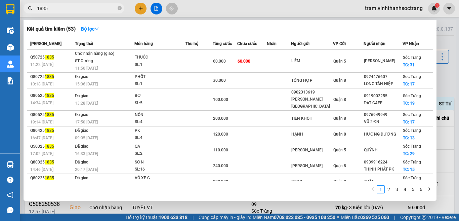
click at [459, 95] on div at bounding box center [229, 110] width 459 height 221
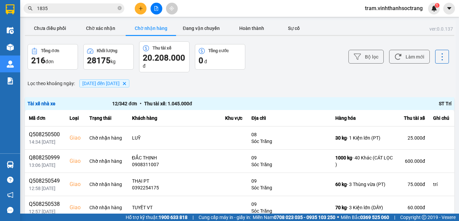
click at [110, 83] on span "01/08/2025 đến 11/08/2025" at bounding box center [100, 83] width 37 height 5
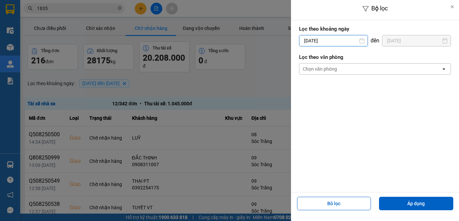
click at [338, 42] on input "01/08/2025" at bounding box center [334, 40] width 68 height 11
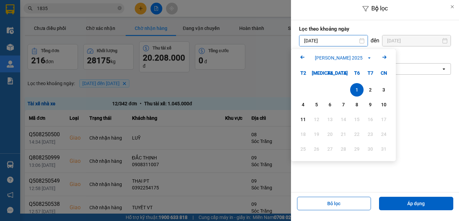
click at [301, 57] on icon "Previous month." at bounding box center [303, 56] width 4 height 3
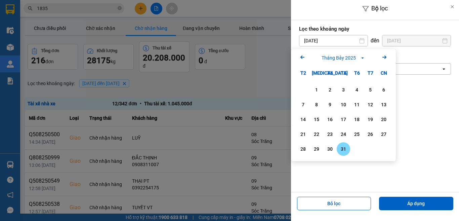
click at [339, 150] on div "31" at bounding box center [343, 149] width 9 height 8
type input "[DATE]"
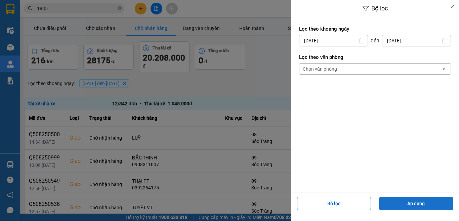
click at [430, 207] on button "Áp dụng" at bounding box center [416, 203] width 74 height 13
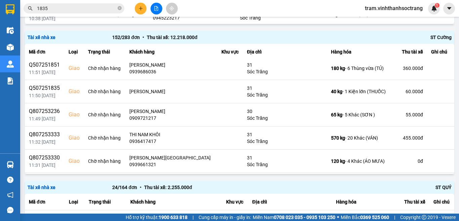
scroll to position [3009, 0]
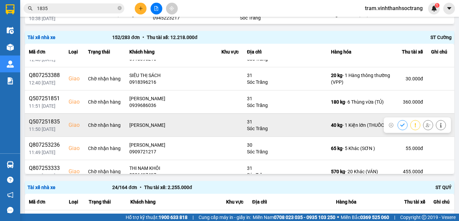
click at [424, 124] on button at bounding box center [428, 125] width 9 height 12
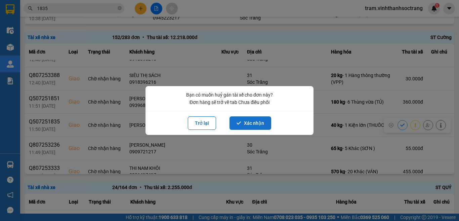
click at [248, 121] on button "Xác nhận" at bounding box center [251, 122] width 42 height 13
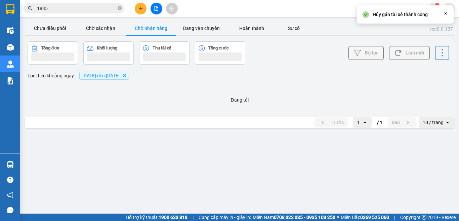
scroll to position [0, 0]
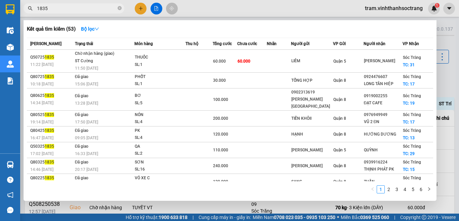
click at [90, 7] on input "1835" at bounding box center [76, 8] width 79 height 7
click at [458, 69] on div at bounding box center [229, 110] width 459 height 221
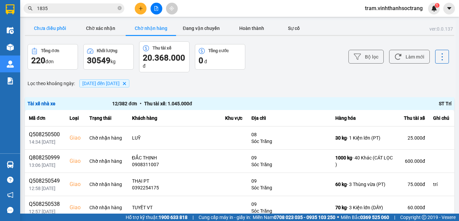
click at [60, 27] on button "Chưa điều phối" at bounding box center [50, 28] width 50 height 13
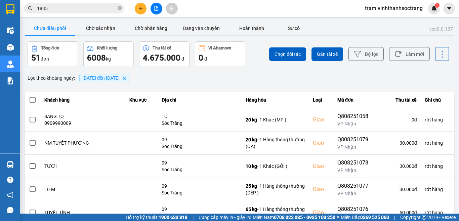
scroll to position [142, 0]
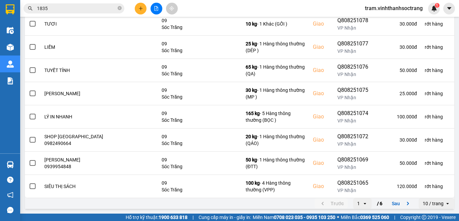
click at [437, 201] on div "10 / trang" at bounding box center [433, 203] width 21 height 7
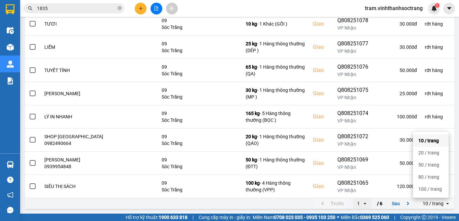
click at [441, 193] on li "100 / trang" at bounding box center [431, 189] width 36 height 12
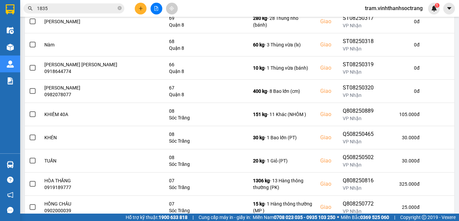
scroll to position [1093, 0]
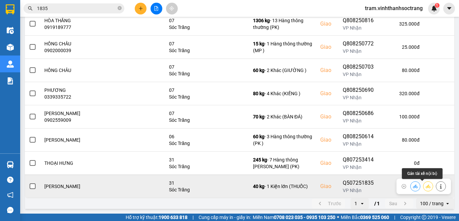
click at [426, 187] on icon at bounding box center [428, 186] width 5 height 5
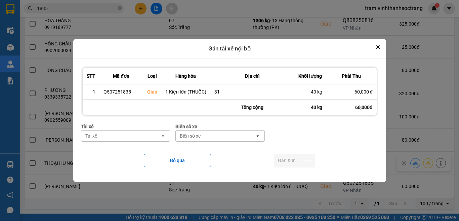
click at [163, 135] on icon "open" at bounding box center [162, 135] width 5 height 5
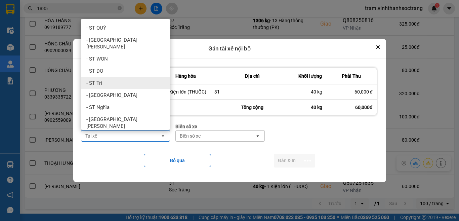
click at [132, 77] on div "- ST Trí" at bounding box center [125, 83] width 89 height 12
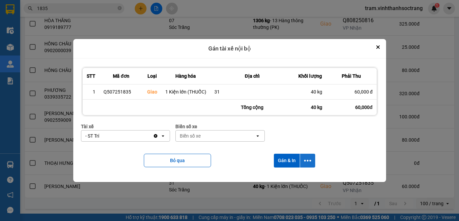
click at [308, 155] on button "dialog" at bounding box center [307, 161] width 15 height 14
click at [289, 181] on span "Chỉ gán tài" at bounding box center [281, 178] width 22 height 7
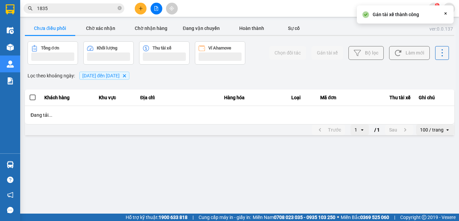
scroll to position [0, 0]
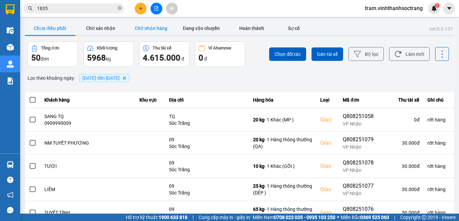
click at [160, 29] on button "Chờ nhận hàng" at bounding box center [151, 28] width 50 height 13
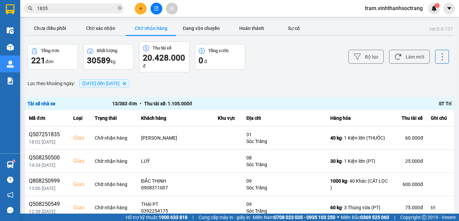
click at [120, 81] on span "[DATE] đến [DATE]" at bounding box center [100, 83] width 37 height 5
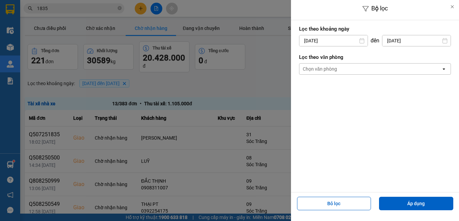
click at [335, 43] on input "[DATE]" at bounding box center [334, 40] width 68 height 11
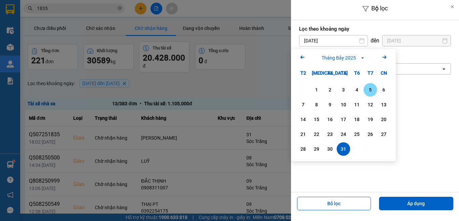
click at [372, 90] on div "5" at bounding box center [370, 90] width 9 height 8
type input "[DATE]"
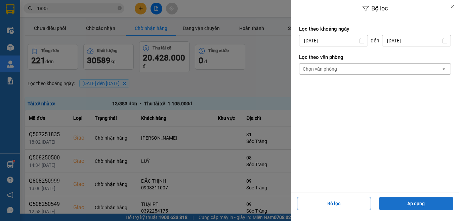
click at [415, 198] on button "Áp dụng" at bounding box center [416, 203] width 74 height 13
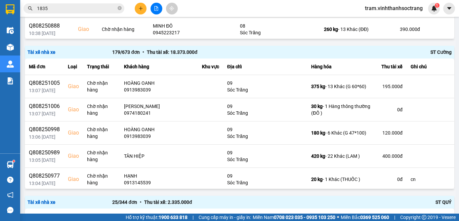
click at [87, 13] on span "1835" at bounding box center [74, 8] width 101 height 10
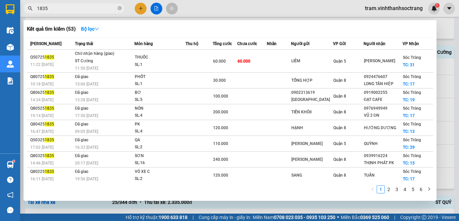
click at [95, 10] on input "1835" at bounding box center [76, 8] width 79 height 7
type input "1"
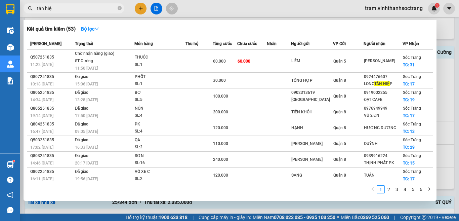
type input "tân hiệp"
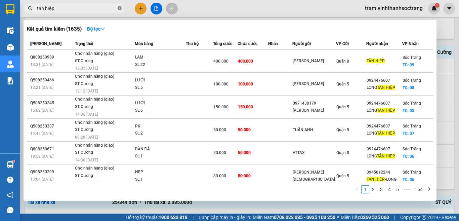
click at [120, 7] on icon "close-circle" at bounding box center [120, 8] width 4 height 4
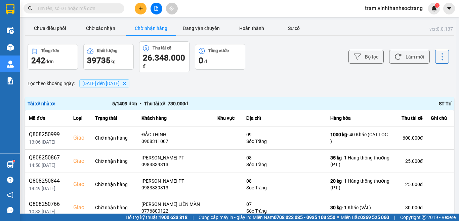
click at [111, 84] on span "[DATE] đến [DATE]" at bounding box center [100, 83] width 37 height 5
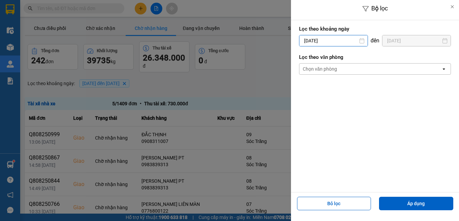
click at [341, 40] on input "[DATE]" at bounding box center [334, 40] width 68 height 11
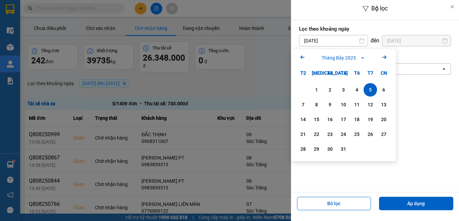
click at [386, 57] on icon "Next month." at bounding box center [385, 56] width 4 height 3
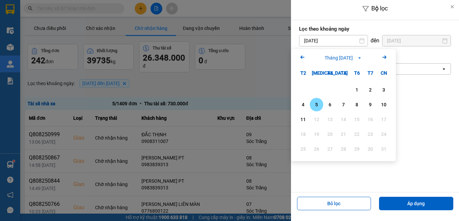
click at [316, 103] on div "5" at bounding box center [316, 105] width 9 height 8
type input "[DATE]"
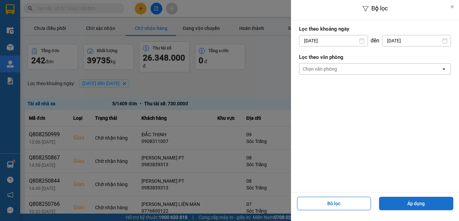
click at [433, 202] on button "Áp dụng" at bounding box center [416, 203] width 74 height 13
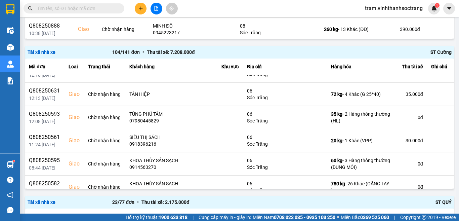
scroll to position [1188, 0]
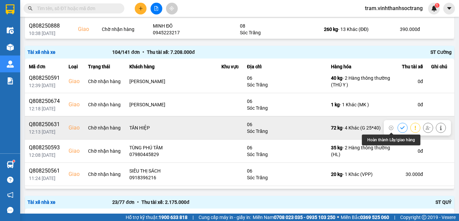
click at [400, 128] on icon at bounding box center [402, 127] width 4 height 3
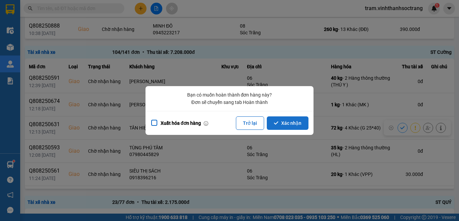
click at [285, 126] on button "Xác nhận" at bounding box center [288, 122] width 42 height 13
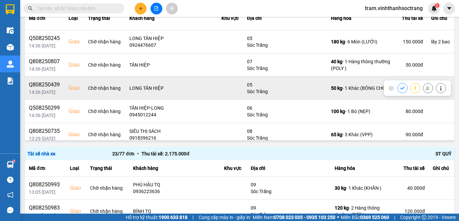
scroll to position [797, 0]
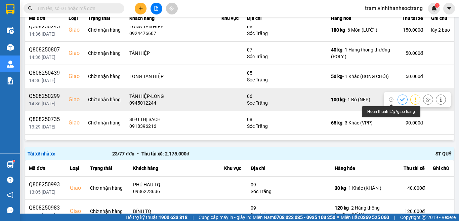
click at [398, 98] on button at bounding box center [402, 99] width 9 height 12
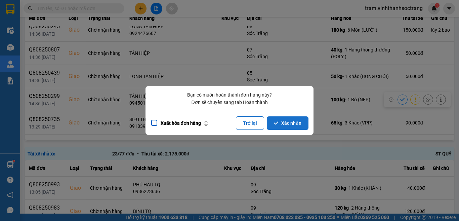
click at [282, 120] on button "Xác nhận" at bounding box center [288, 122] width 42 height 13
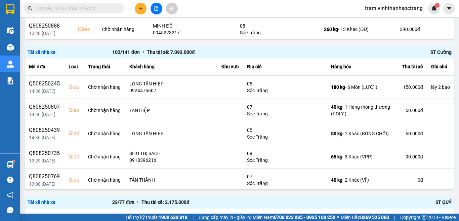
scroll to position [776, 0]
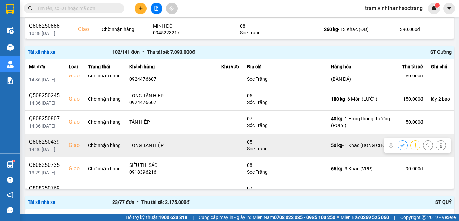
click at [398, 144] on button at bounding box center [402, 145] width 9 height 12
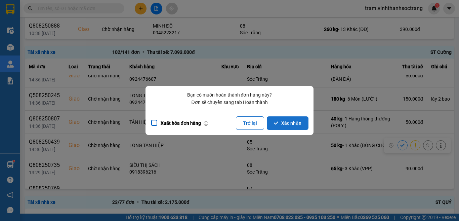
click at [297, 123] on button "Xác nhận" at bounding box center [288, 122] width 42 height 13
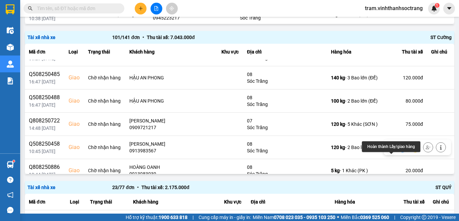
scroll to position [437, 0]
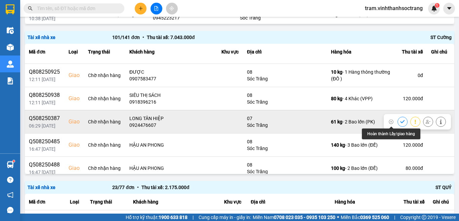
click at [400, 120] on icon at bounding box center [402, 121] width 5 height 5
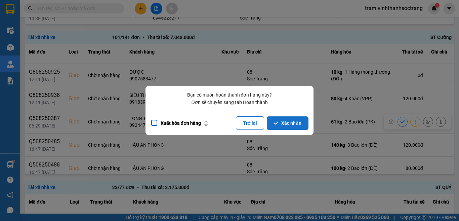
click at [295, 119] on button "Xác nhận" at bounding box center [288, 122] width 42 height 13
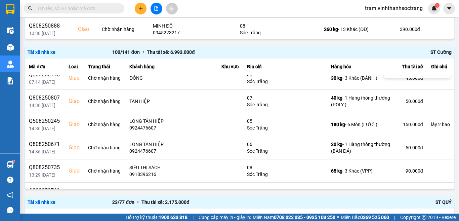
scroll to position [740, 0]
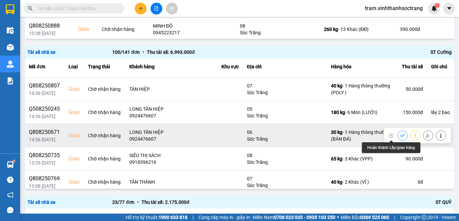
click at [398, 134] on button at bounding box center [402, 135] width 9 height 12
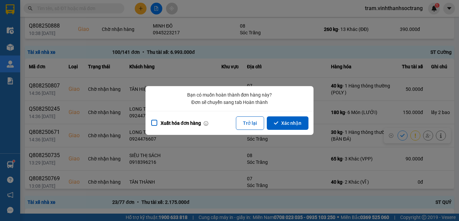
click at [304, 128] on button "Xác nhận" at bounding box center [288, 122] width 42 height 13
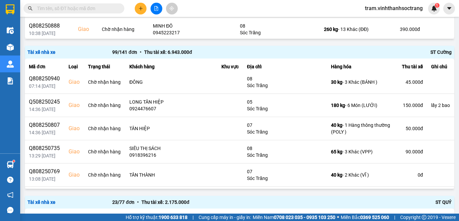
scroll to position [725, 0]
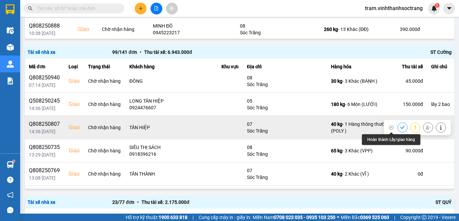
click at [400, 128] on icon at bounding box center [402, 127] width 5 height 5
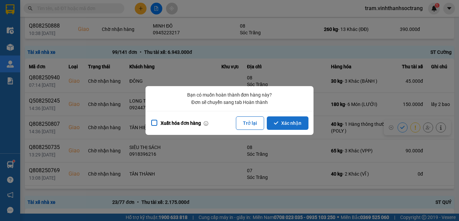
click at [303, 127] on button "Xác nhận" at bounding box center [288, 122] width 42 height 13
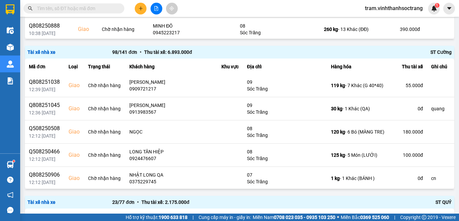
scroll to position [336, 0]
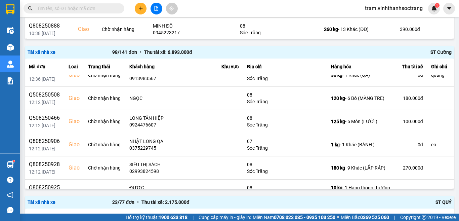
click at [69, 11] on input "text" at bounding box center [76, 8] width 79 height 7
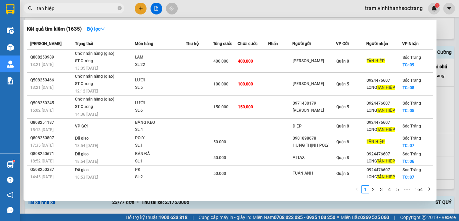
type input "tân hiệp"
click at [459, 59] on div at bounding box center [229, 110] width 459 height 221
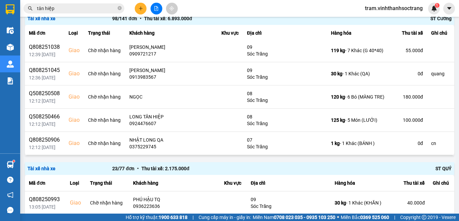
scroll to position [303, 0]
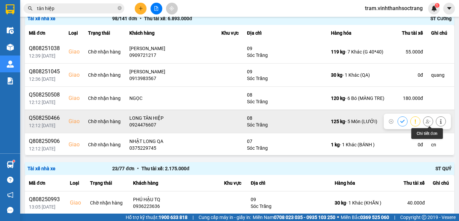
click at [439, 120] on icon at bounding box center [441, 121] width 5 height 5
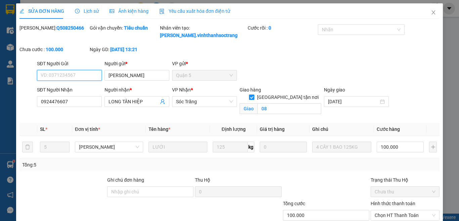
type input "[PERSON_NAME]"
type input "0924476607"
type input "LONG TÂN HIỆP"
checkbox input "true"
type input "08"
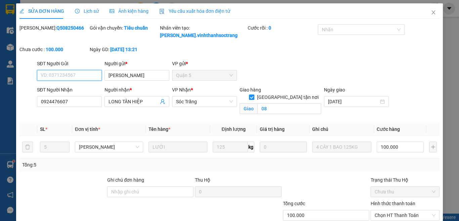
type input "100.000"
click at [405, 147] on input "100.000" at bounding box center [400, 147] width 47 height 11
type input "9"
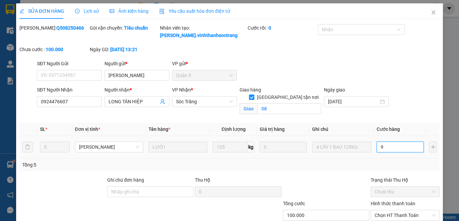
type input "9"
type input "90"
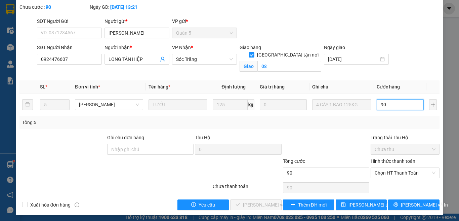
scroll to position [45, 0]
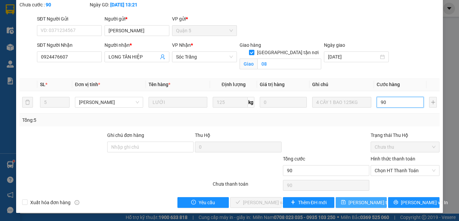
type input "90"
type input "90.000"
click at [358, 203] on span "[PERSON_NAME] thay đổi" at bounding box center [376, 202] width 54 height 7
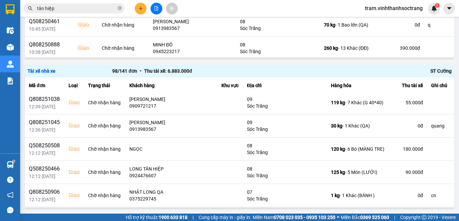
scroll to position [342, 0]
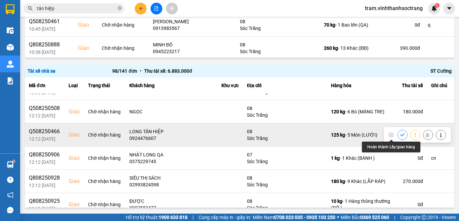
click at [400, 135] on icon at bounding box center [402, 134] width 5 height 5
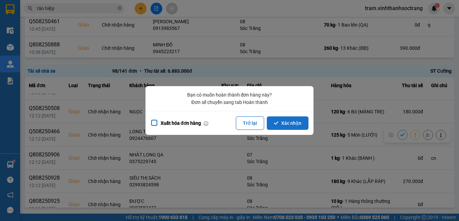
click at [293, 124] on button "Xác nhận" at bounding box center [288, 122] width 42 height 13
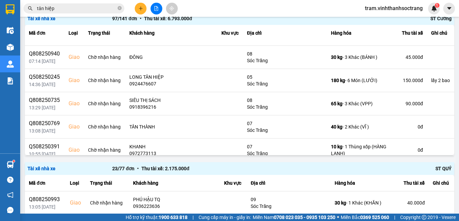
scroll to position [658, 0]
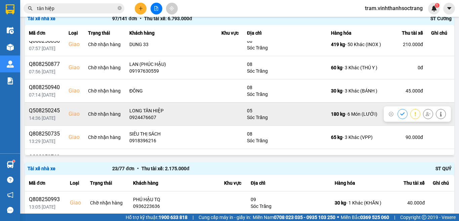
click at [439, 114] on icon at bounding box center [441, 114] width 5 height 5
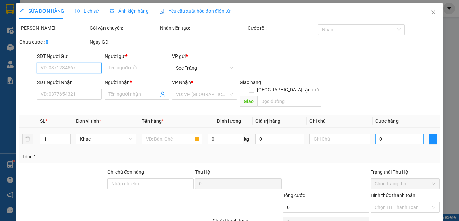
type input "0971430179"
type input "[PERSON_NAME]"
type input "0924476607"
type input "LONG TÂN HIỆP"
checkbox input "true"
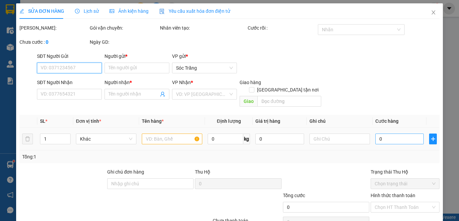
type input "05"
type input "lấy 2 bao"
type input "150.000"
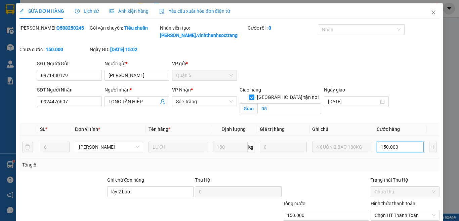
click at [397, 146] on input "150.000" at bounding box center [400, 147] width 47 height 11
type input "1"
type input "14"
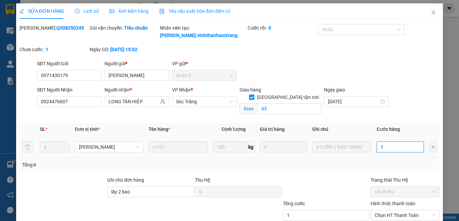
type input "14"
type input "140"
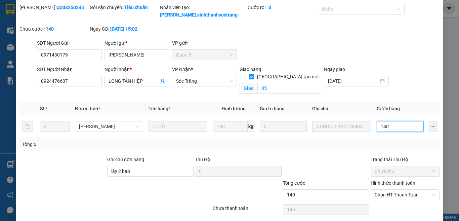
scroll to position [45, 0]
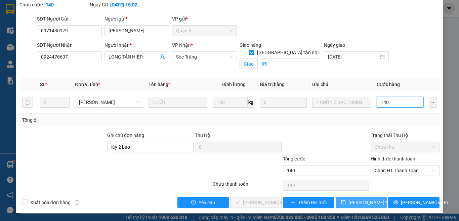
type input "140"
type input "140.000"
click at [357, 206] on span "[PERSON_NAME] thay đổi" at bounding box center [376, 202] width 54 height 7
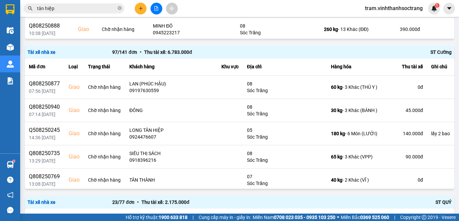
scroll to position [683, 0]
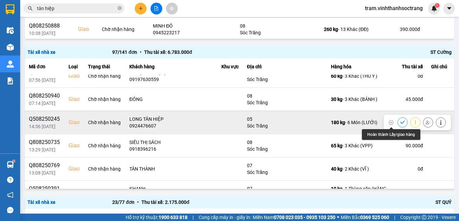
click at [398, 119] on button at bounding box center [402, 122] width 9 height 12
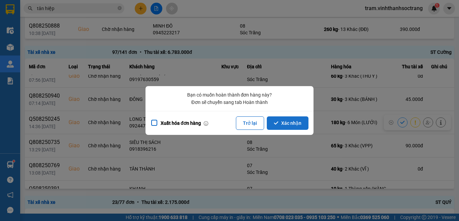
click at [303, 120] on button "Xác nhận" at bounding box center [288, 122] width 42 height 13
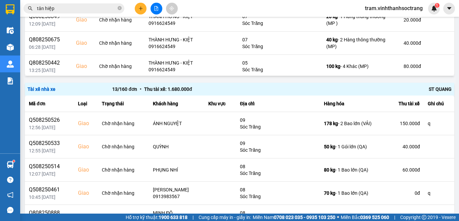
scroll to position [561, 0]
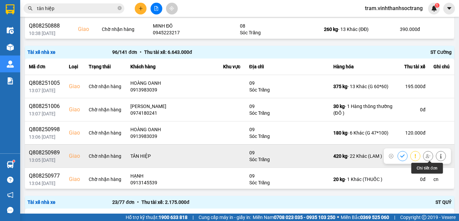
click at [439, 156] on icon at bounding box center [441, 156] width 5 height 5
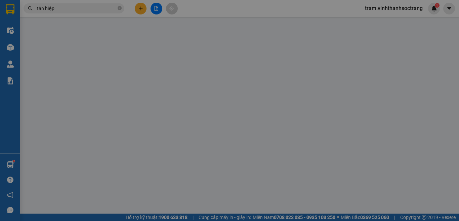
type input "[PERSON_NAME]"
type input "TÂN HIỆP"
checkbox input "true"
type input "09"
type input "400.000"
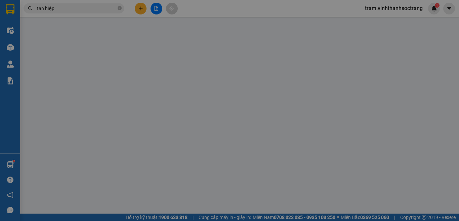
type input "400.000"
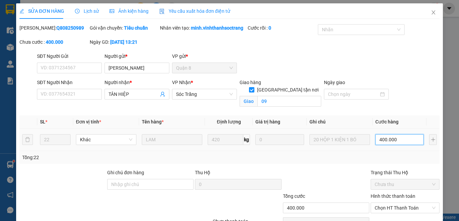
click at [394, 145] on input "400.000" at bounding box center [400, 139] width 48 height 11
type input "3"
type input "32"
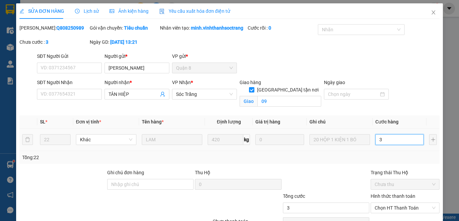
type input "32"
type input "320"
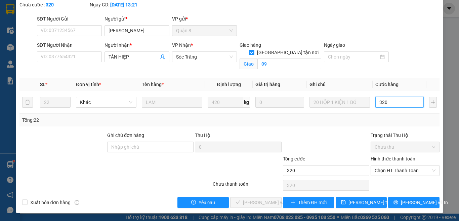
scroll to position [45, 0]
type input "320"
type input "320.000"
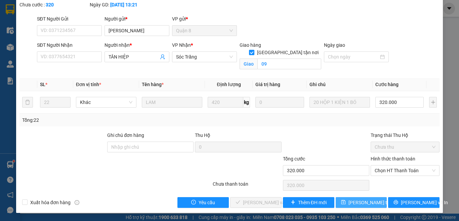
click at [360, 204] on span "[PERSON_NAME] thay đổi" at bounding box center [376, 202] width 54 height 7
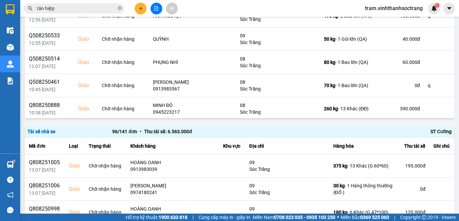
scroll to position [575, 0]
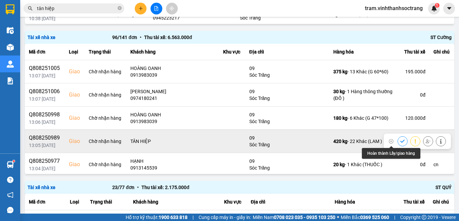
click at [398, 144] on button at bounding box center [402, 141] width 9 height 12
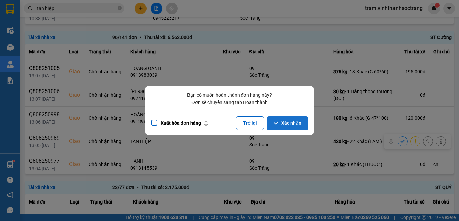
click at [277, 126] on button "Xác nhận" at bounding box center [288, 122] width 42 height 13
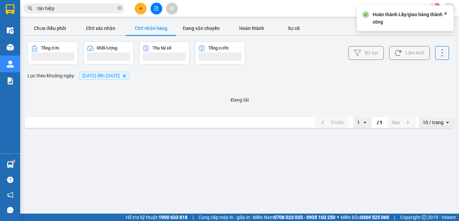
scroll to position [0, 0]
